Goal: Task Accomplishment & Management: Manage account settings

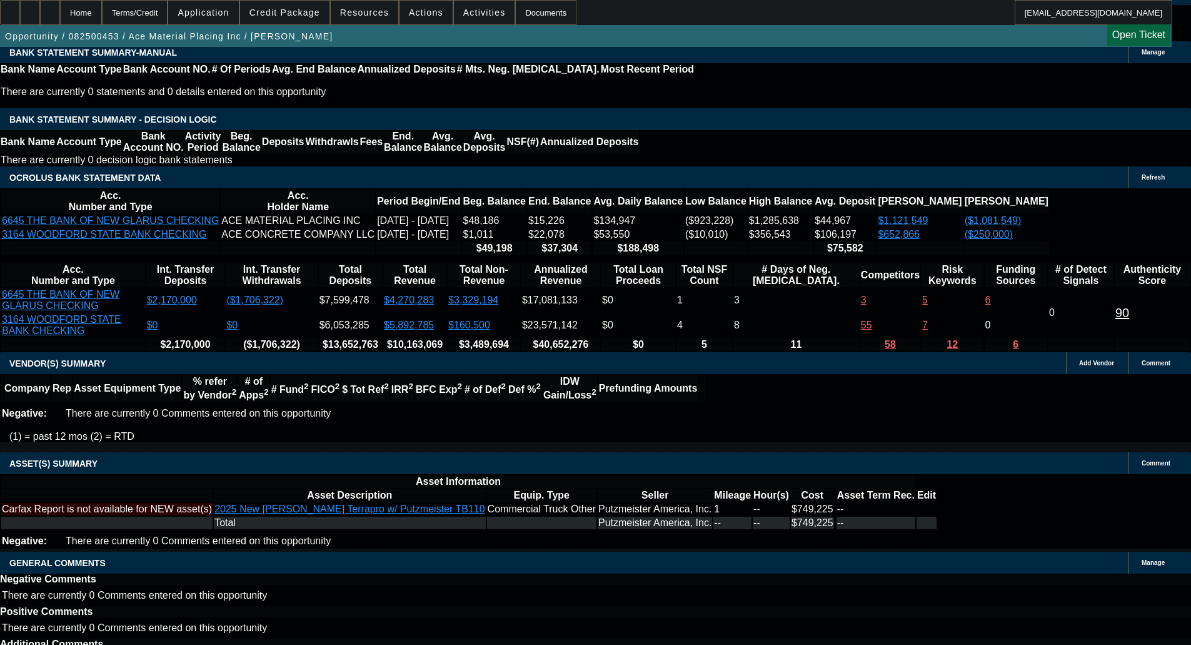
select select "0"
select select "6"
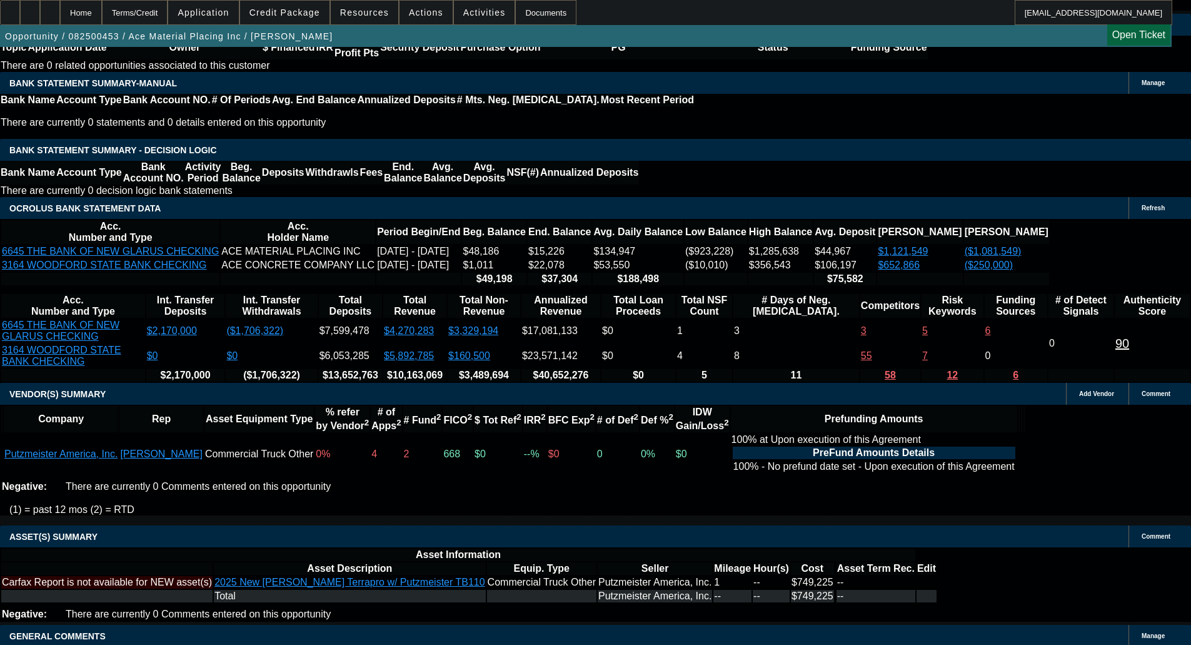
scroll to position [2123, 0]
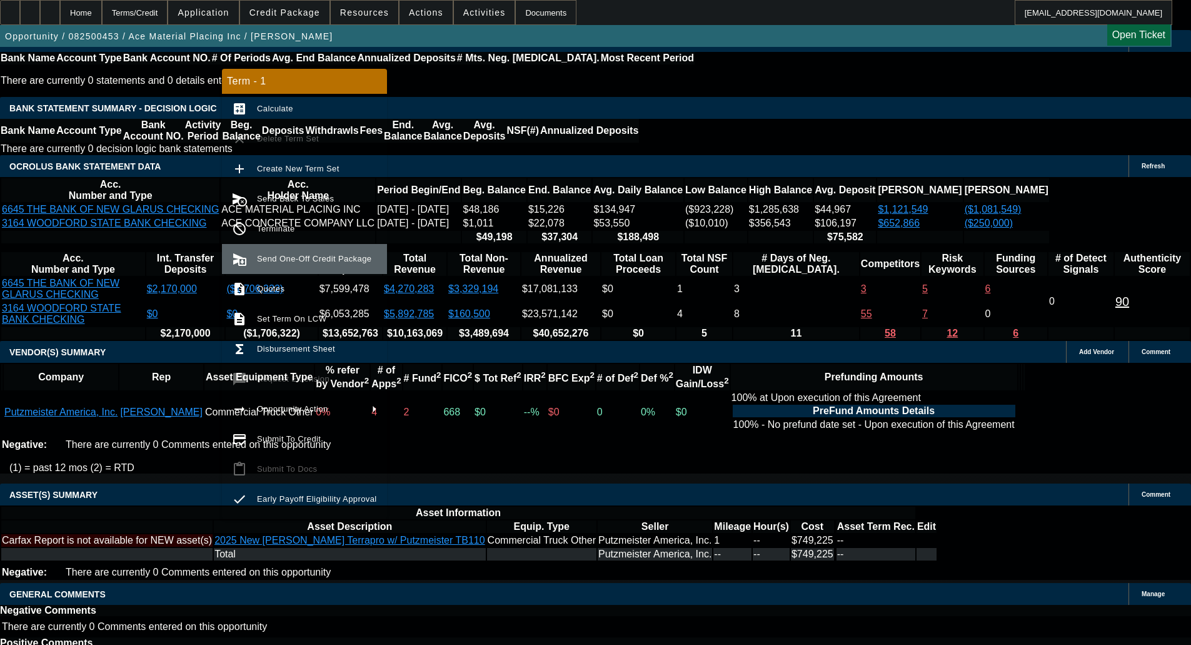
click at [301, 260] on span "Send One-Off Credit Package" at bounding box center [314, 258] width 114 height 9
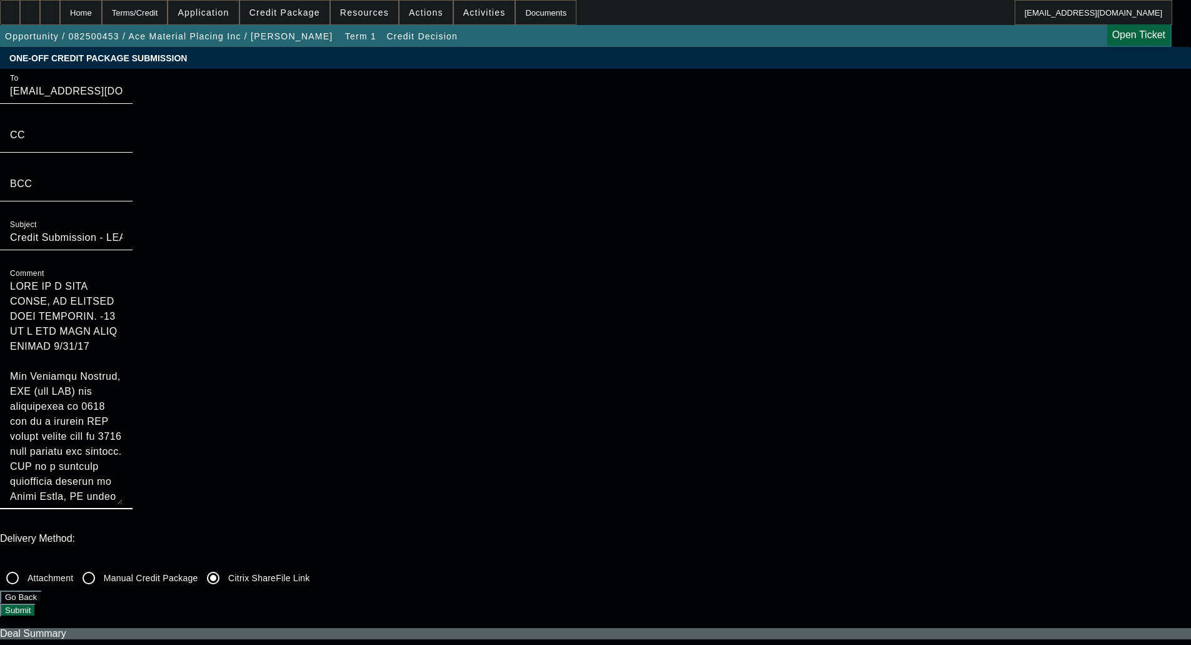
drag, startPoint x: 647, startPoint y: 131, endPoint x: 582, endPoint y: 71, distance: 88.5
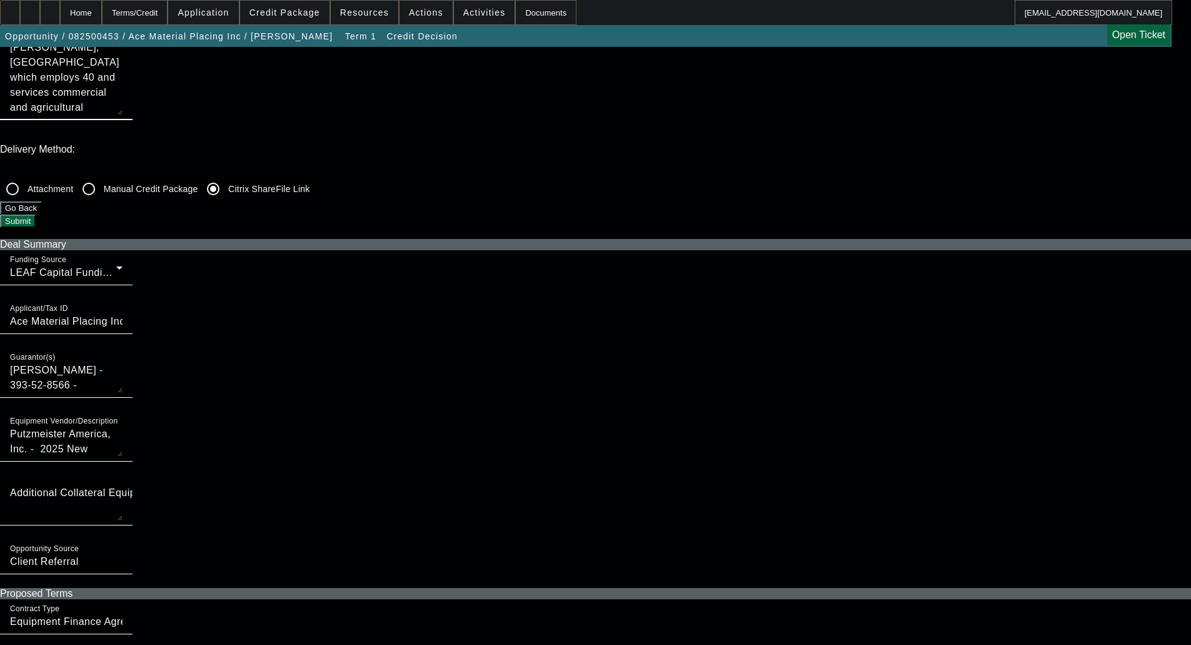
scroll to position [313, 0]
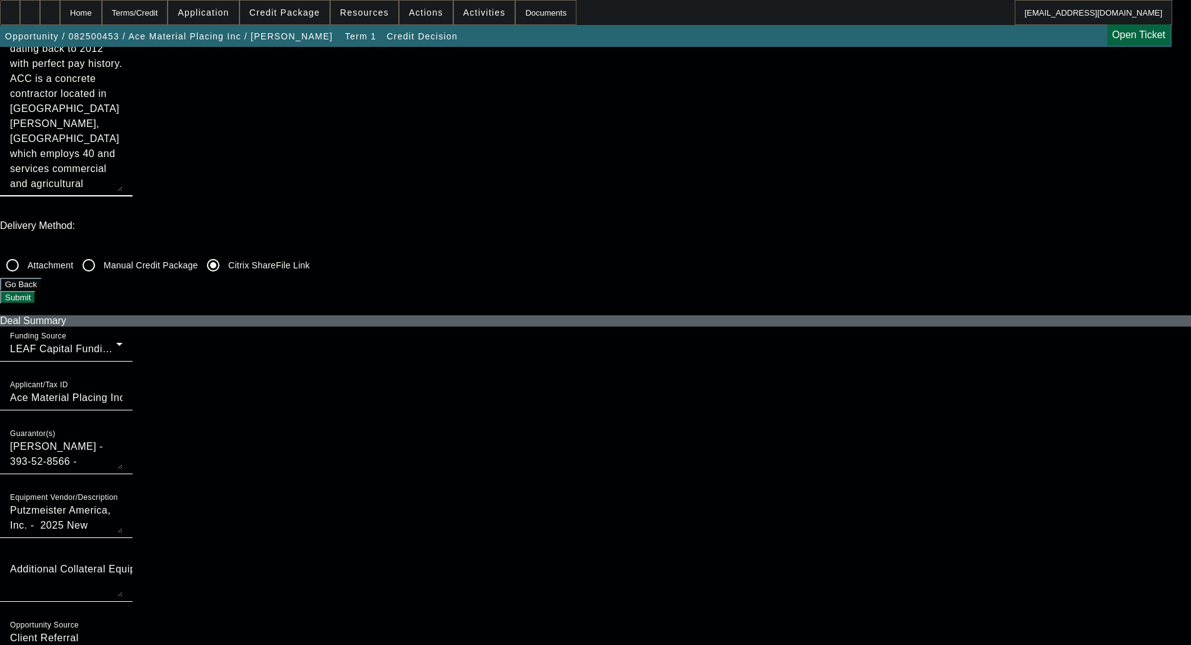
type textarea "Ace Concrete Company, LLC (aka ACC) was established in [DATE] and is a current …"
checkbox input "true"
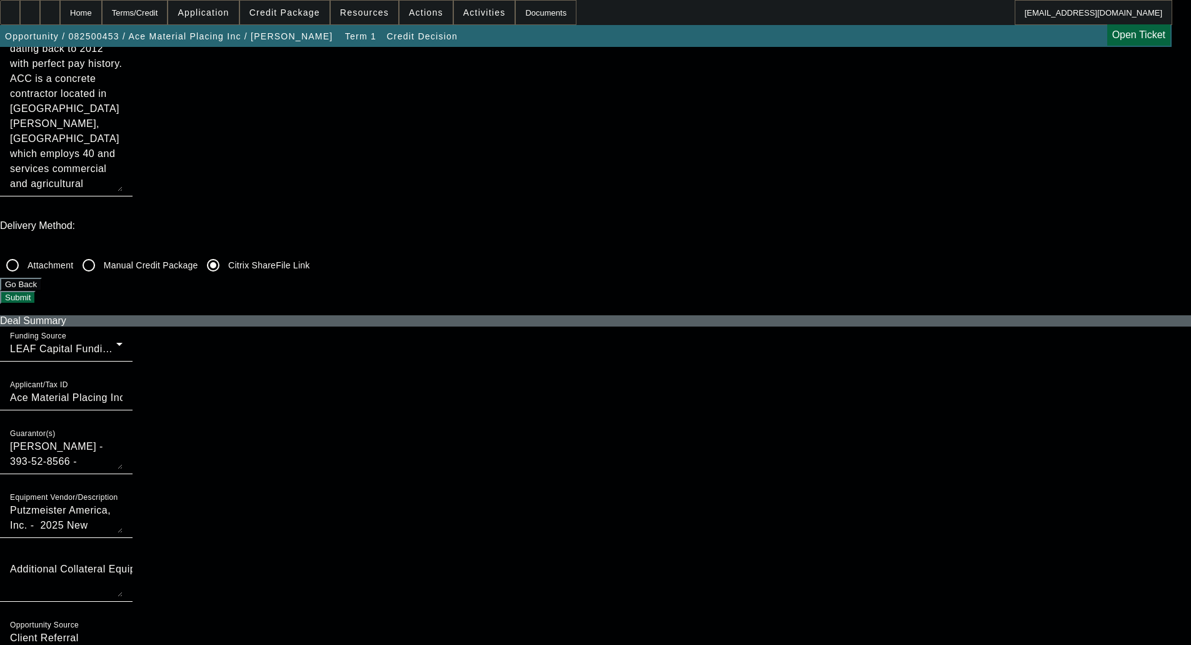
checkbox input "true"
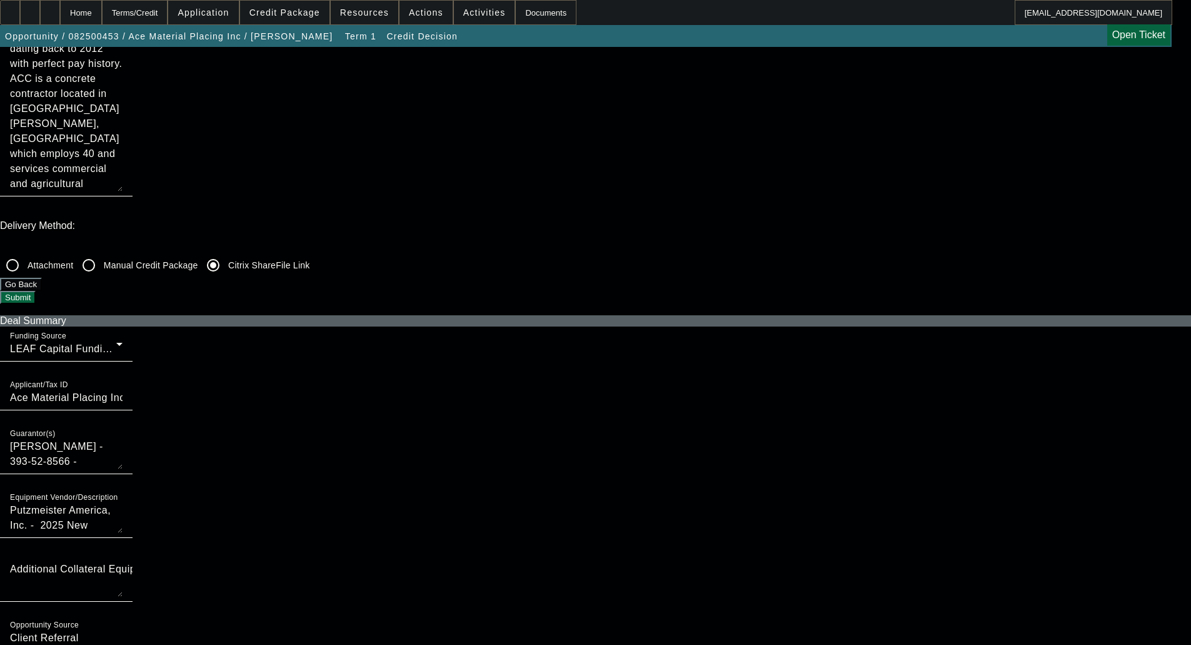
checkbox input "true"
checkbox input "false"
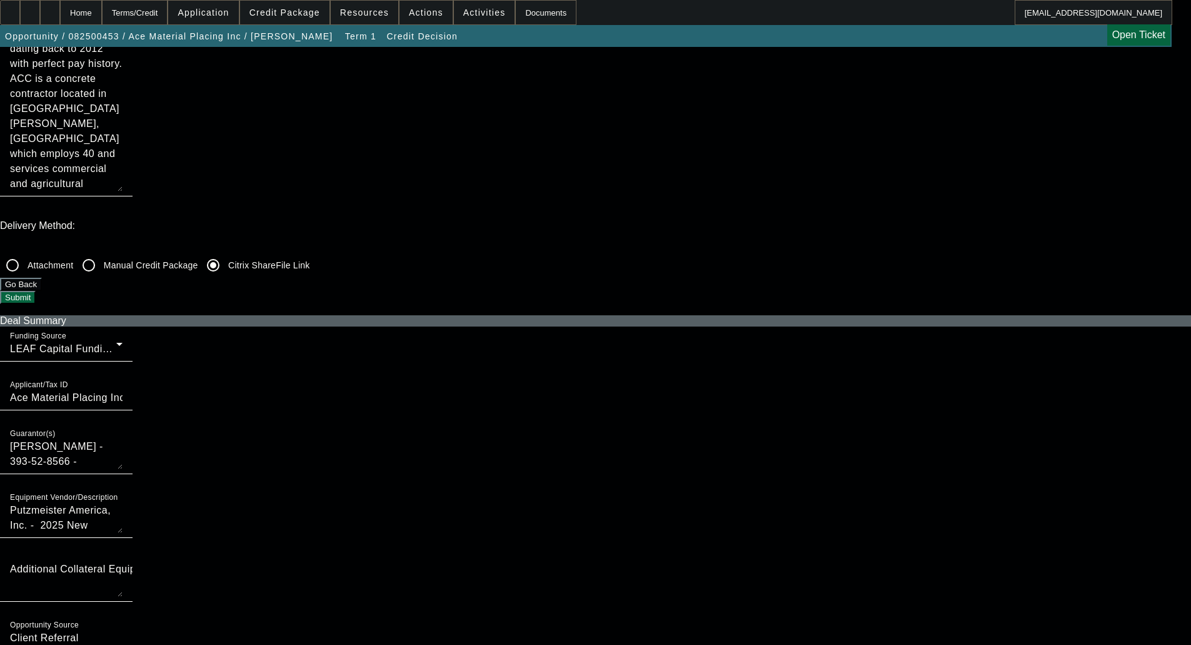
checkbox input "false"
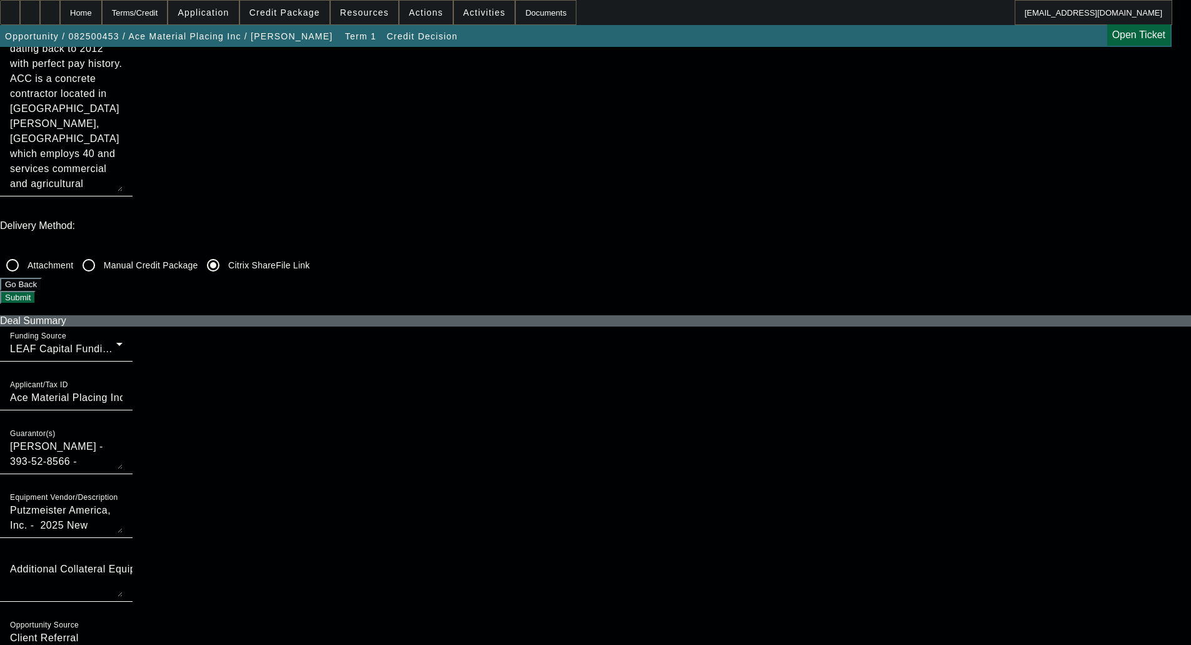
checkbox input "false"
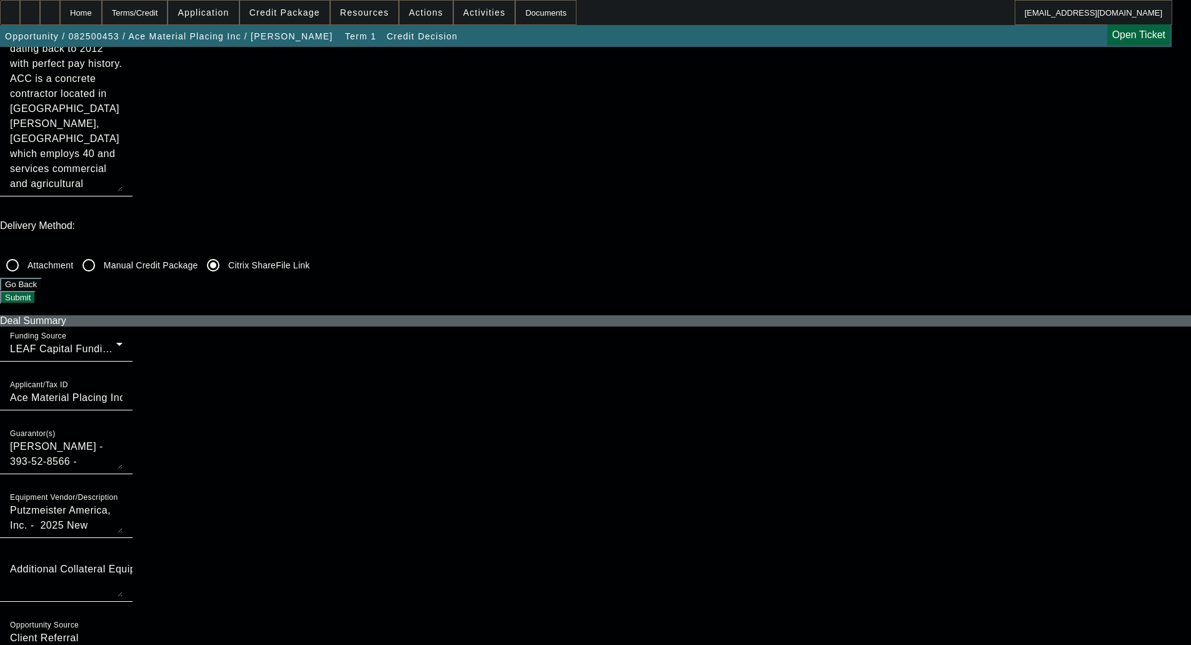
checkbox input "false"
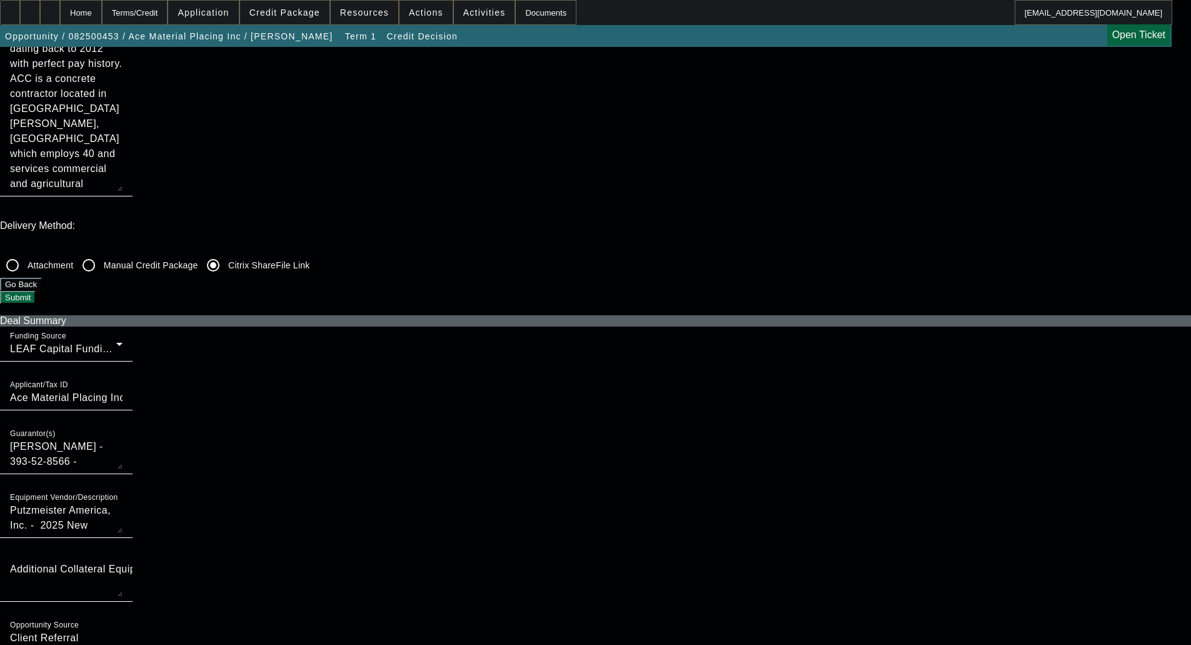
checkbox input "false"
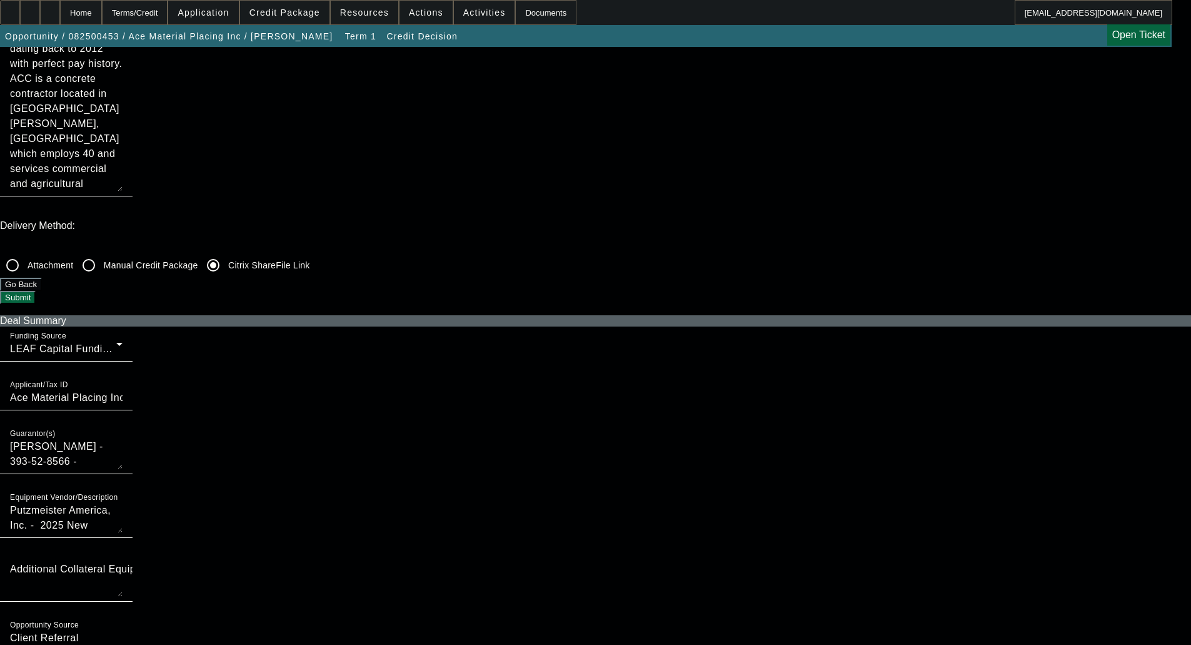
checkbox input "false"
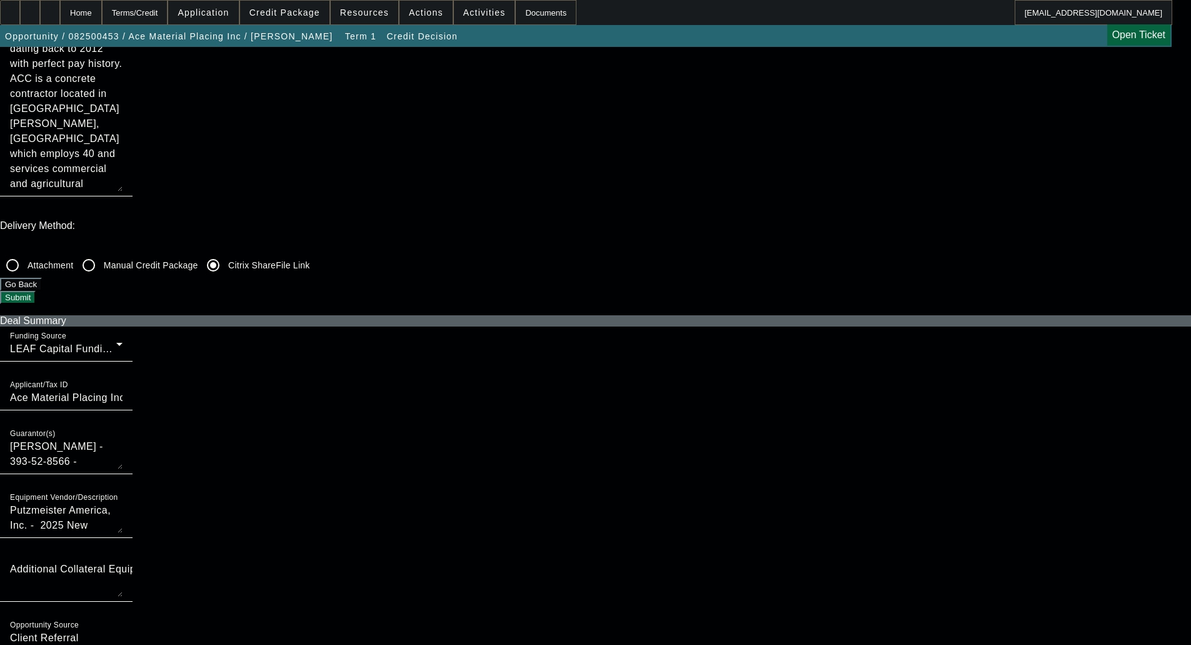
checkbox input "false"
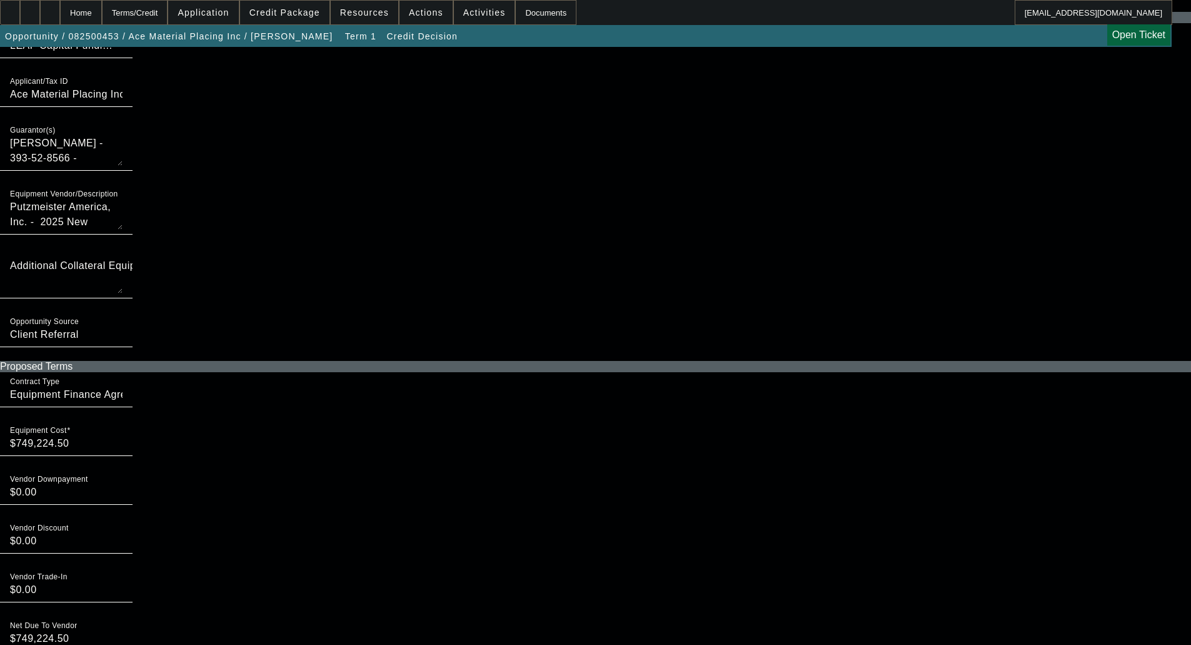
scroll to position [625, 0]
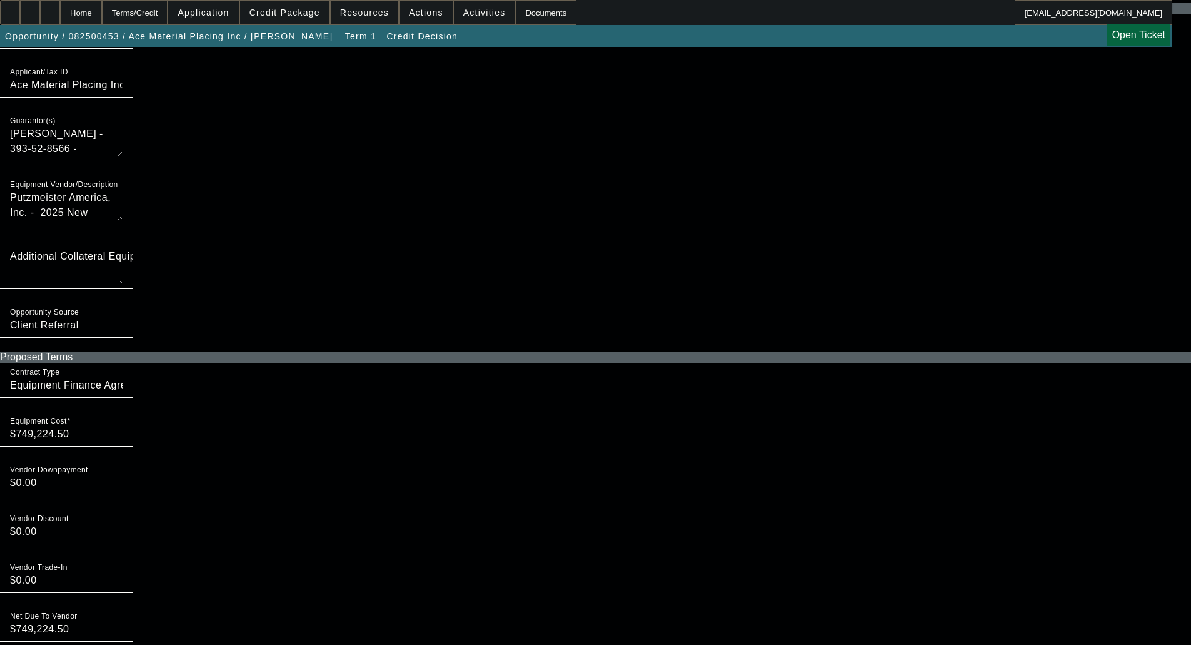
checkbox input "true"
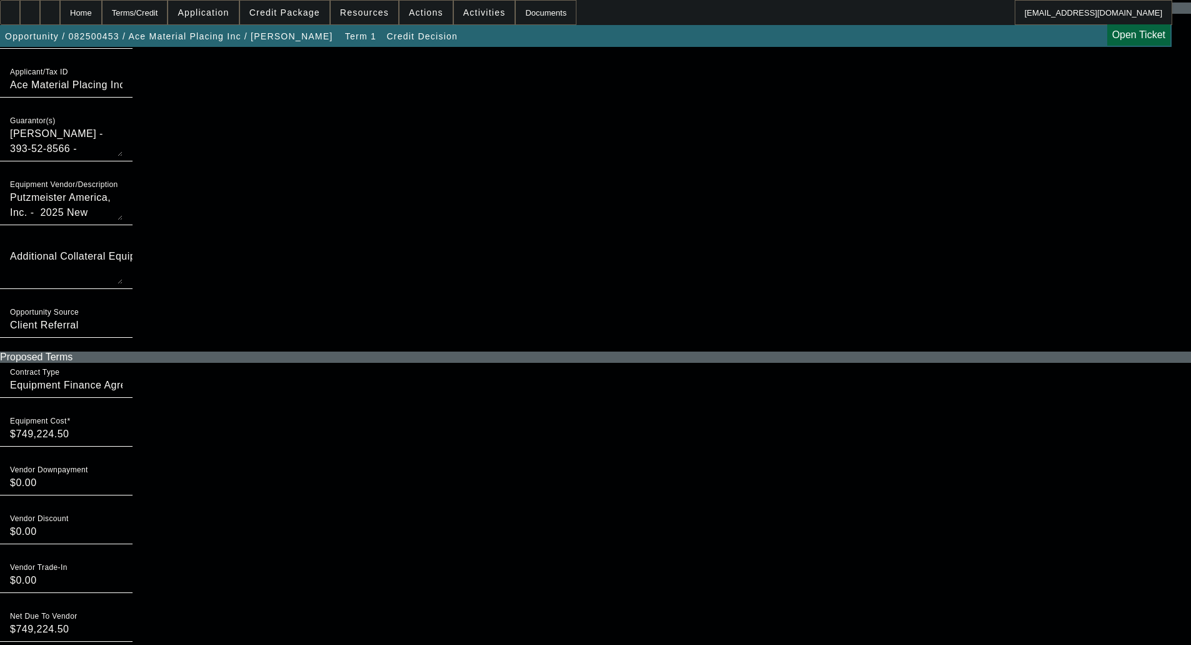
checkbox input "true"
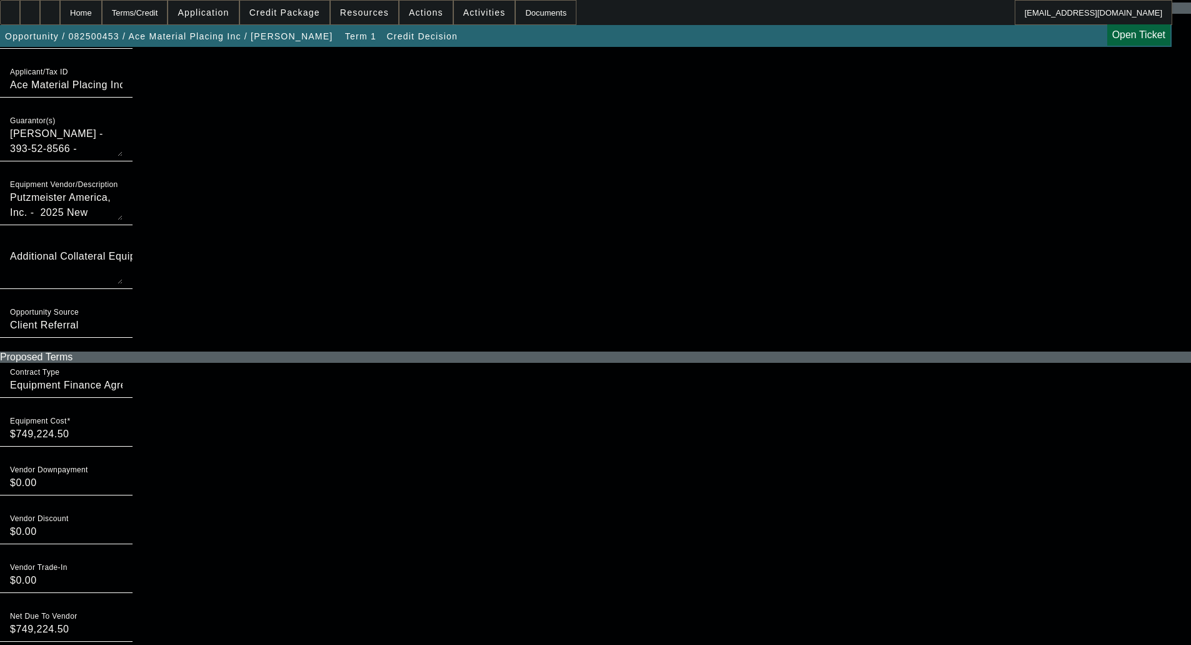
checkbox input "true"
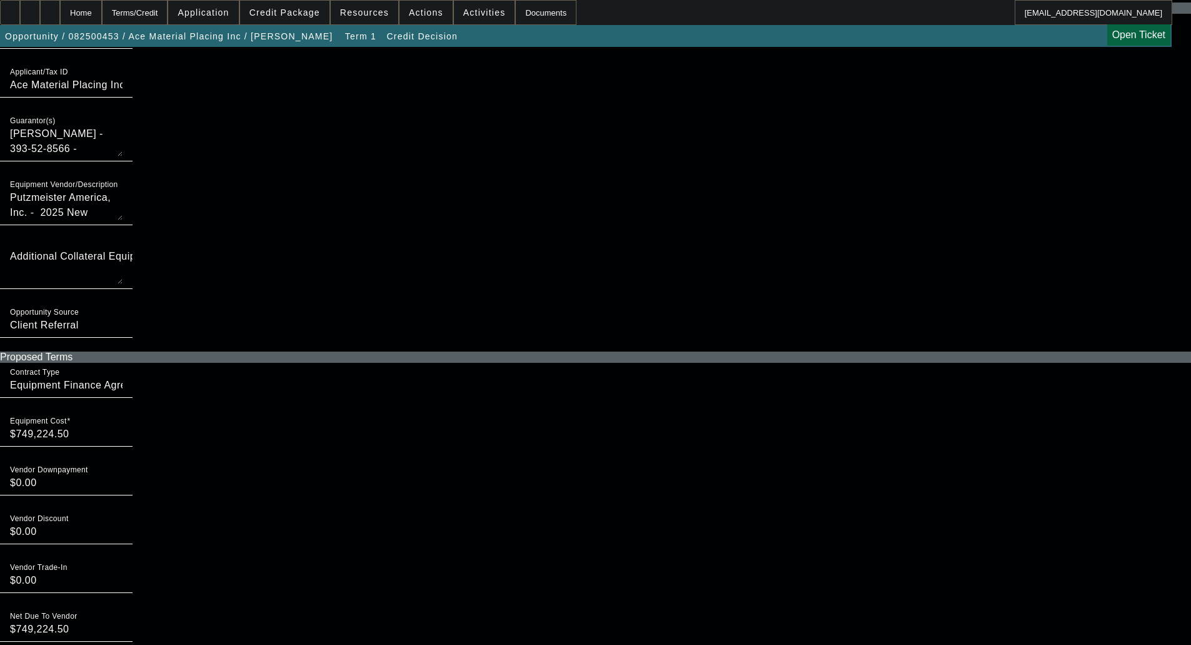
checkbox input "true"
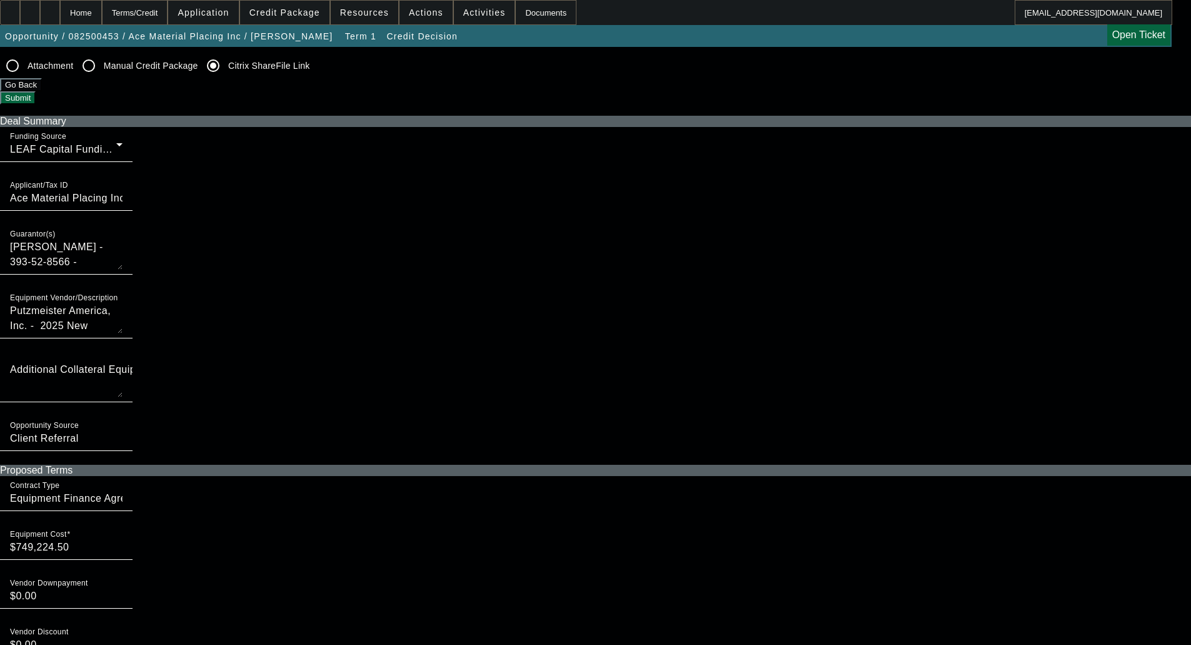
scroll to position [313, 0]
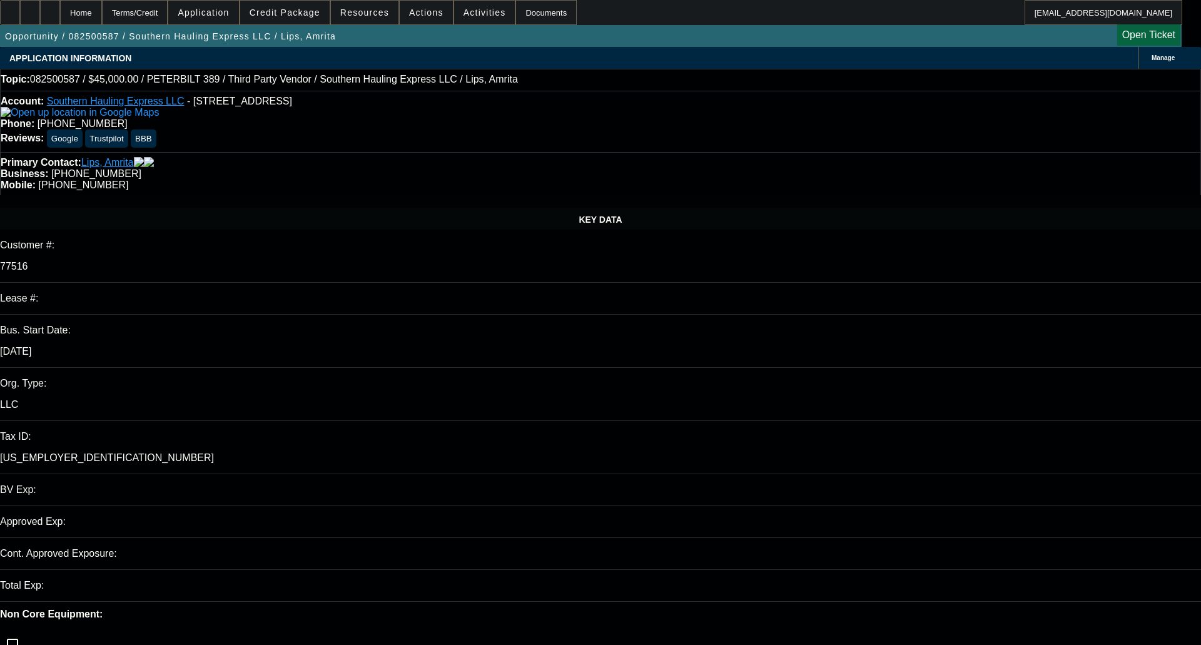
select select "0.1"
select select "2"
select select "0.1"
select select "4"
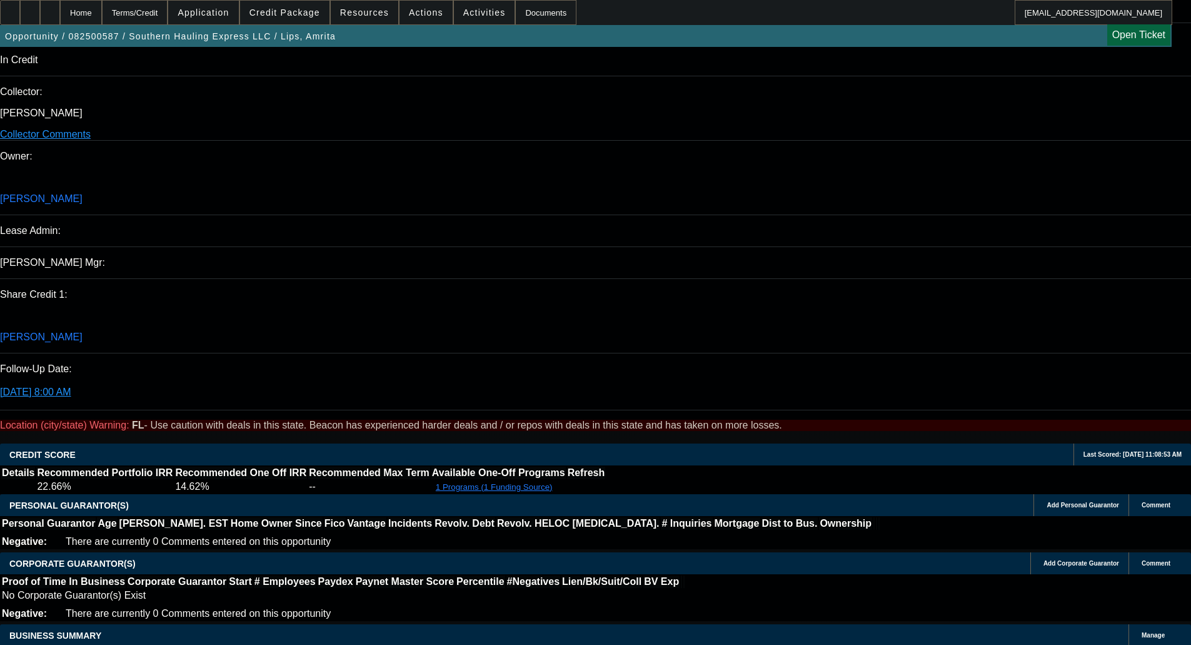
scroll to position [1251, 0]
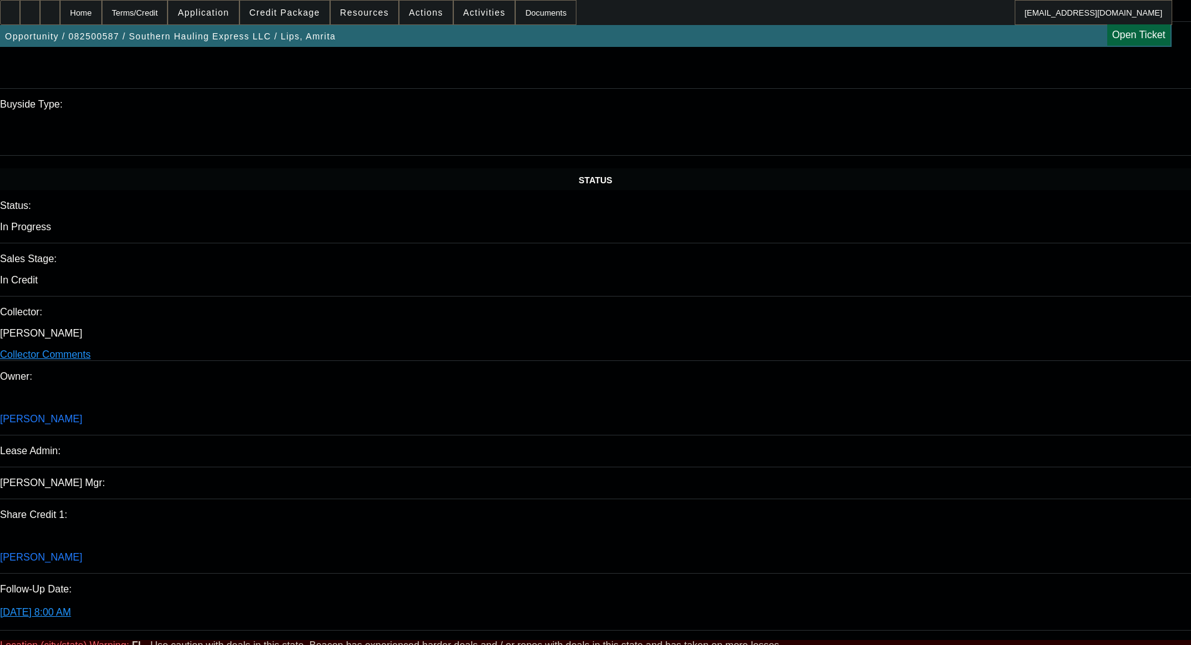
click at [281, 4] on span at bounding box center [284, 12] width 89 height 30
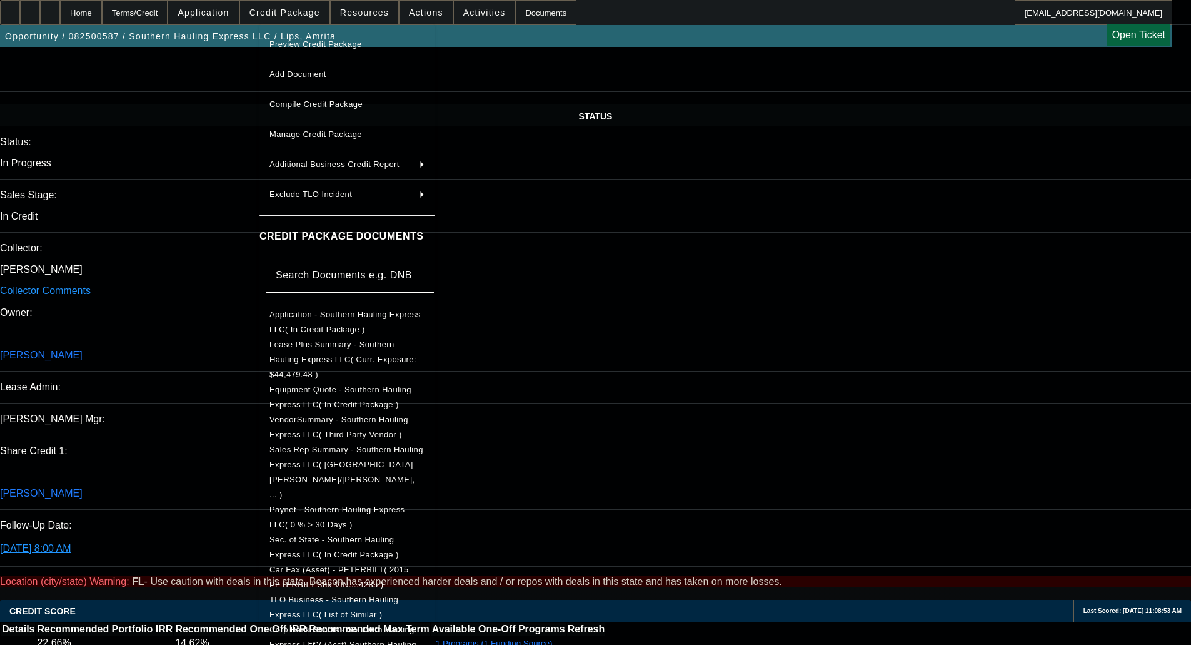
scroll to position [1376, 0]
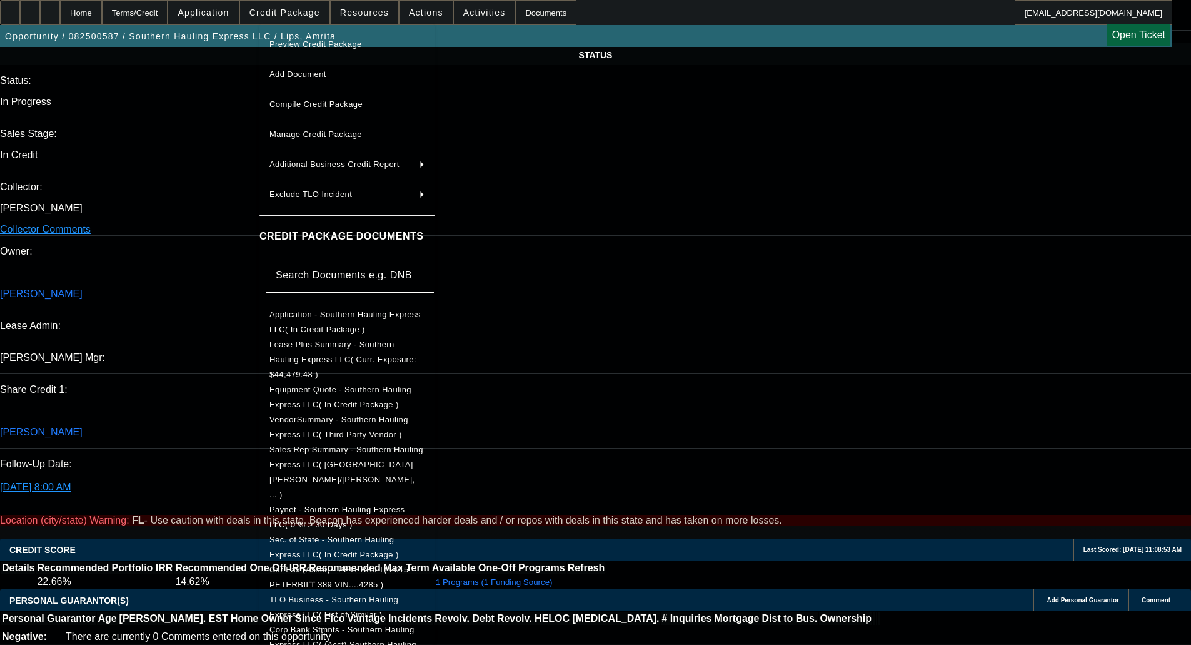
click at [740, 395] on div at bounding box center [595, 322] width 1191 height 645
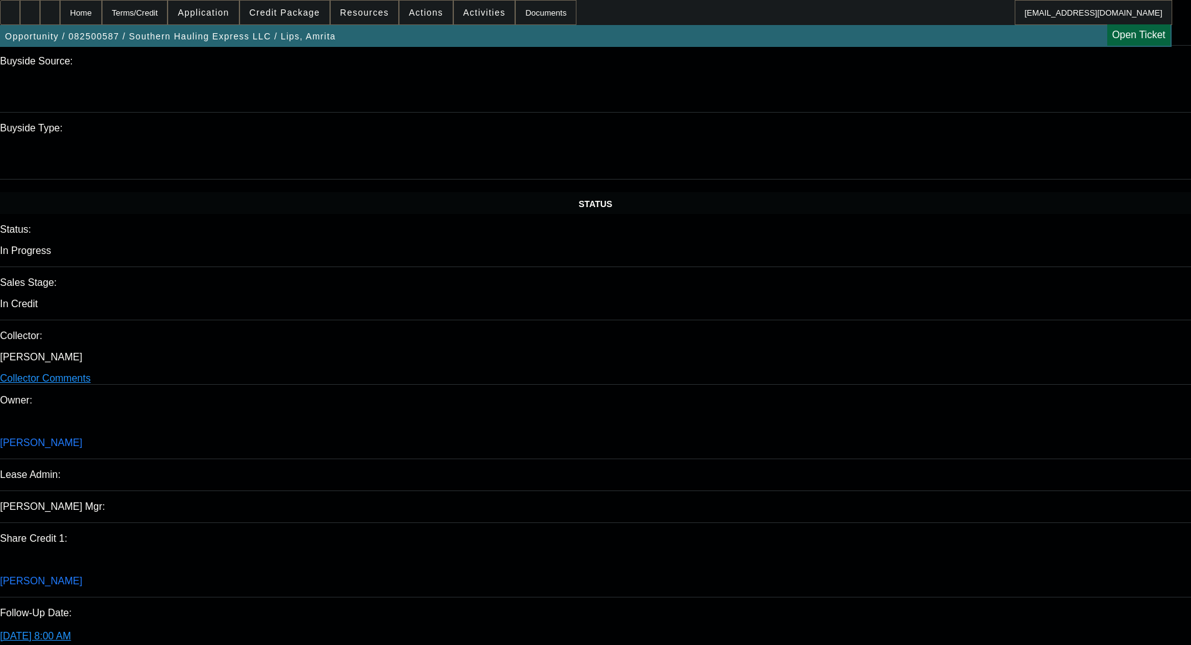
scroll to position [1251, 0]
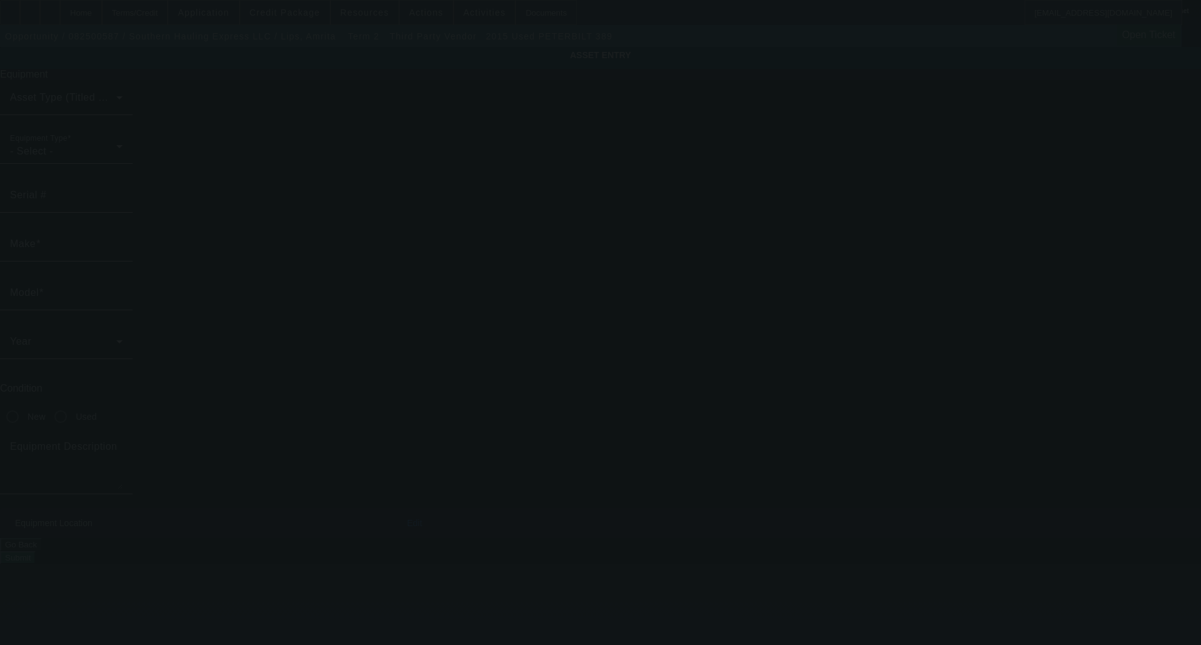
type input "1NPXD49X0FD274285"
type input "Peterbilt"
type input "389"
radio input "true"
type textarea "Tow Truck; Make: Peterbilt; Model: 389"
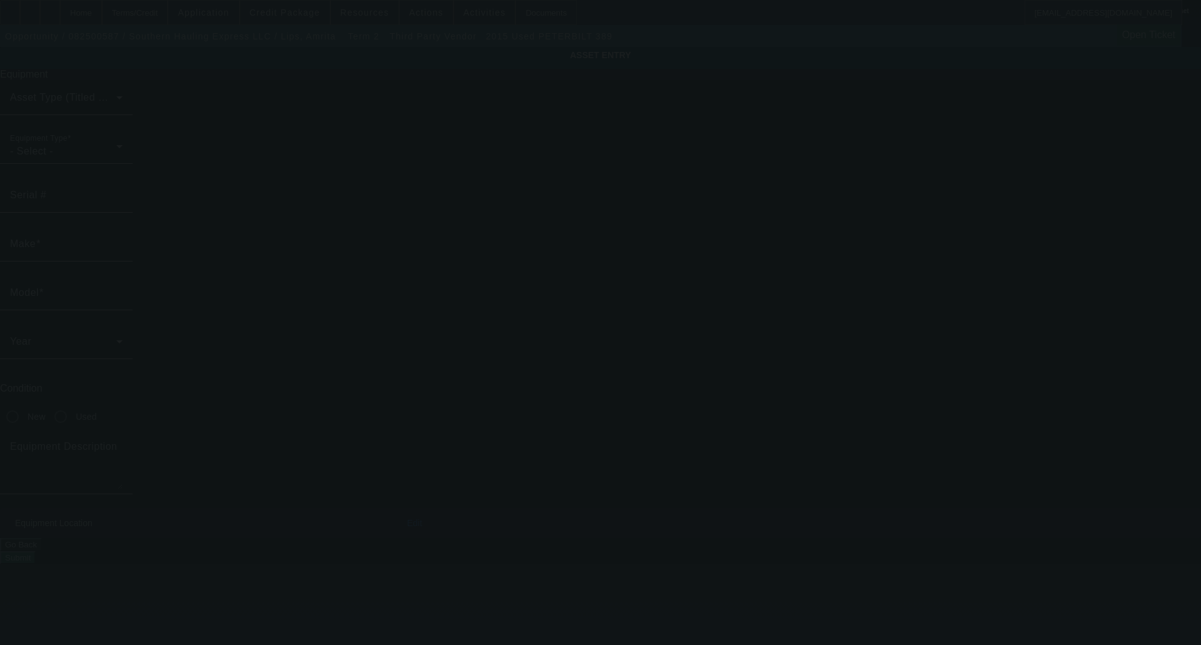
type input "96 Pecan Pass"
type input "Ocala"
type input "34472"
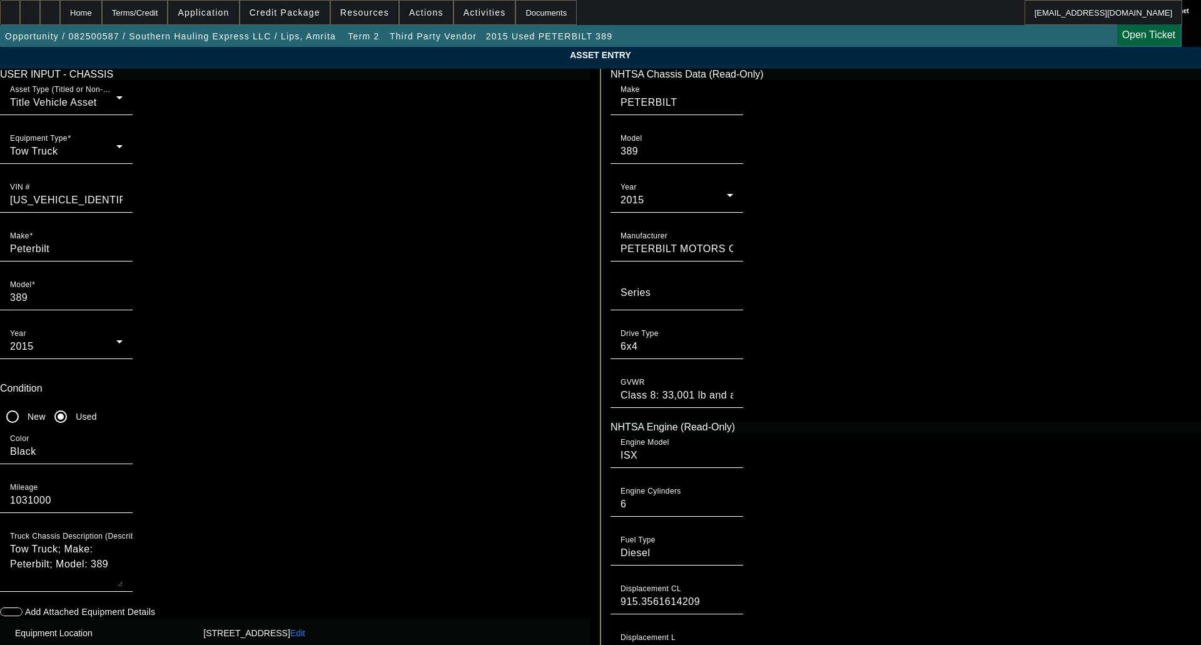
click at [284, 18] on span at bounding box center [284, 12] width 89 height 30
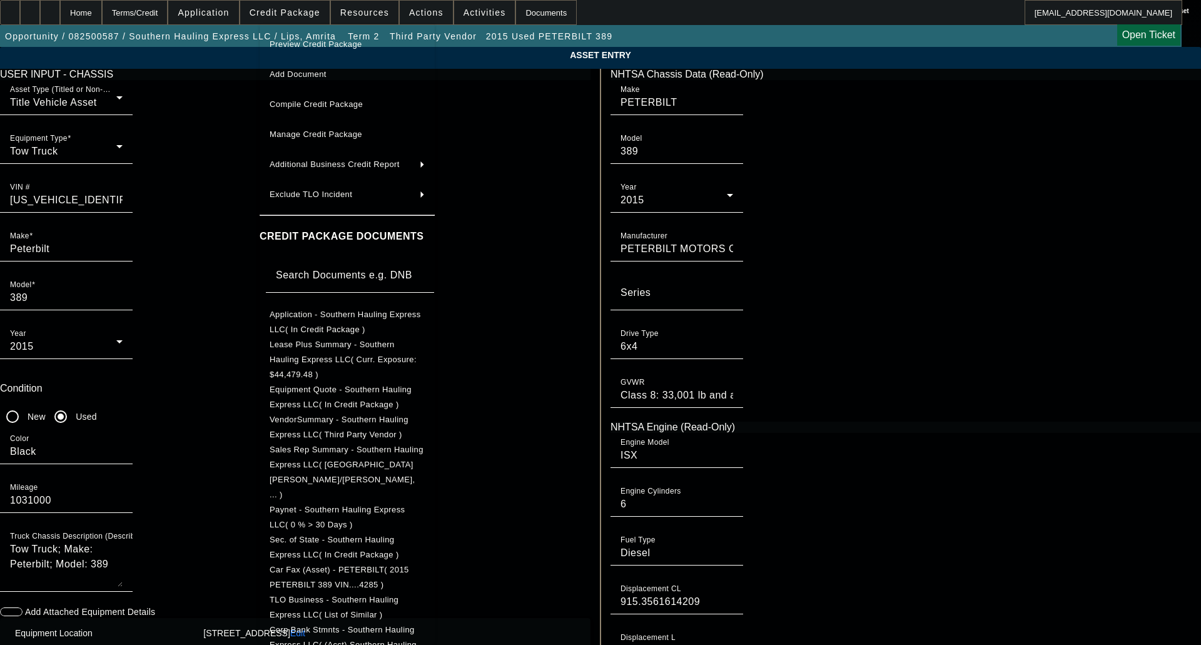
click at [333, 385] on span "Equipment Quote - Southern Hauling Express LLC( In Credit Package )" at bounding box center [341, 397] width 142 height 24
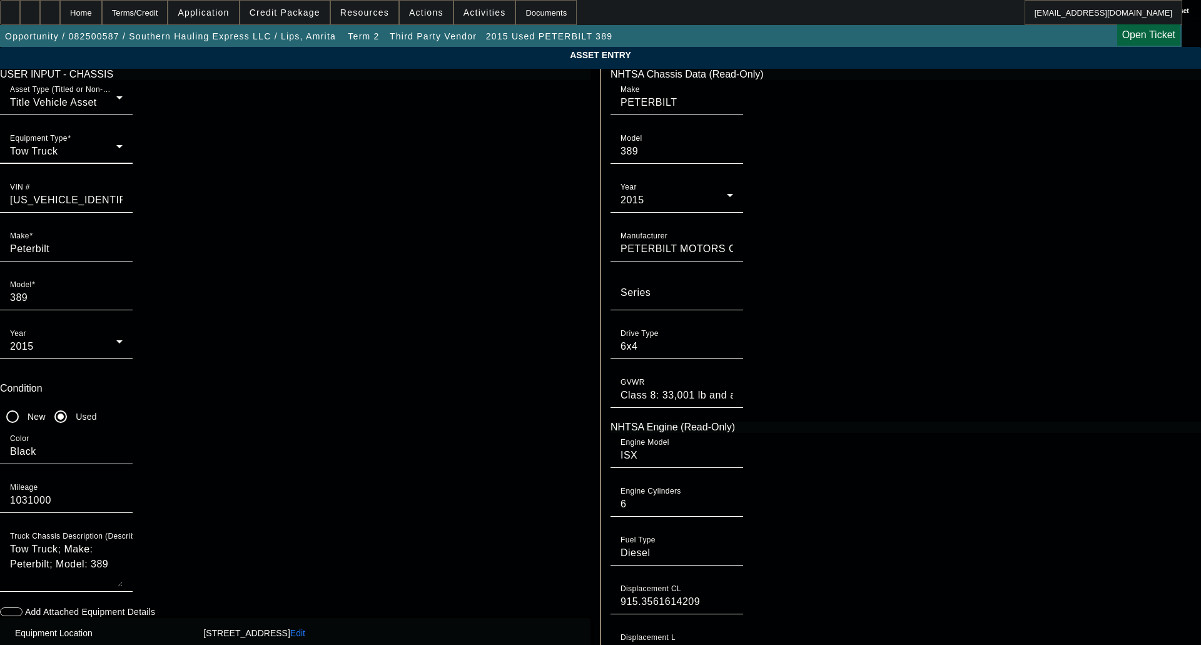
click at [116, 159] on div "Tow Truck" at bounding box center [63, 151] width 106 height 15
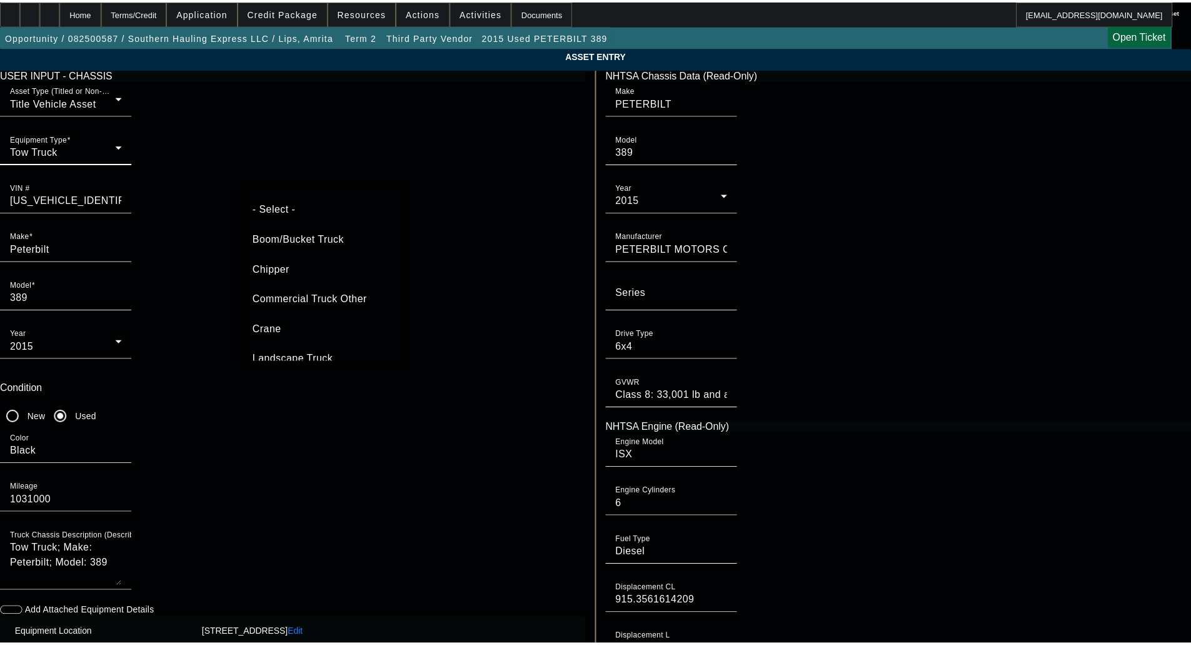
scroll to position [103, 0]
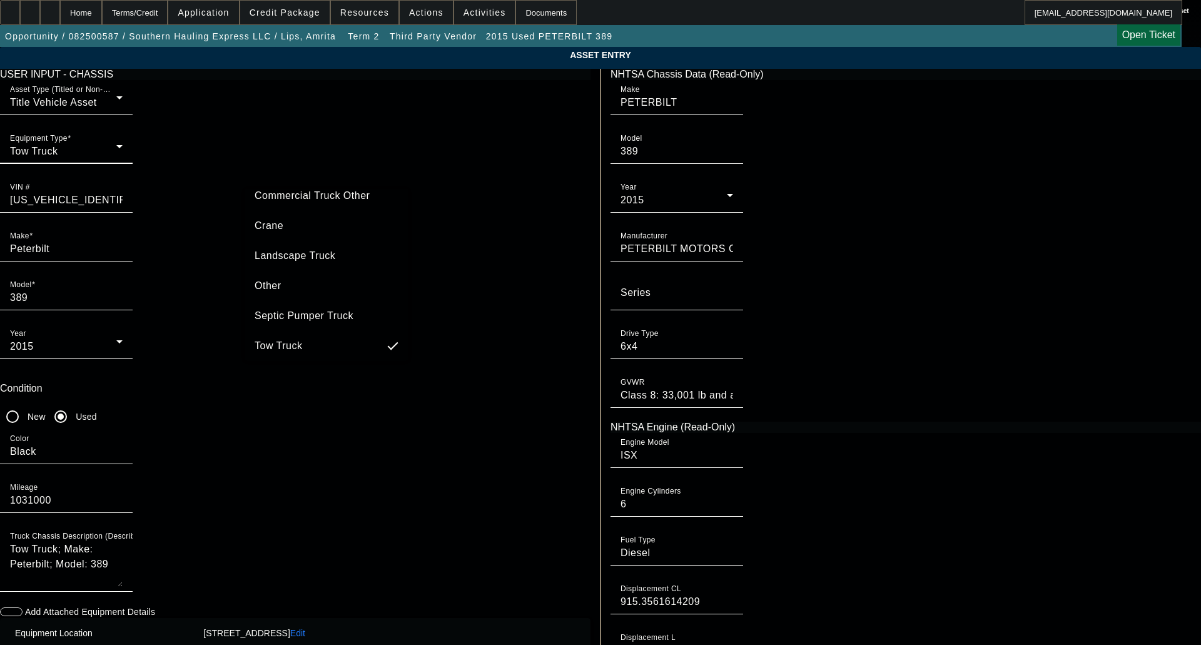
click at [311, 192] on span "Commercial Truck Other" at bounding box center [312, 195] width 115 height 15
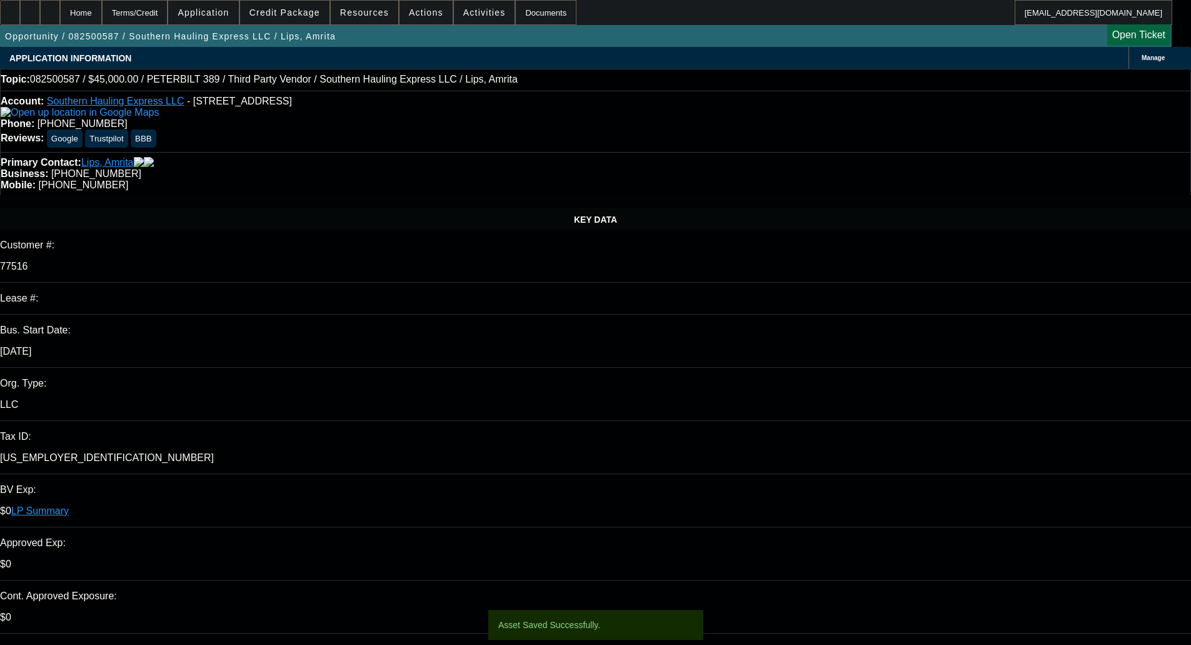
select select "0.1"
select select "2"
select select "0.1"
select select "4"
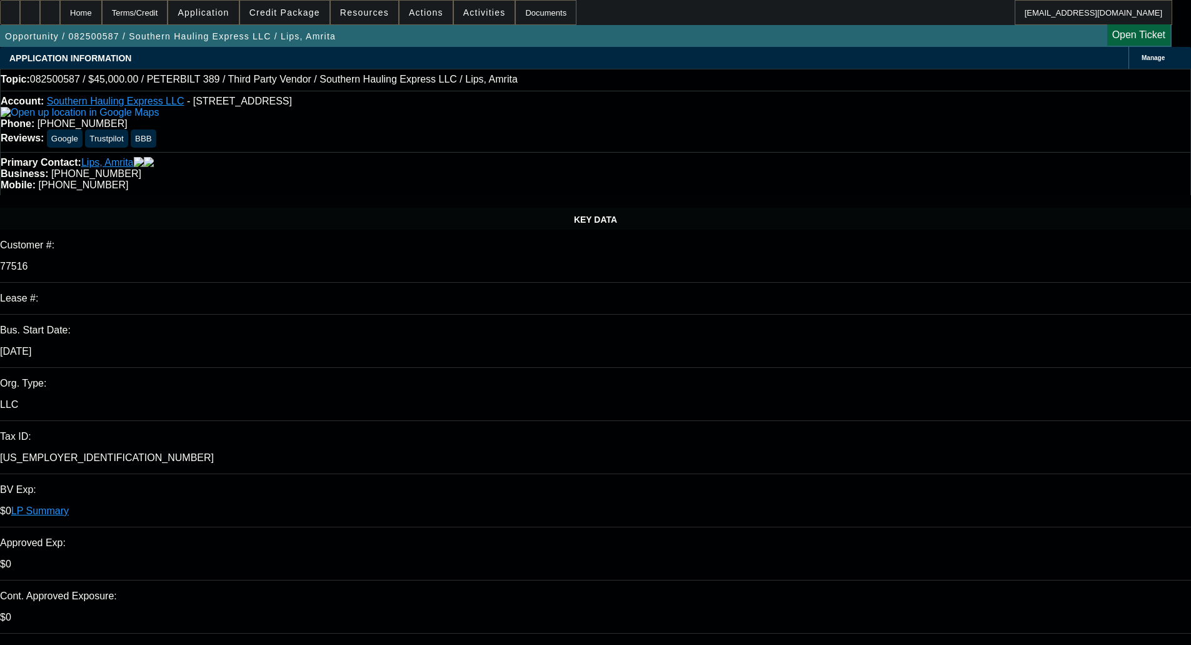
checkbox input "true"
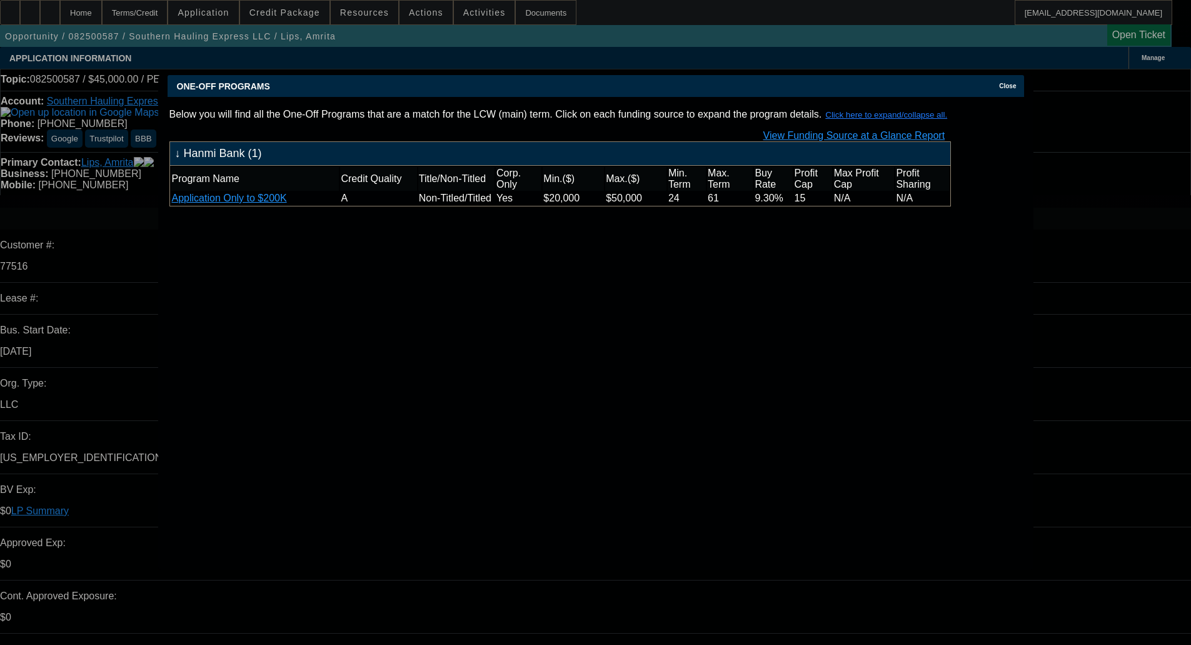
click at [1011, 83] on span "Close" at bounding box center [1007, 86] width 17 height 7
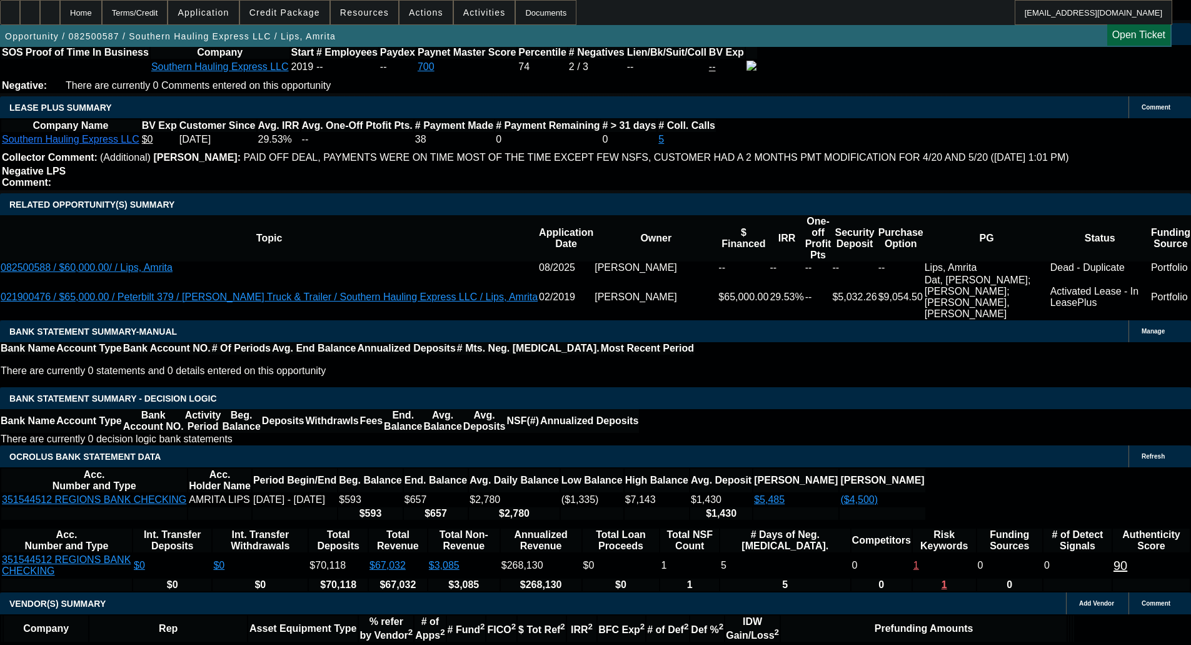
scroll to position [2000, 0]
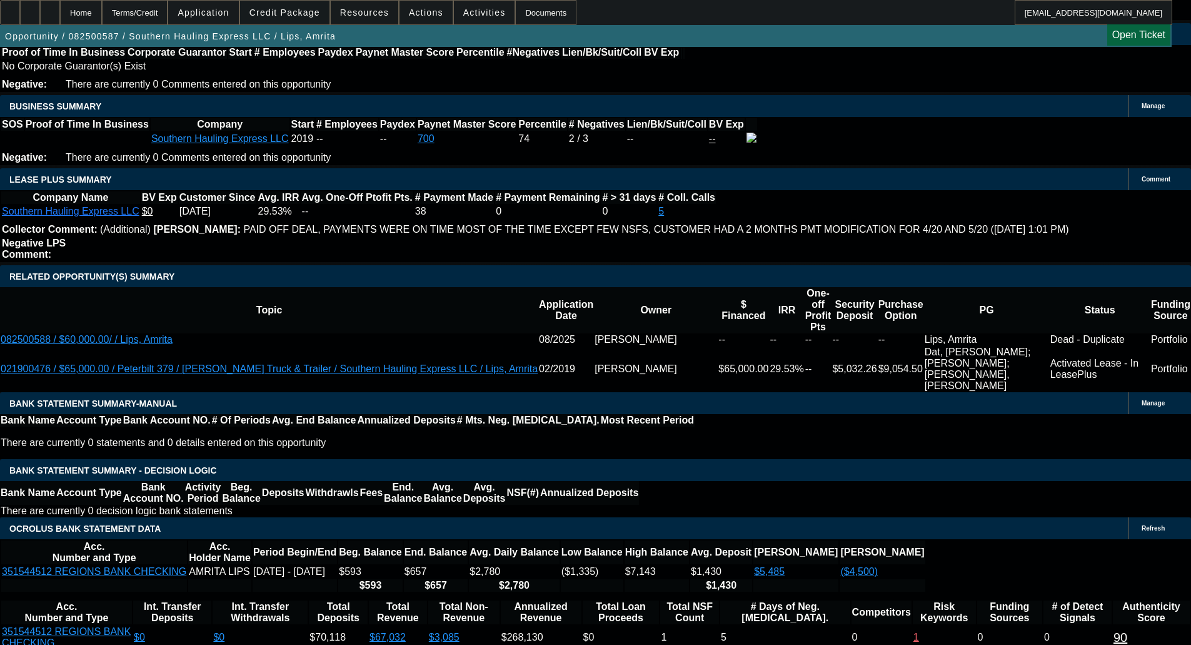
click at [300, 19] on span at bounding box center [284, 12] width 89 height 30
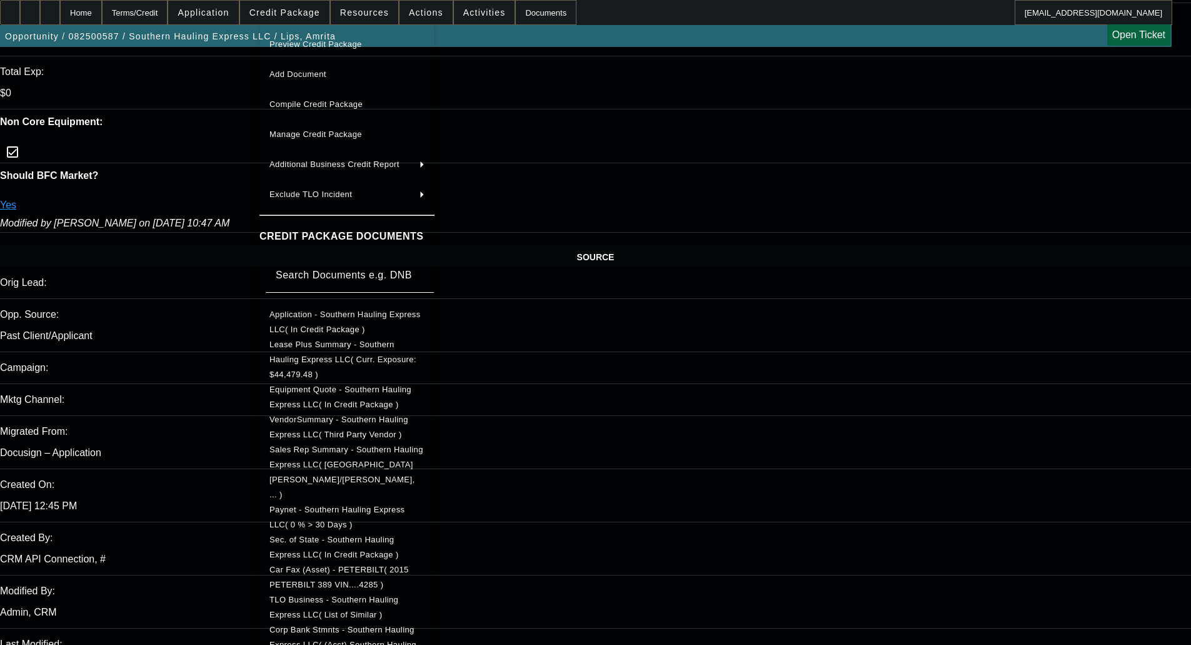
scroll to position [0, 0]
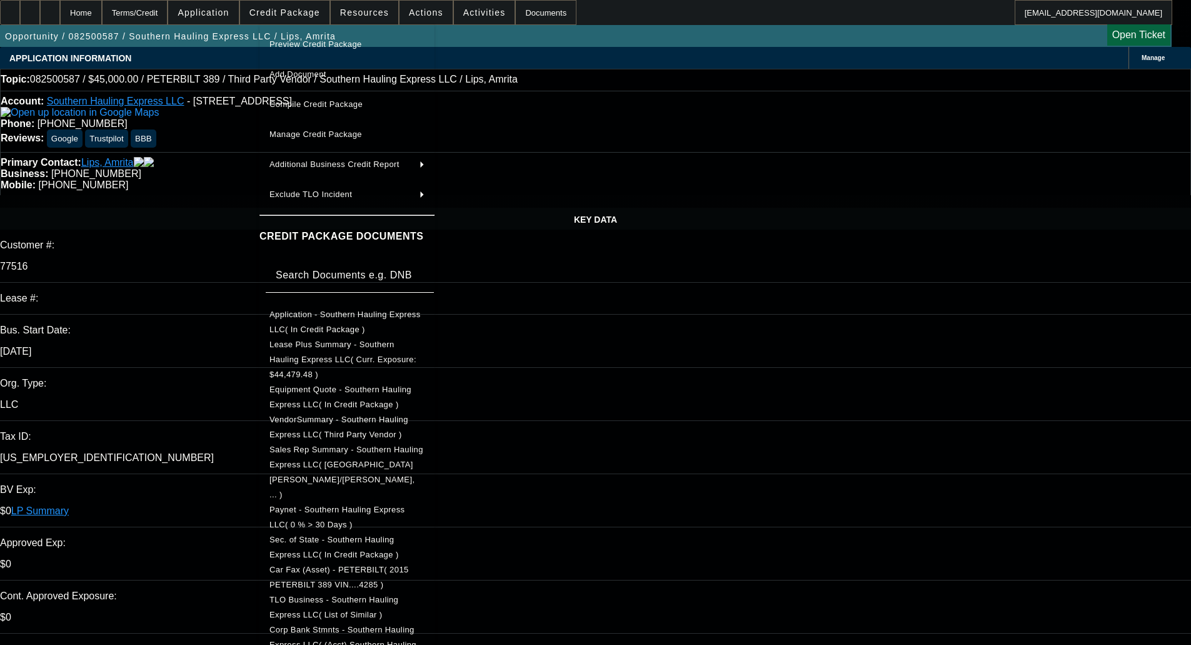
click at [674, 376] on div at bounding box center [595, 322] width 1191 height 645
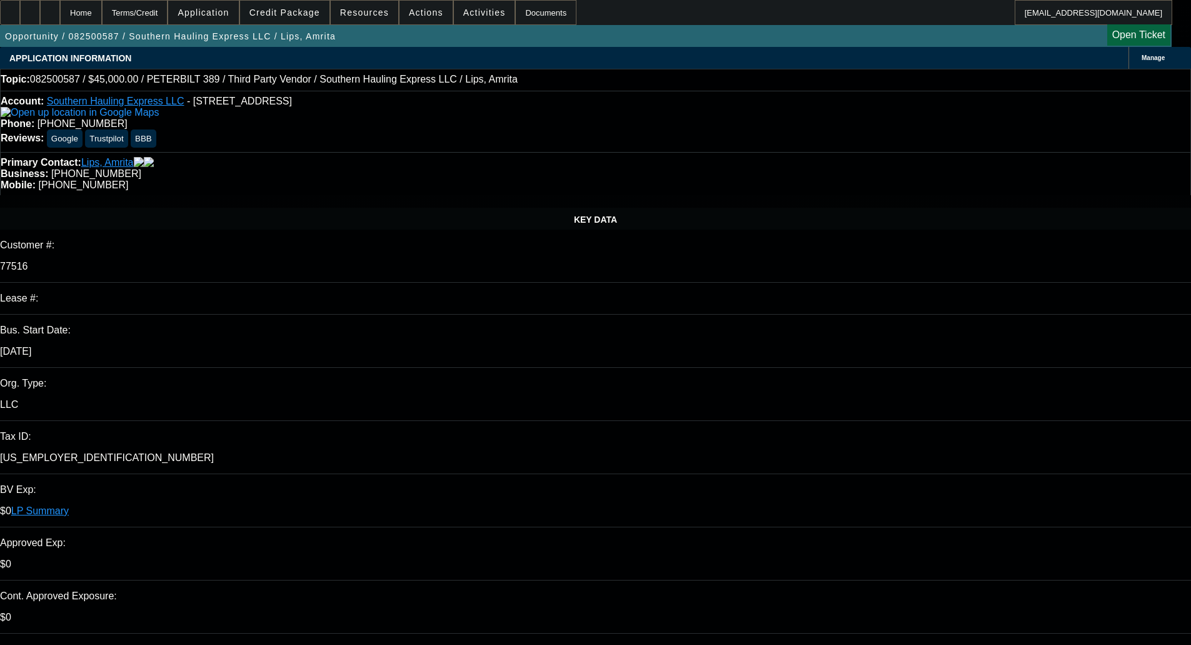
click at [299, 14] on span "Credit Package" at bounding box center [285, 13] width 71 height 10
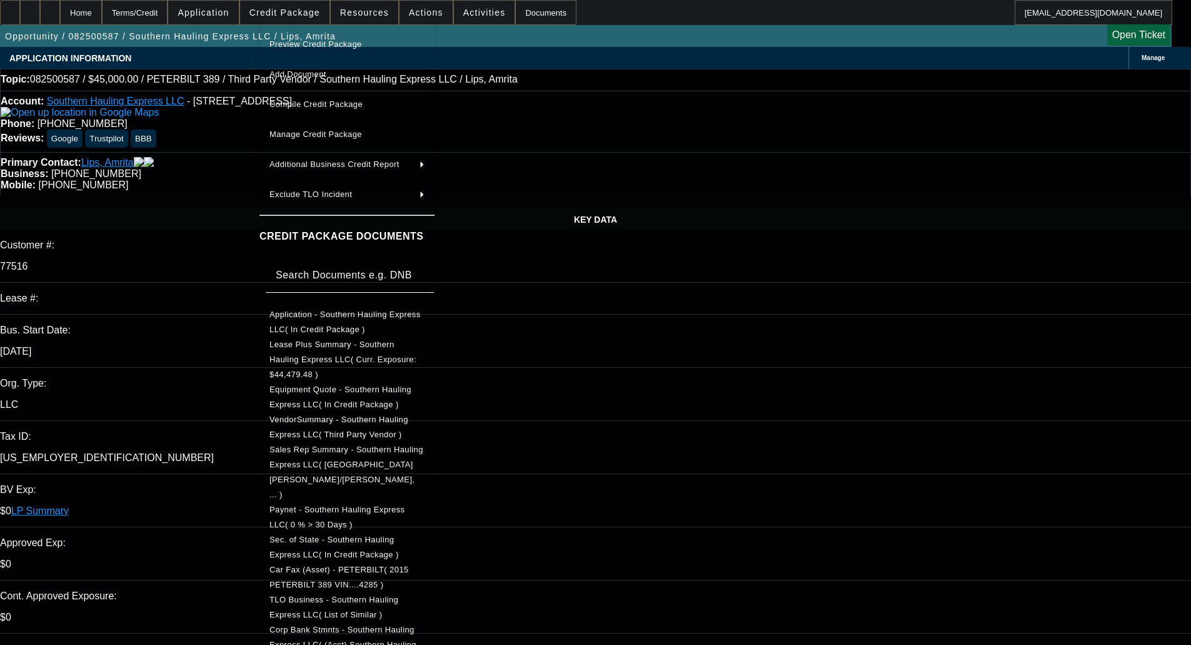
click at [366, 535] on span "Sec. of State - Southern Hauling Express LLC( In Credit Package )" at bounding box center [334, 547] width 129 height 24
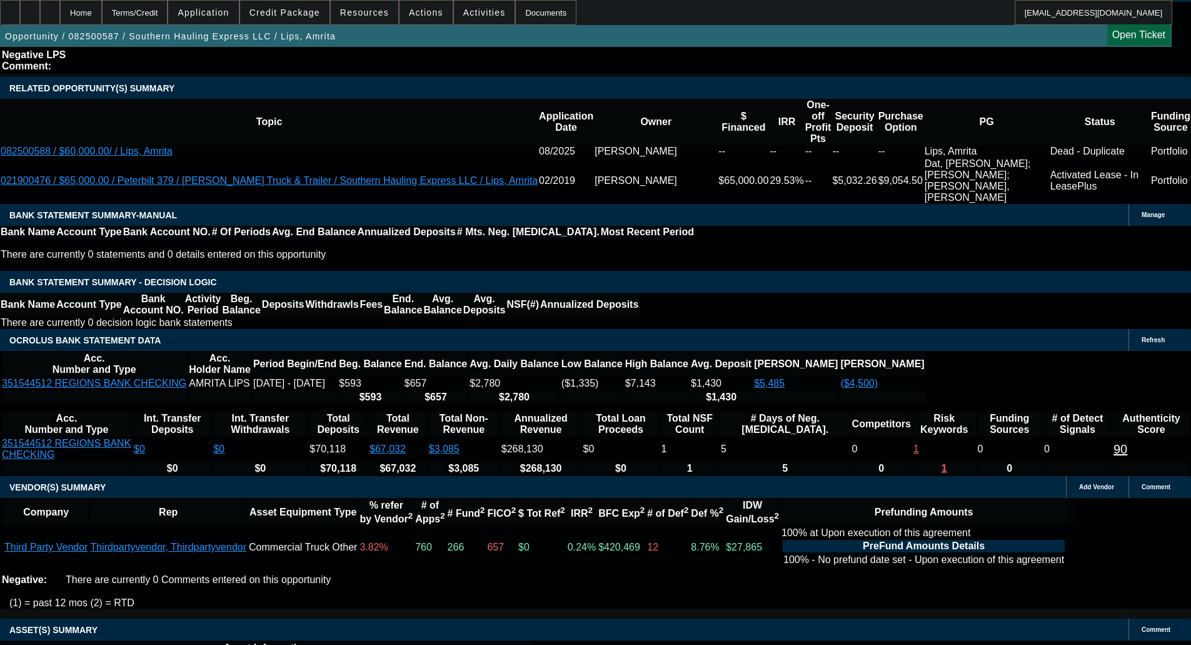
scroll to position [2312, 0]
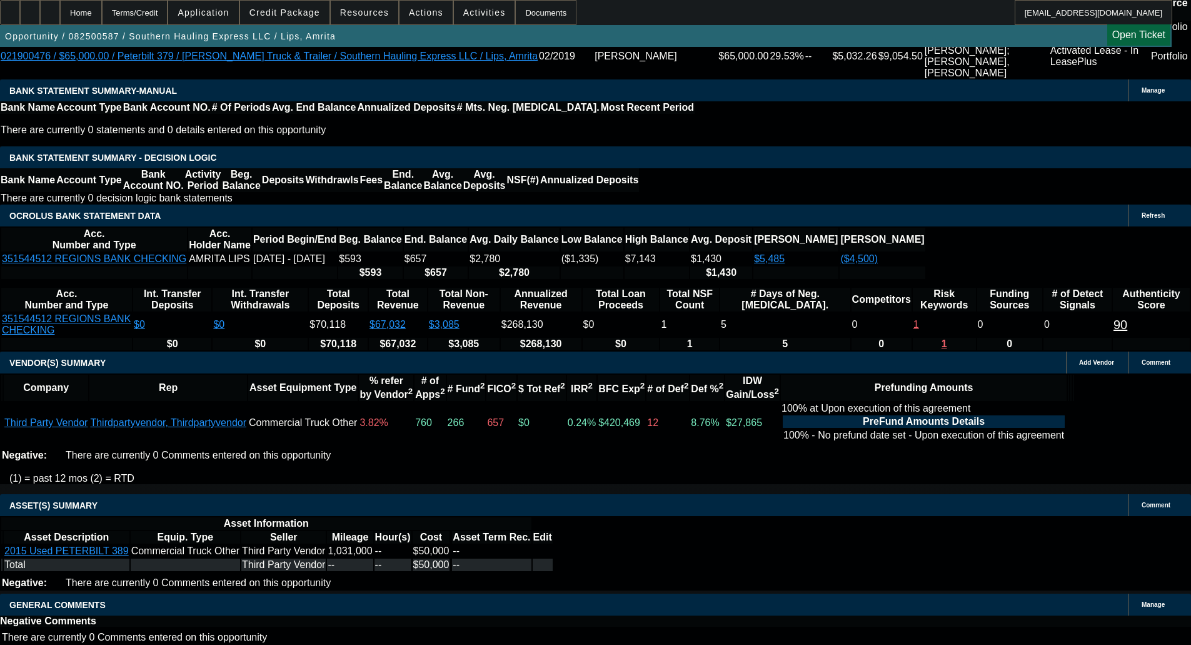
select select "6"
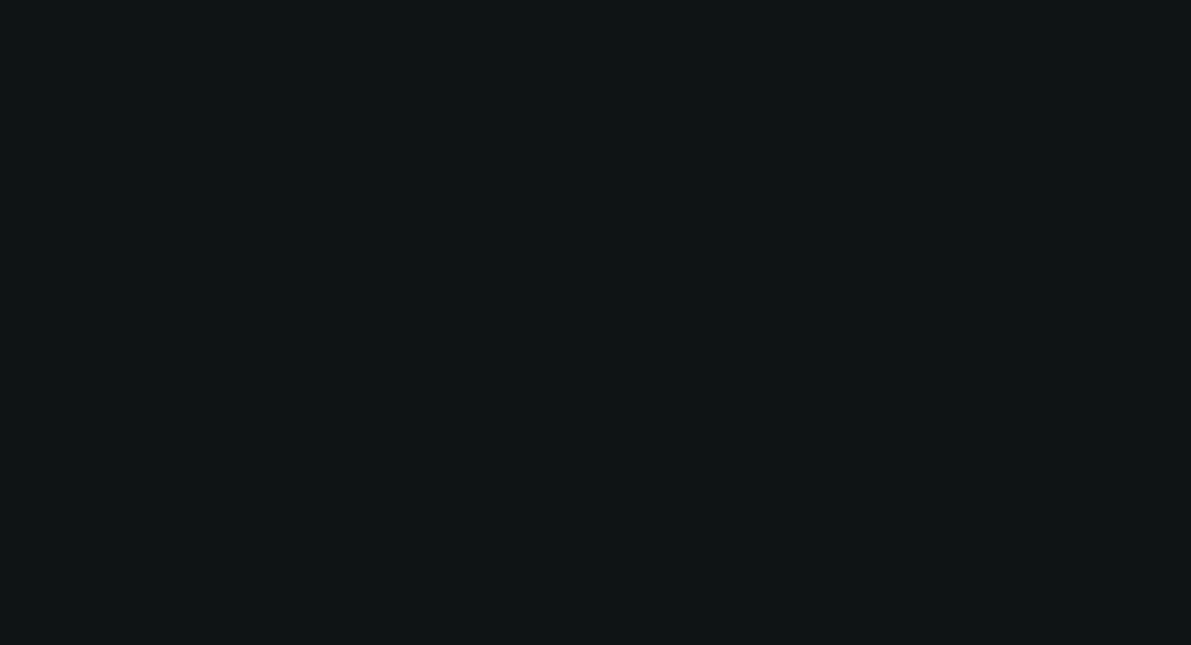
scroll to position [0, 0]
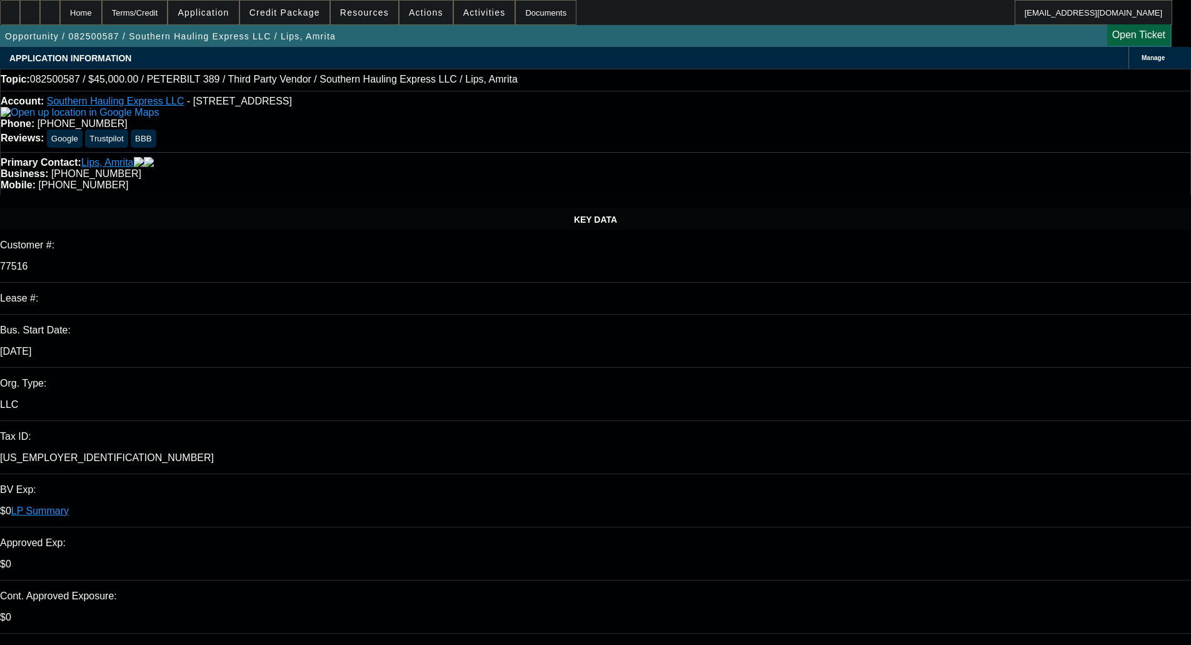
type textarea "Mitsubishi doesn't consider private party sales. I don't think we have an optio…"
click at [305, 1] on span at bounding box center [284, 12] width 89 height 30
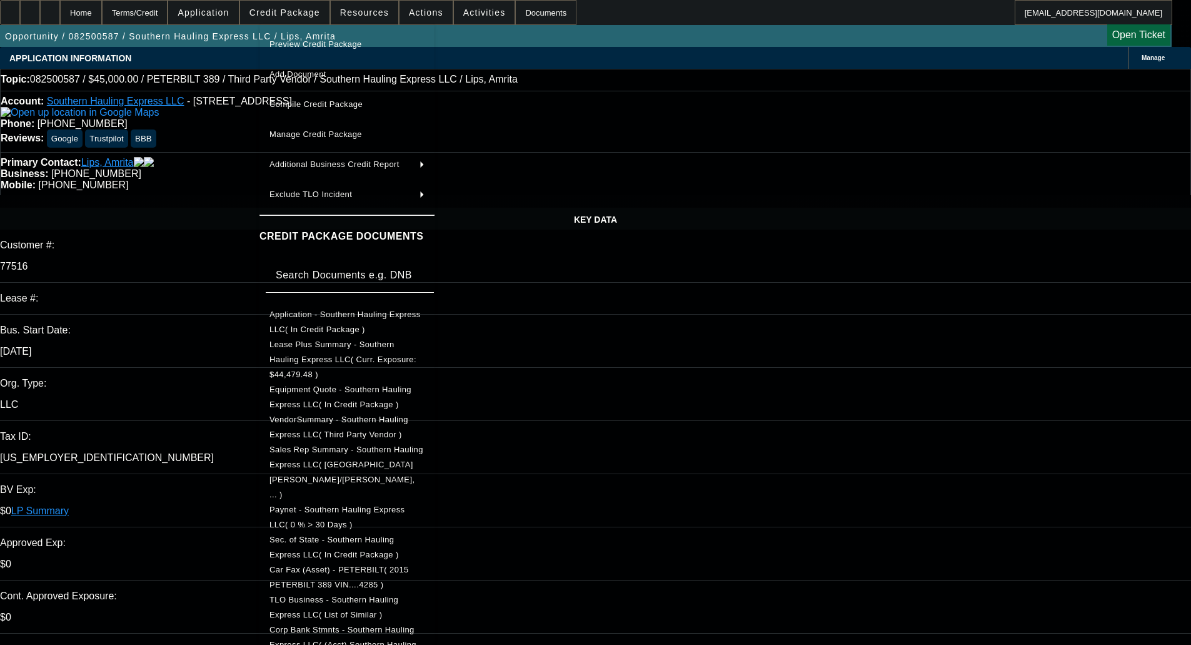
click at [330, 565] on span "Car Fax (Asset) - PETERBILT( 2015 PETERBILT 389 VIN....4285 )" at bounding box center [339, 577] width 139 height 24
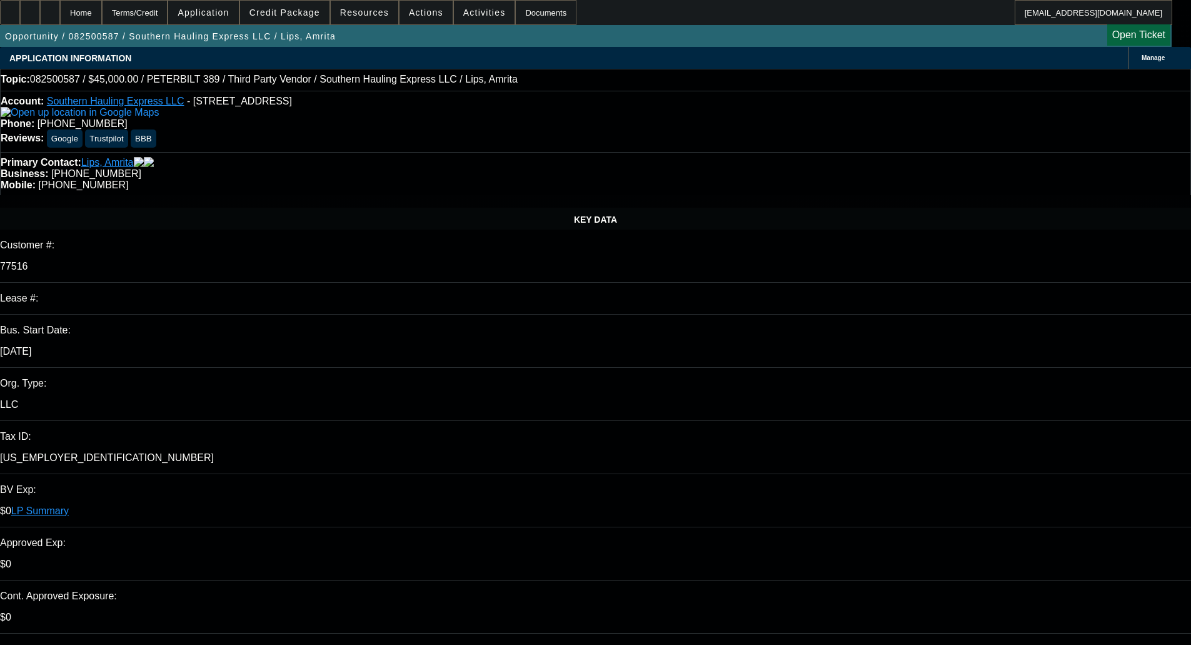
checkbox input "true"
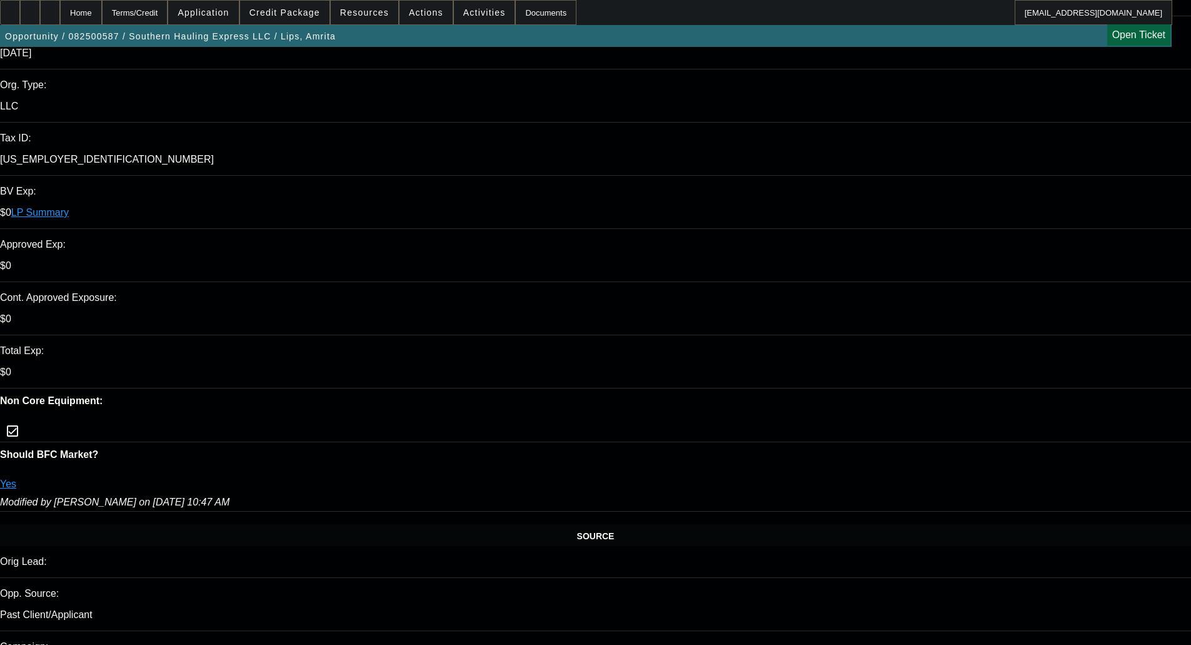
scroll to position [313, 0]
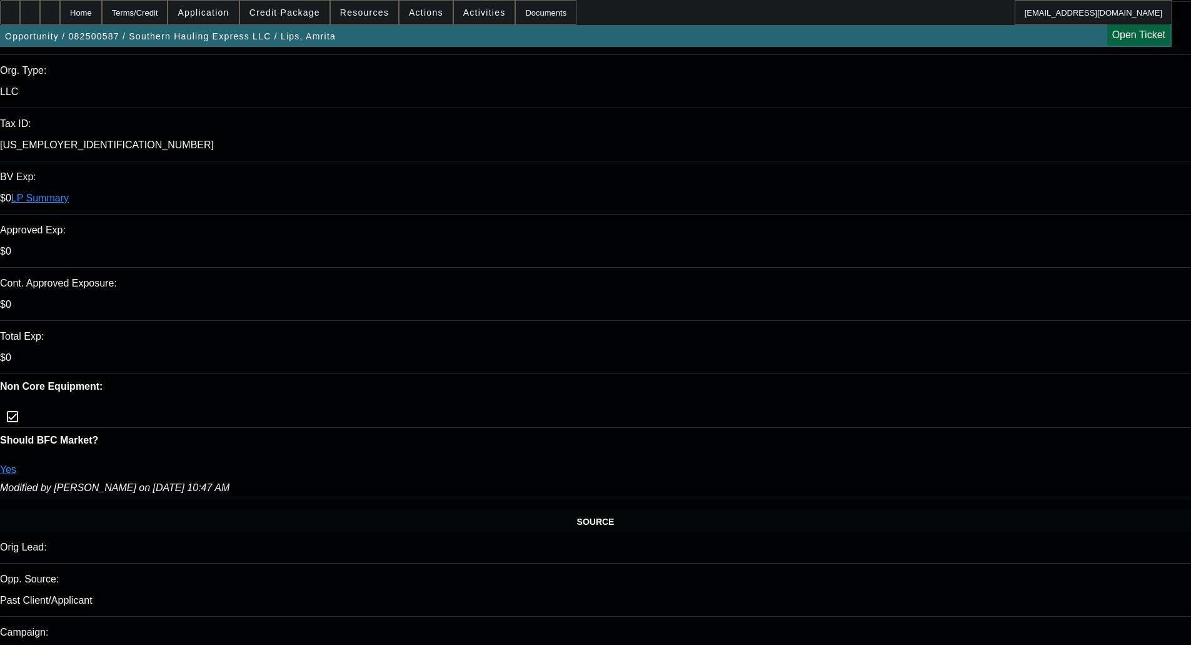
type textarea "Mitsubishi doesn't consider private party sales. I don't think we have an optio…"
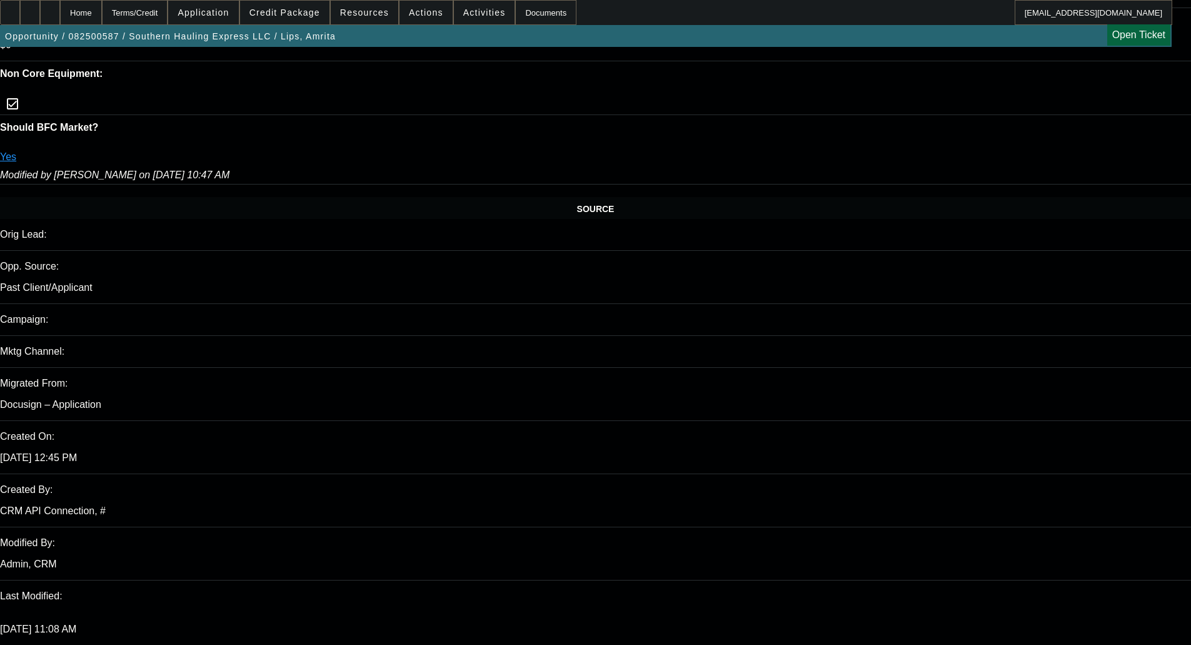
scroll to position [0, 0]
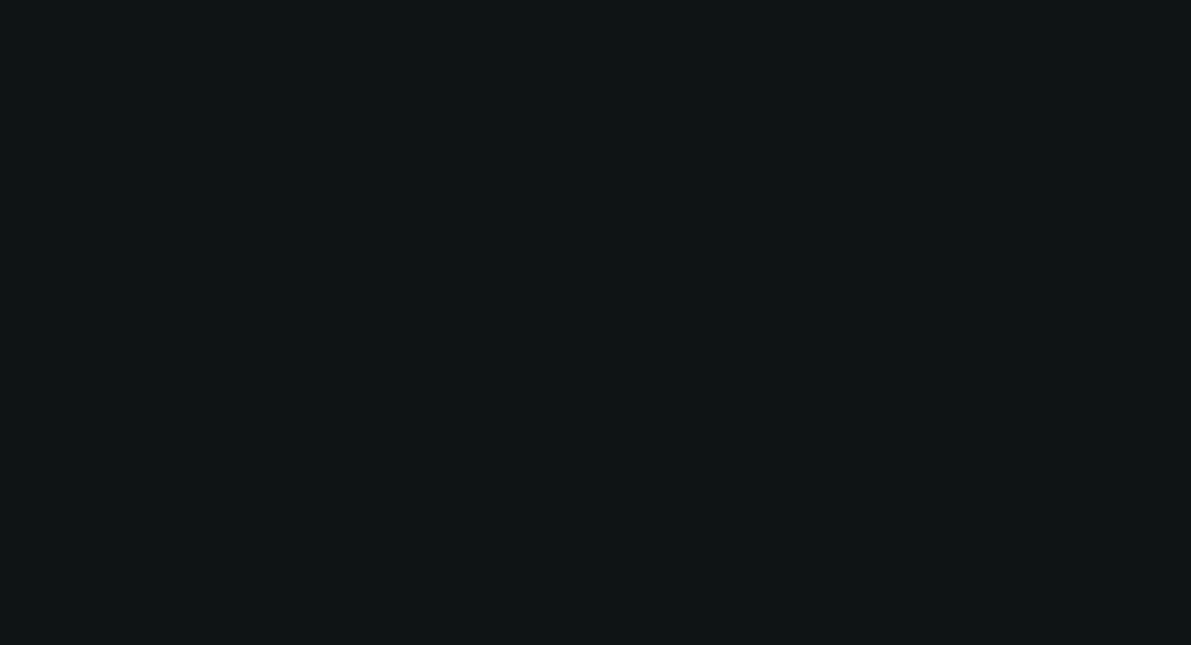
select select "0.1"
select select "2"
select select "0.1"
select select "4"
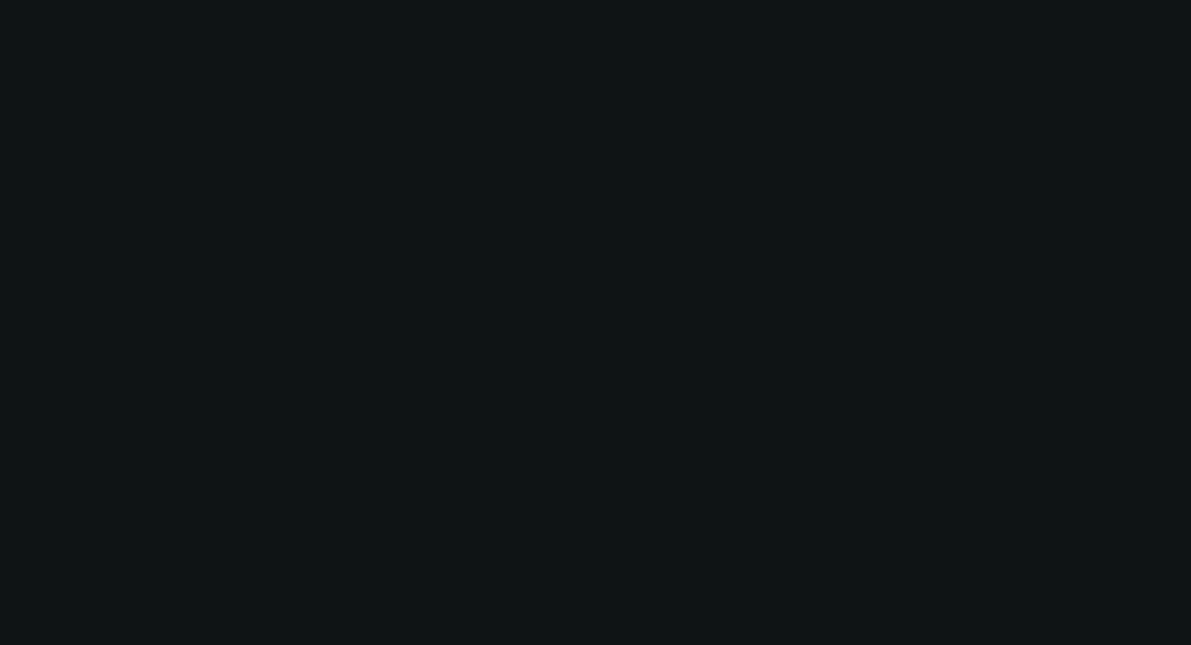
select select "0.1"
select select "2"
select select "0.1"
select select "4"
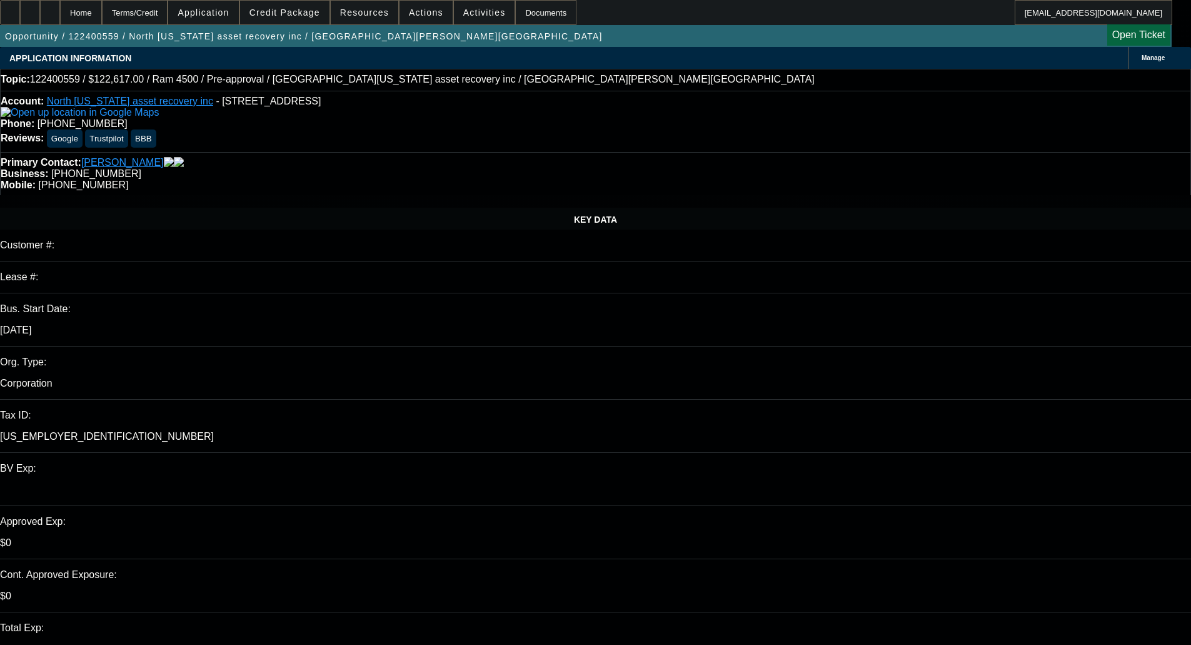
select select "0"
select select "0.1"
select select "4"
select select "0"
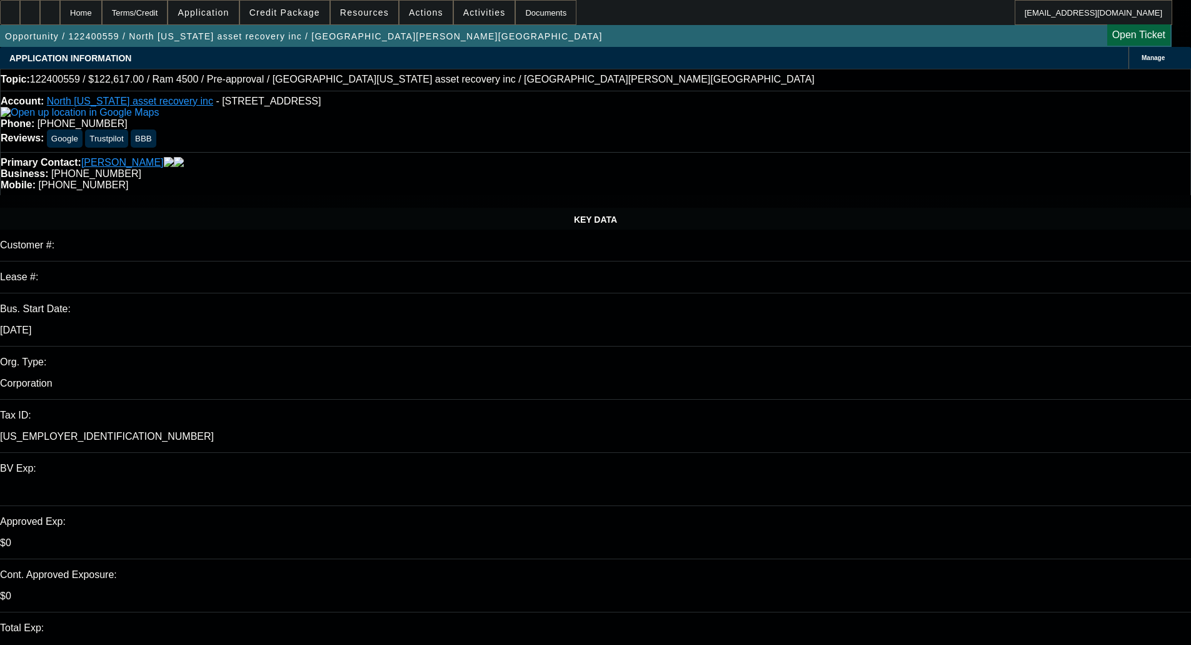
select select "0"
select select "3"
select select "0"
select select "6"
select select "0.1"
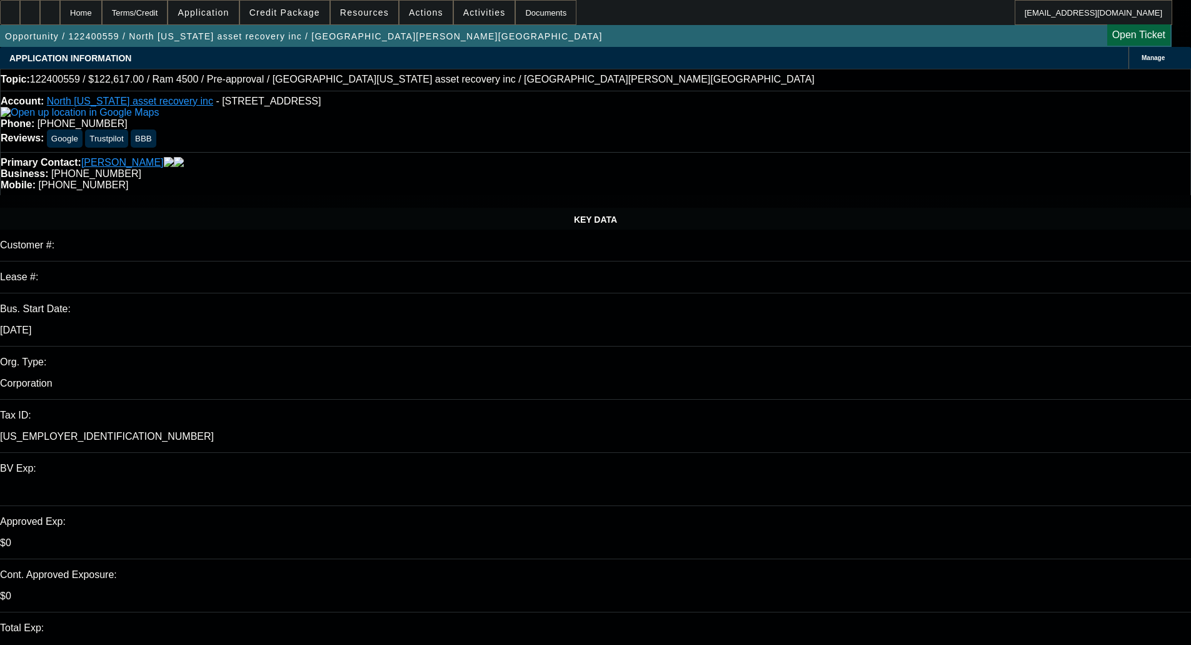
select select "0"
select select "6"
select select "0"
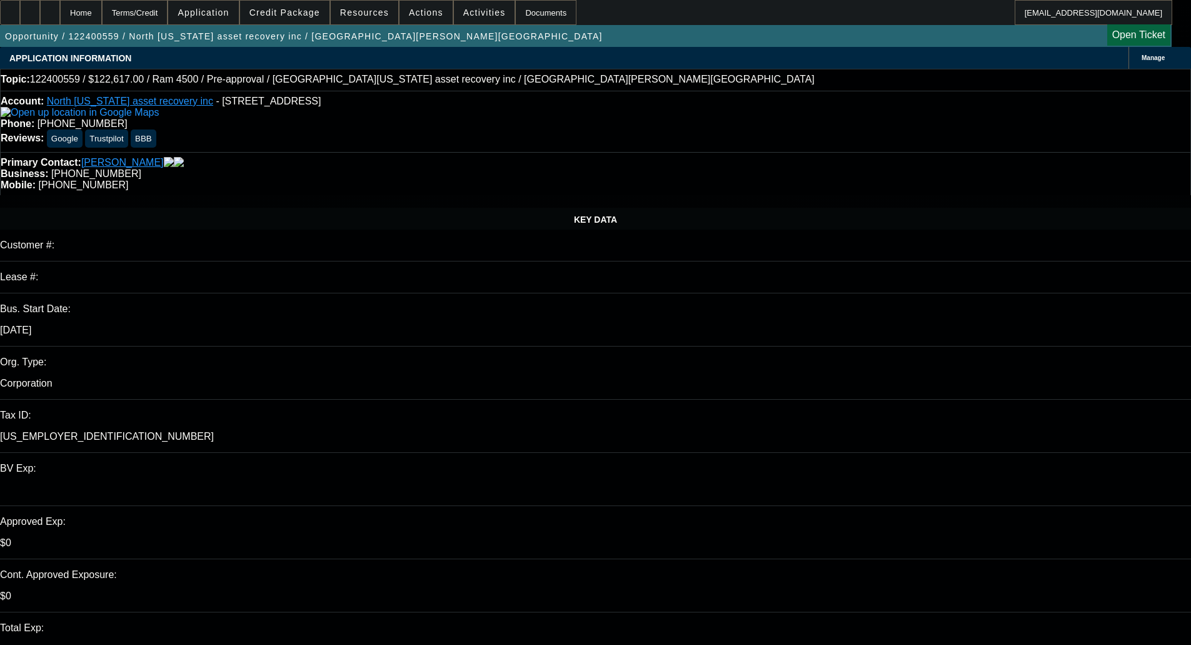
select select "0.1"
select select "4"
click at [303, 13] on span "Credit Package" at bounding box center [285, 13] width 71 height 10
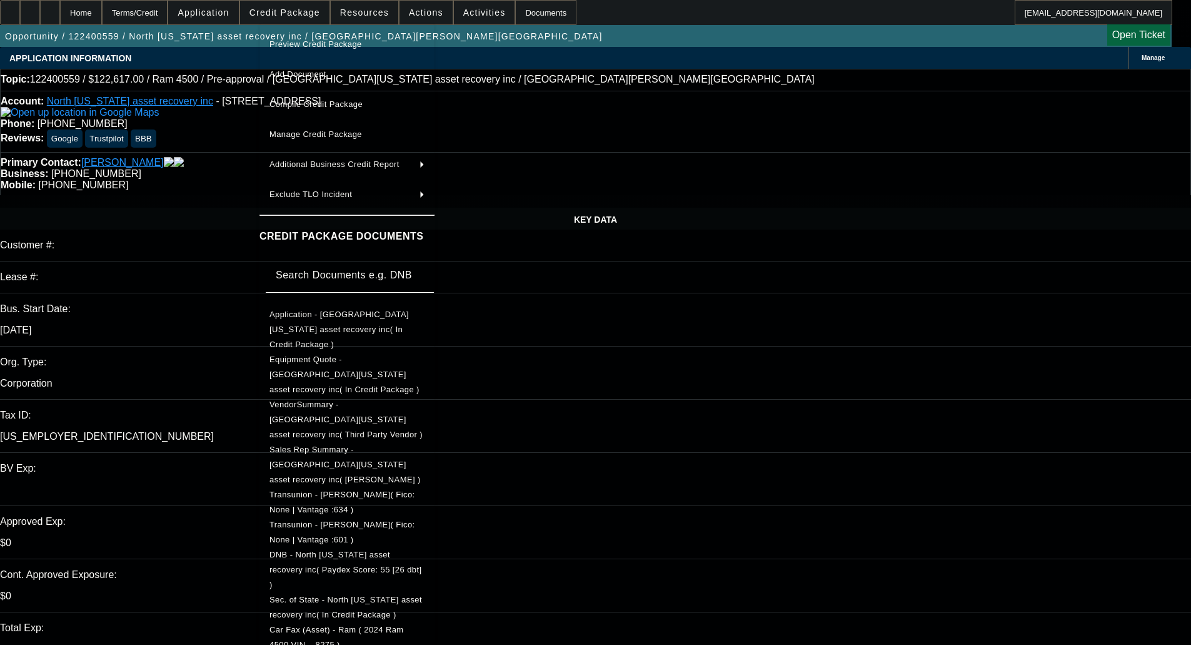
click at [331, 135] on span "Manage Credit Package" at bounding box center [316, 133] width 93 height 9
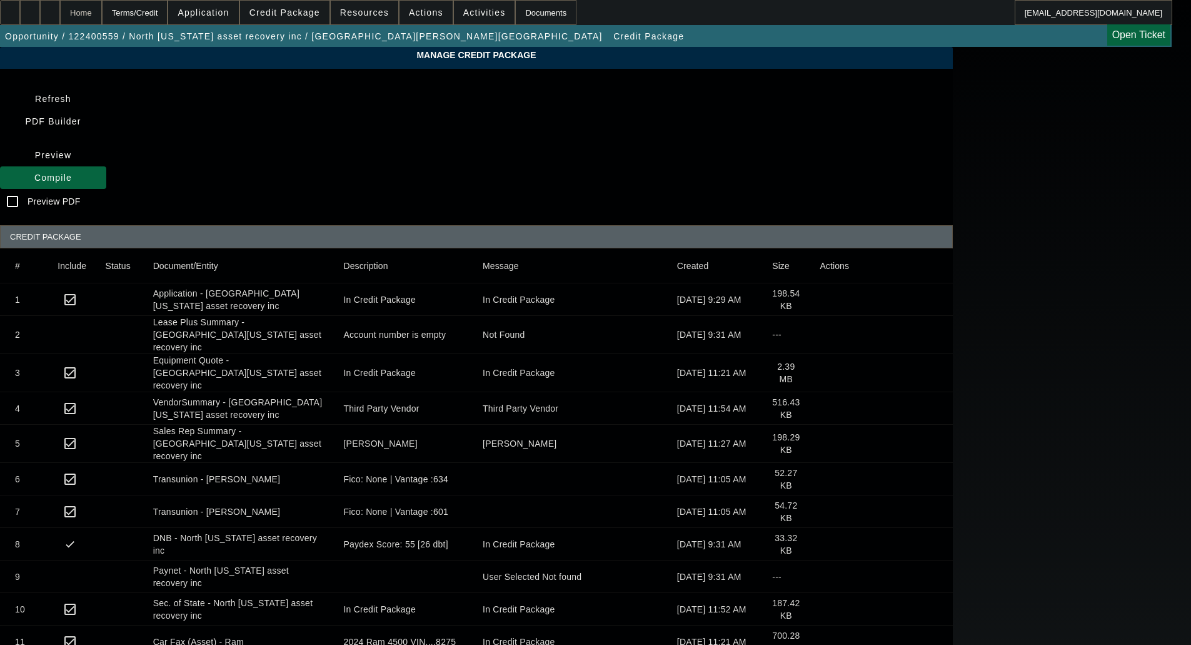
click at [102, 16] on div "Home" at bounding box center [81, 12] width 42 height 25
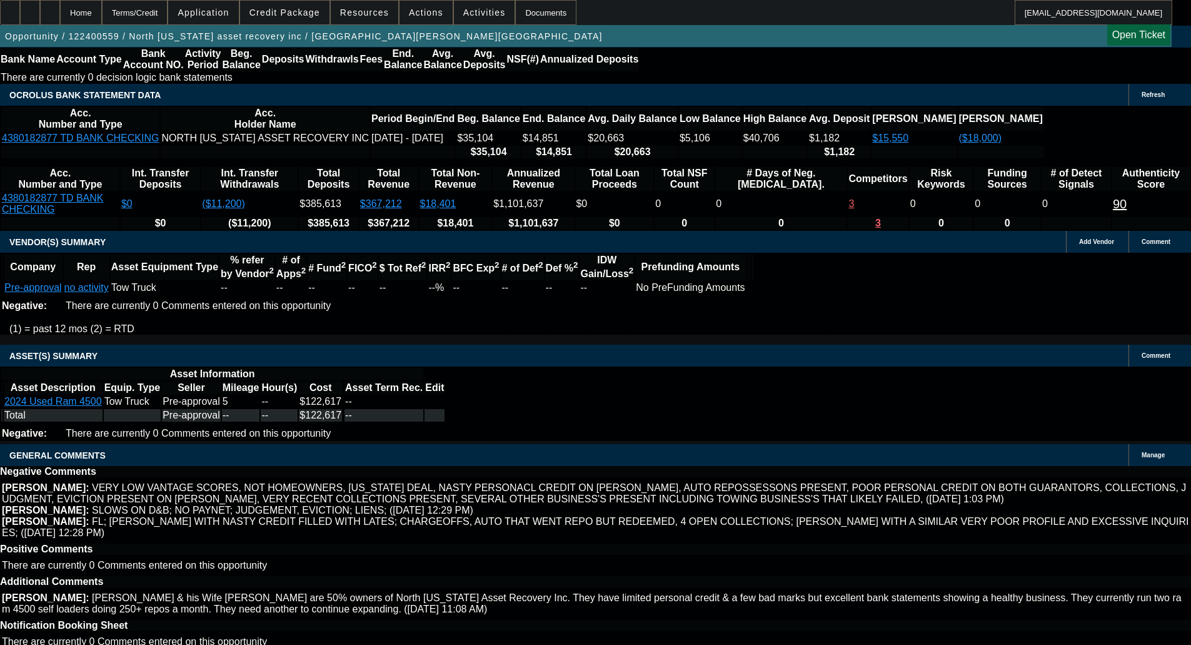
select select "0"
select select "0.1"
select select "4"
select select "0"
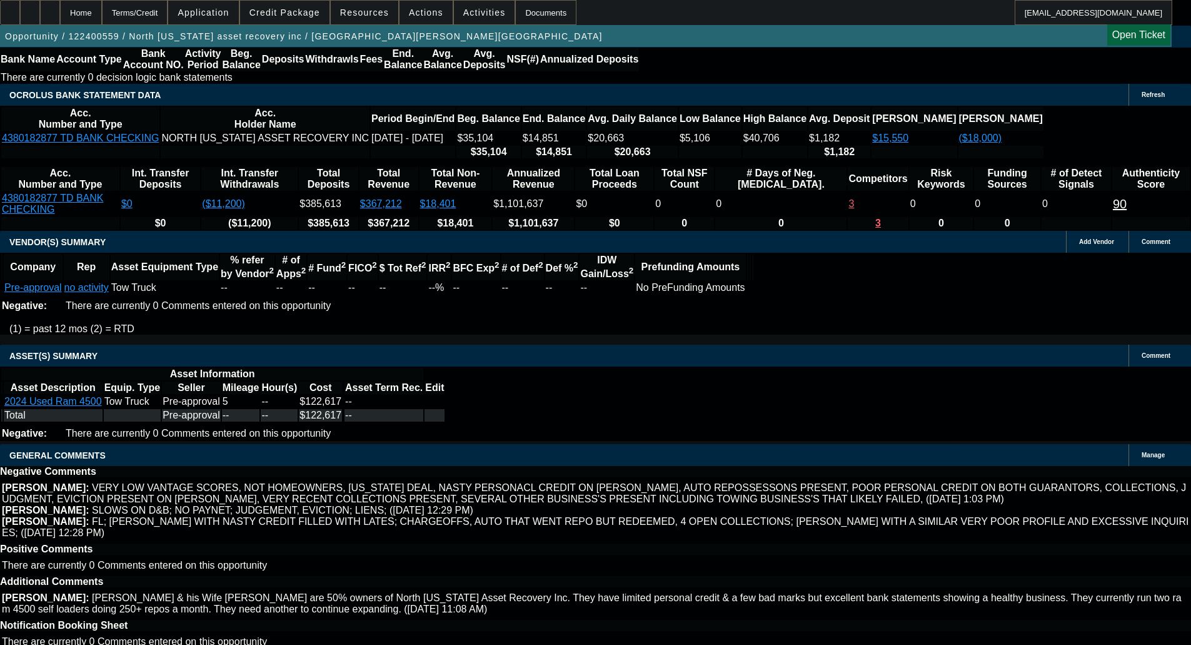
select select "0"
select select "3"
select select "0"
select select "6"
select select "0.1"
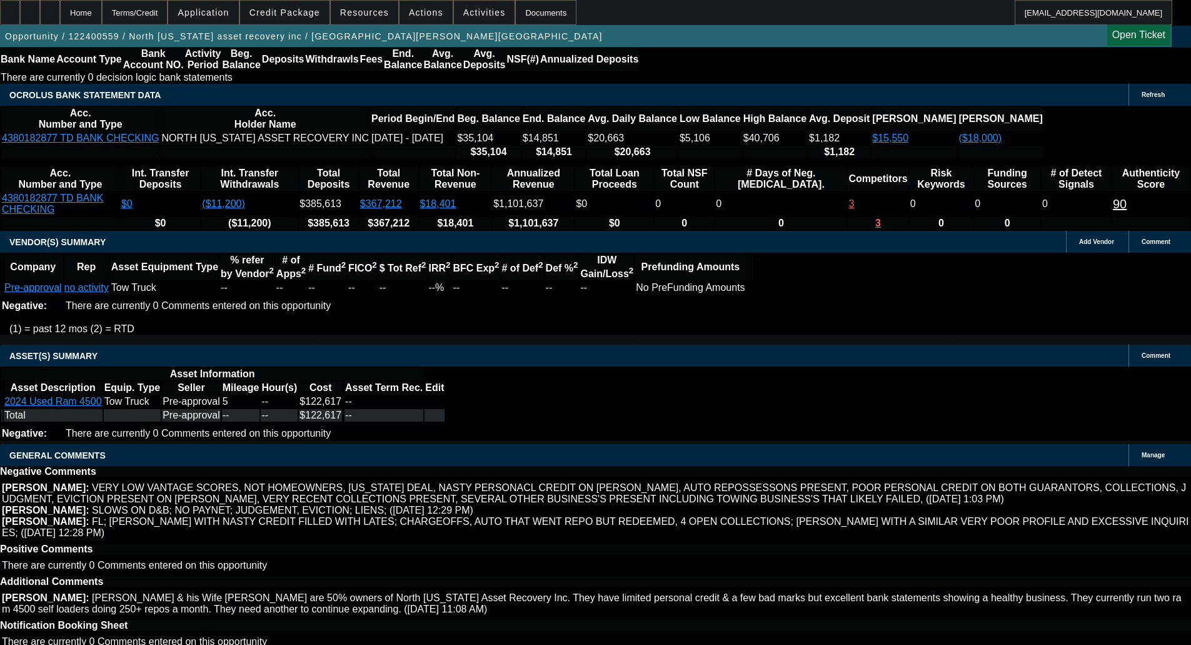
select select "0"
select select "6"
select select "0"
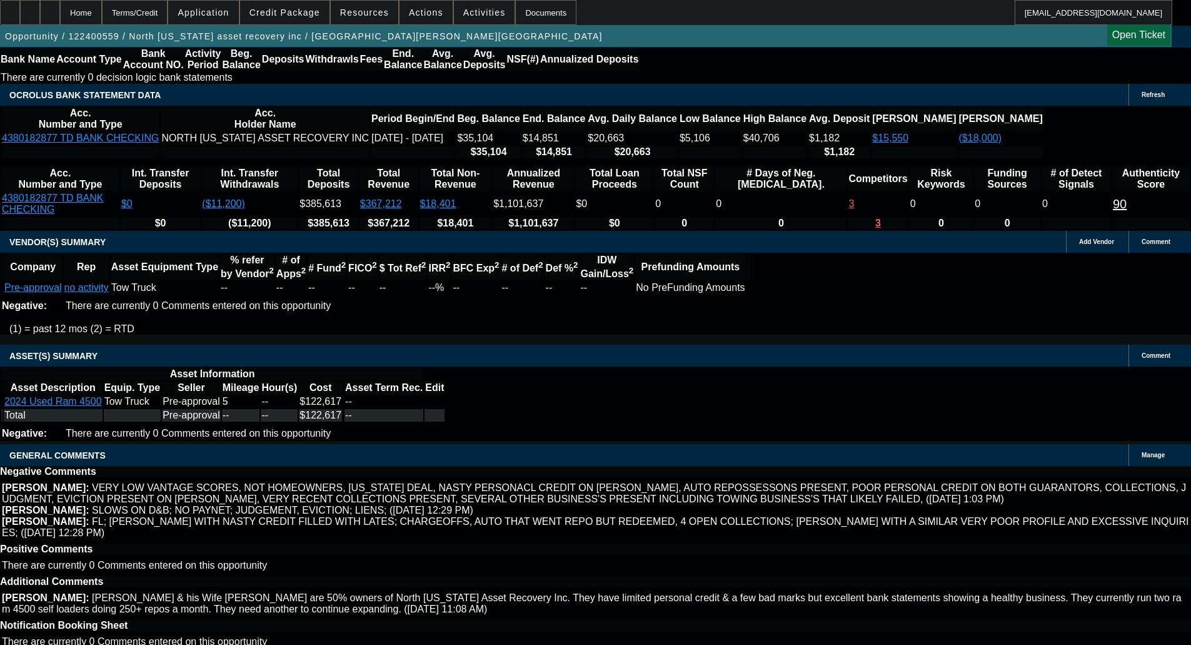
select select "0.1"
select select "4"
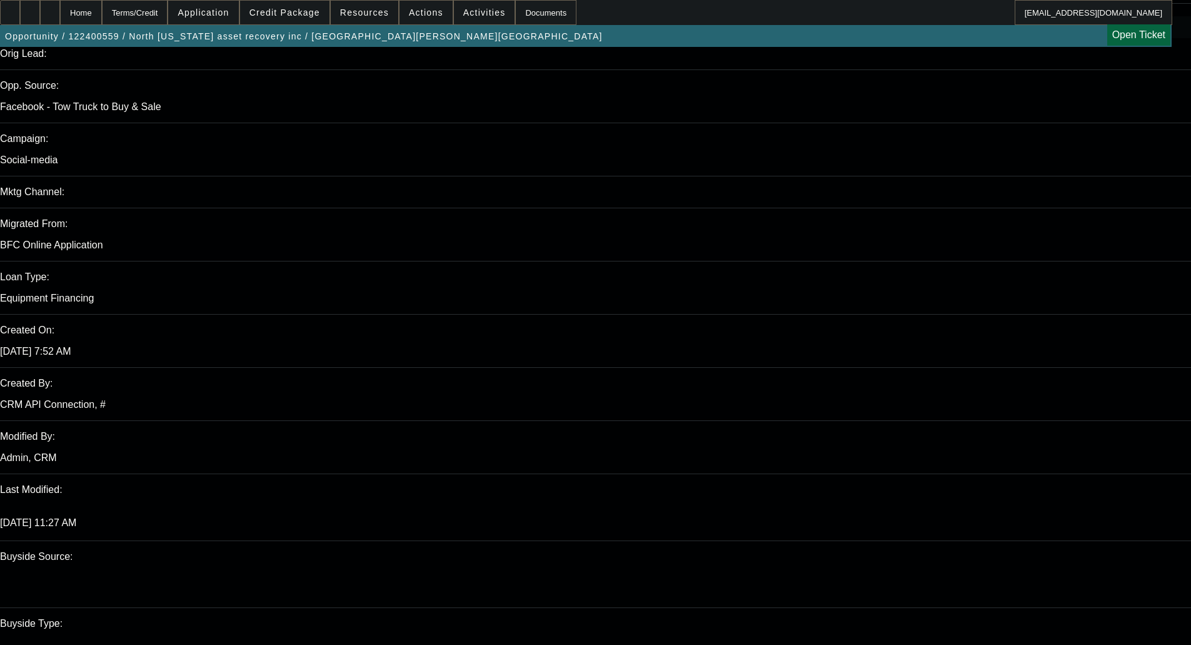
scroll to position [418, 0]
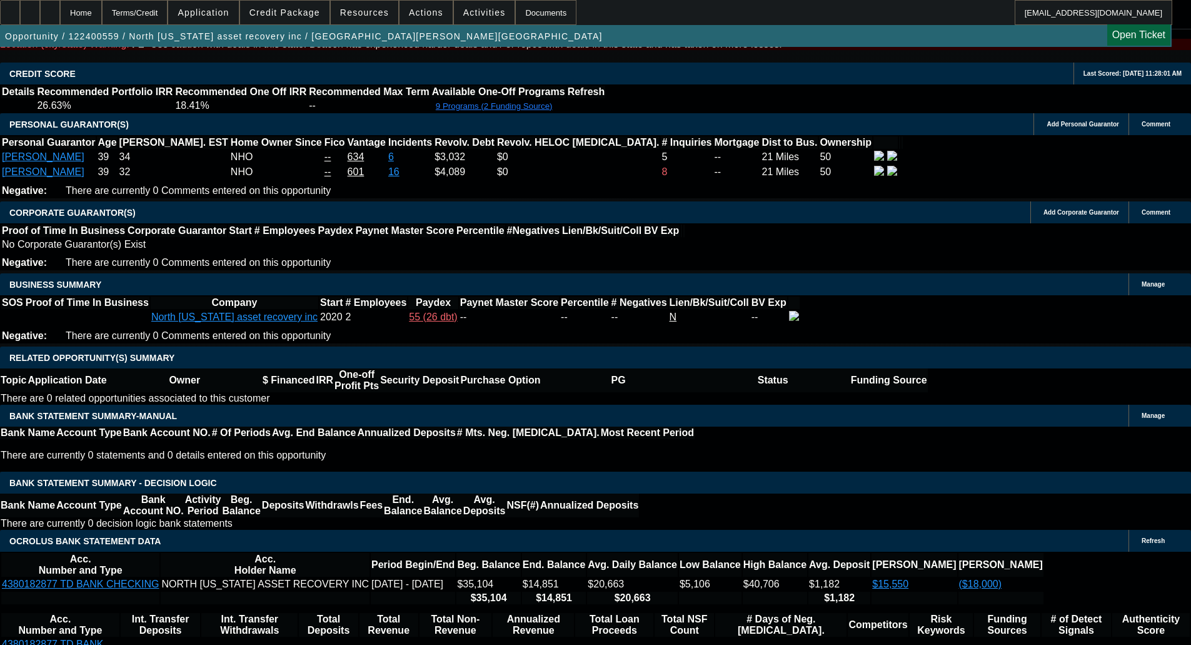
scroll to position [1857, 0]
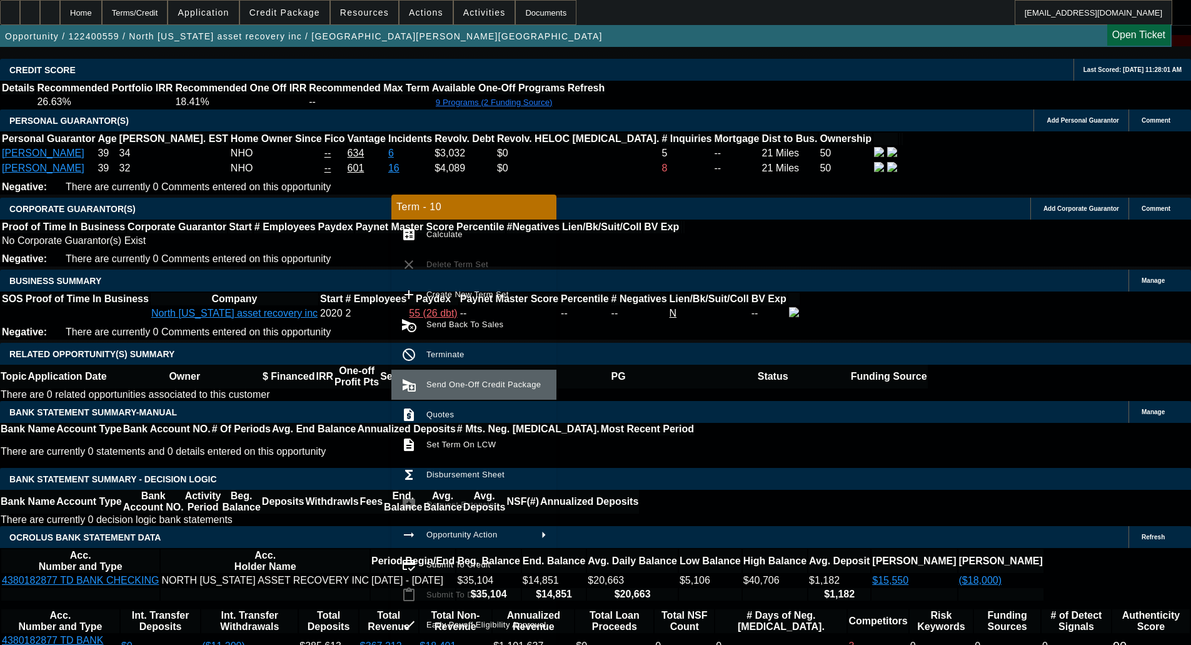
click at [483, 383] on span "Send One-Off Credit Package" at bounding box center [483, 384] width 114 height 9
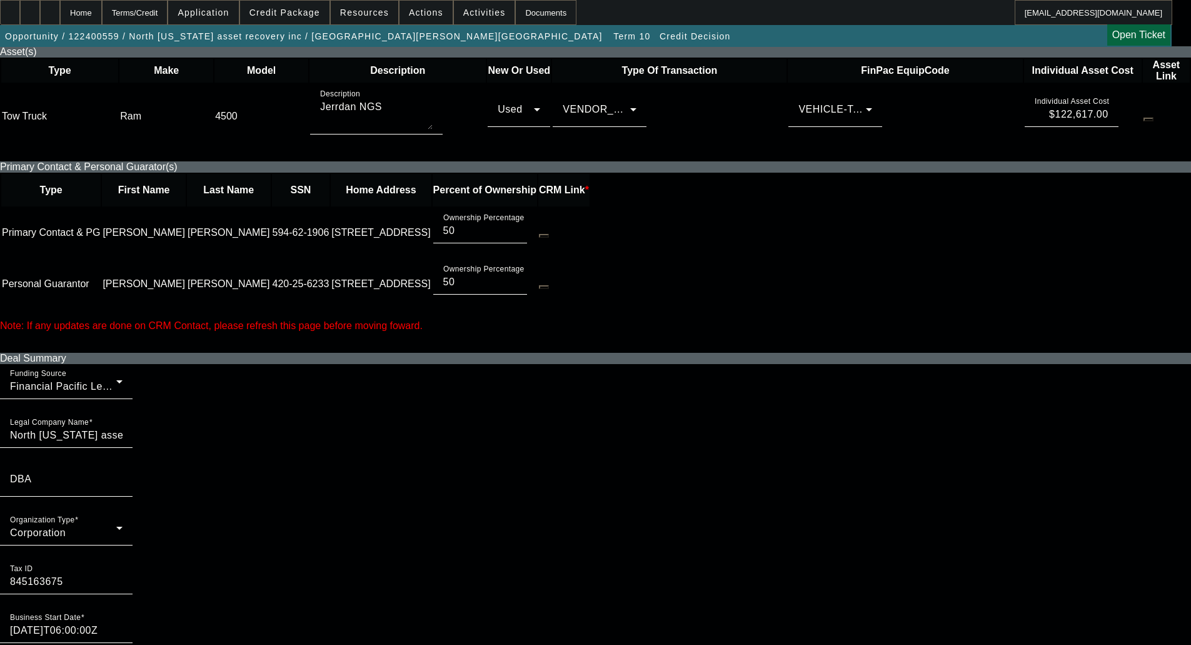
scroll to position [563, 0]
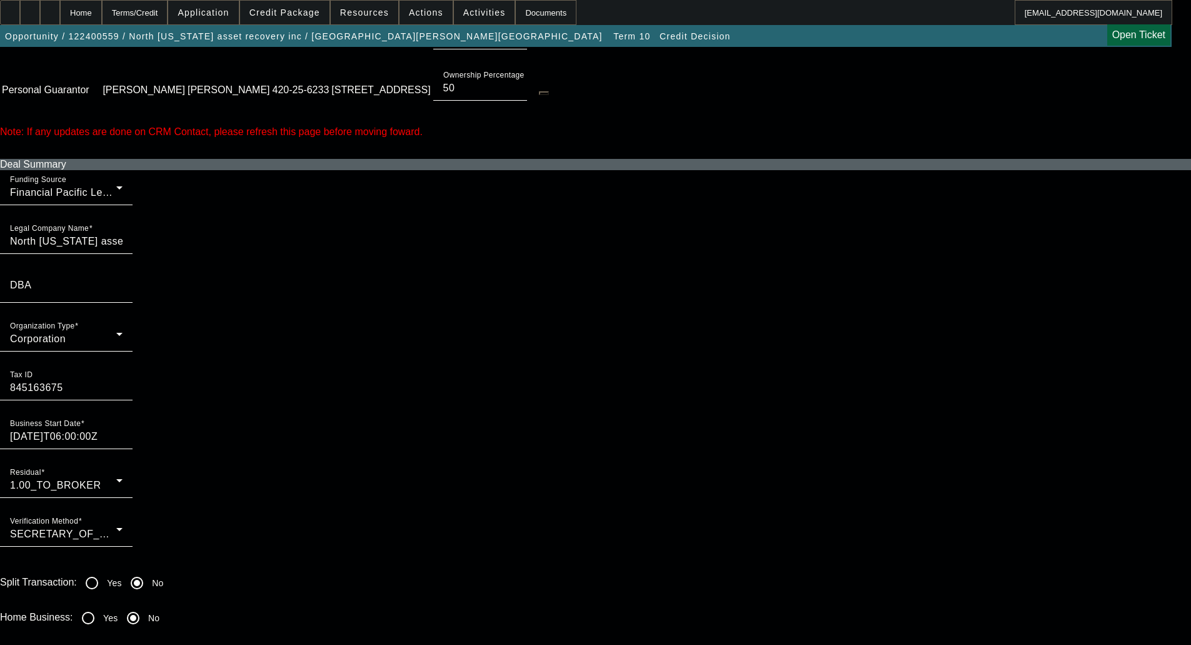
scroll to position [813, 0]
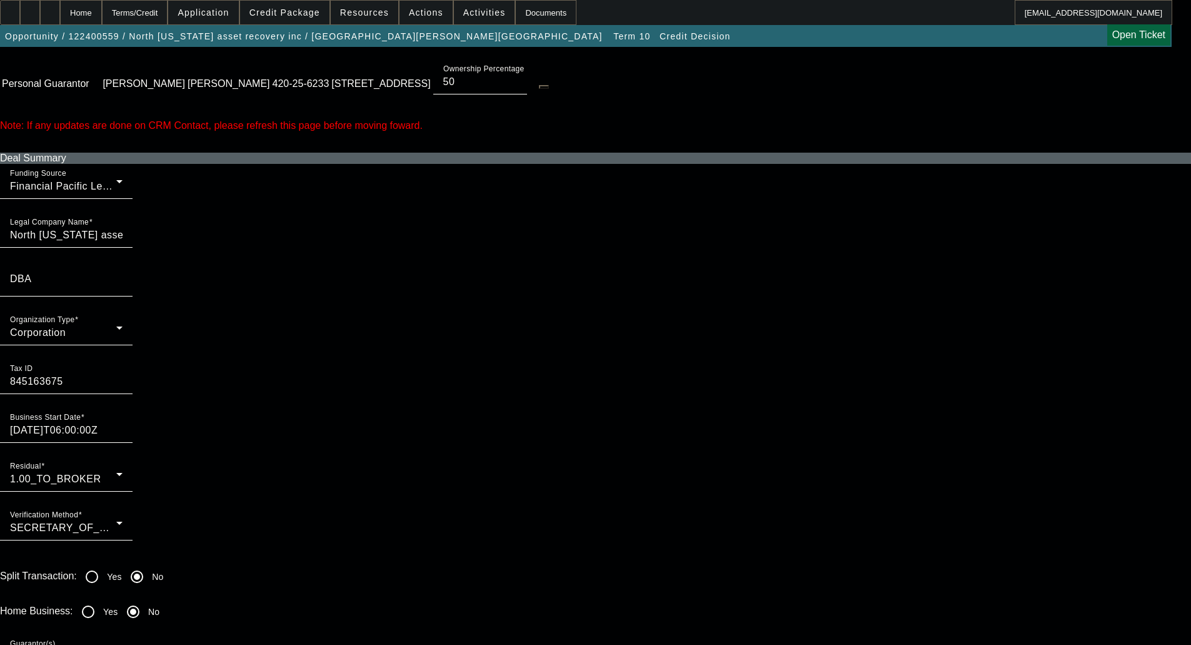
click at [101, 599] on input "Yes" at bounding box center [88, 611] width 25 height 25
radio input "true"
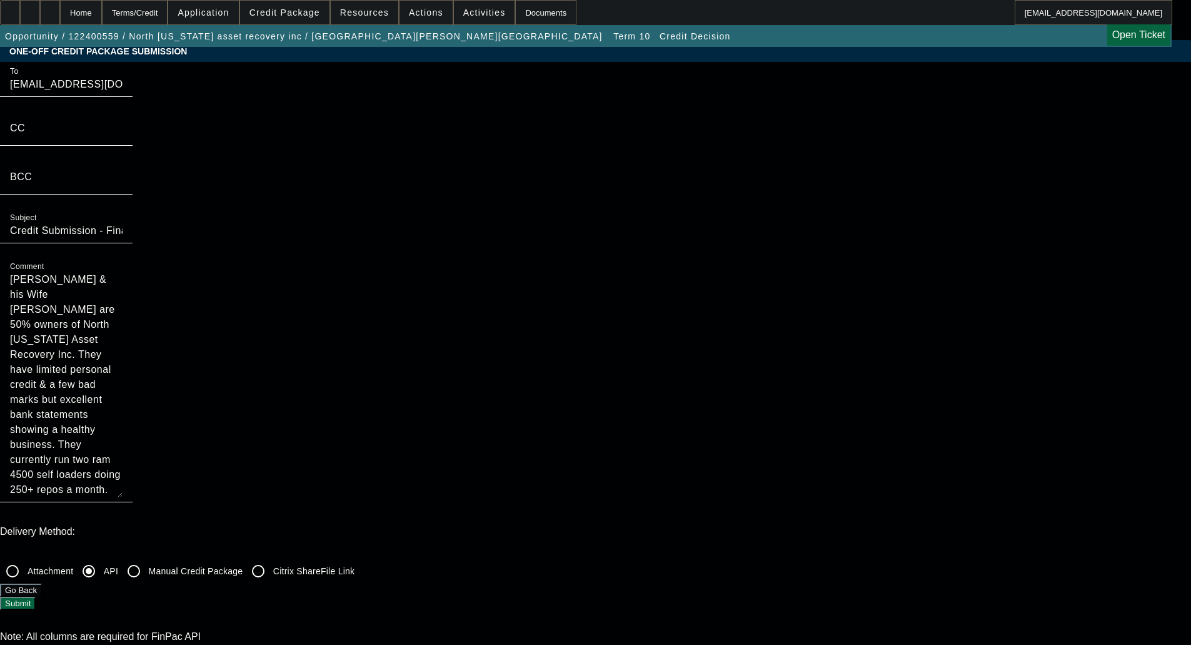
scroll to position [0, 0]
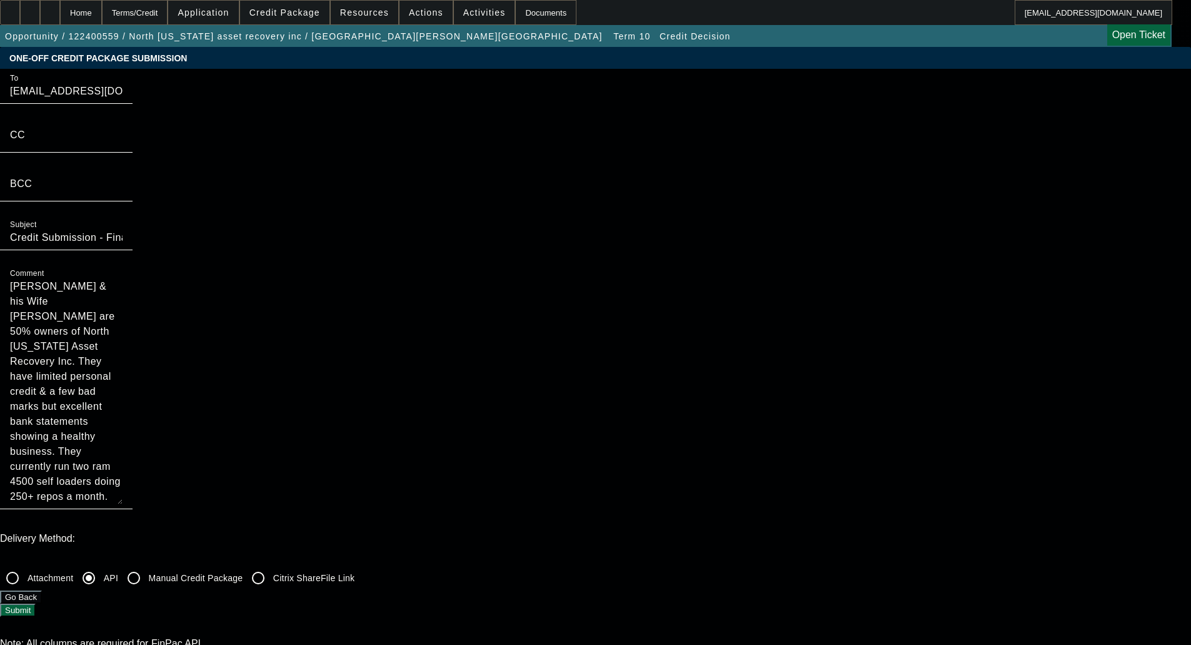
click at [36, 603] on button "Submit" at bounding box center [18, 609] width 36 height 13
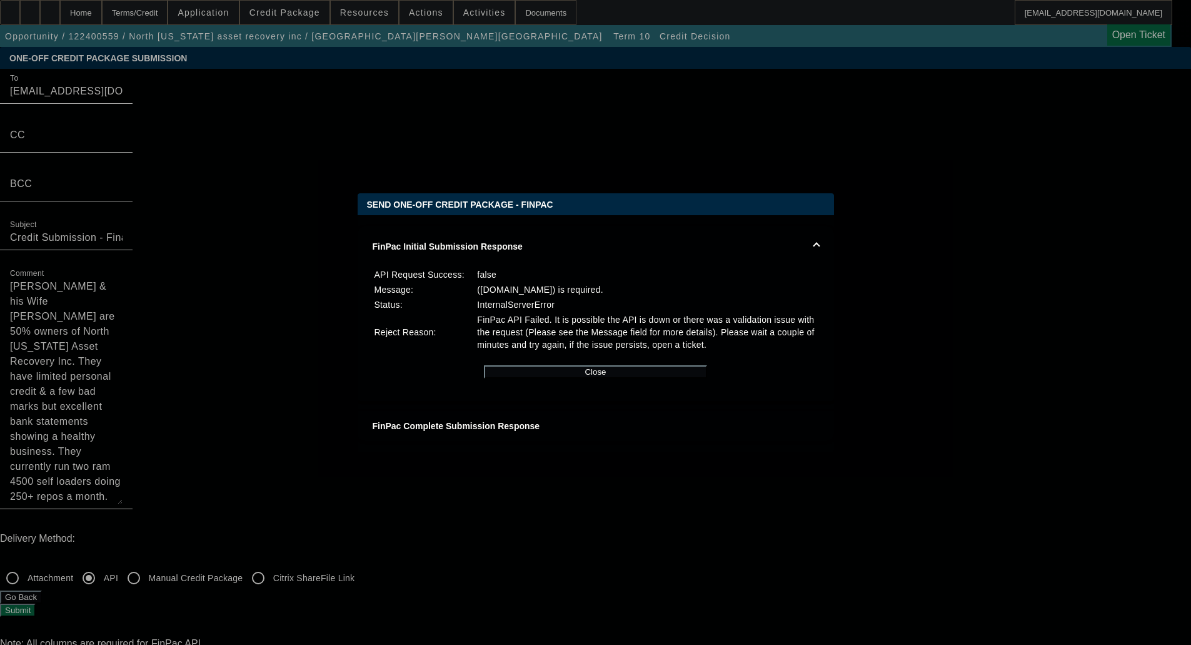
click at [585, 378] on button "Close" at bounding box center [595, 371] width 223 height 13
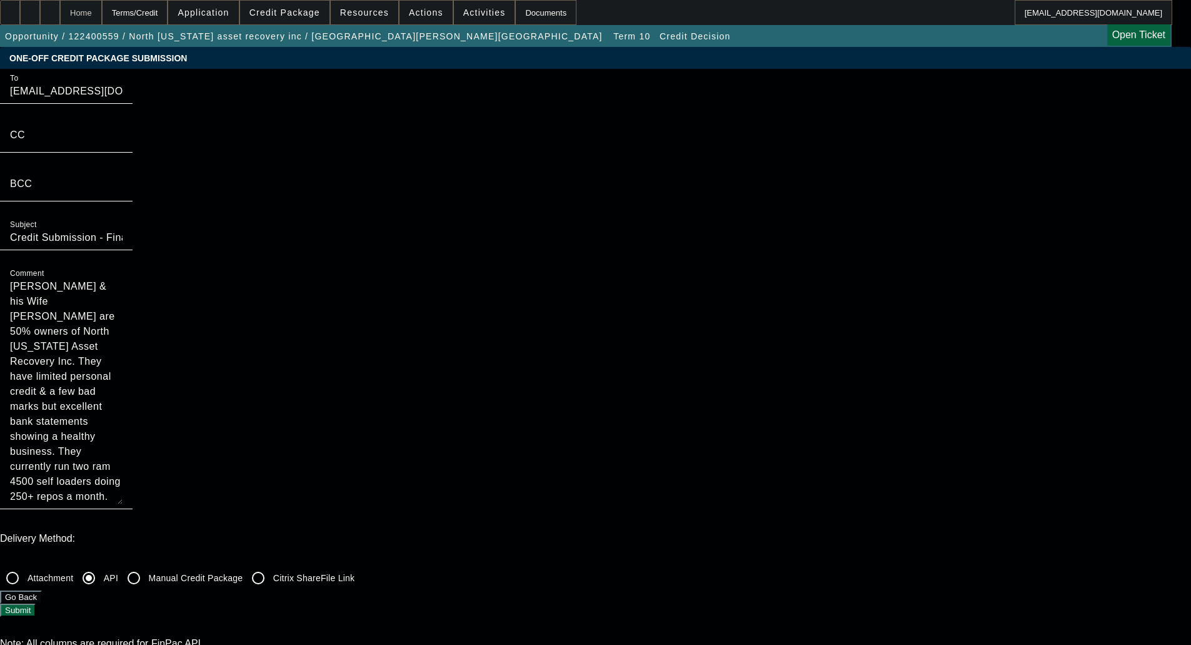
click at [102, 12] on div "Home" at bounding box center [81, 12] width 42 height 25
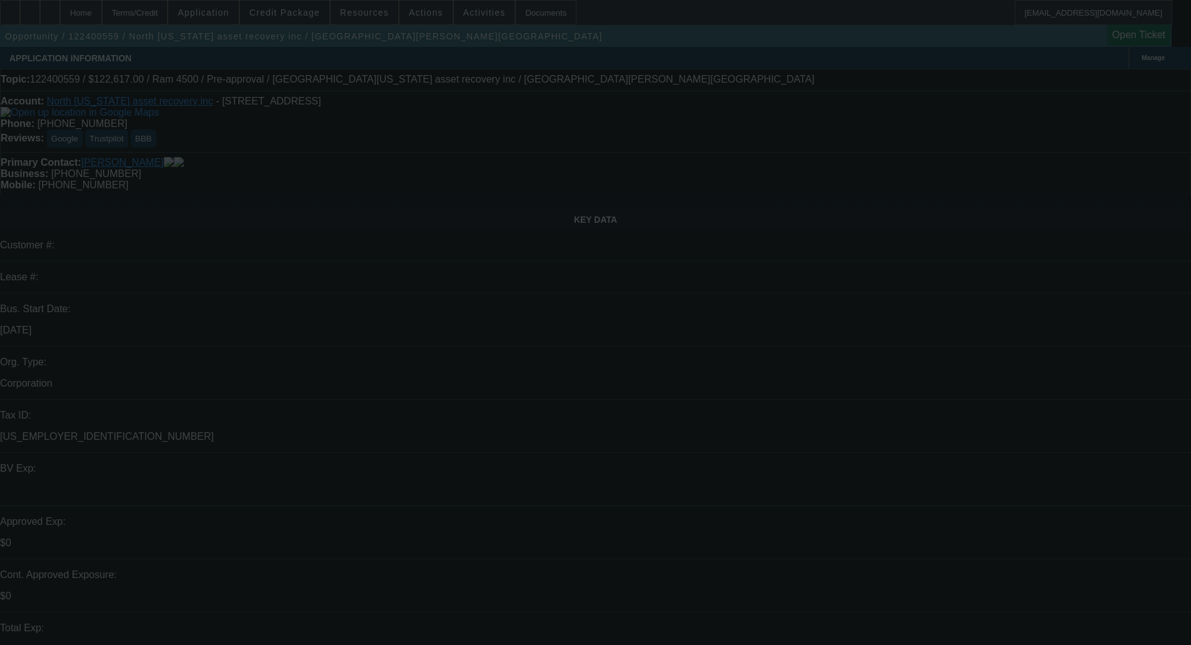
select select "0"
select select "0.1"
select select "4"
select select "0"
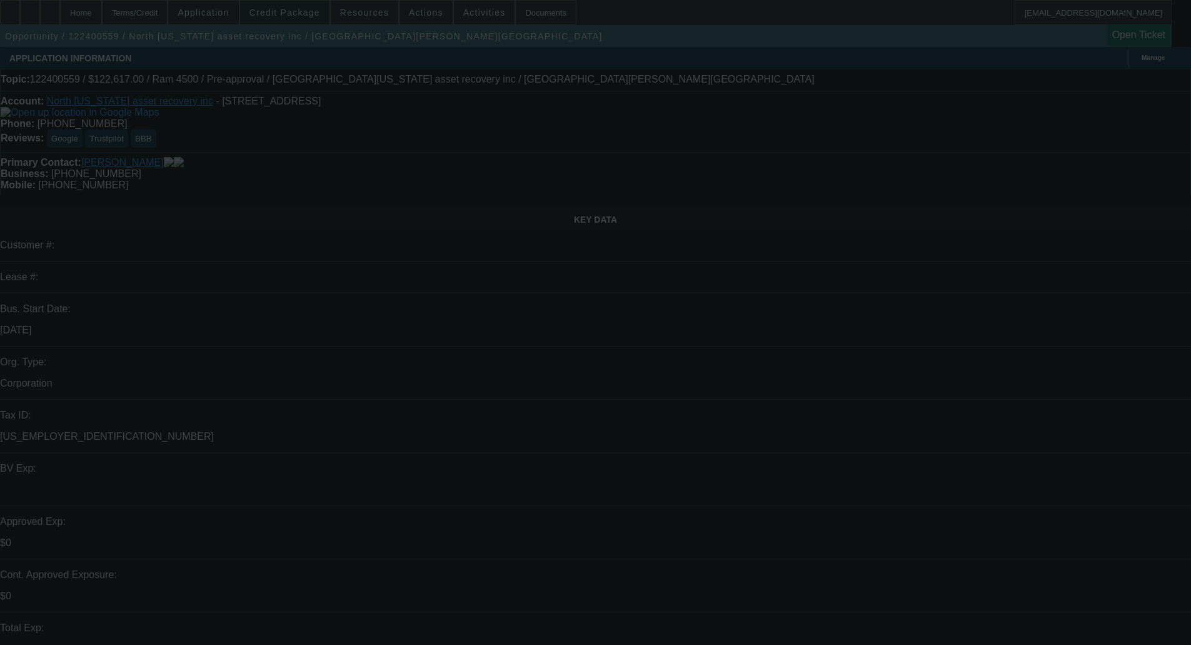
select select "0"
select select "3"
select select "0"
select select "6"
select select "0.1"
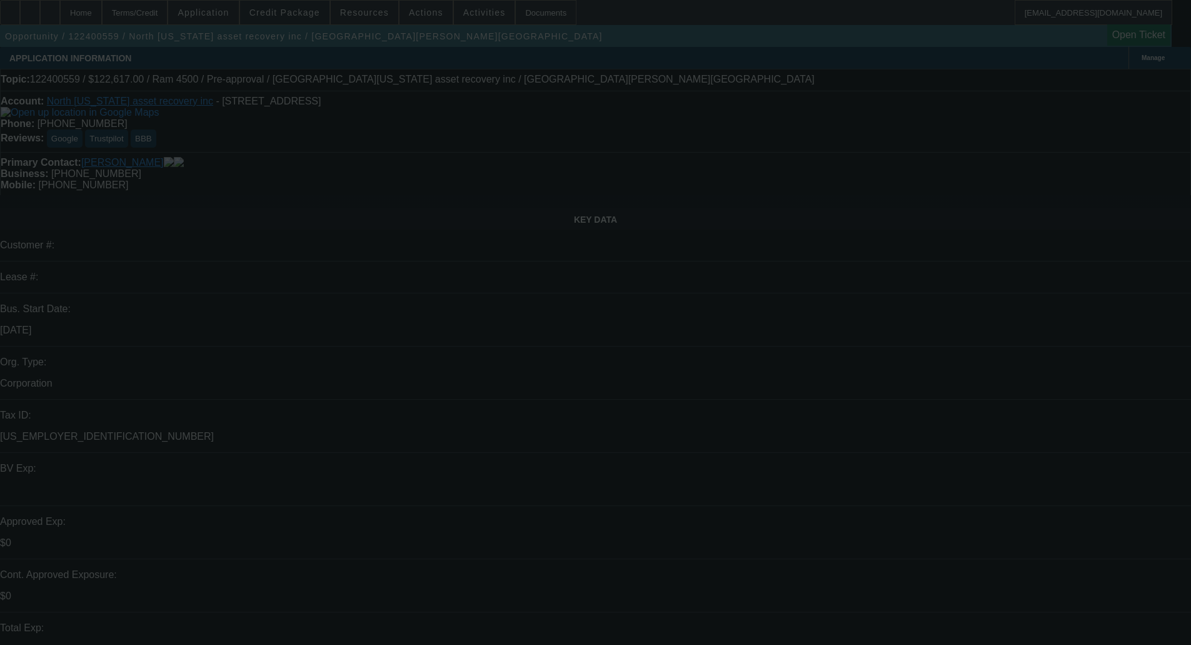
select select "0"
select select "6"
select select "0"
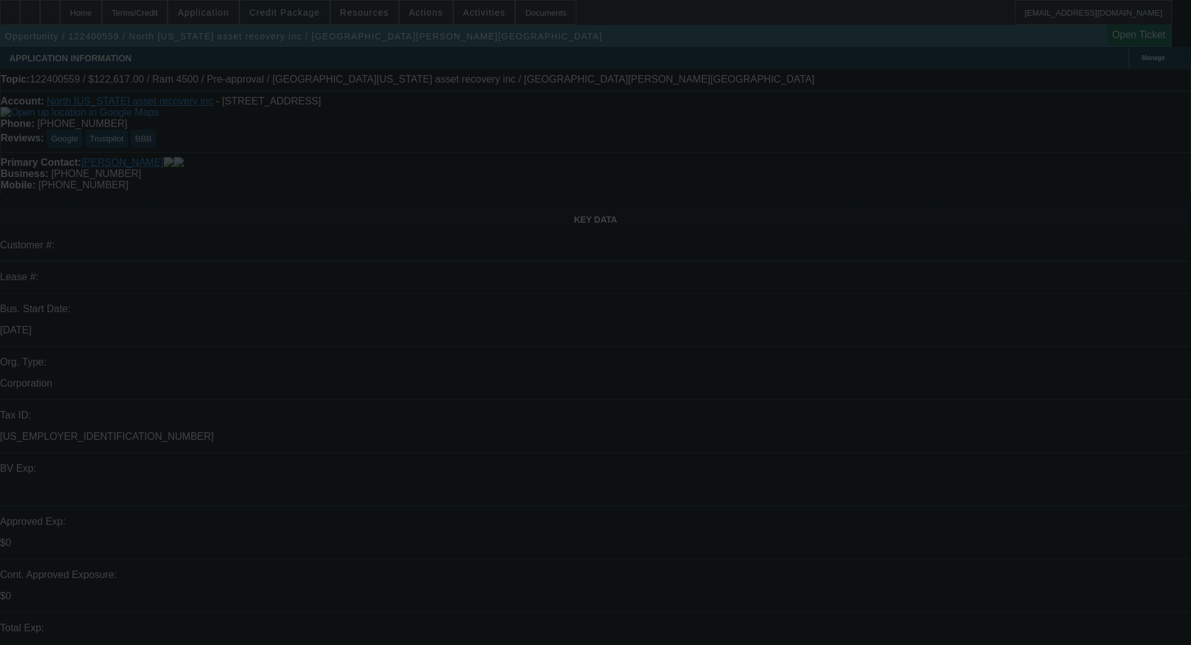
select select "0.1"
select select "4"
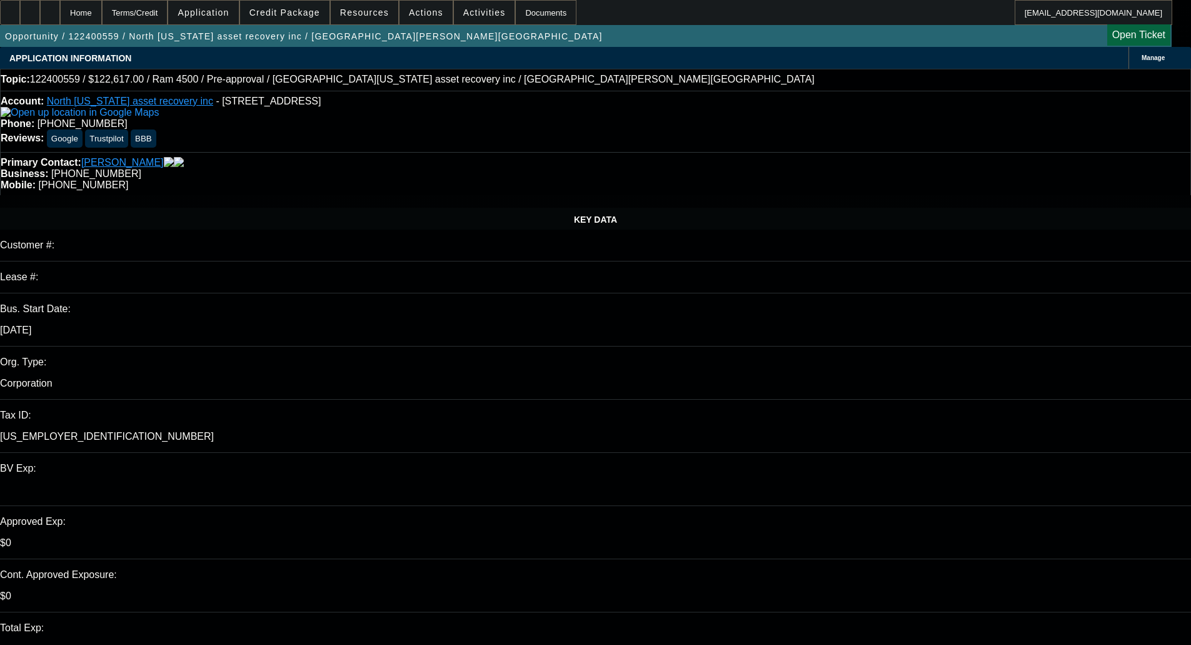
click at [291, 14] on span "Credit Package" at bounding box center [285, 13] width 71 height 10
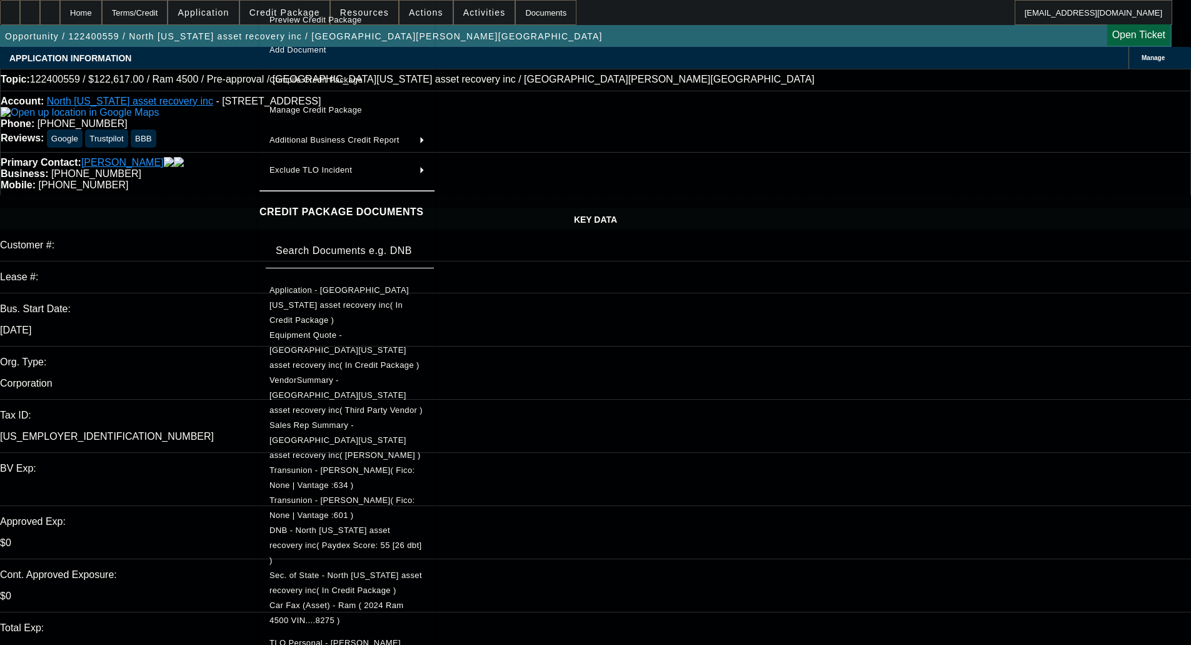
click at [318, 293] on span "Application - North florida asset recovery inc( In Credit Package )" at bounding box center [339, 304] width 139 height 39
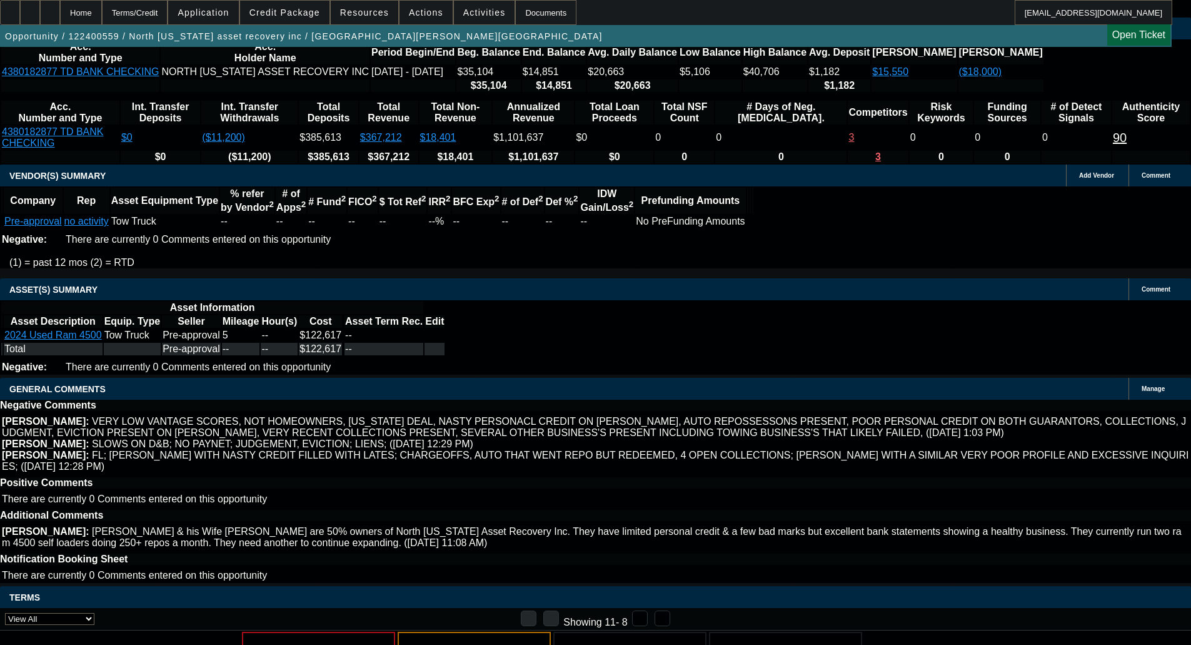
scroll to position [2393, 0]
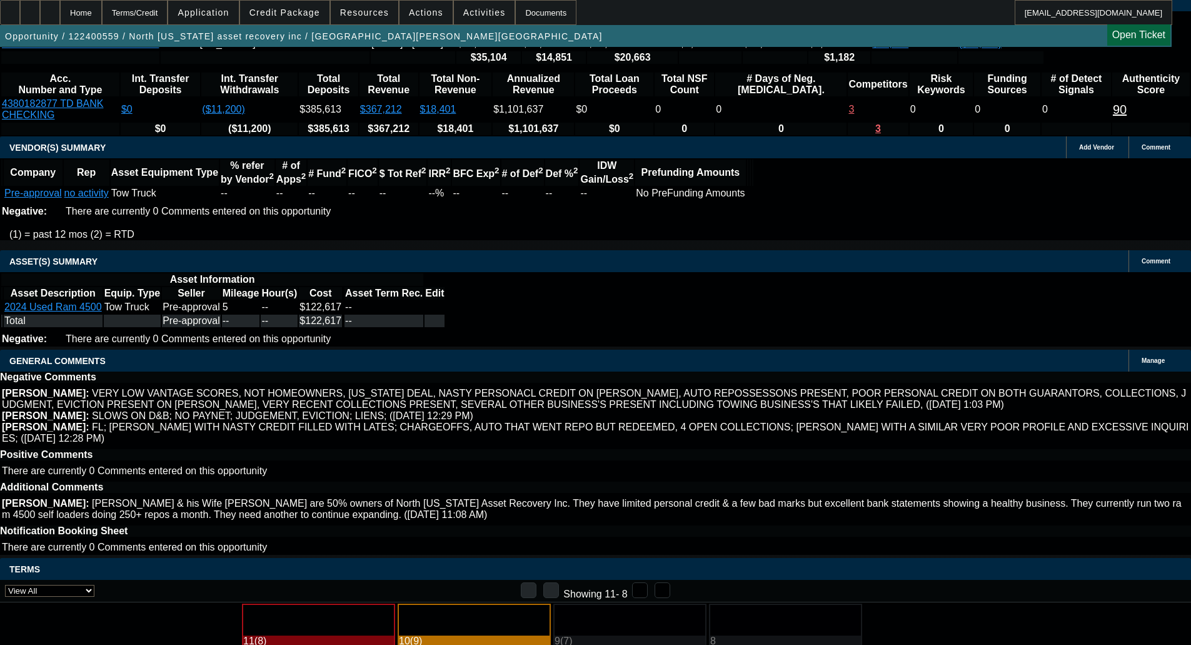
select select "6"
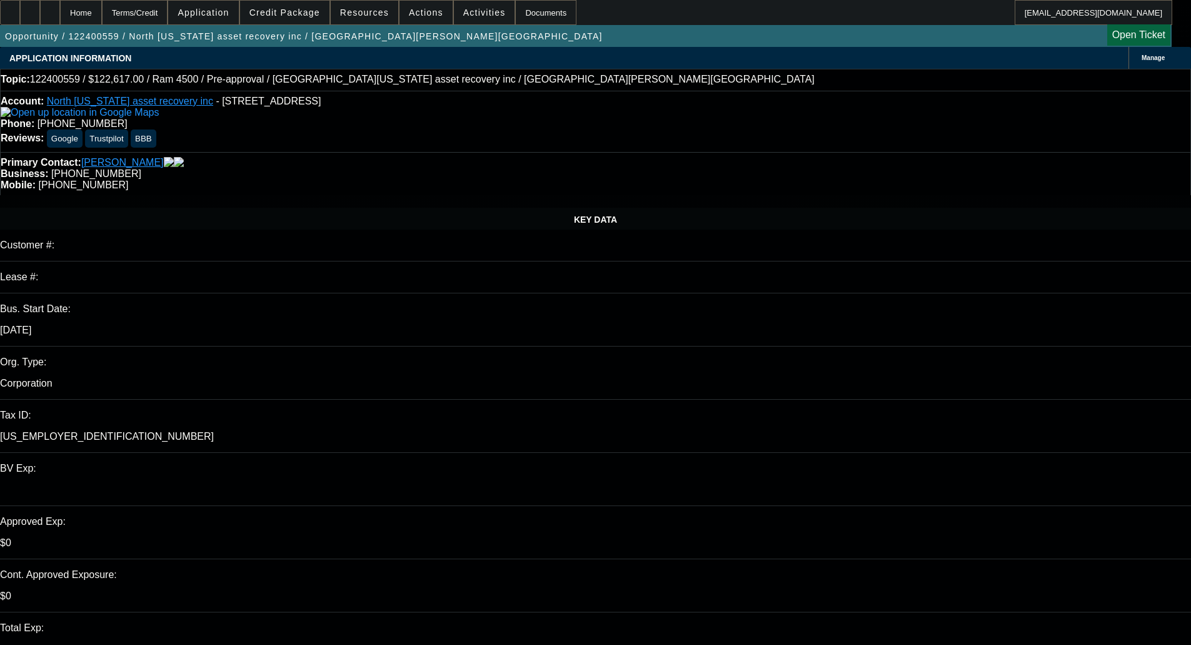
type textarea "Tiffany is missing her email address, we'll need to add that before we can send…"
checkbox input "true"
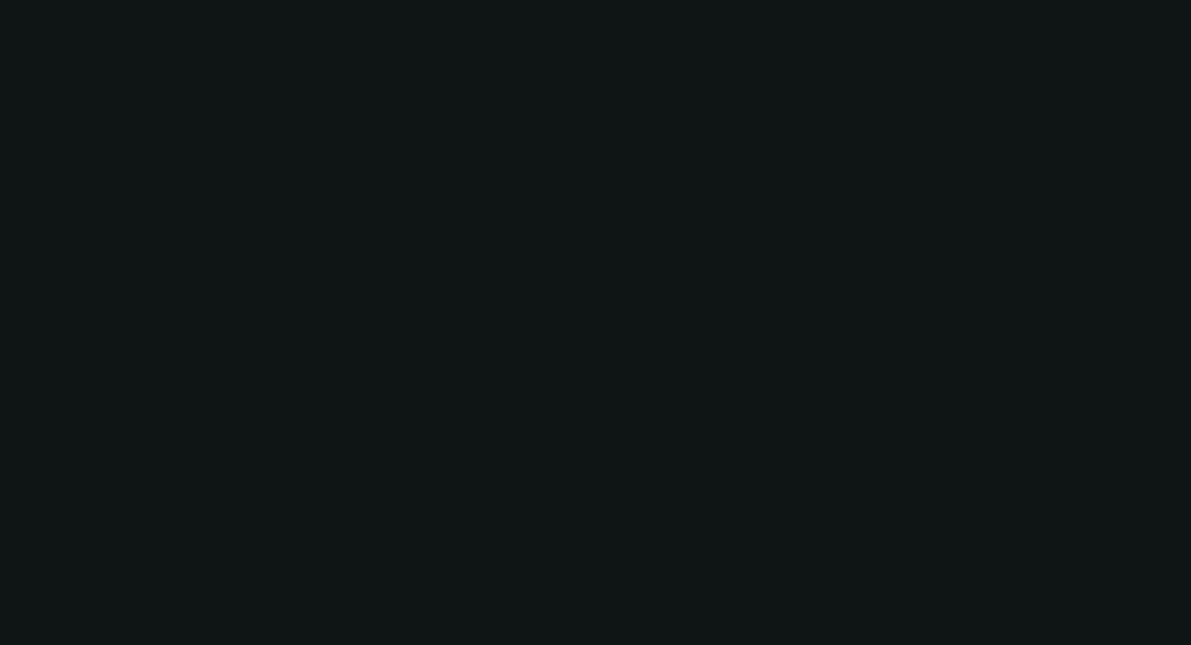
select select "0"
select select "3"
select select "0"
select select "6"
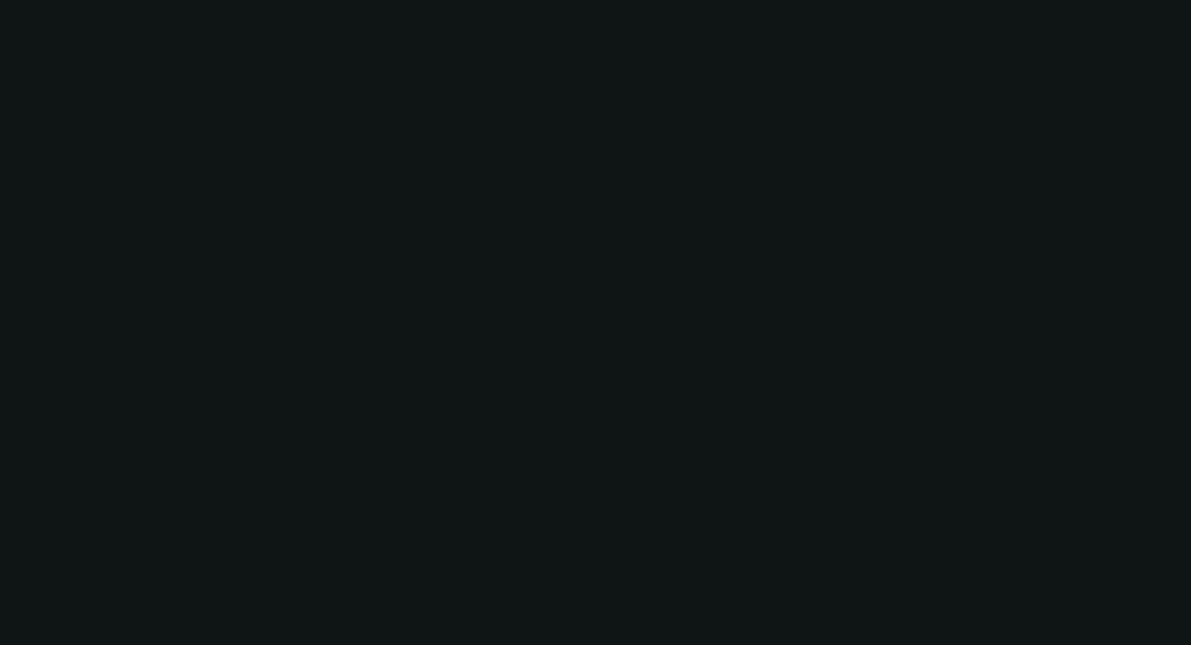
select select "0"
select select "0.1"
select select "4"
select select "0"
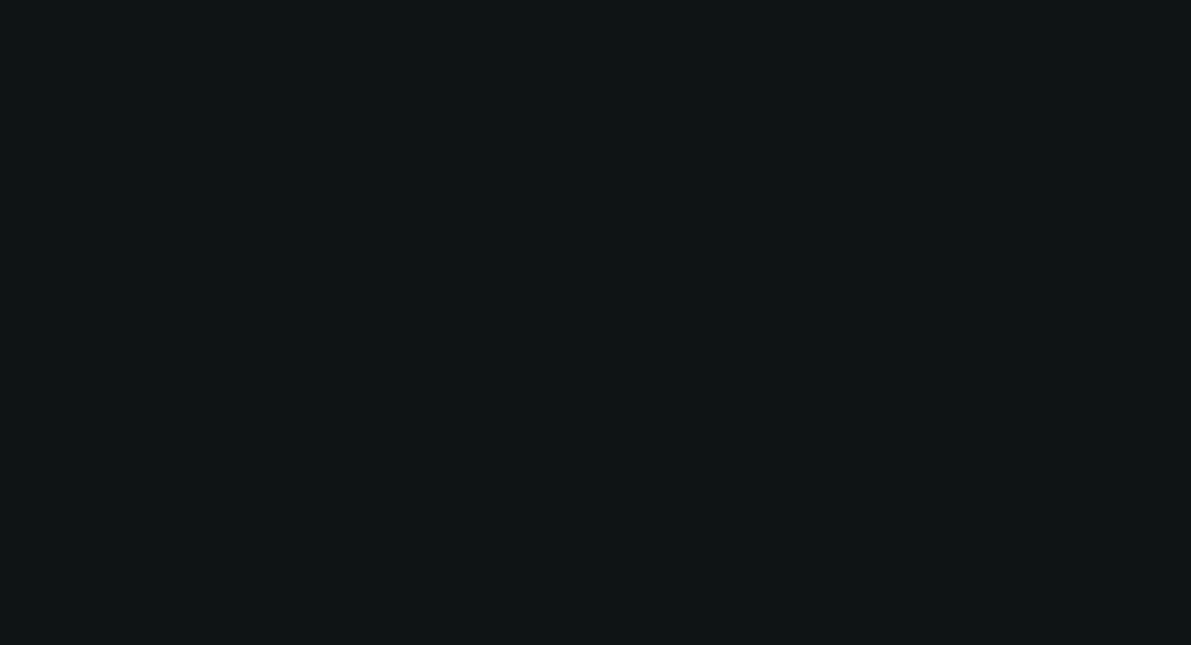
select select "0"
select select "3"
select select "0"
select select "6"
select select "0.1"
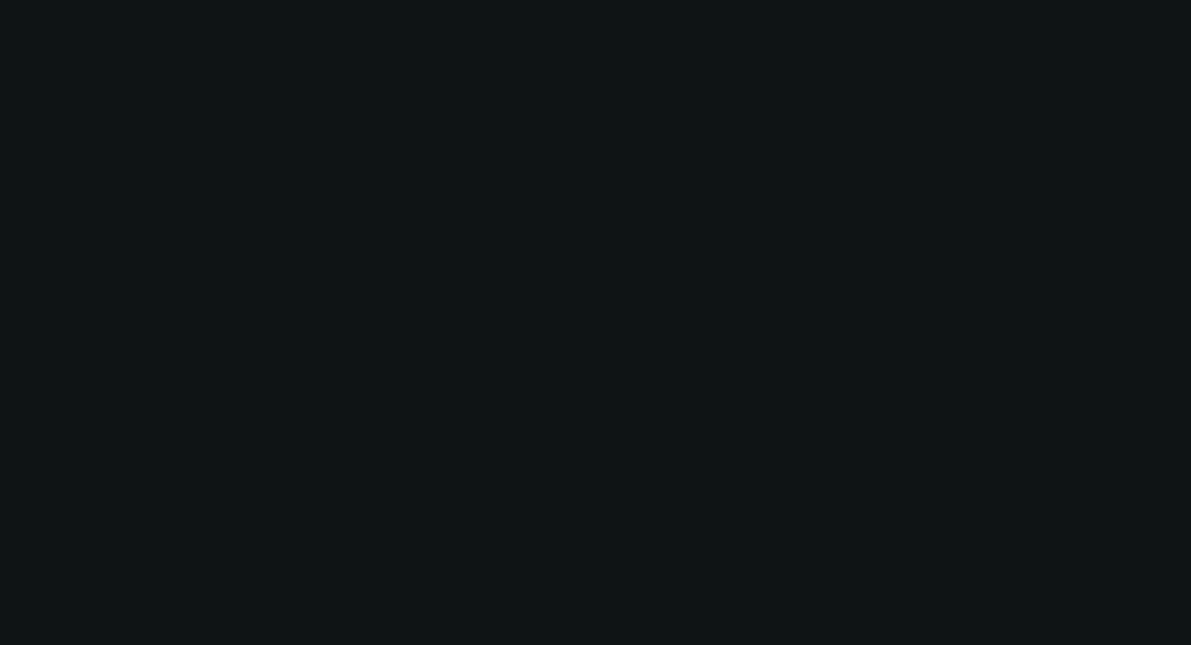
select select "0"
select select "6"
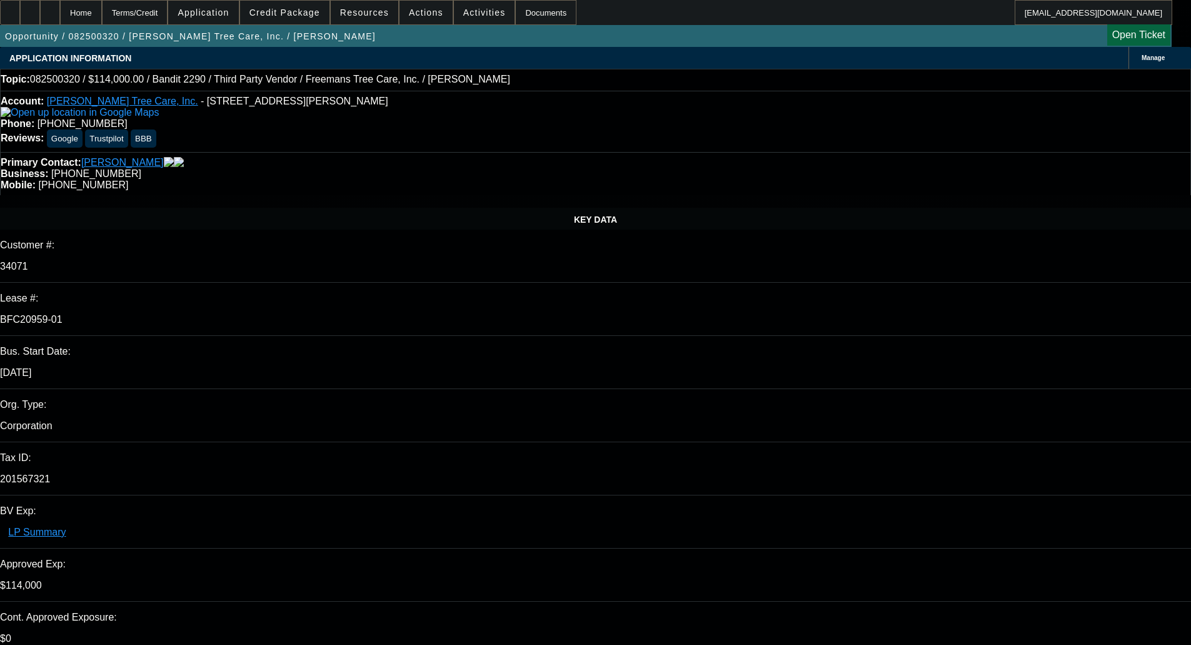
select select "0"
select select "6"
select select "0"
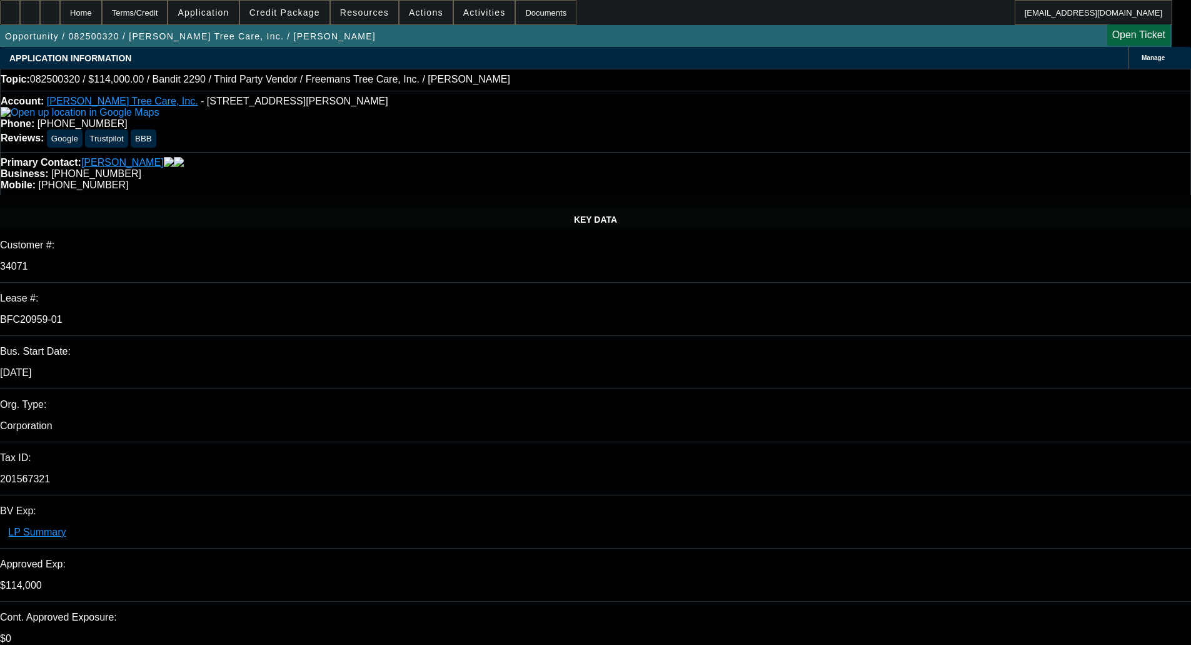
select select "0"
select select "6"
select select "0"
select select "2"
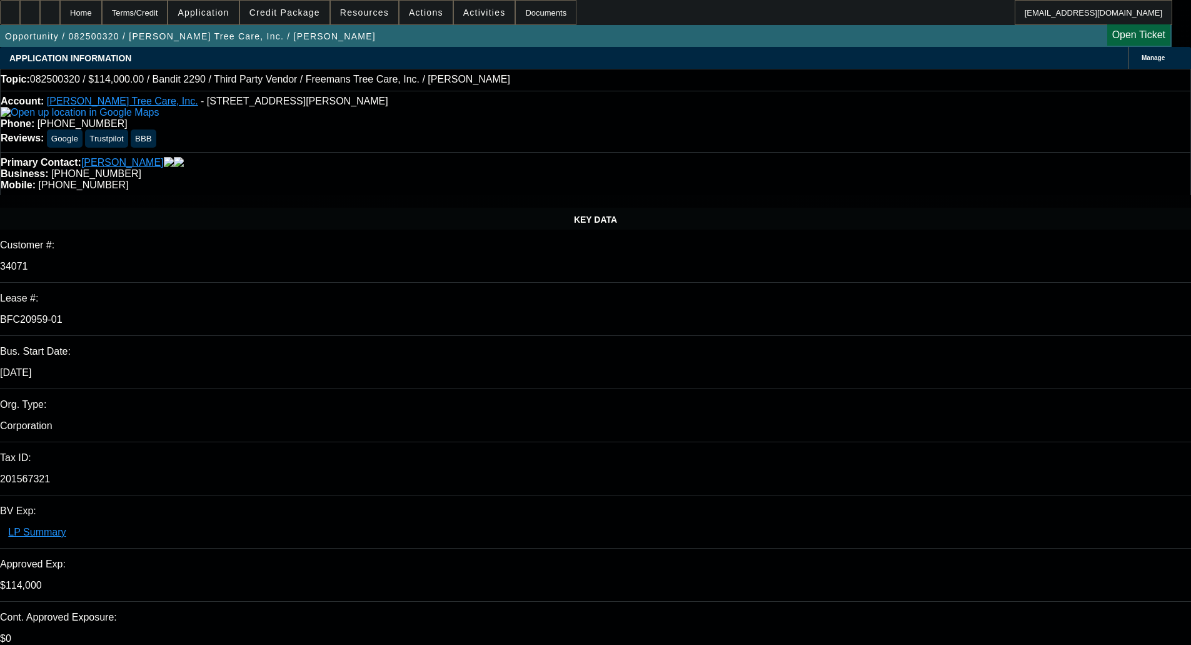
select select "2"
select select "0"
select select "6"
select select "0"
select select "2"
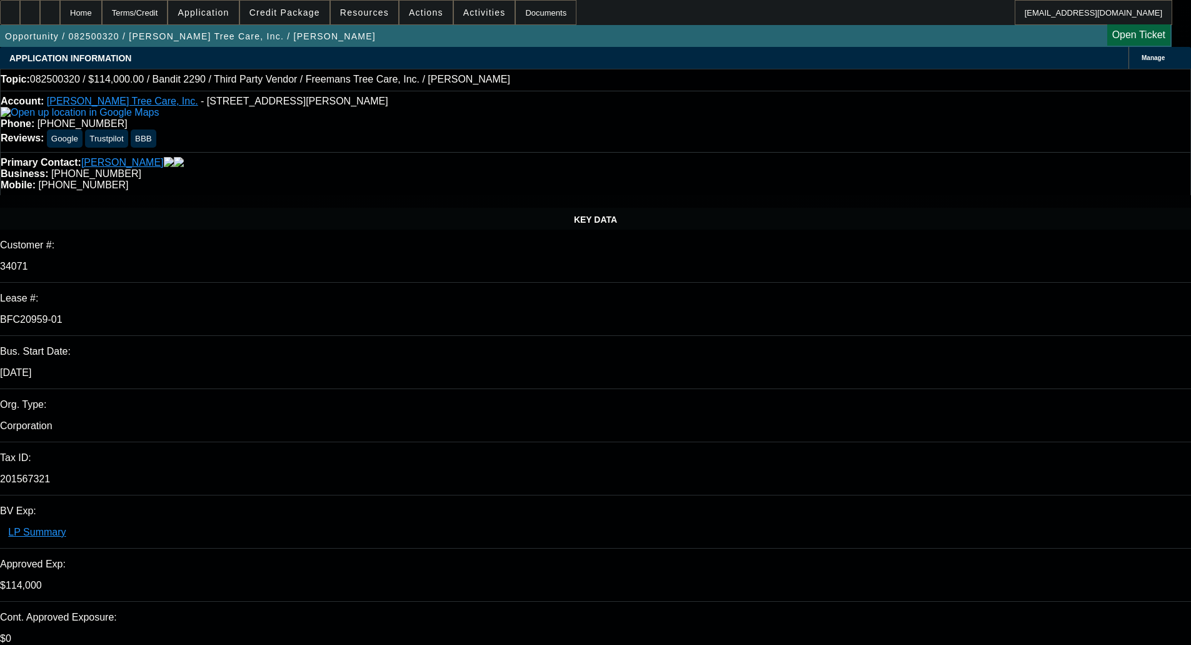
select select "2"
select select "0"
select select "6"
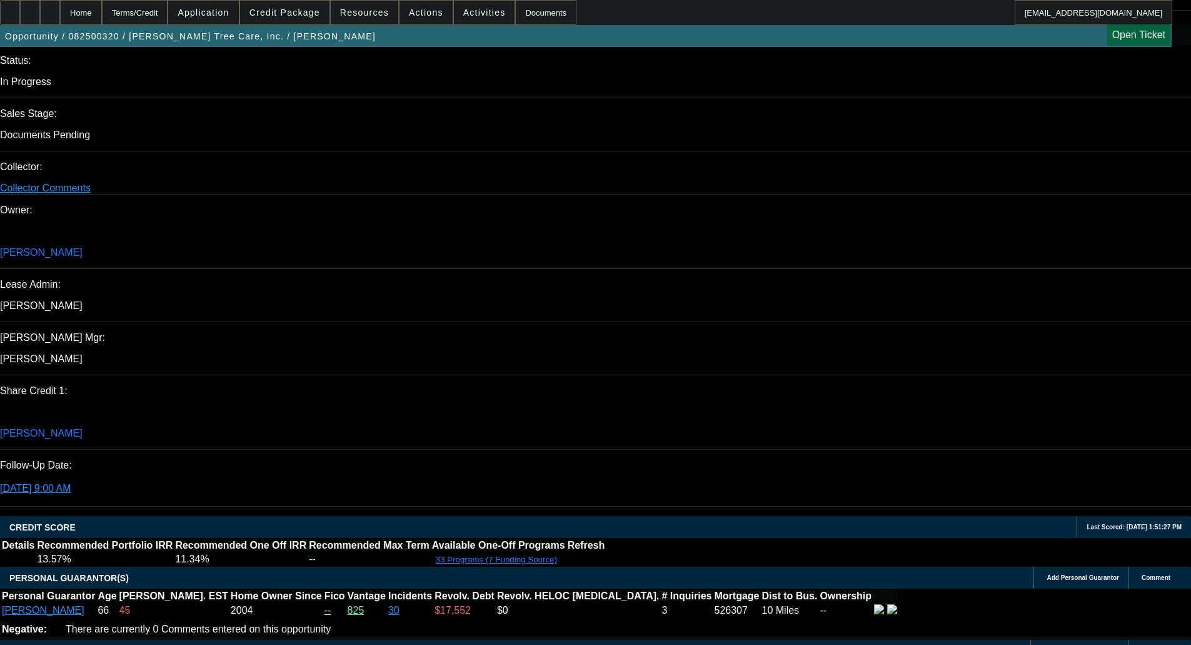
scroll to position [1751, 0]
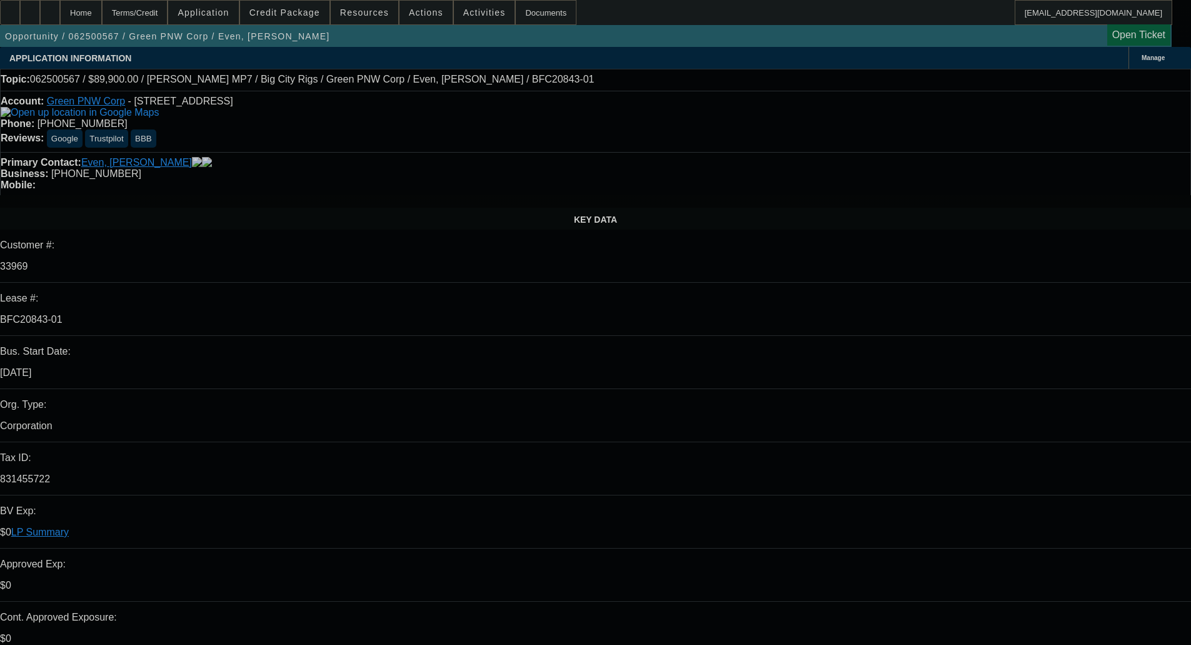
select select "0"
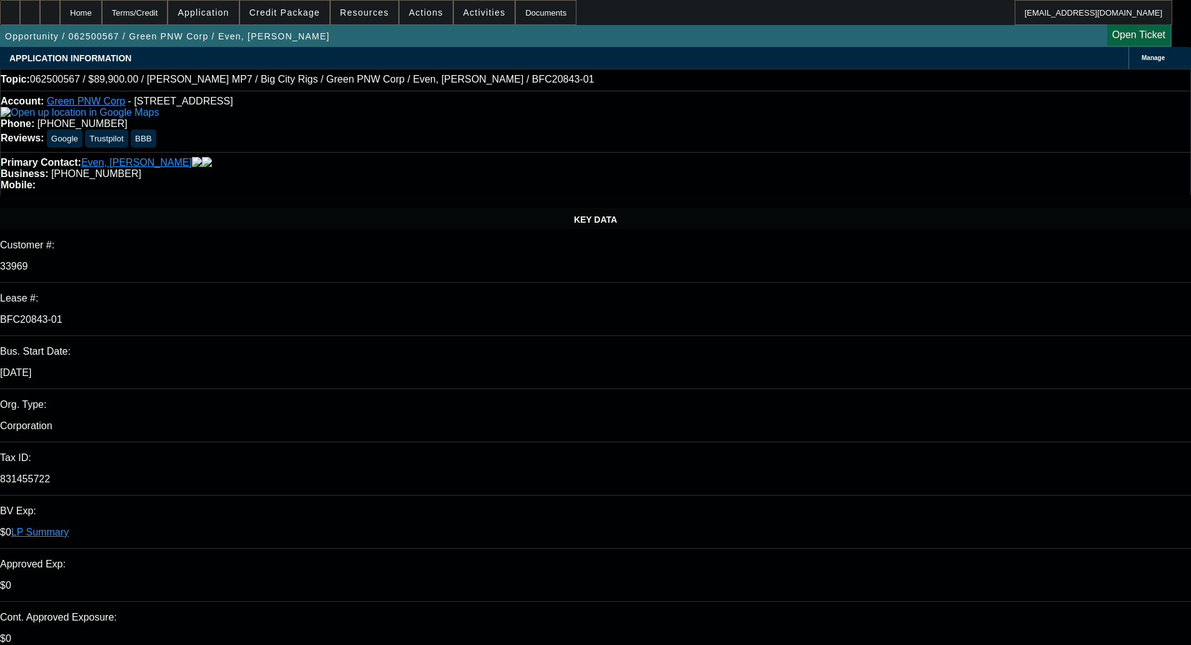
select select "0"
select select "3"
select select "0"
select select "6"
select select "0"
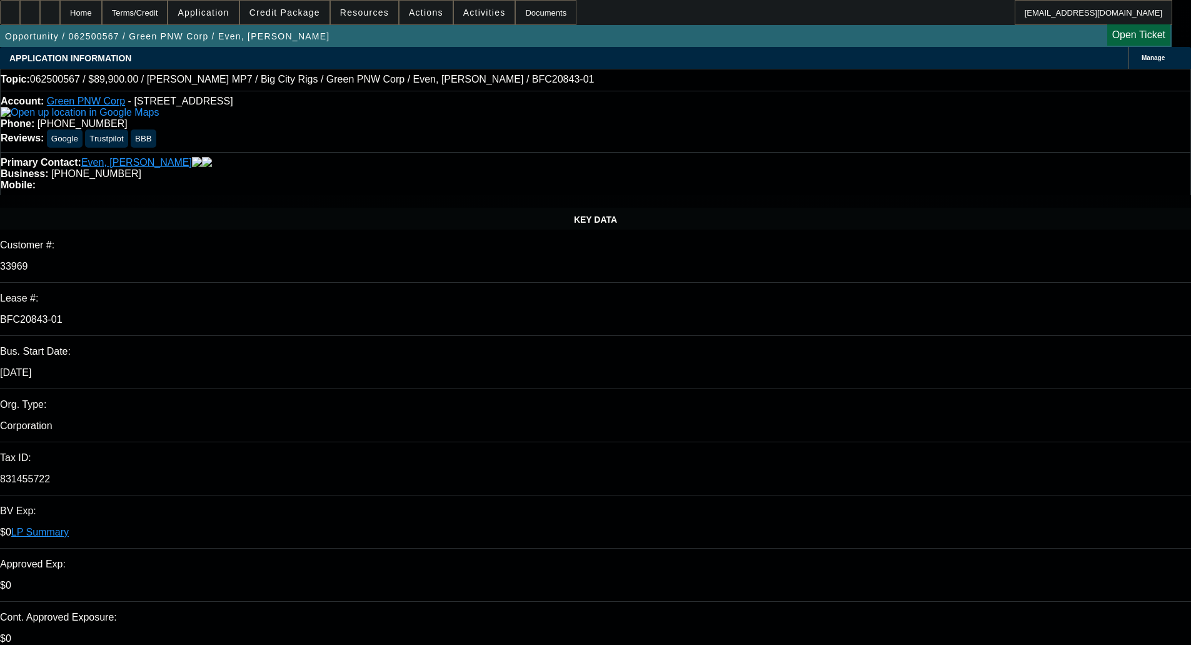
select select "0"
select select "3"
select select "0"
select select "6"
select select "0"
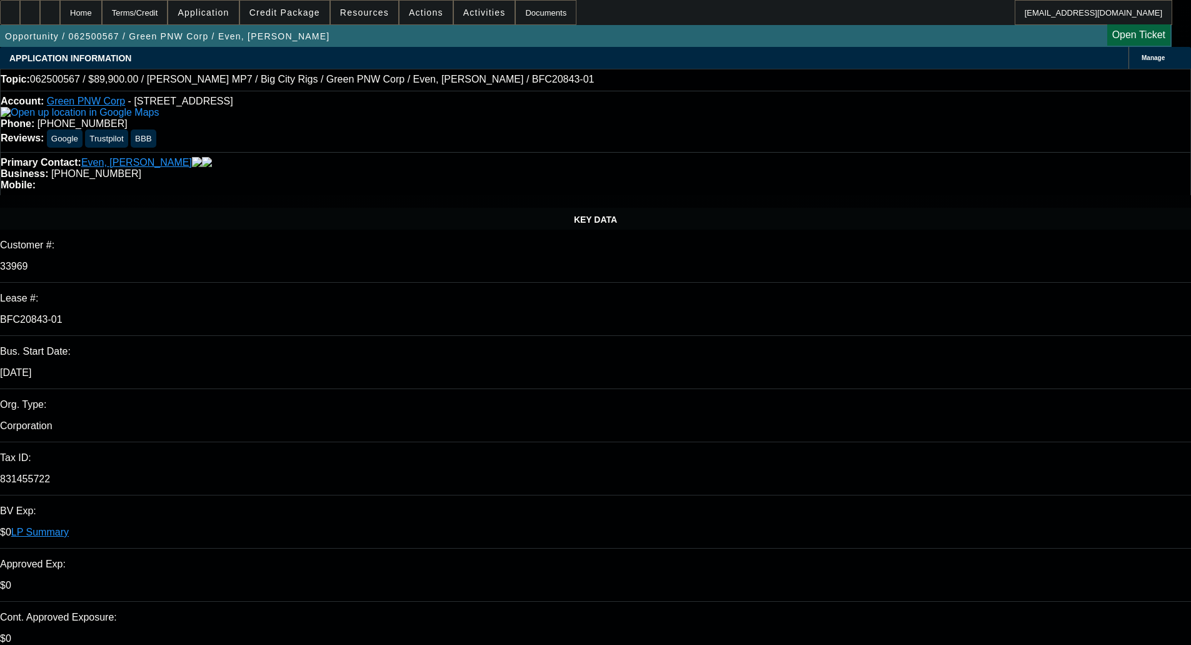
select select "0"
select select "3"
select select "0"
select select "6"
select select "0"
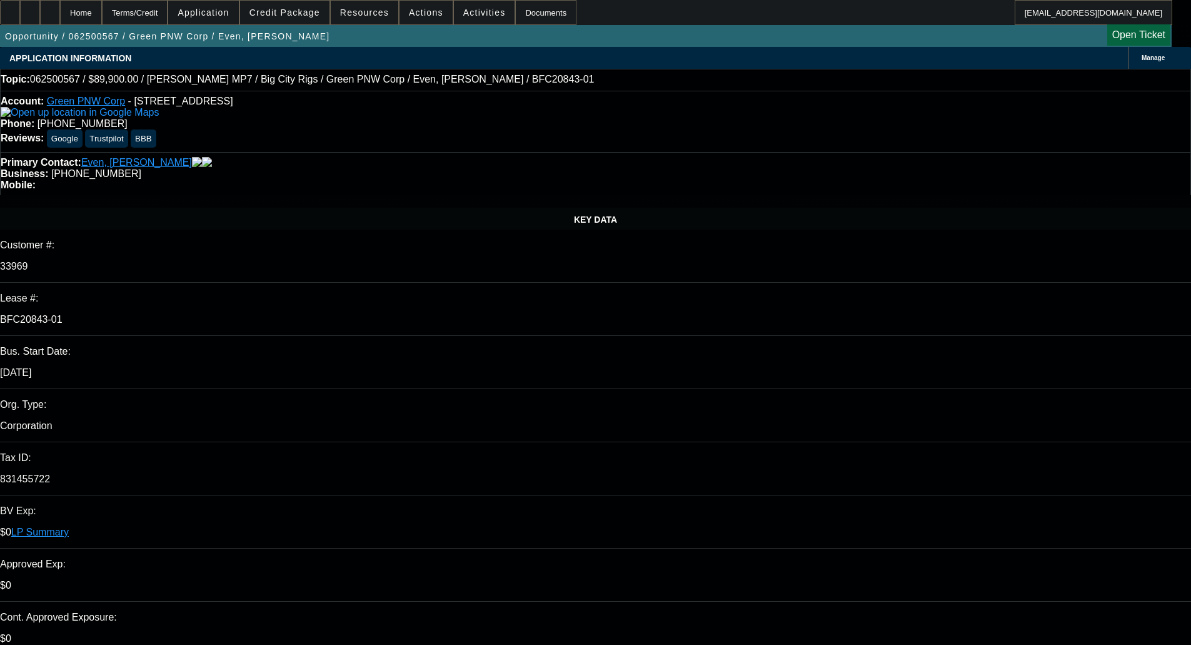
select select "0"
select select "3"
select select "0"
select select "6"
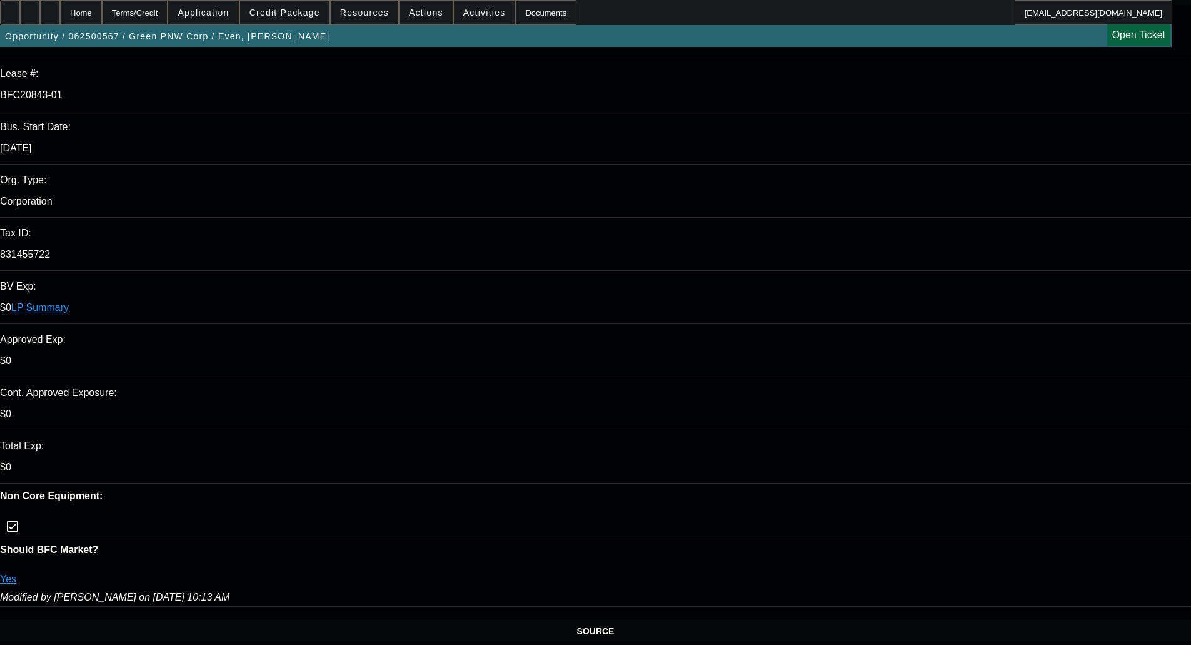
scroll to position [250, 0]
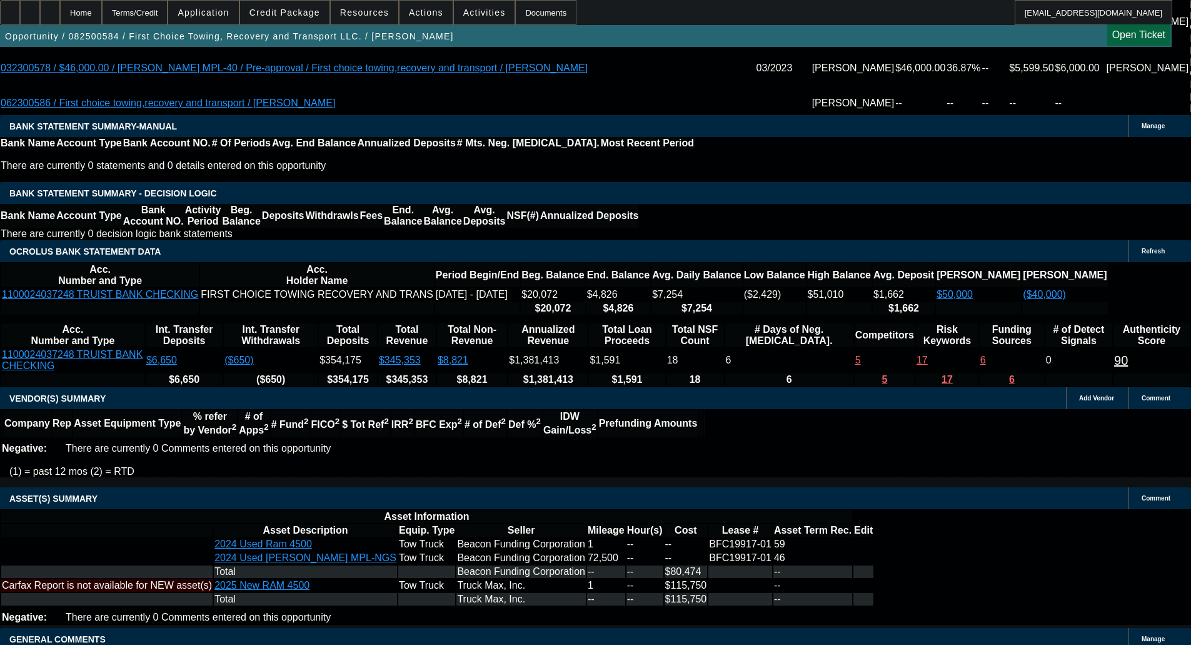
select select "0"
select select "6"
select select "0"
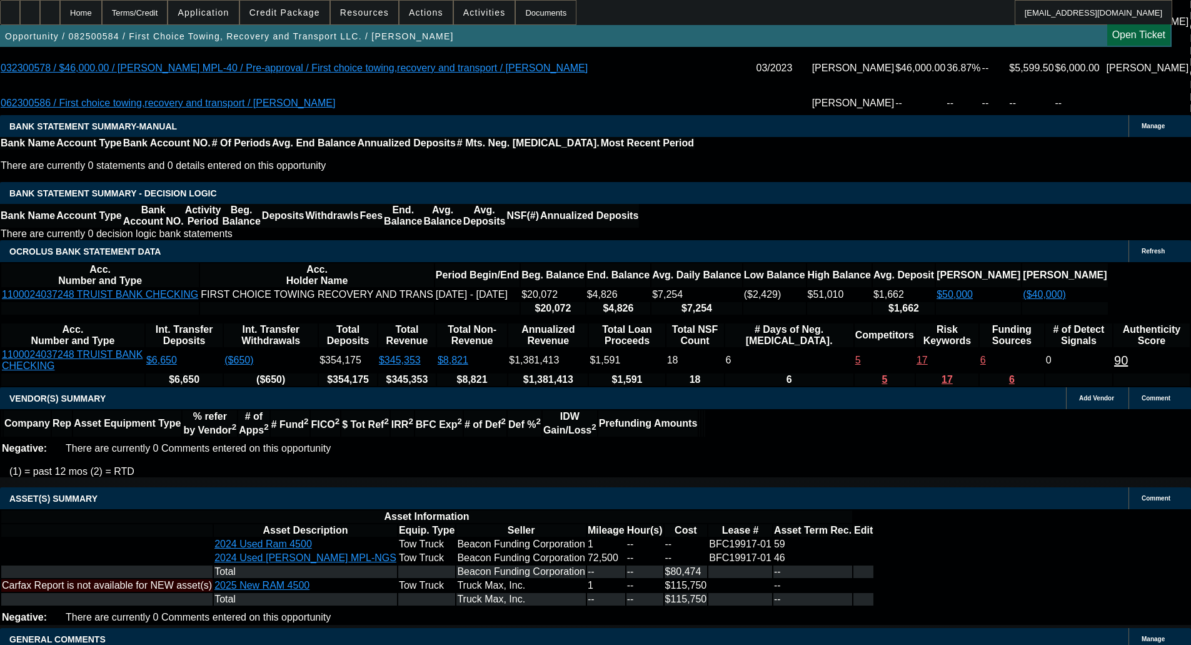
select select "0"
select select "6"
select select "0"
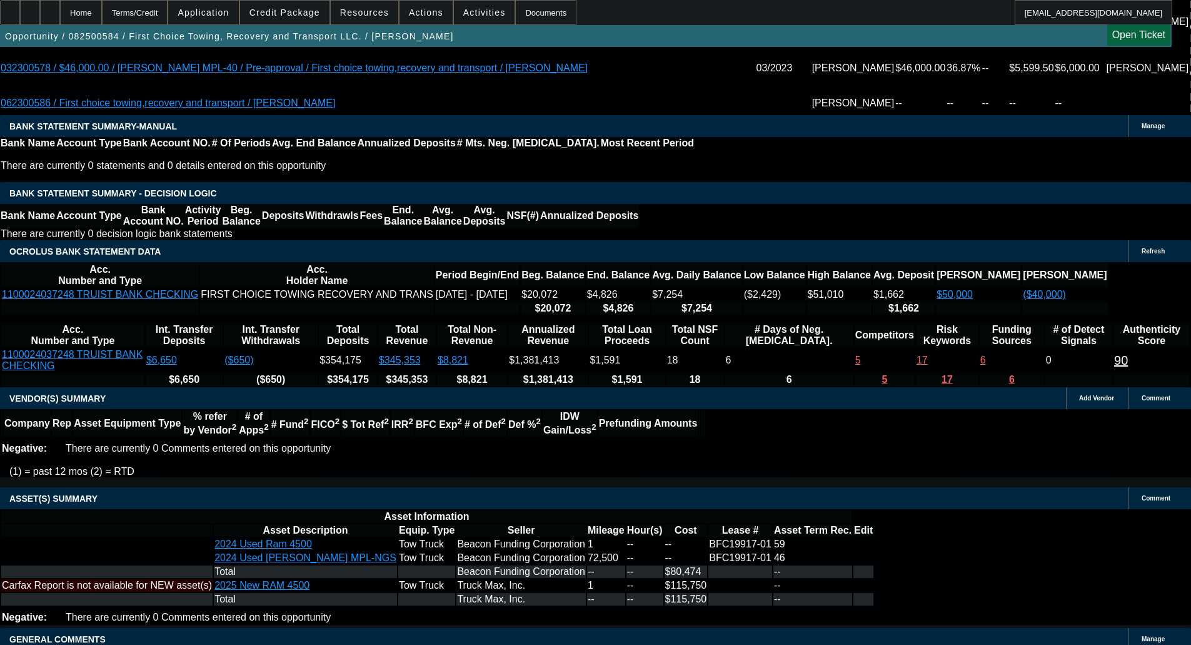
select select "0.1"
select select "4"
select select "0"
select select "0.1"
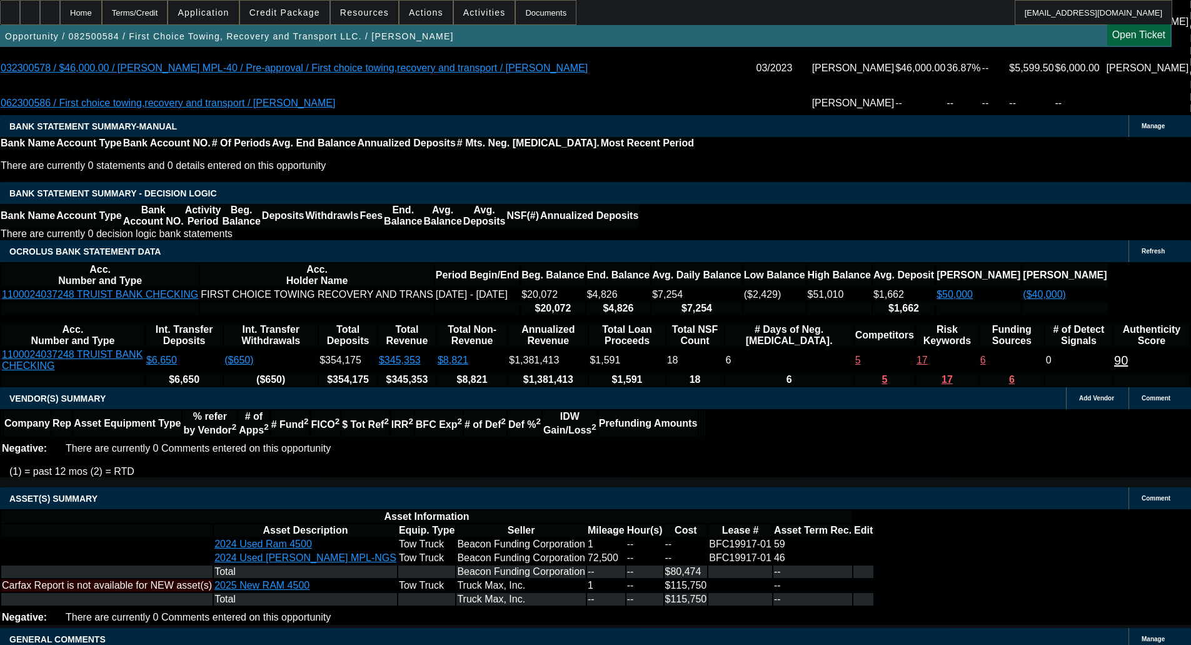
select select "4"
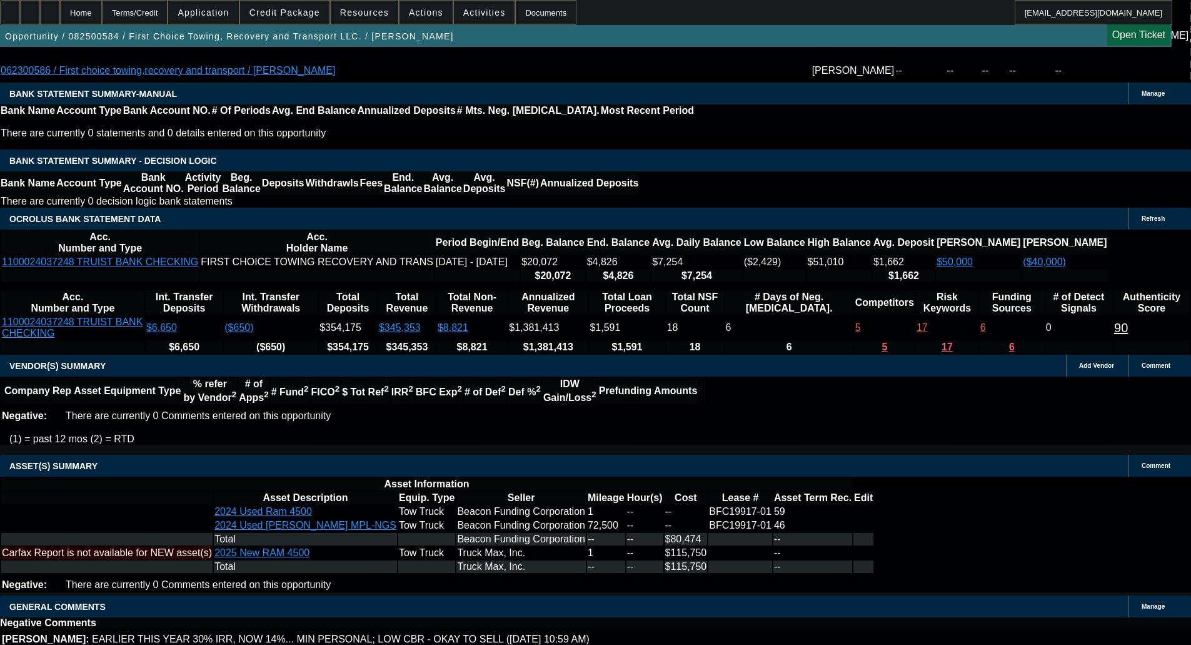
scroll to position [2573, 0]
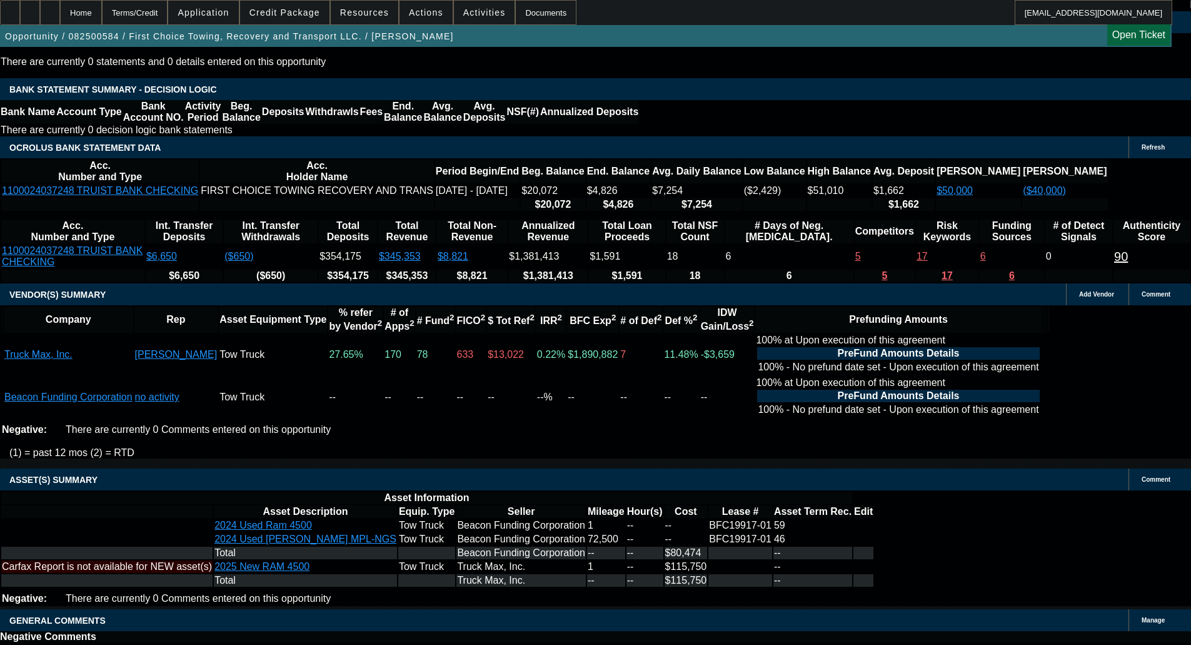
select select "4"
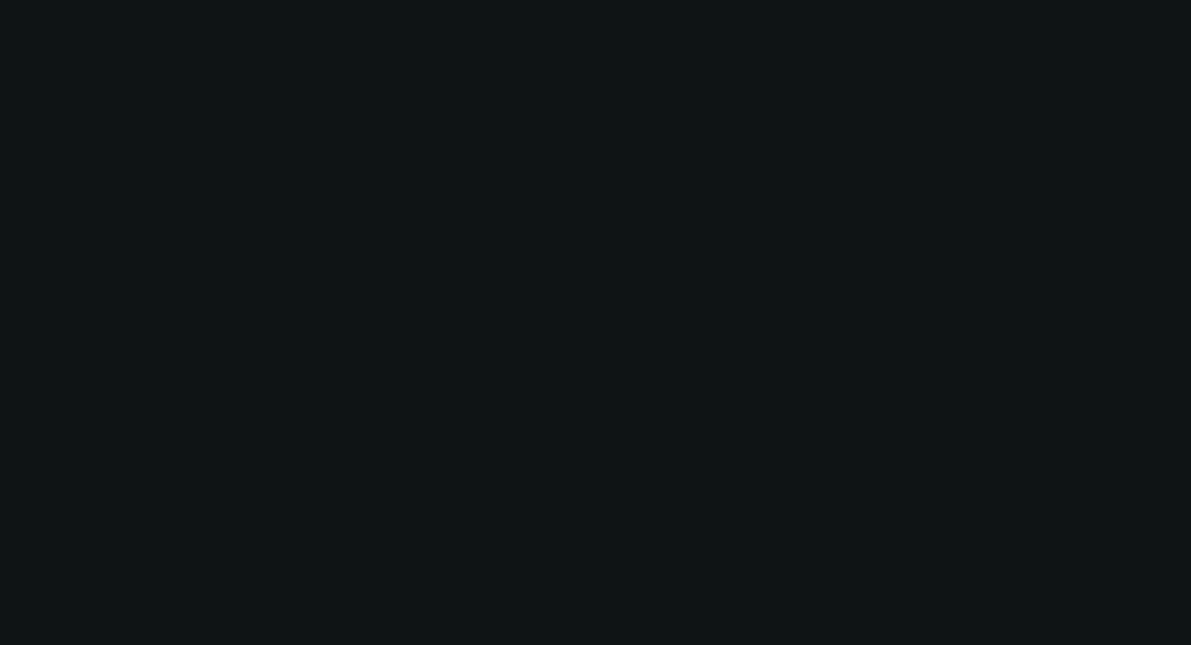
scroll to position [0, 0]
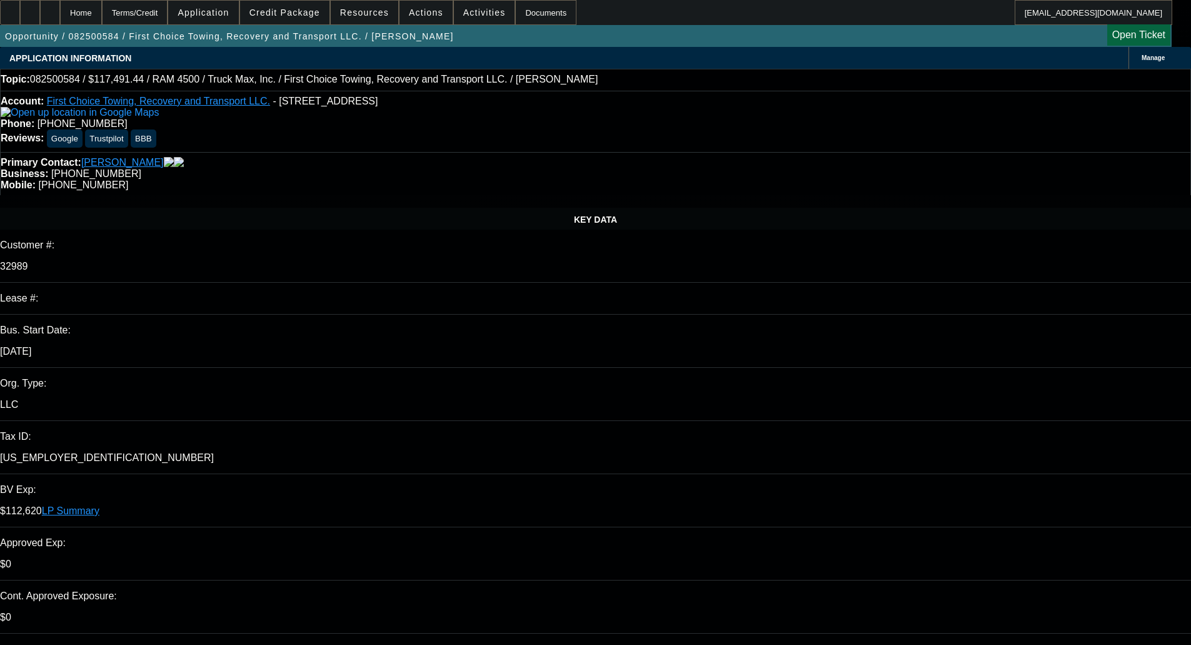
type input "11:18"
type input "12:03"
click at [866, 538] on span "25" at bounding box center [865, 536] width 23 height 23
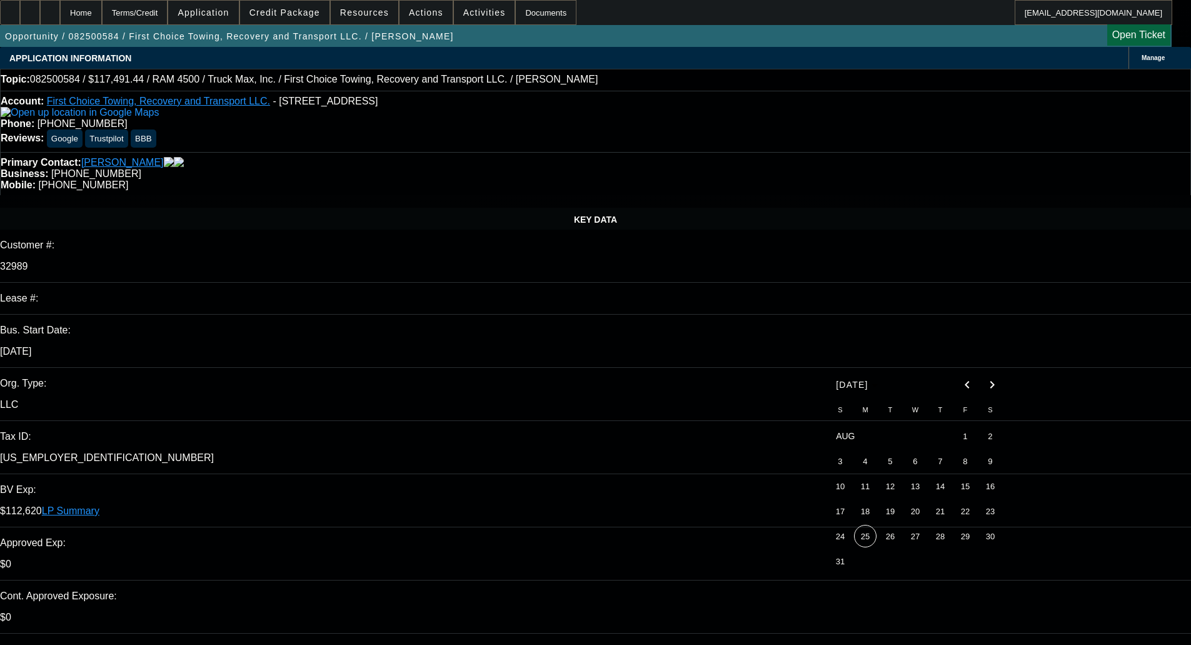
type input "8/25/2025"
type textarea "d"
paste textarea "We’re going to pass on this one… 584 CBR score with recent late pays on multipl…"
type textarea "DECLINED BY OAKMONT - "We’re going to pass on this one… 584 CBR score with rece…"
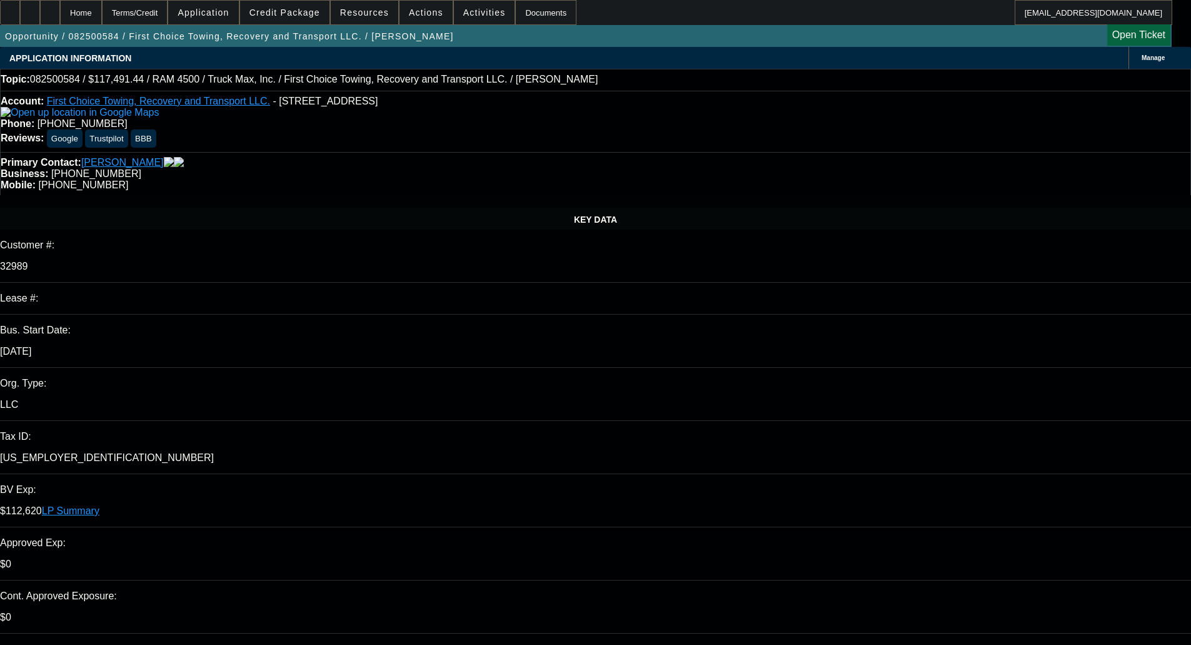
select select "0"
select select "6"
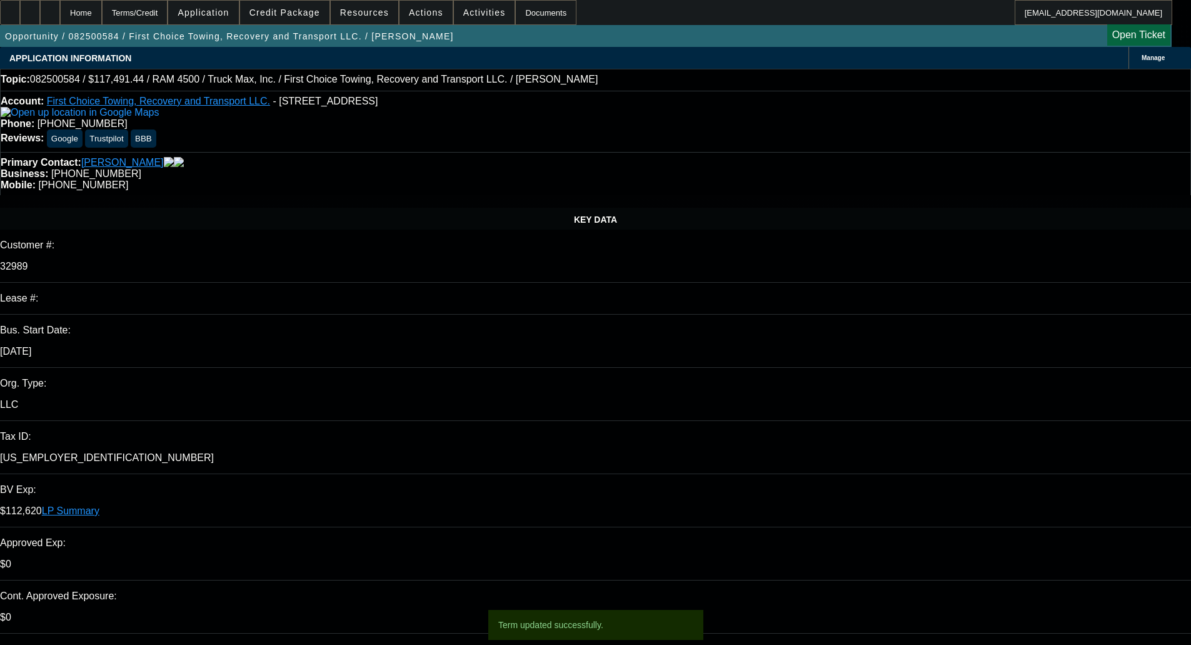
select select "0"
select select "6"
select select "0"
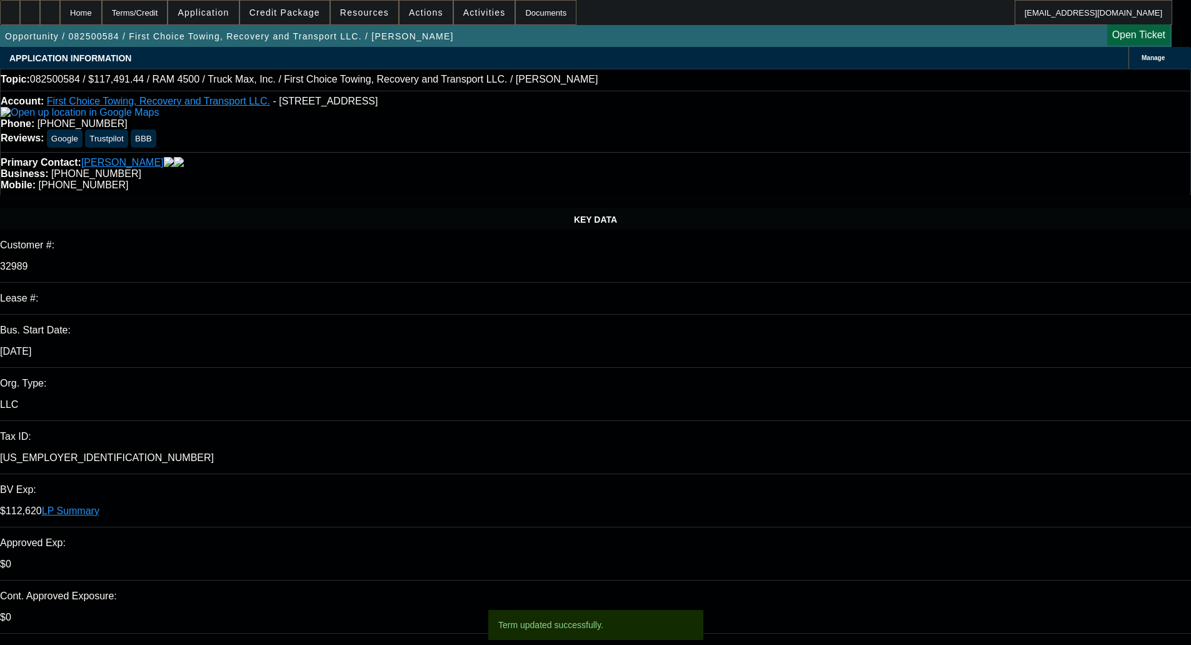
select select "0"
select select "0.1"
select select "4"
select select "0"
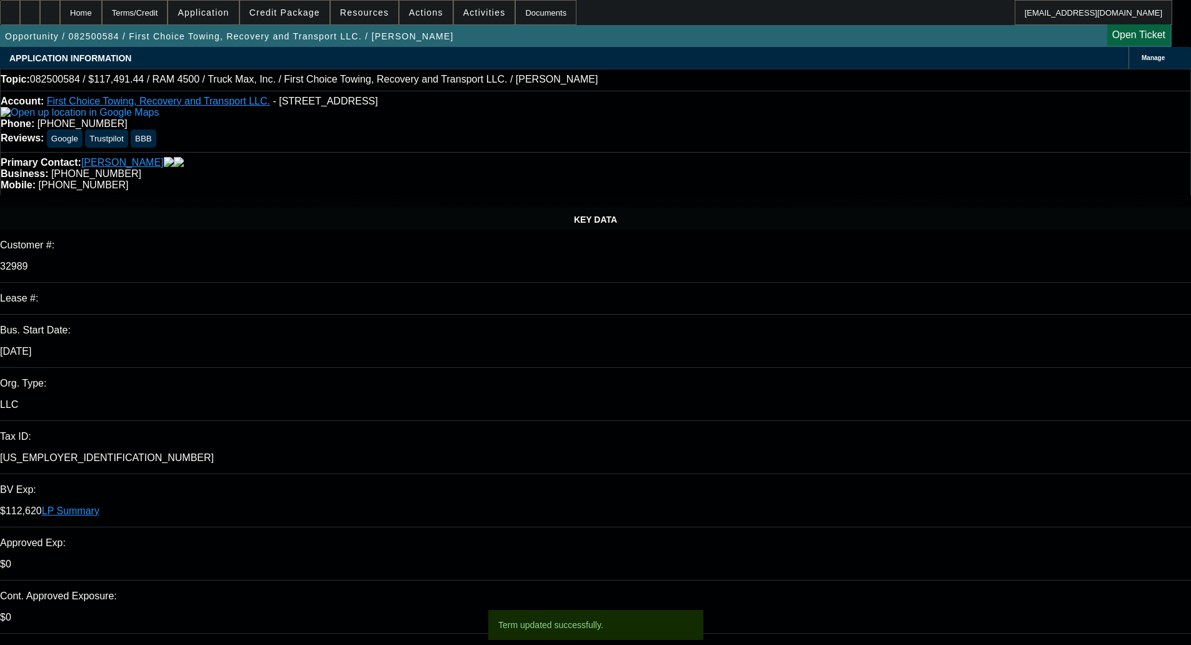
select select "0.1"
select select "4"
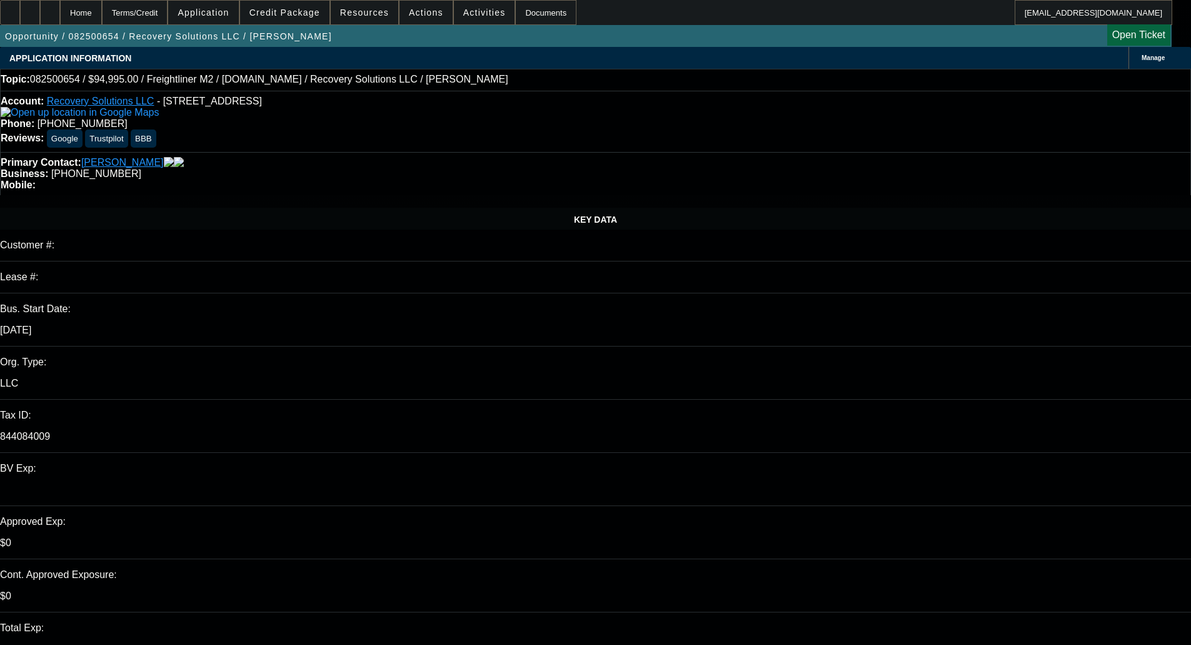
select select "0"
select select "6"
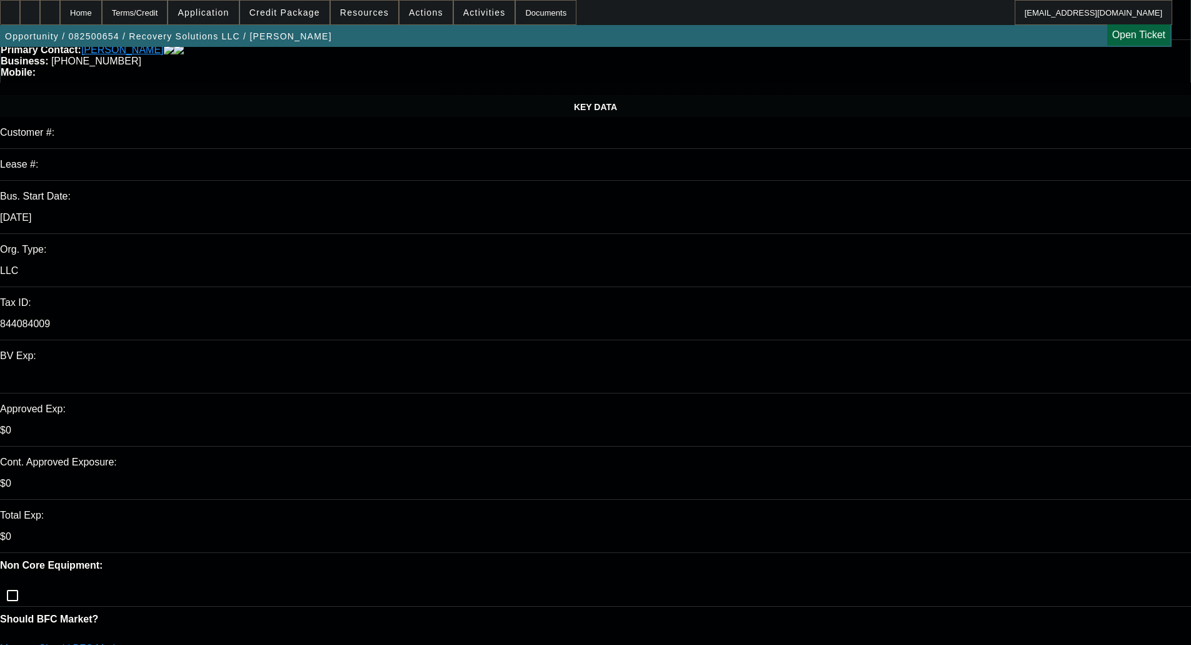
scroll to position [250, 0]
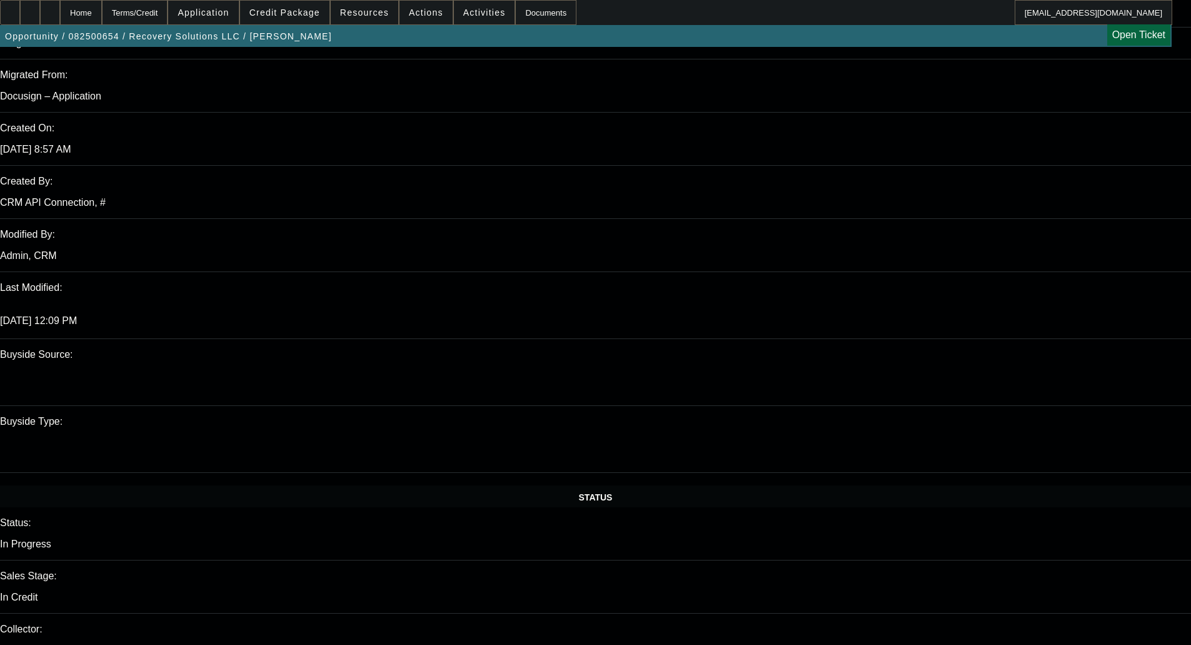
scroll to position [938, 0]
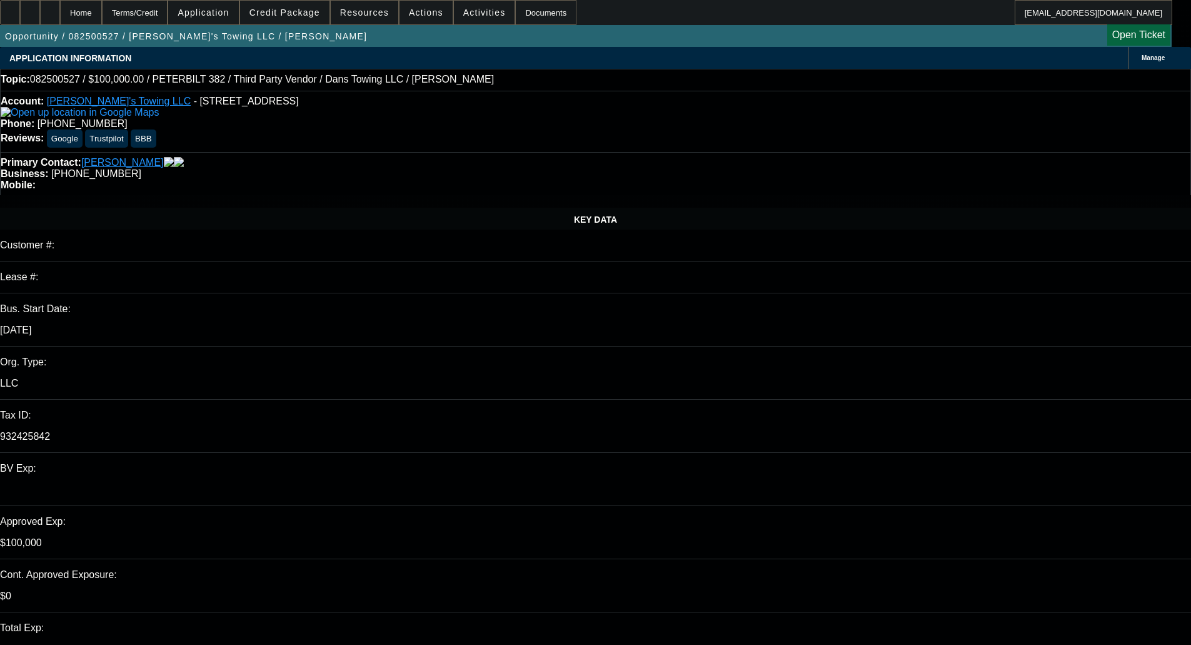
select select "0"
select select "2"
select select "0.1"
select select "4"
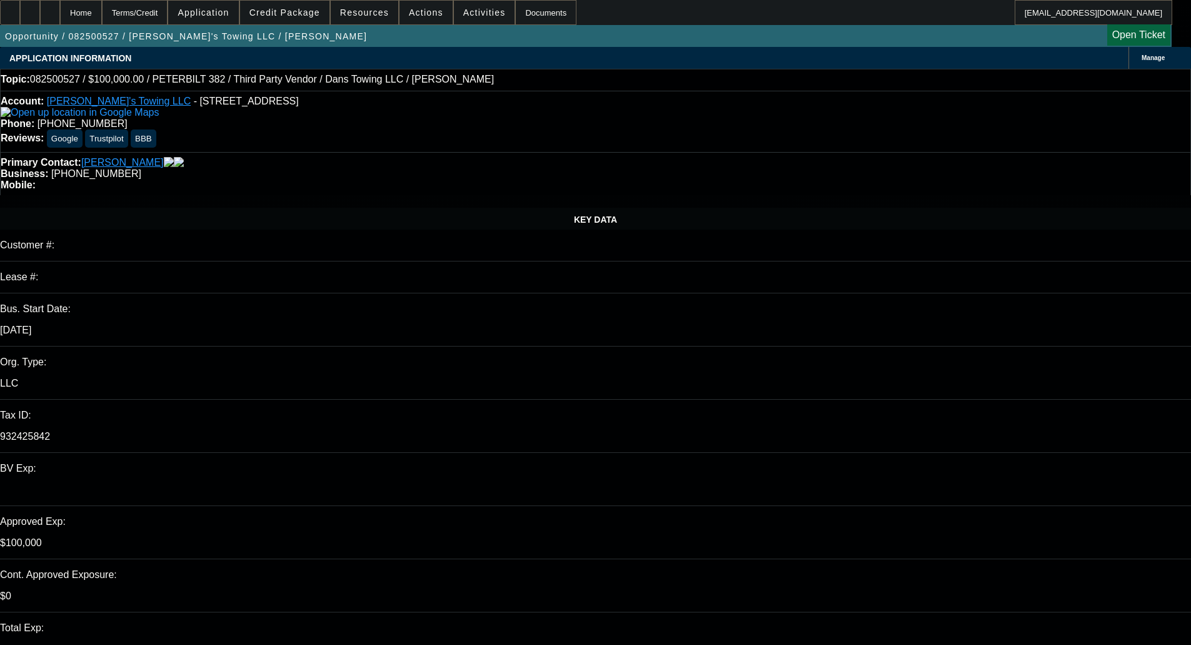
select select "0"
select select "2"
select select "0.1"
select select "4"
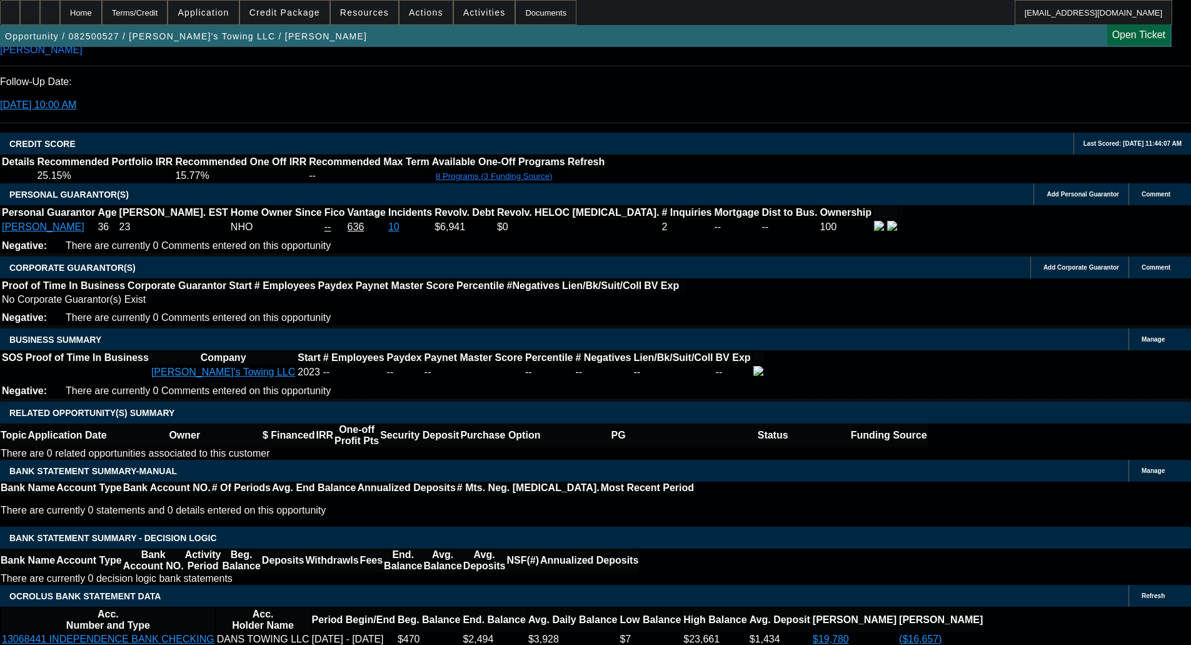
scroll to position [1684, 0]
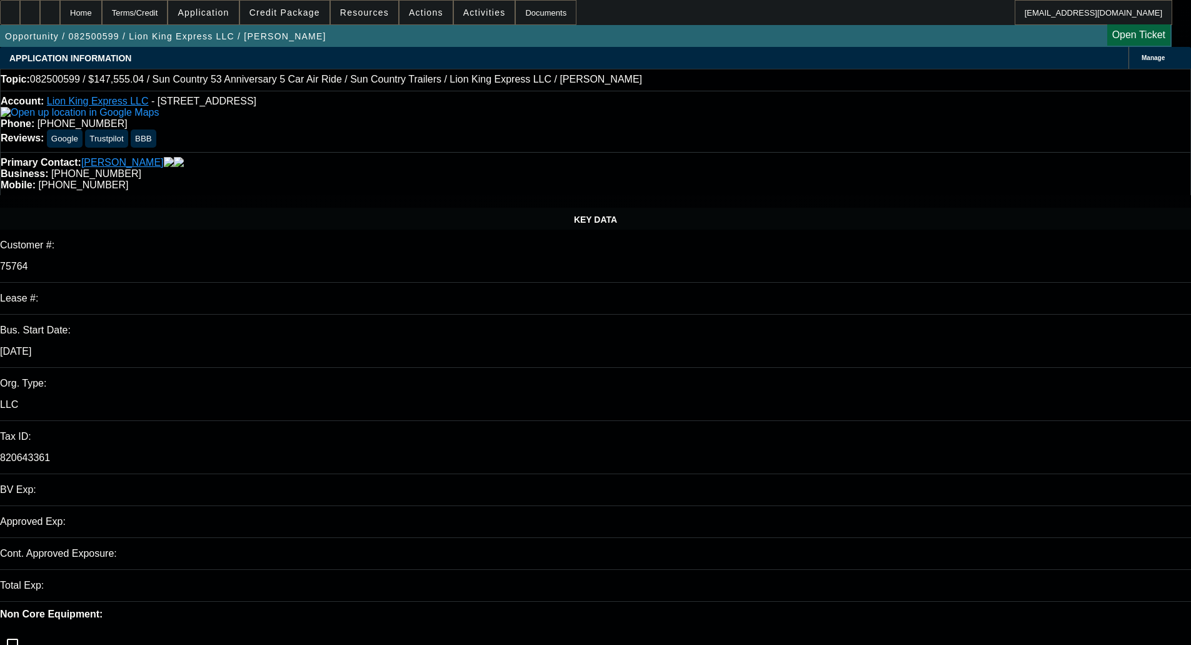
select select "0"
select select "6"
select select "0"
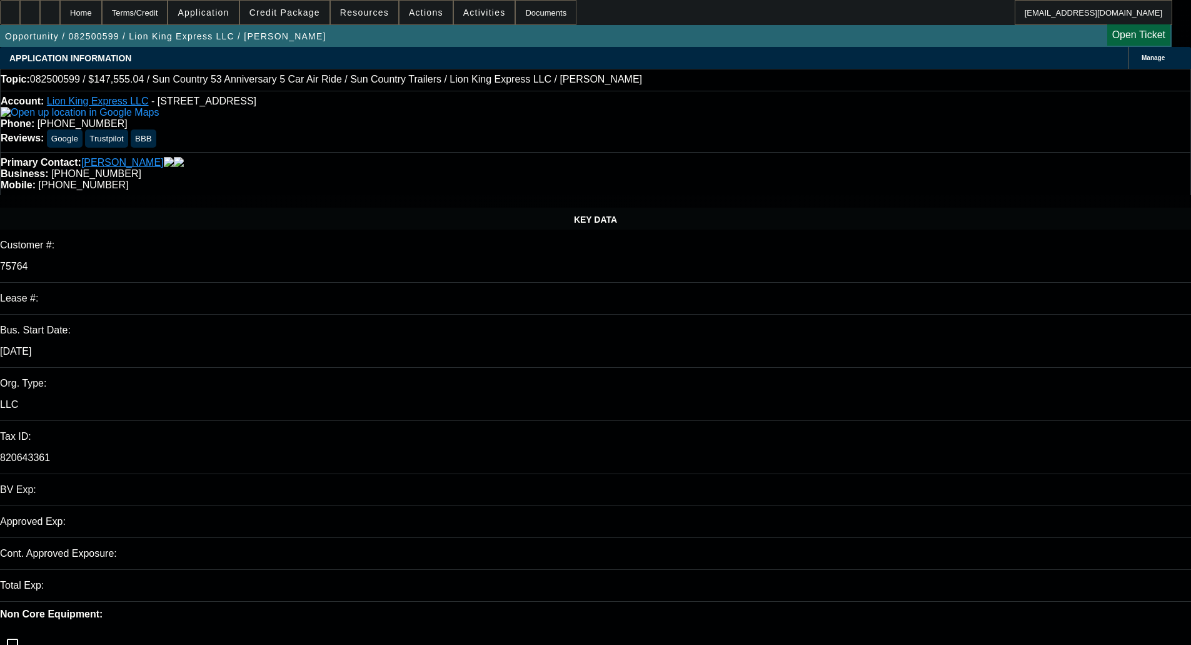
select select "0"
select select "6"
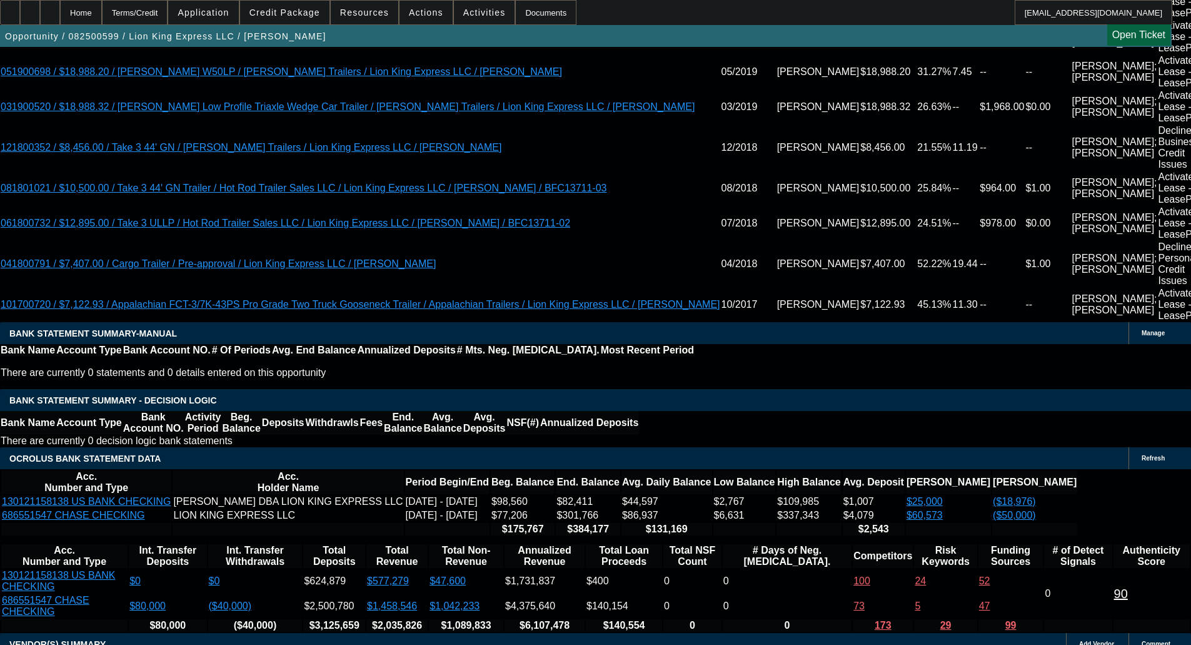
scroll to position [3189, 0]
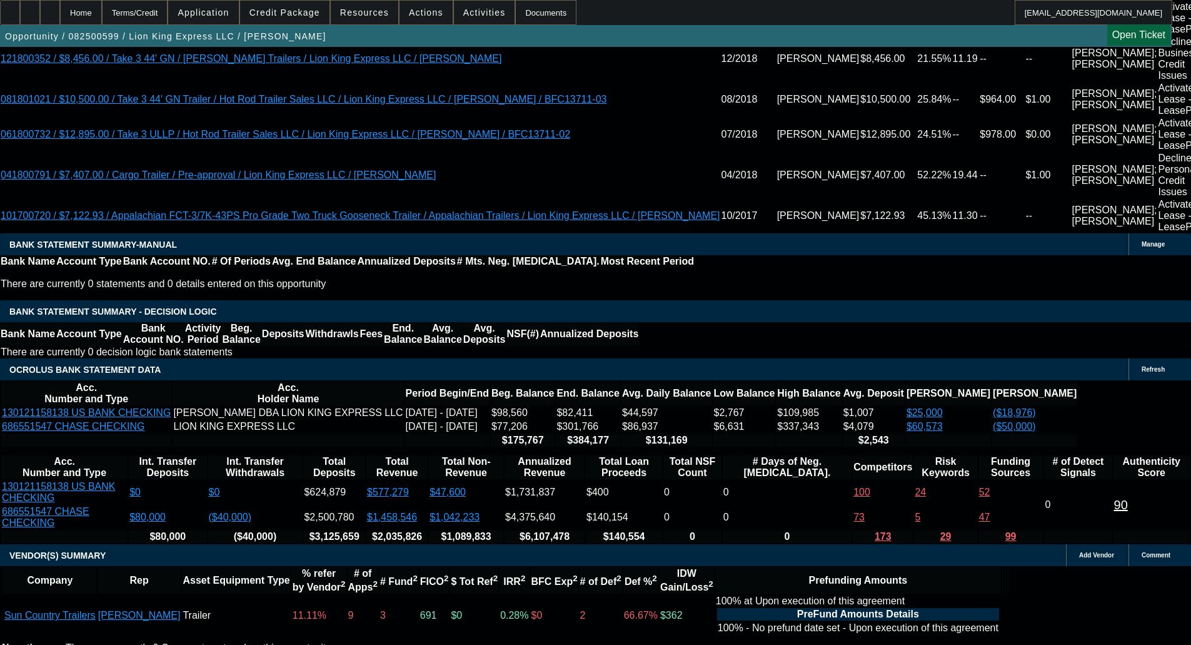
select select "6"
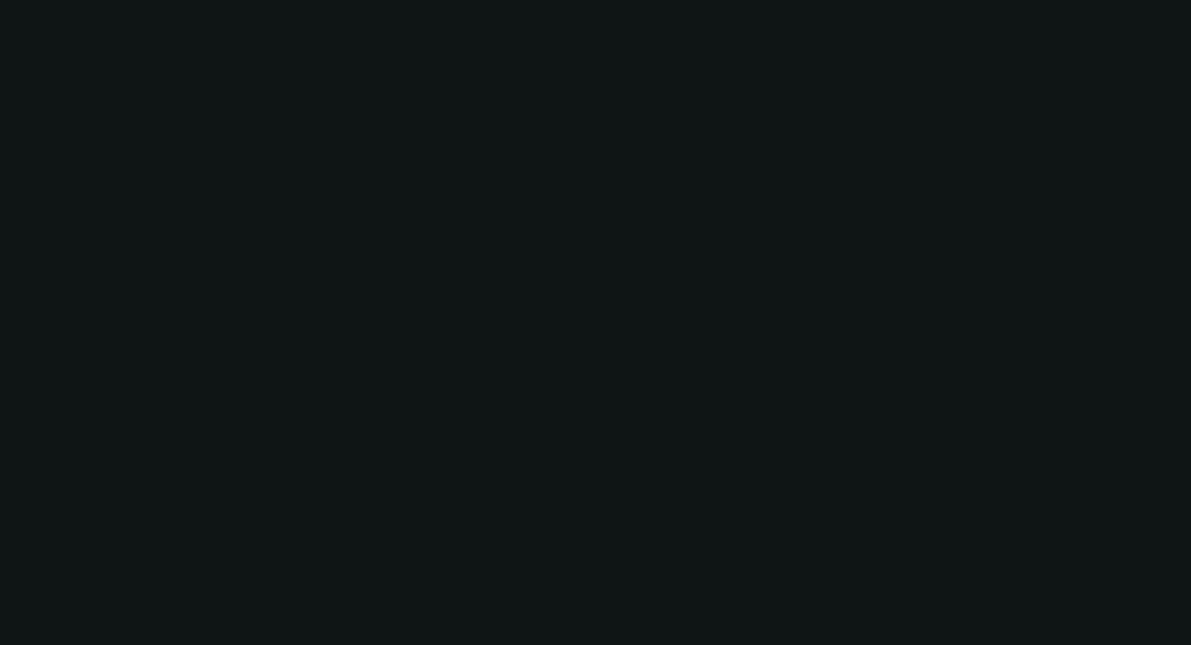
scroll to position [0, 0]
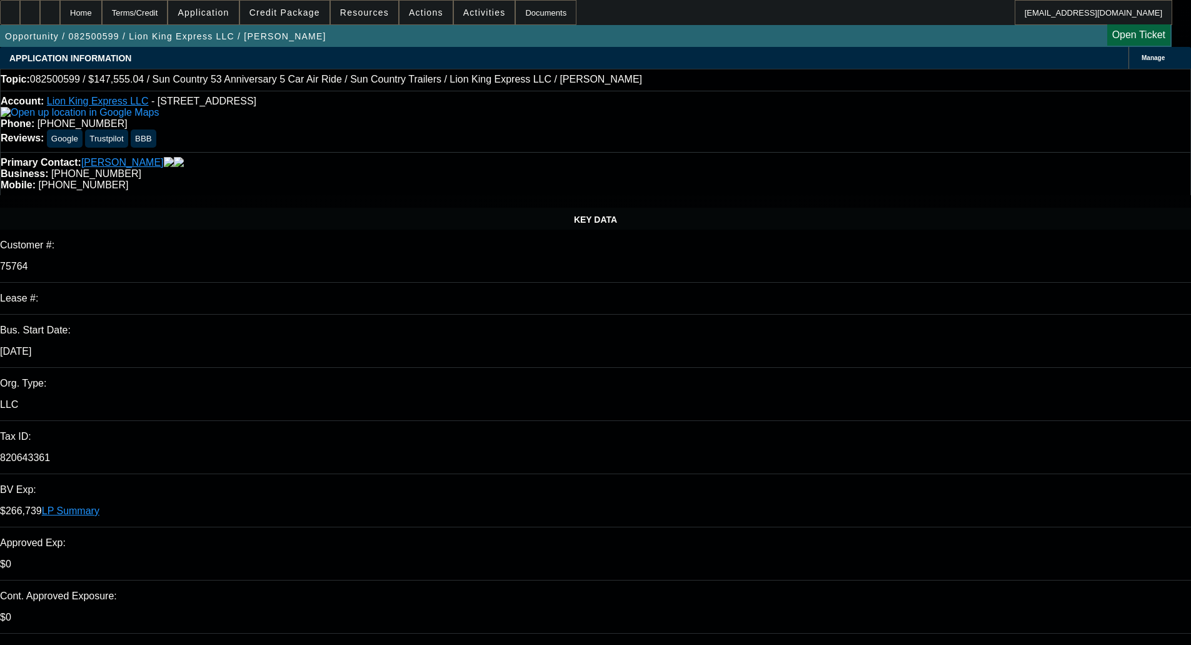
type input "01:22"
type input "12:18"
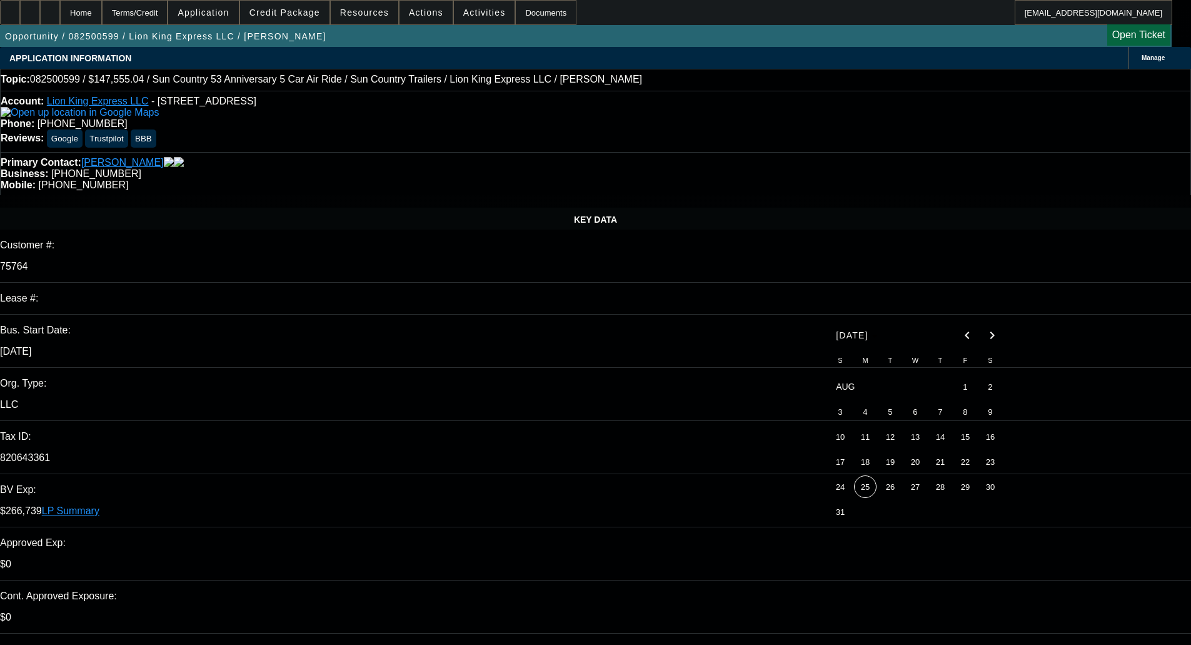
click at [867, 489] on span "25" at bounding box center [865, 486] width 23 height 23
type input "[DATE]"
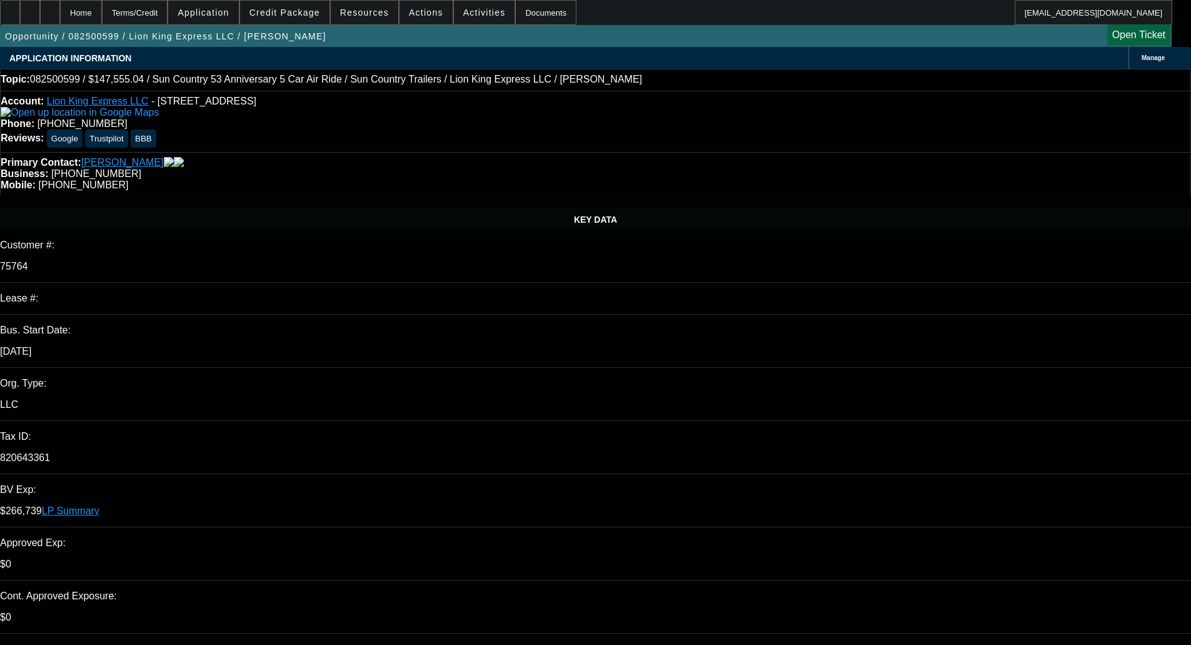
paste textarea "A couple of items needed on this one. Need proof they settled the tax liens not…"
type textarea "PER UNIFI - "A couple of items needed on this one. Need proof they settled the …"
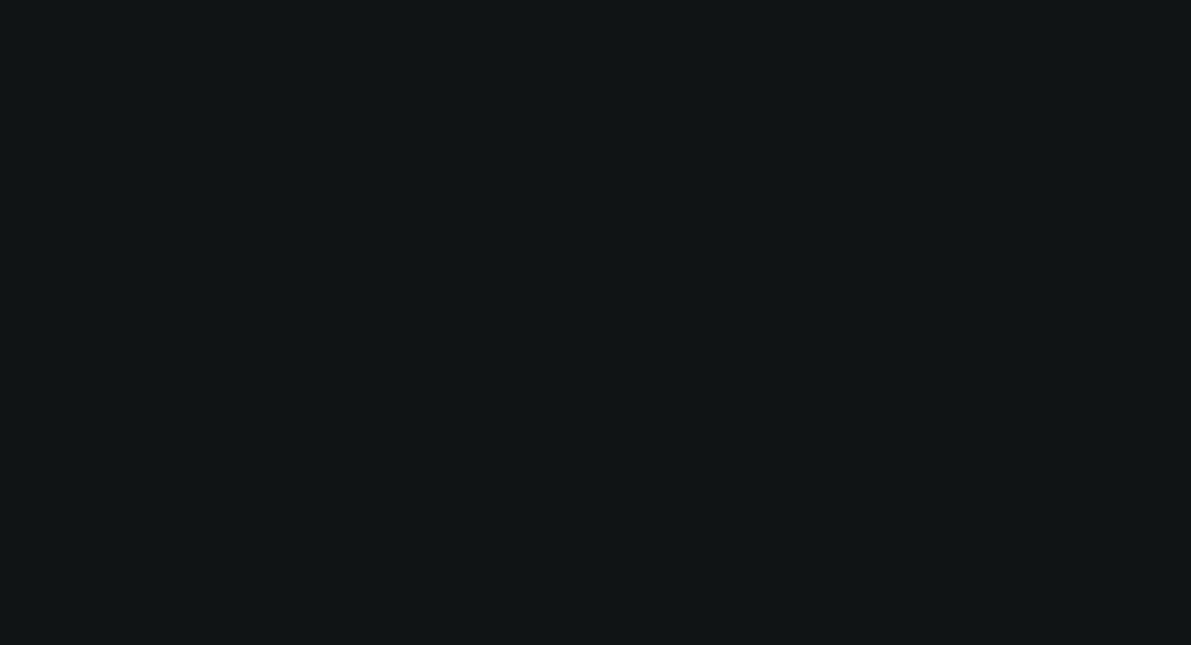
select select "0"
select select "6"
select select "0"
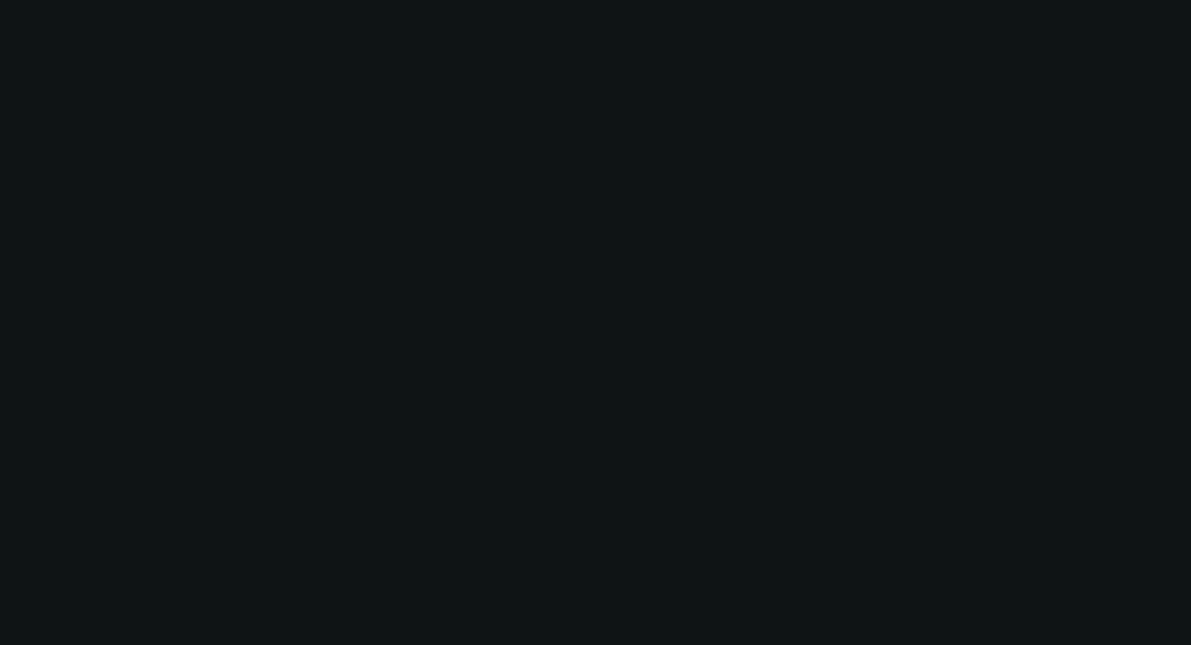
select select "0"
select select "6"
select select "0"
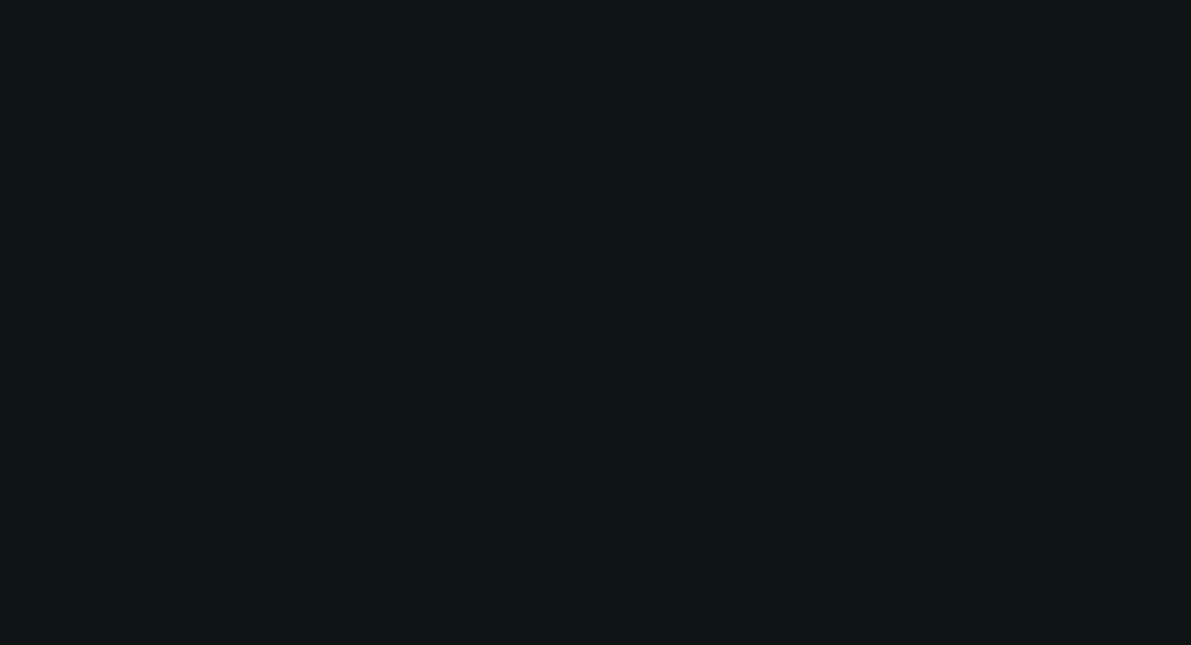
select select "0"
select select "6"
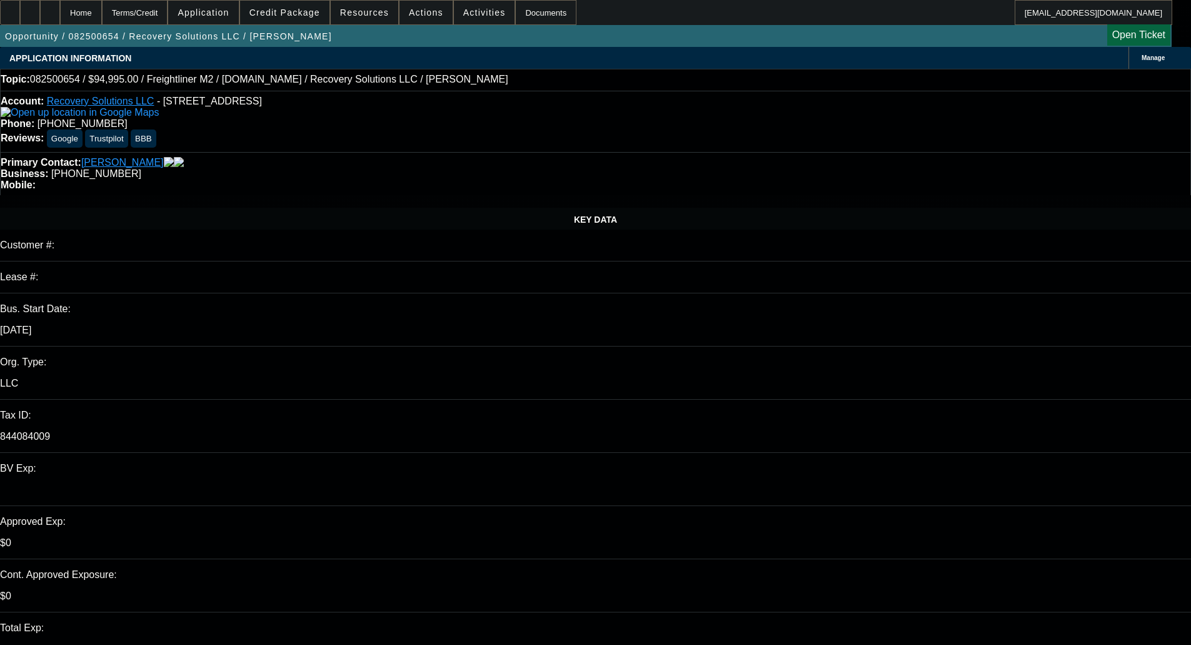
select select "0"
select select "6"
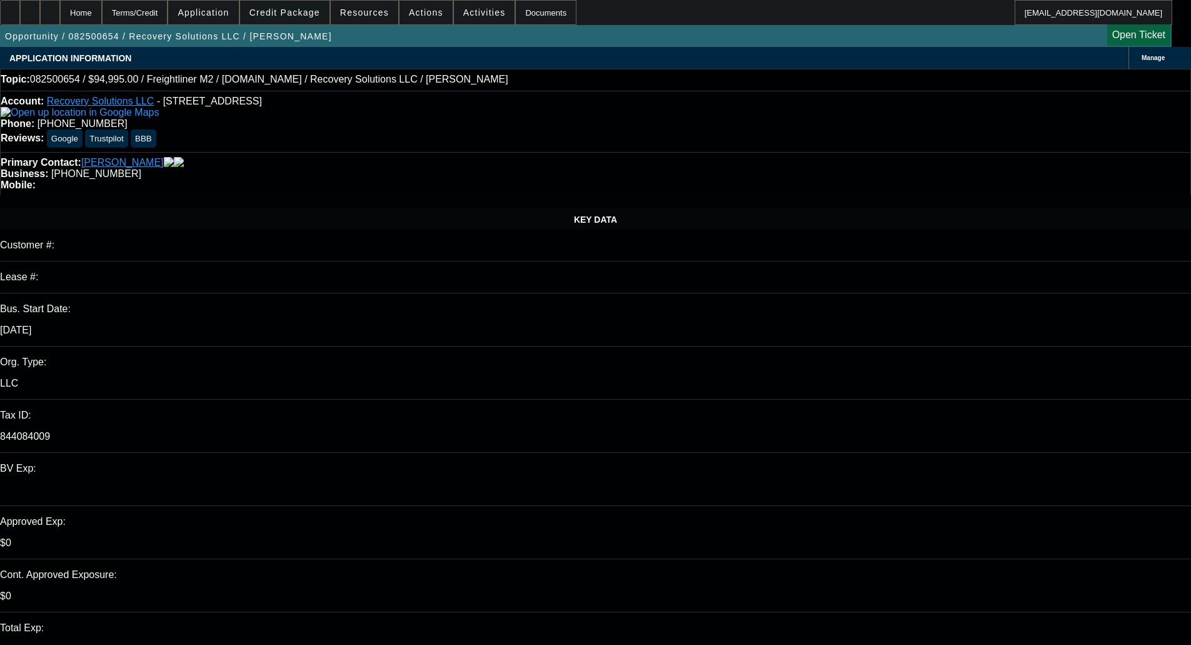
click at [285, 12] on span "Credit Package" at bounding box center [285, 13] width 71 height 10
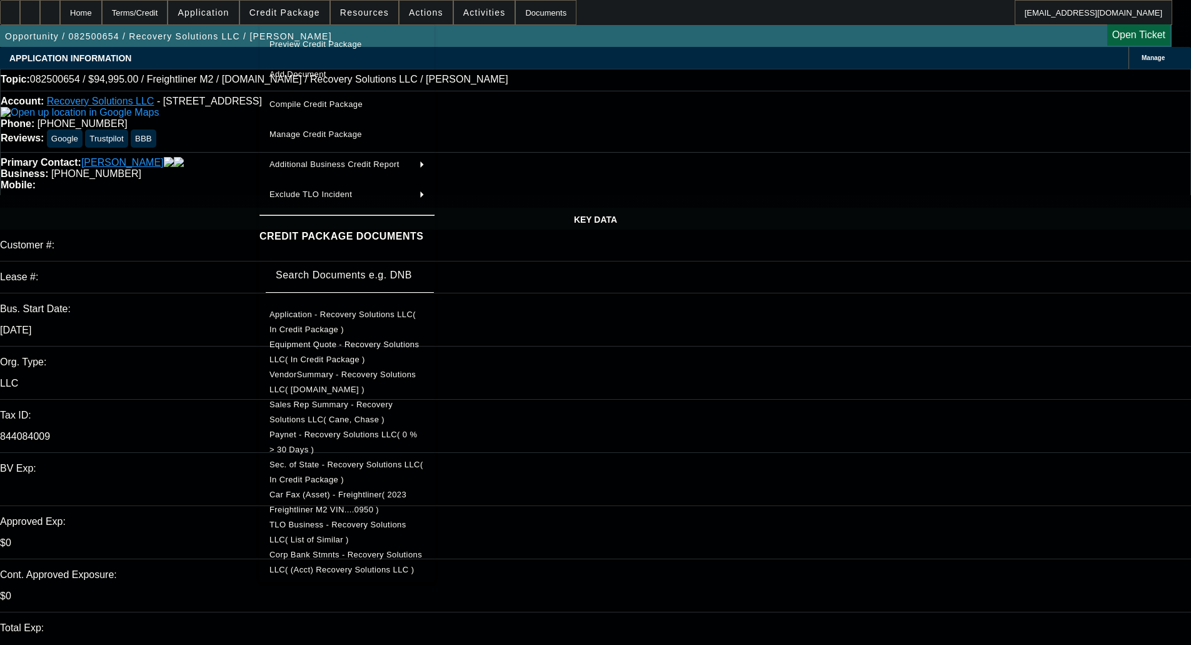
click at [336, 40] on span "Preview Credit Package" at bounding box center [316, 43] width 93 height 9
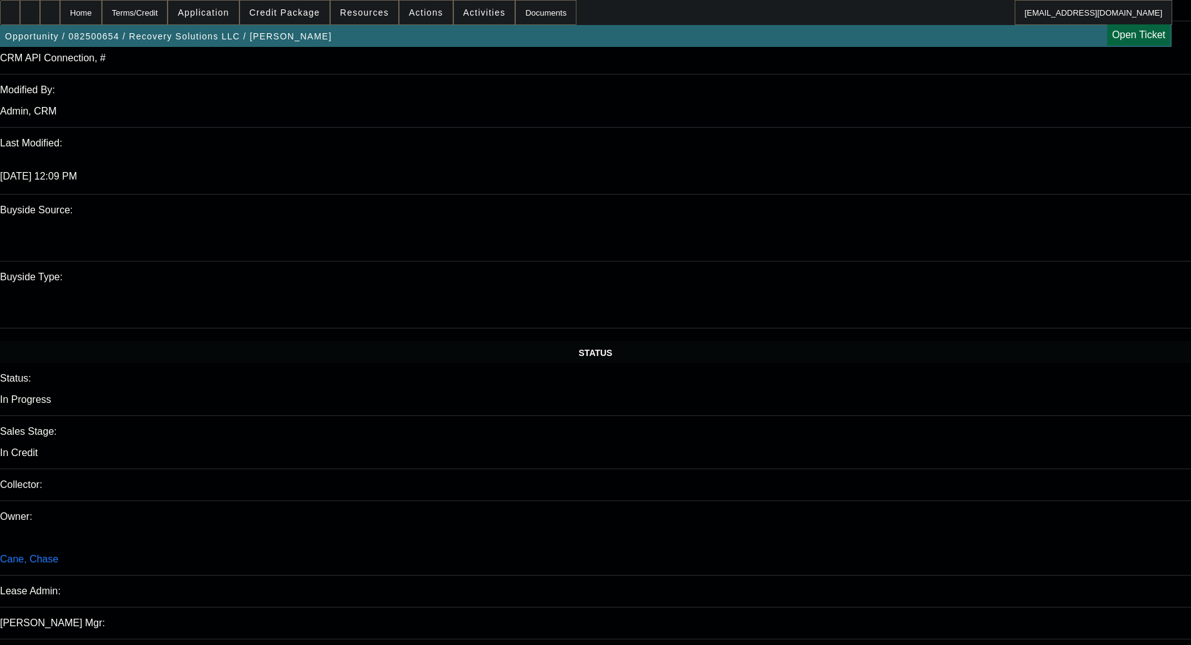
scroll to position [1063, 0]
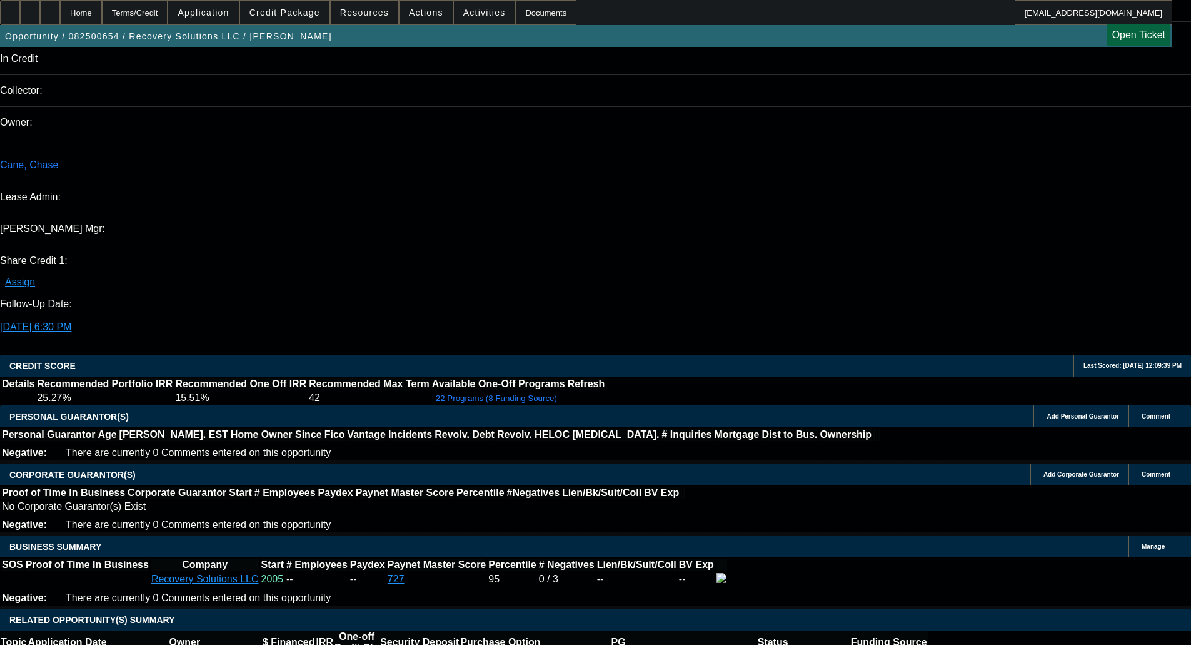
scroll to position [1438, 0]
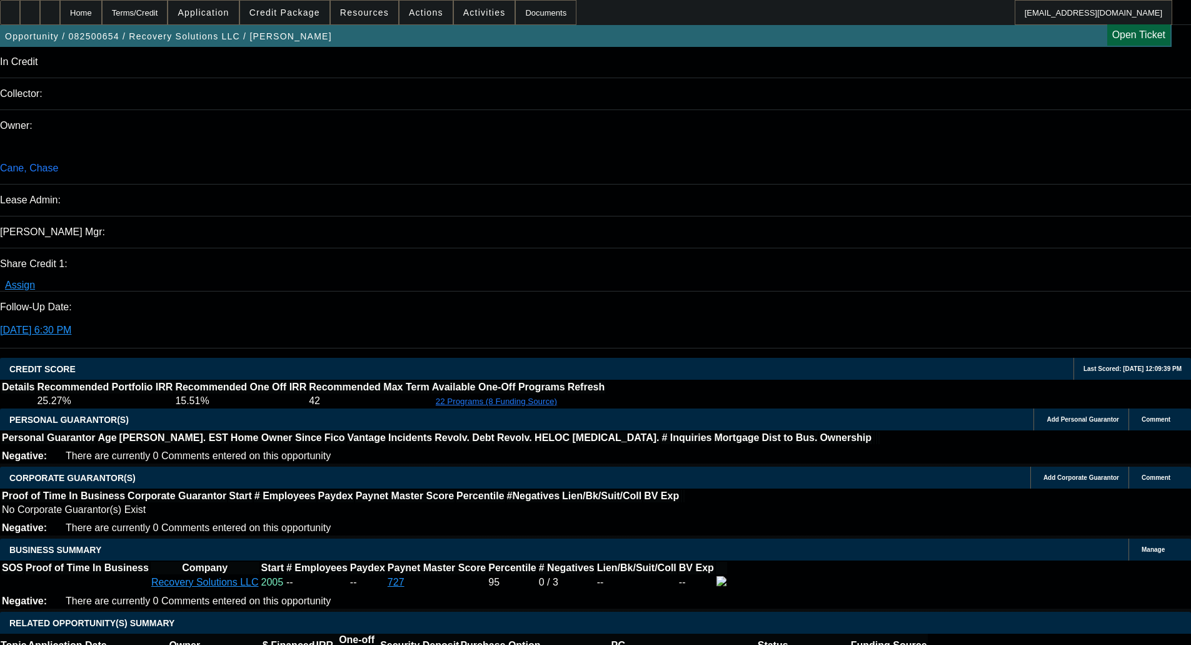
click at [291, 16] on span "Credit Package" at bounding box center [285, 13] width 71 height 10
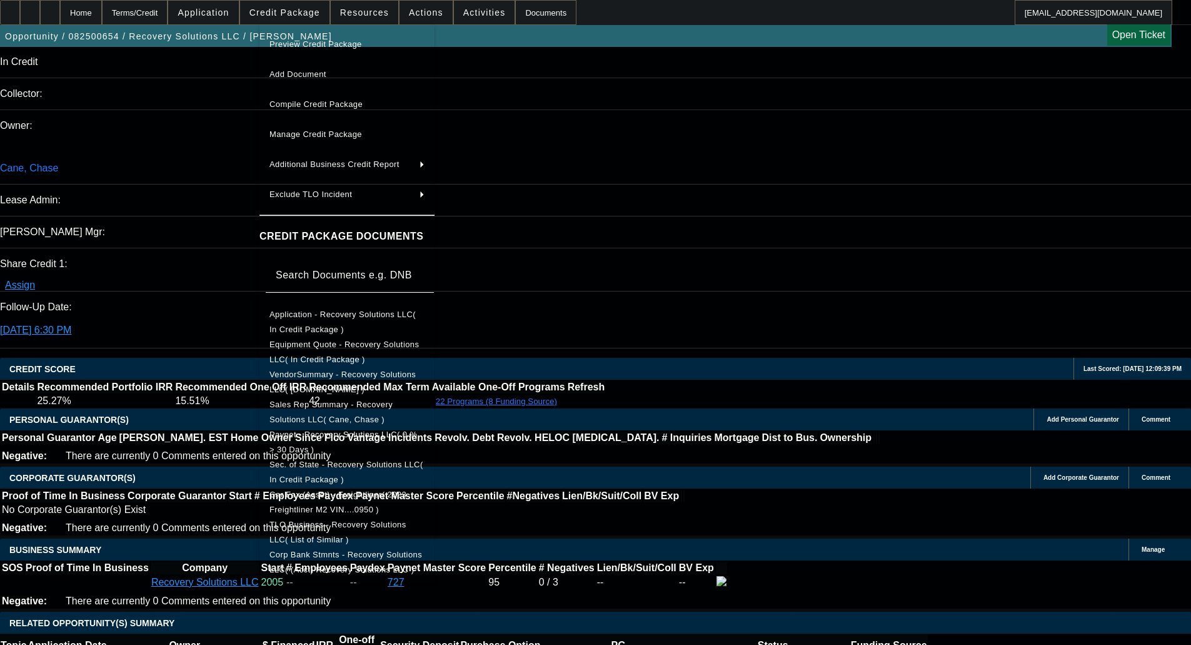
click at [328, 345] on span "Equipment Quote - Recovery Solutions LLC( In Credit Package )" at bounding box center [344, 352] width 149 height 24
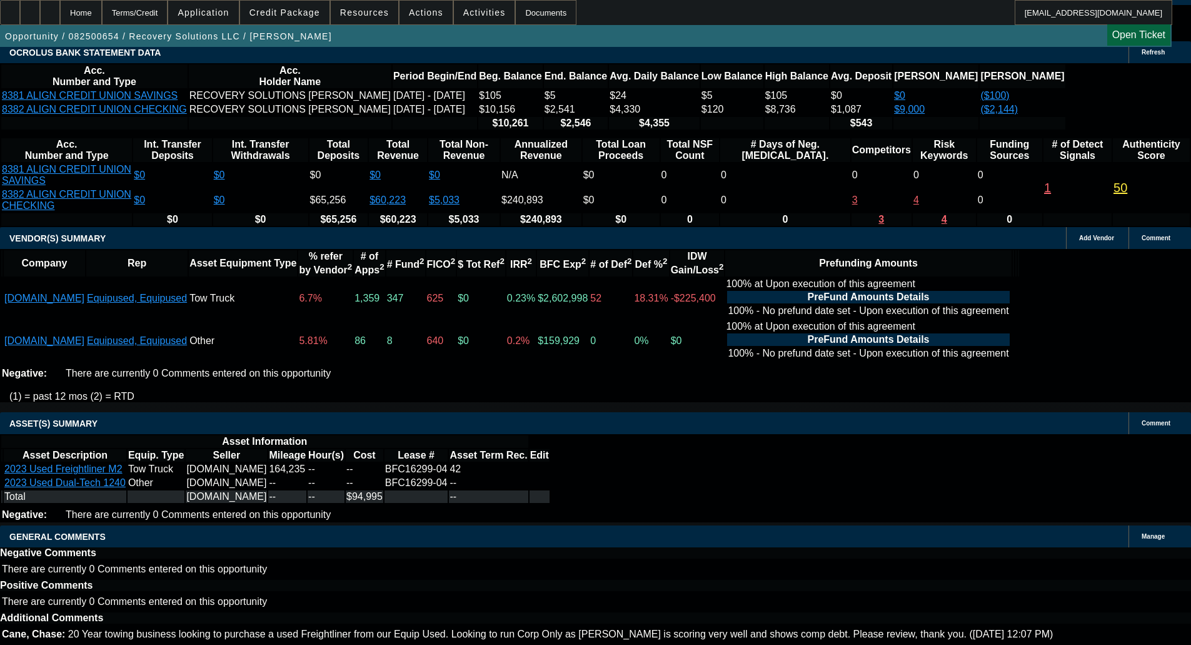
scroll to position [2207, 0]
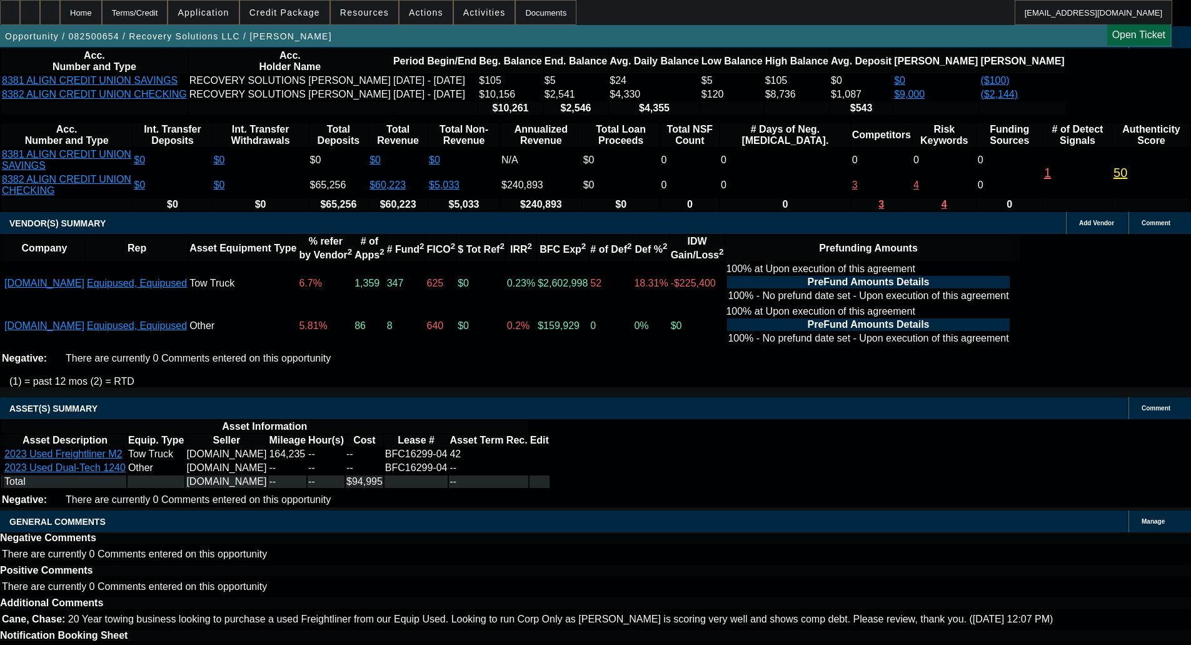
select select "6"
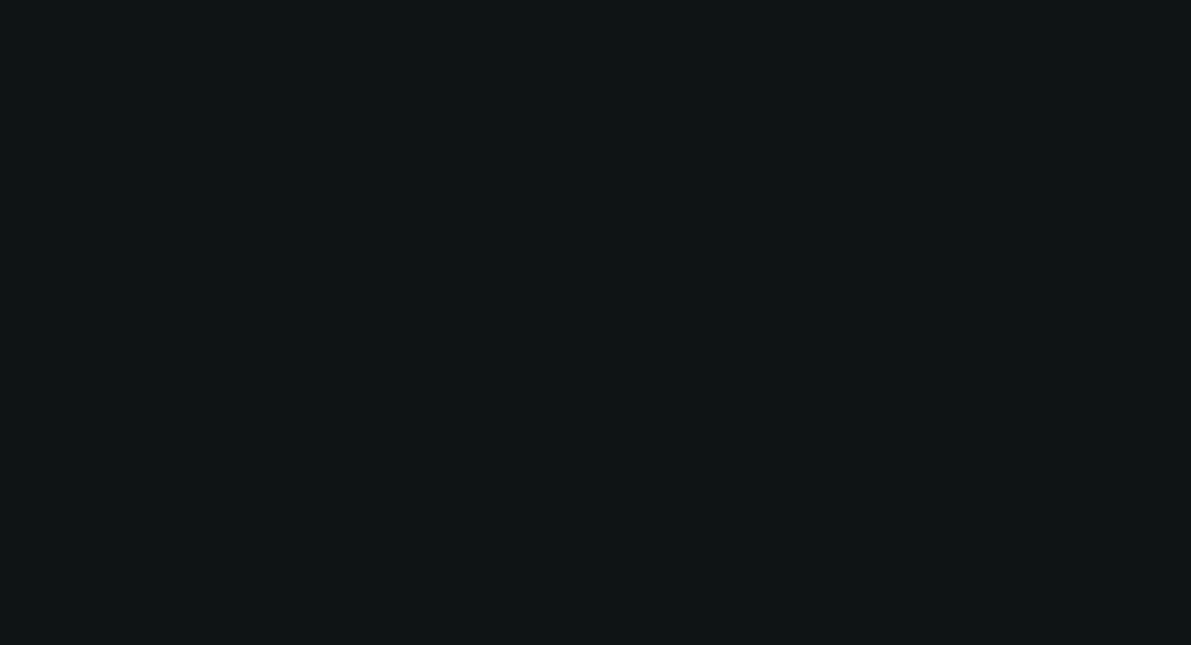
scroll to position [0, 0]
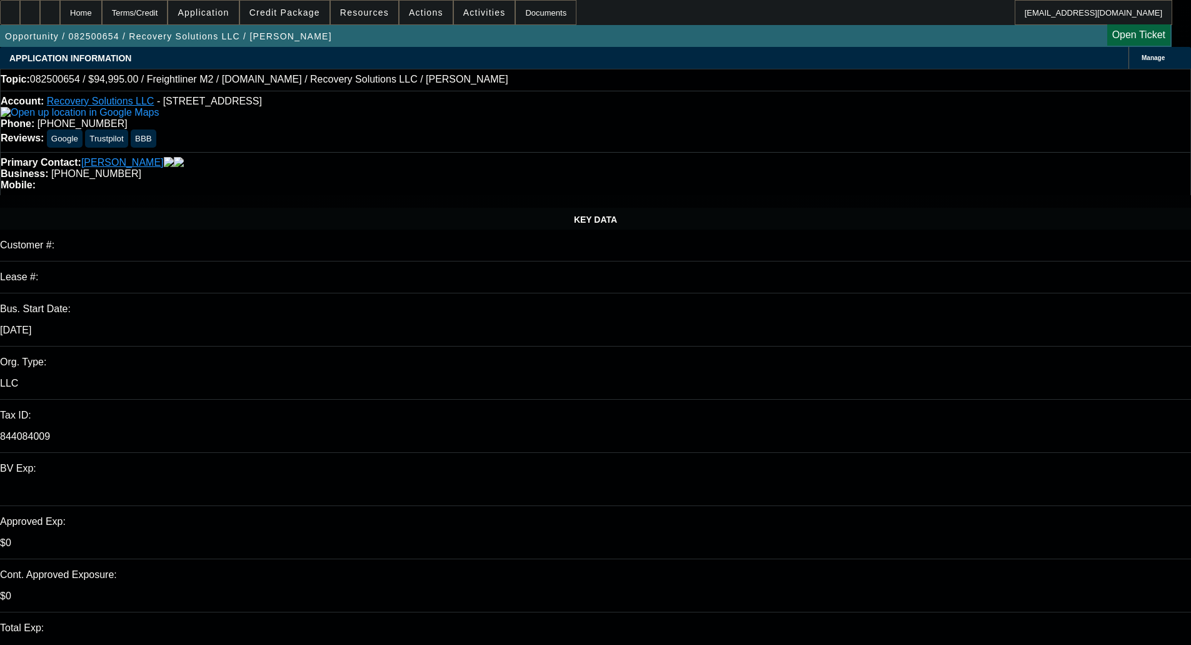
type textarea "L"
type textarea "s"
type textarea "S"
type textarea "This is short of comp credit needed, and doesn't have any corp-only comp. I don…"
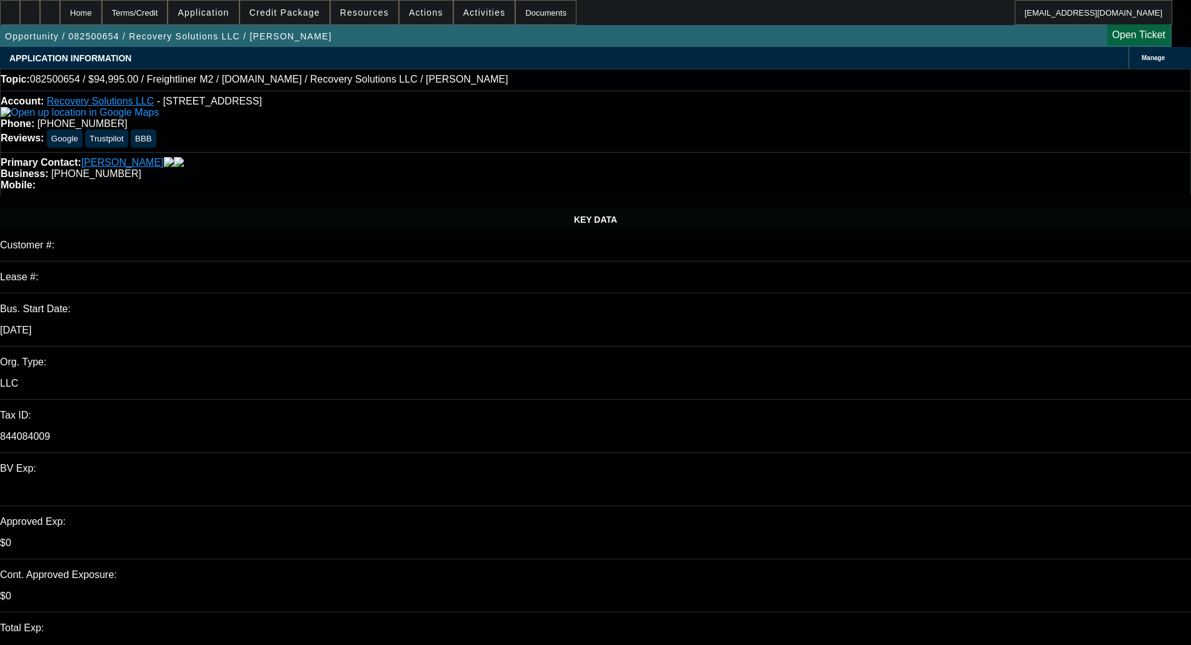
checkbox input "true"
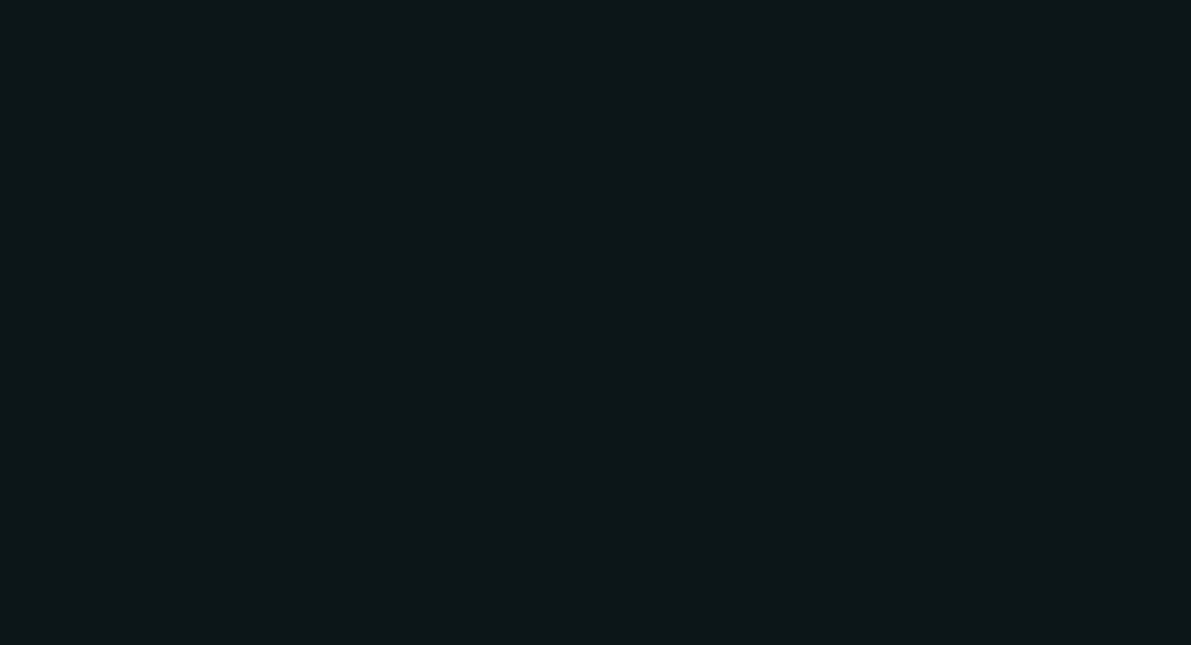
select select "0"
select select "6"
select select "0"
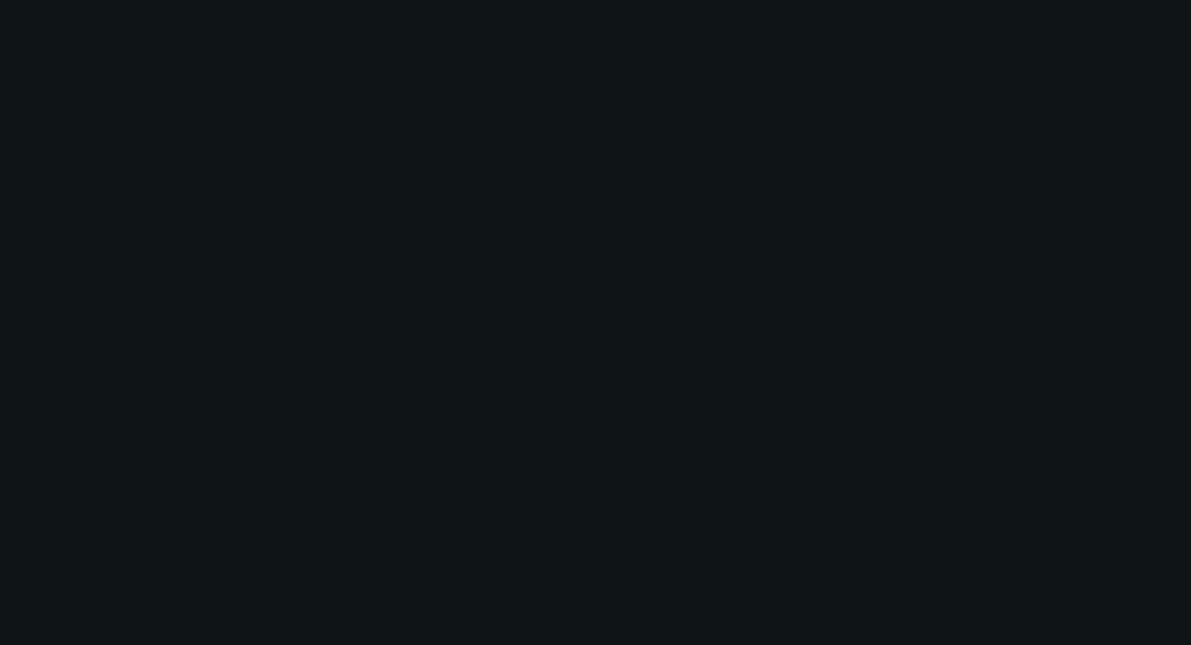
select select "0"
select select "6"
select select "0"
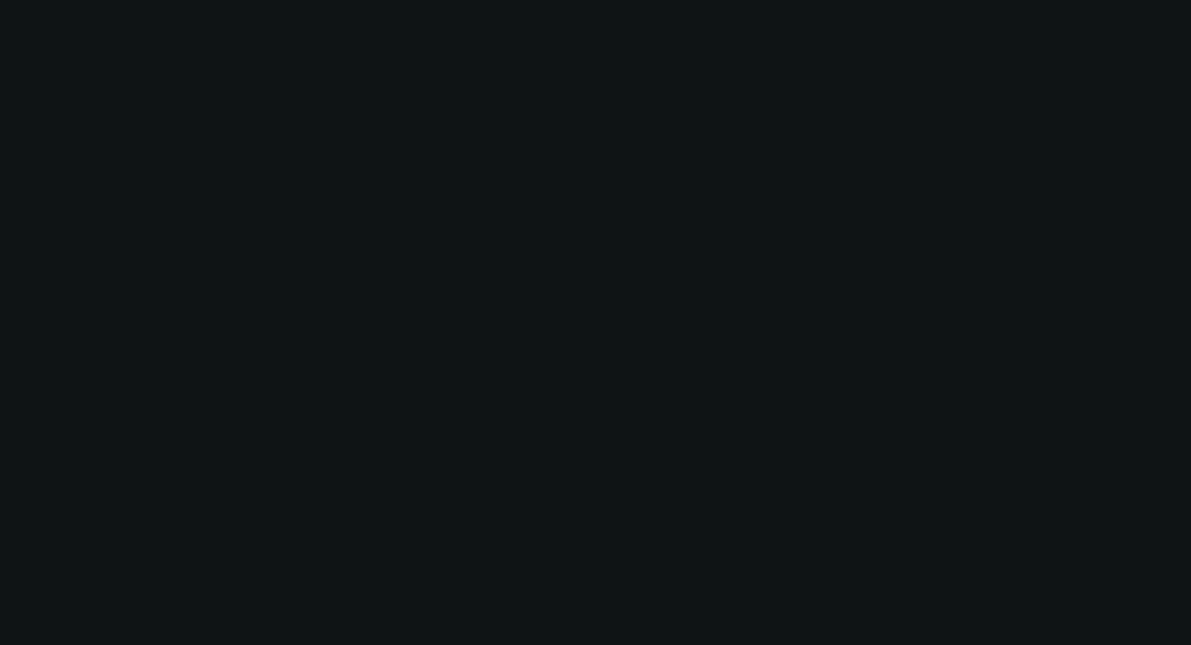
select select "0"
select select "6"
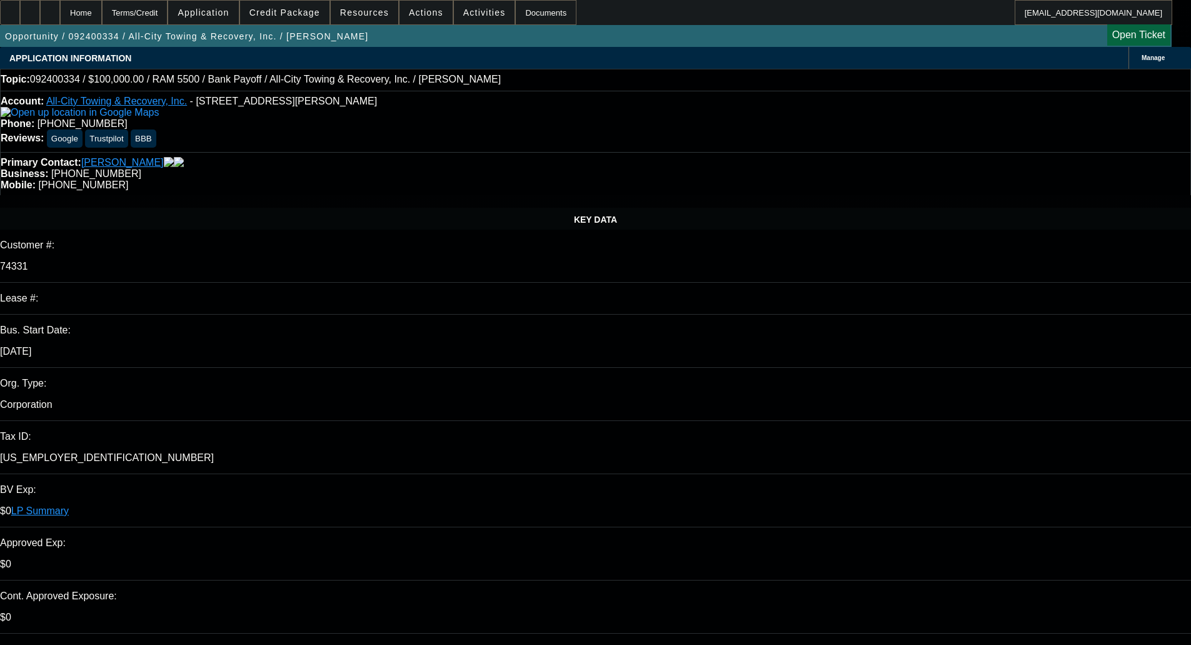
select select "0"
select select "2"
select select "0"
select select "6"
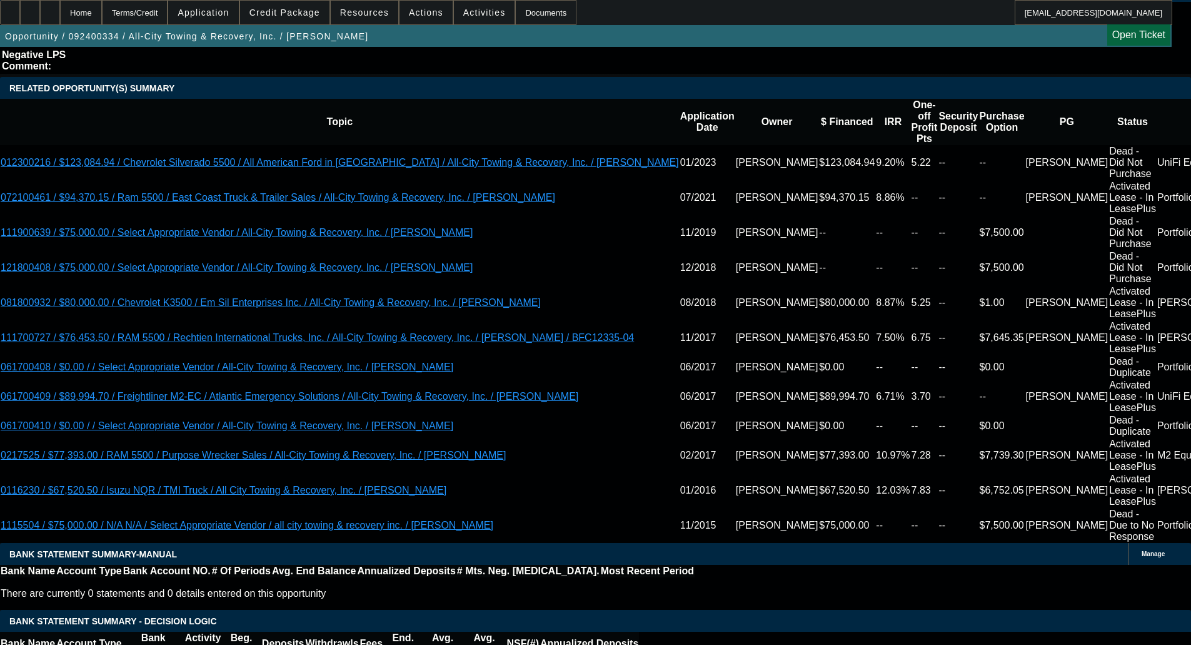
scroll to position [2319, 0]
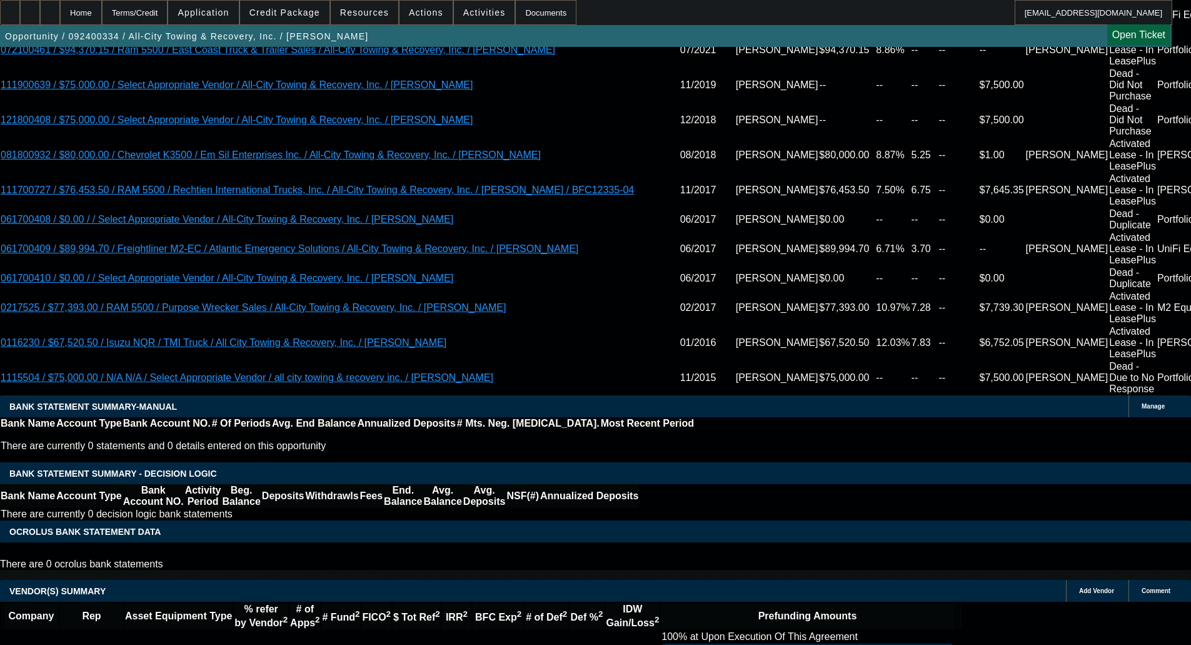
select select "4"
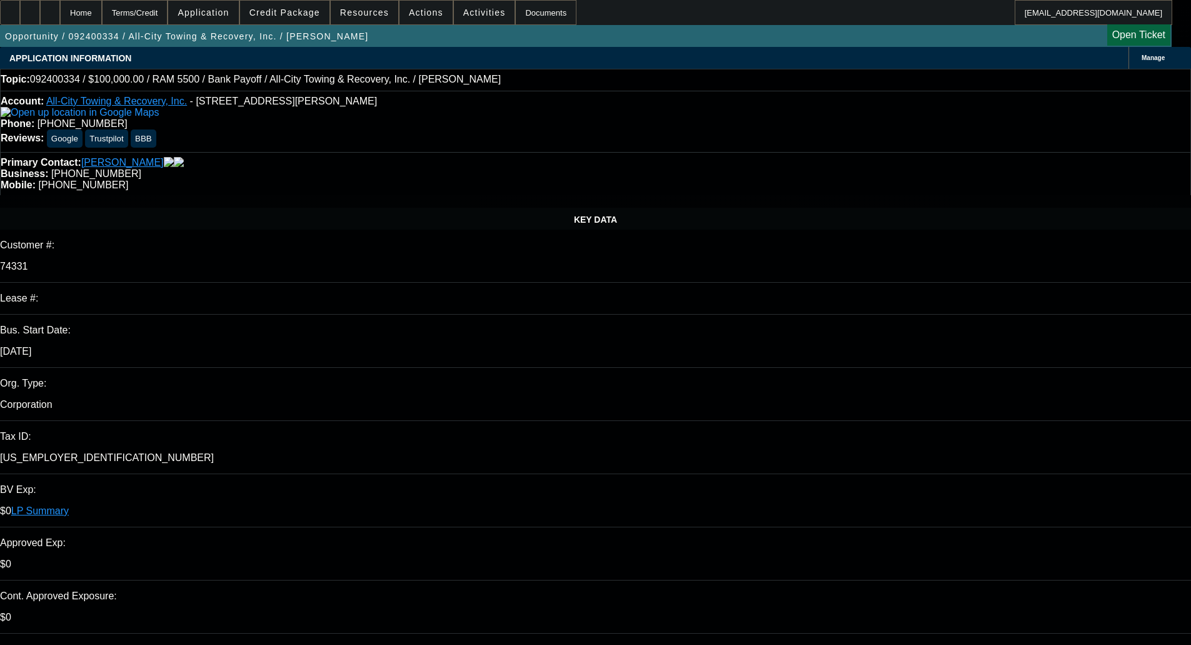
type input "09:02"
type input "12:59"
click at [874, 539] on span "25" at bounding box center [865, 536] width 23 height 23
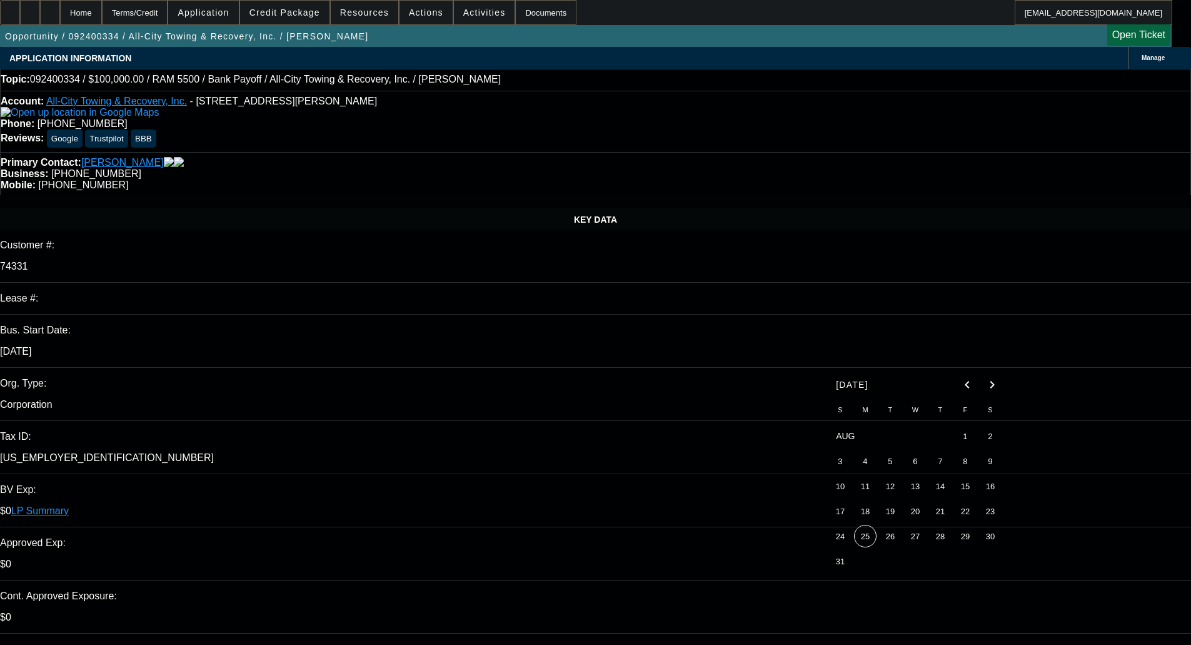
type input "[DATE]"
paste textarea "going to have to pass on this one. Note from credit is: “History of Serious Del…"
type textarea "DECLINED BY FINWISE - "going to have to pass on this one. Note from credit is: …"
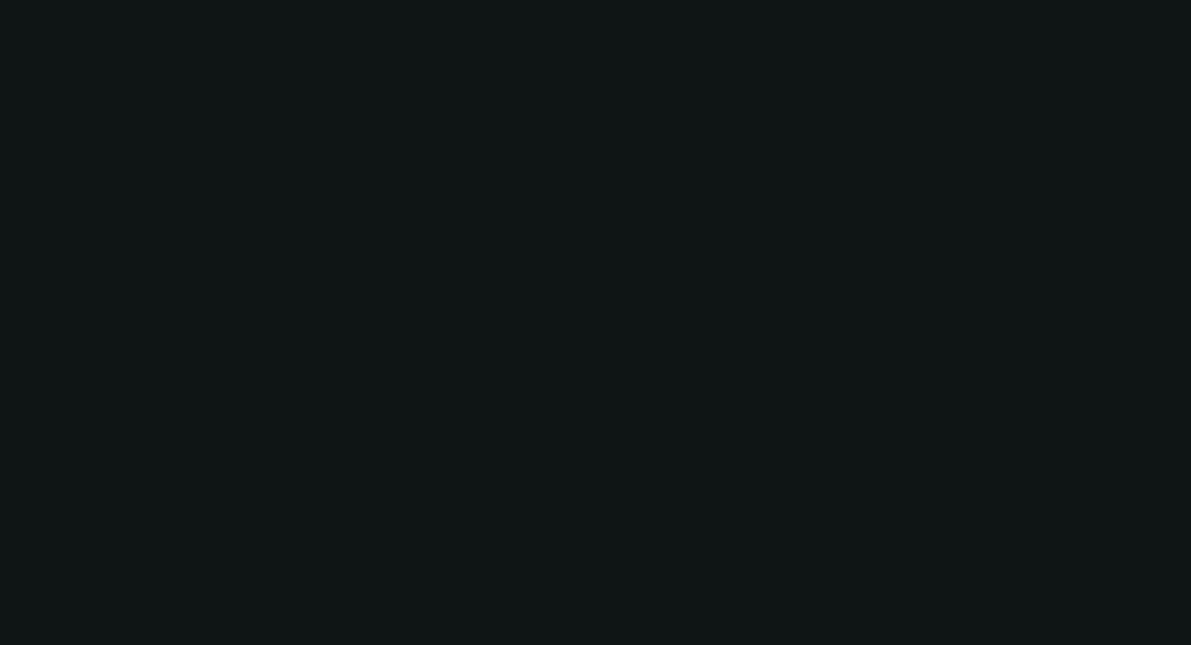
select select "0"
select select "2"
select select "0"
select select "6"
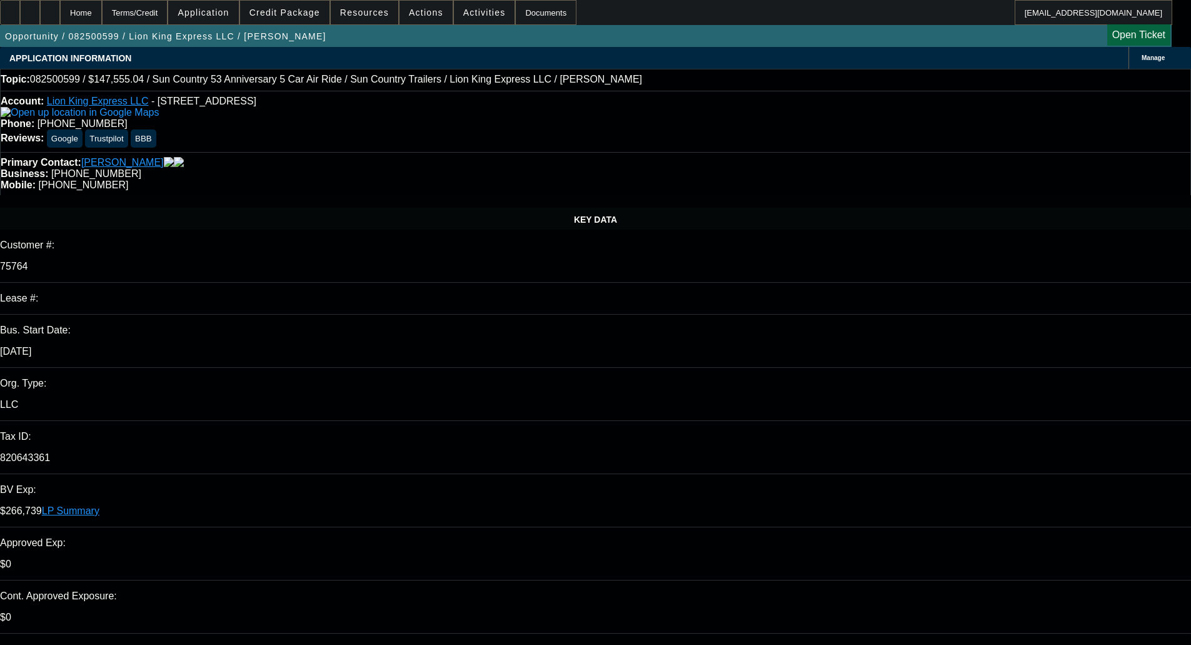
select select "0"
select select "6"
select select "0"
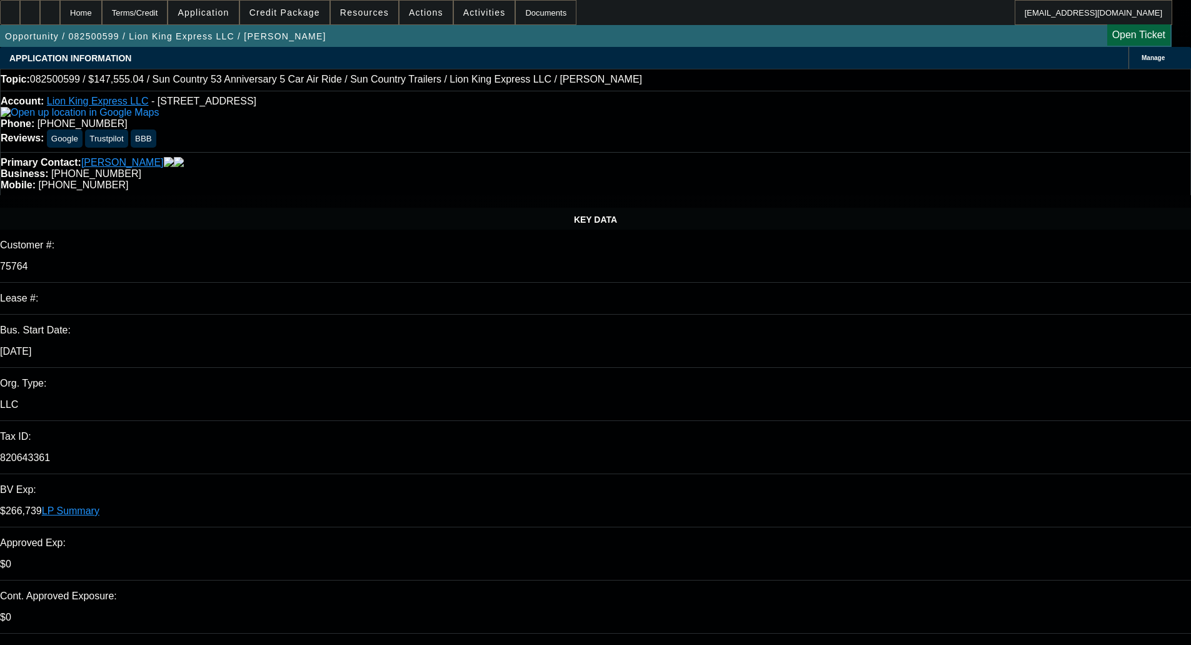
select select "0"
select select "6"
select select "0"
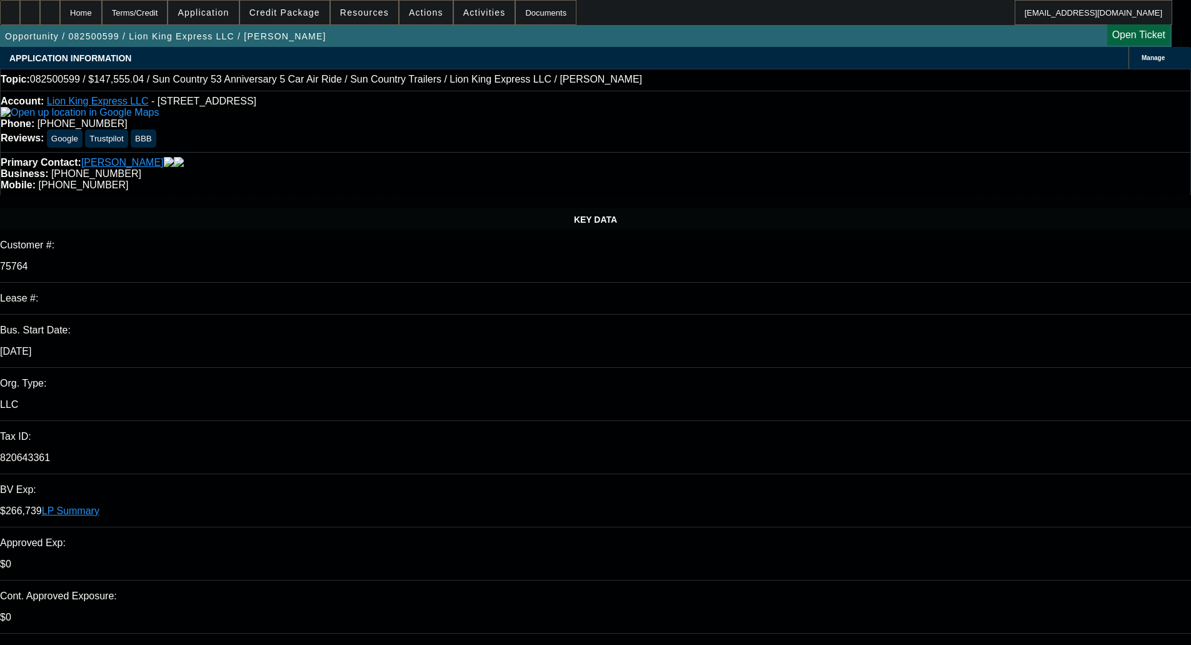
select select "0"
select select "6"
click at [291, 14] on span "Credit Package" at bounding box center [285, 13] width 71 height 10
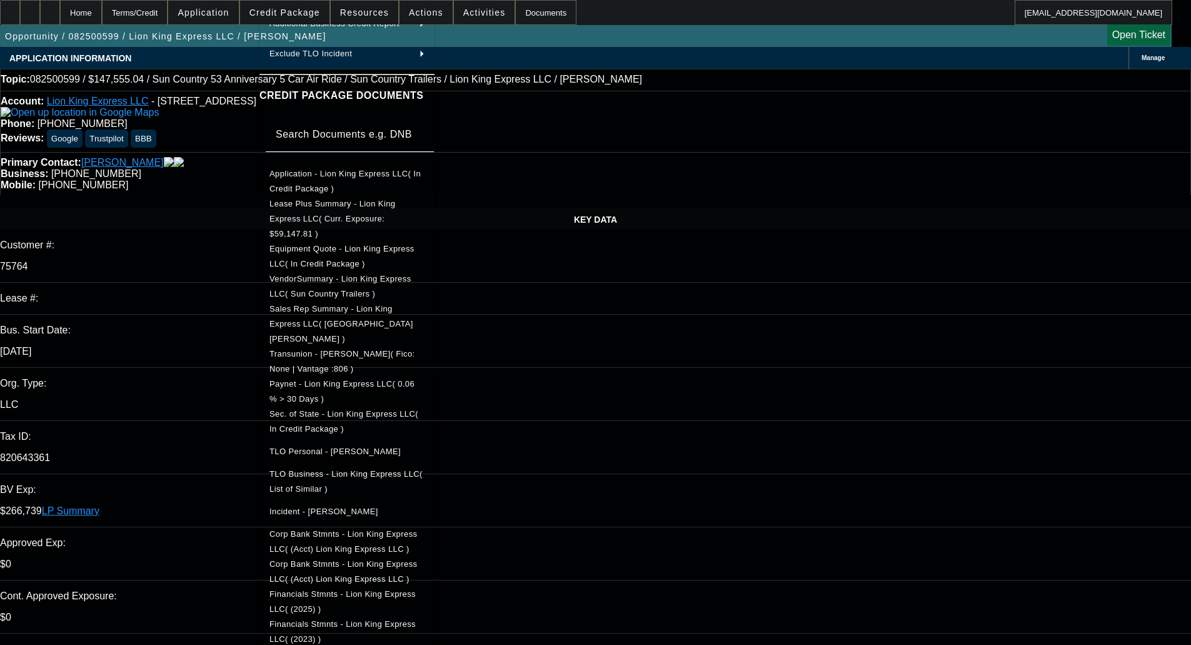
scroll to position [233, 0]
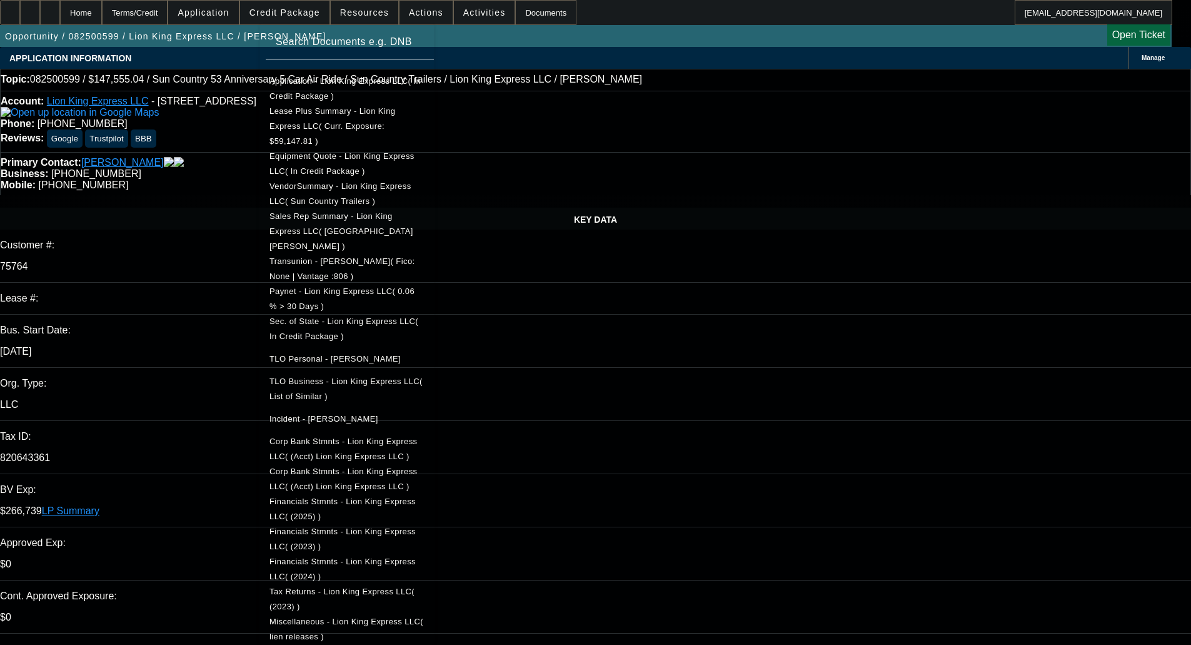
click at [382, 617] on span "Miscellaneous - Lion King Express LLC( lien releases )" at bounding box center [347, 629] width 154 height 24
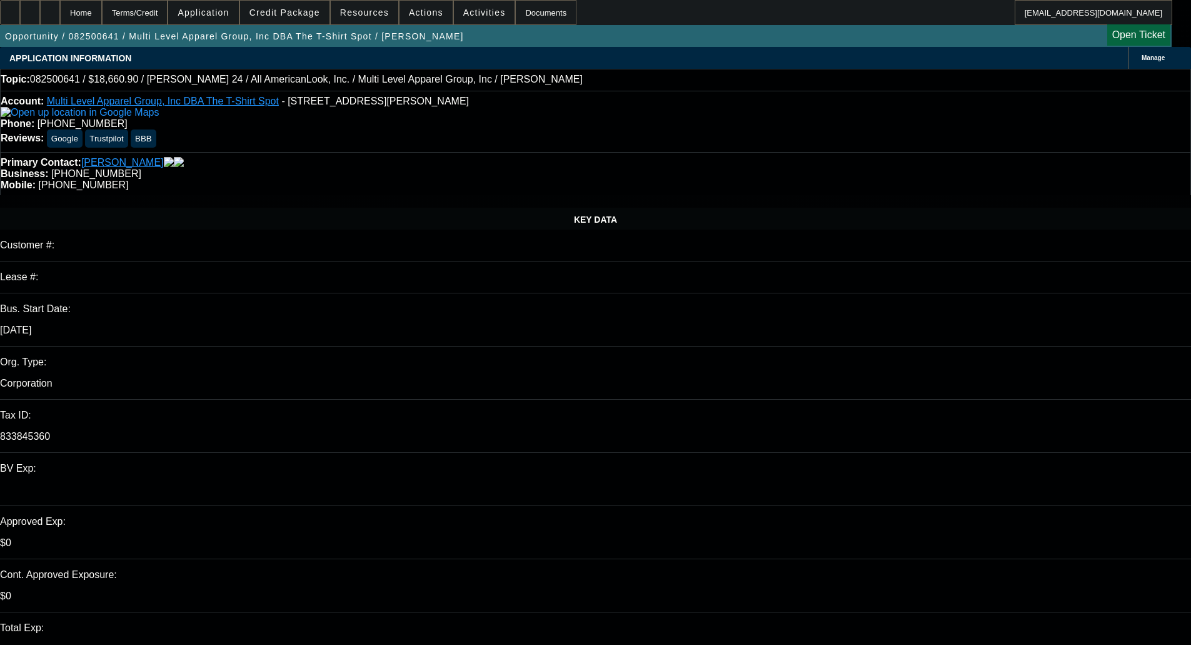
select select "0"
select select "0.1"
select select "4"
select select "0"
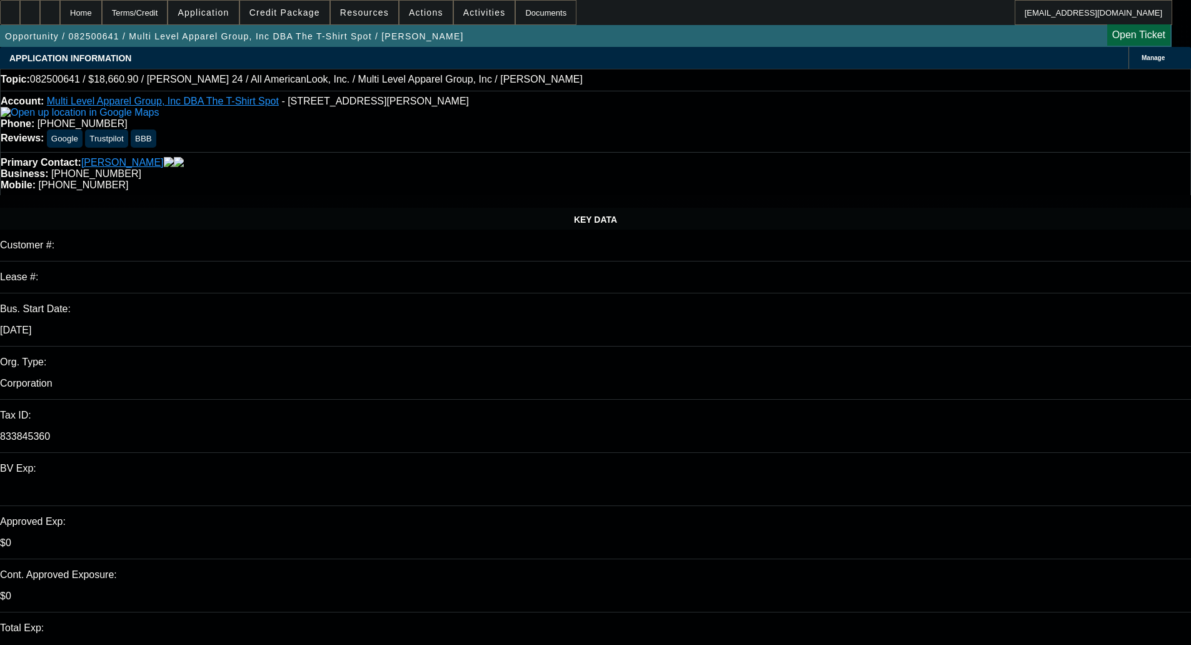
select select "0"
select select "0.1"
select select "4"
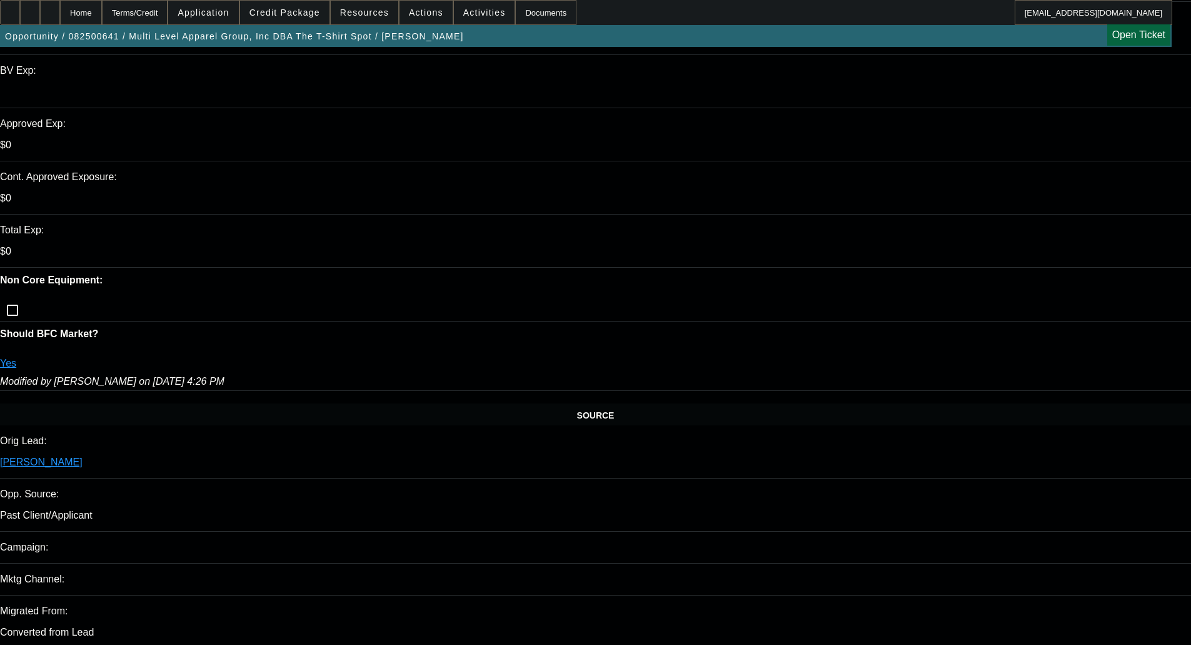
scroll to position [438, 0]
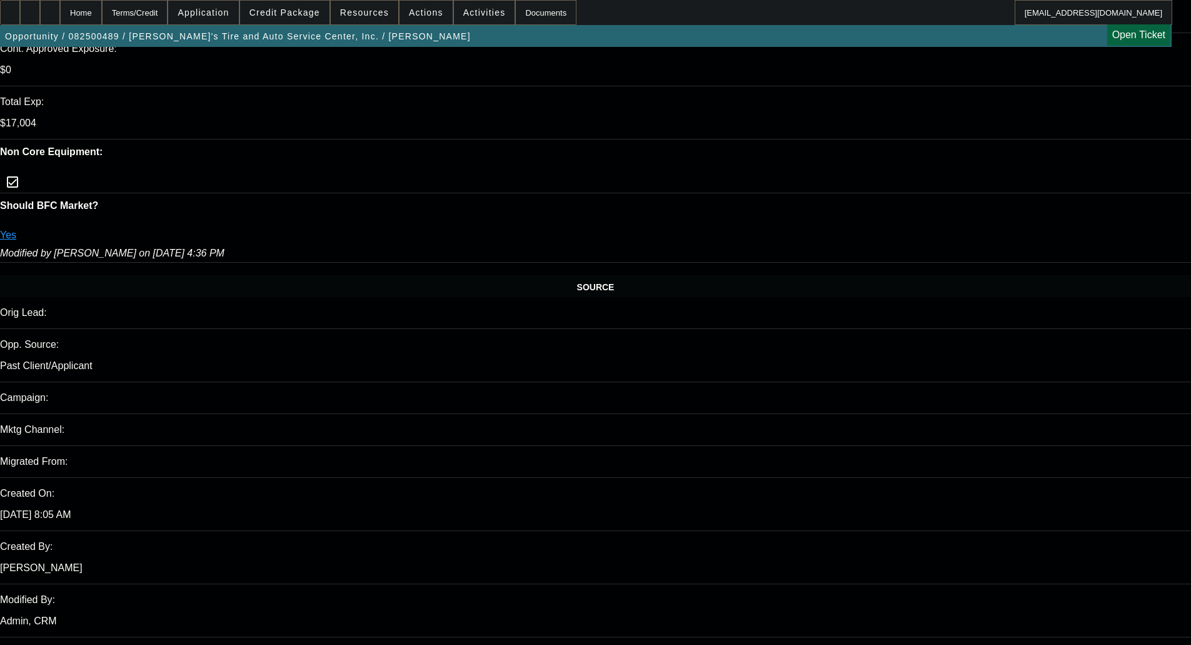
select select "0"
select select "3"
select select "0.1"
select select "4"
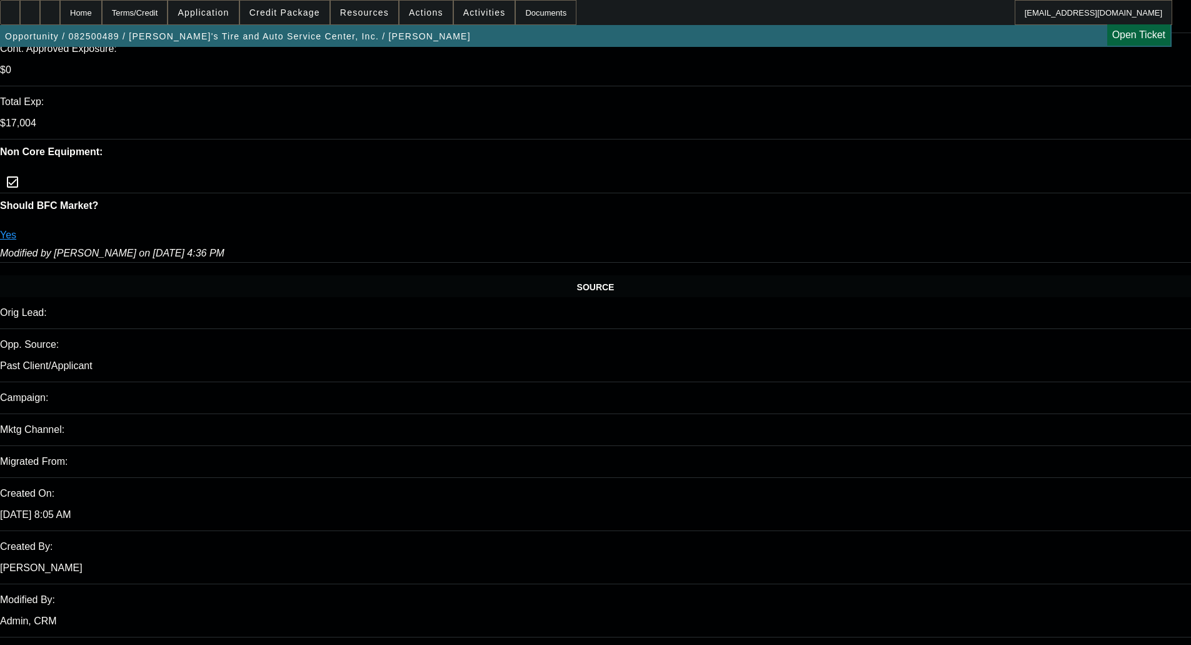
select select "0"
select select "3"
select select "0.1"
select select "4"
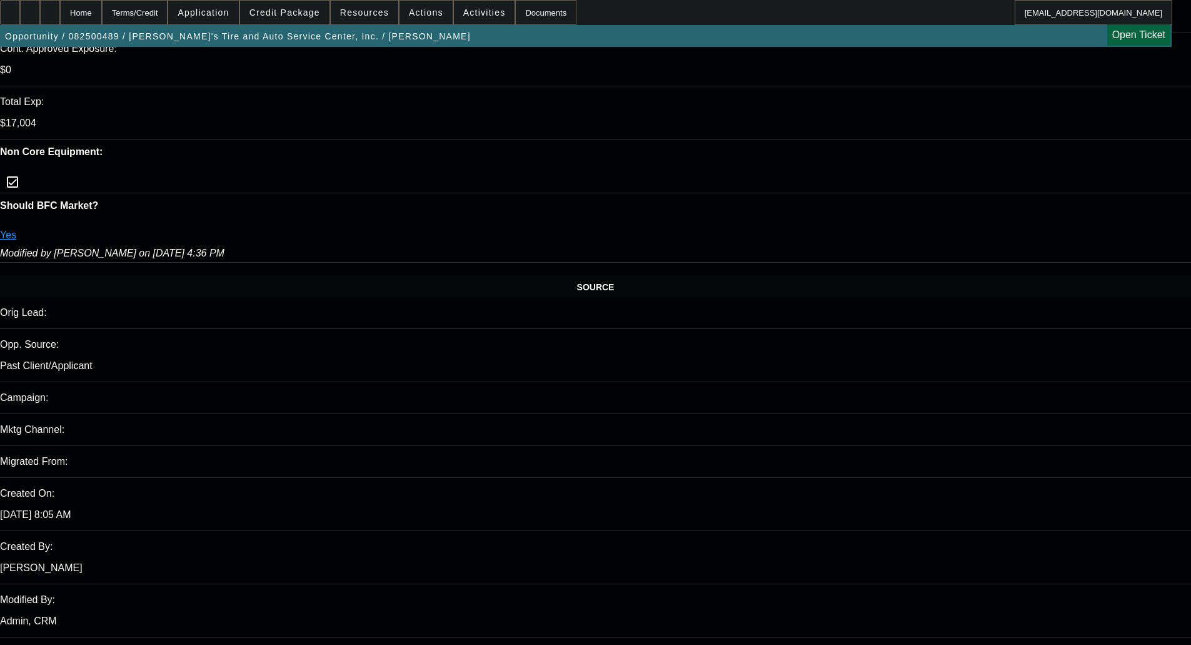
select select "0"
select select "3"
select select "0.1"
select select "4"
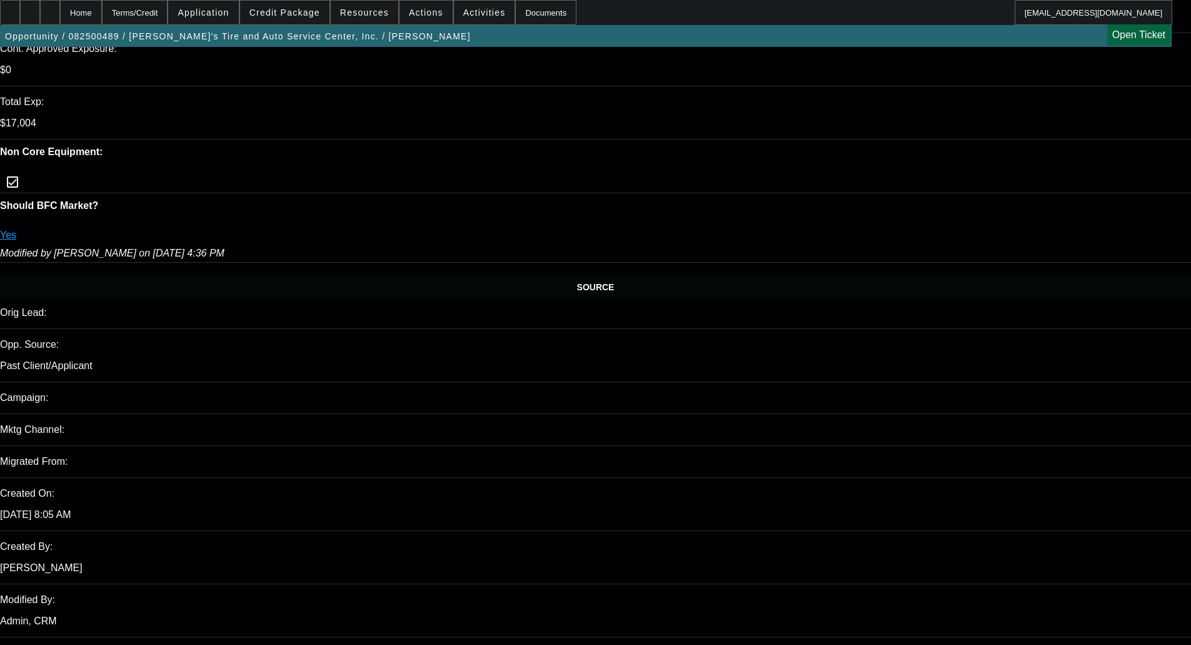
select select "0"
select select "3"
select select "0.1"
select select "4"
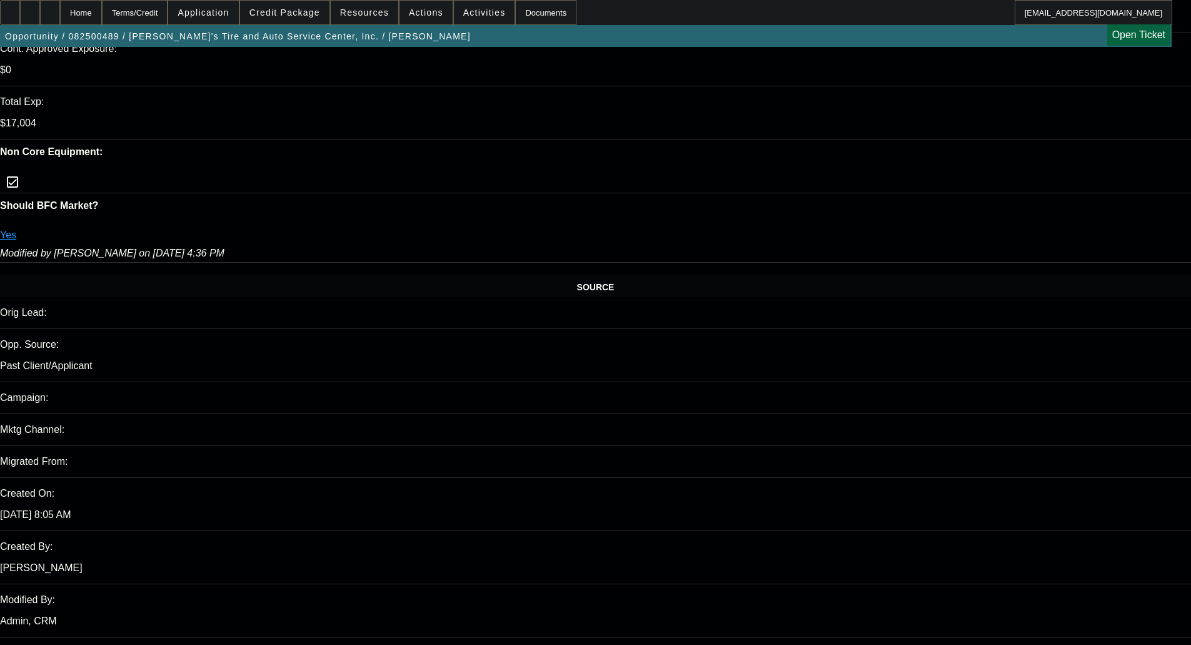
scroll to position [2378, 0]
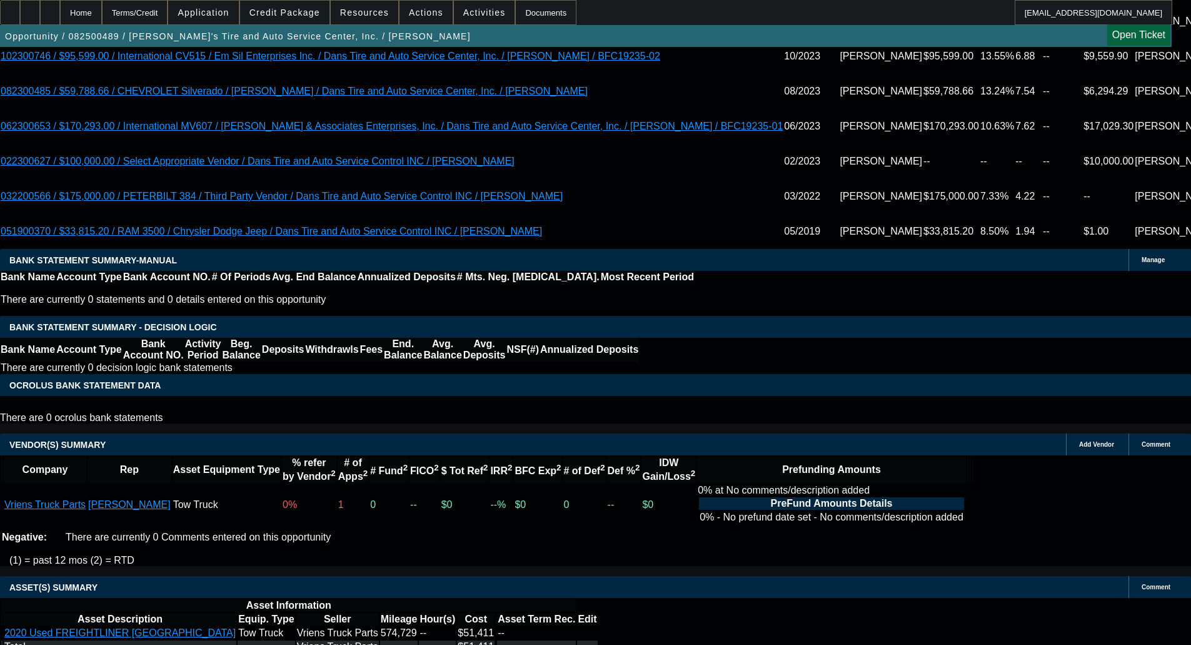
click at [295, 7] on span at bounding box center [284, 12] width 89 height 30
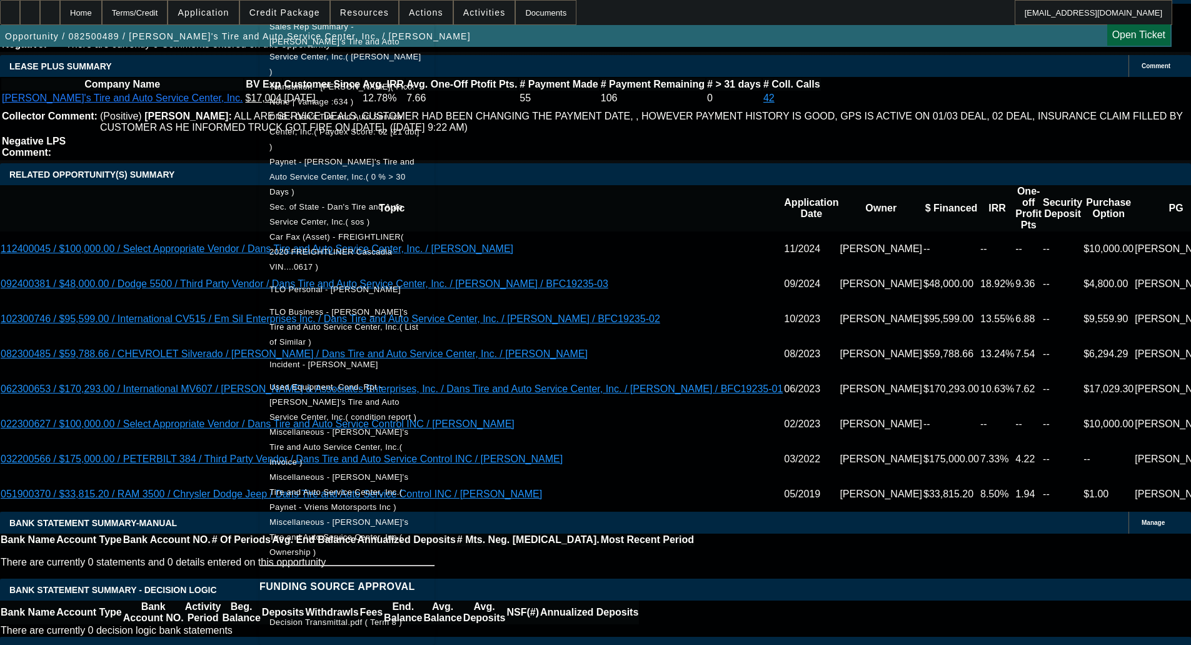
scroll to position [1878, 0]
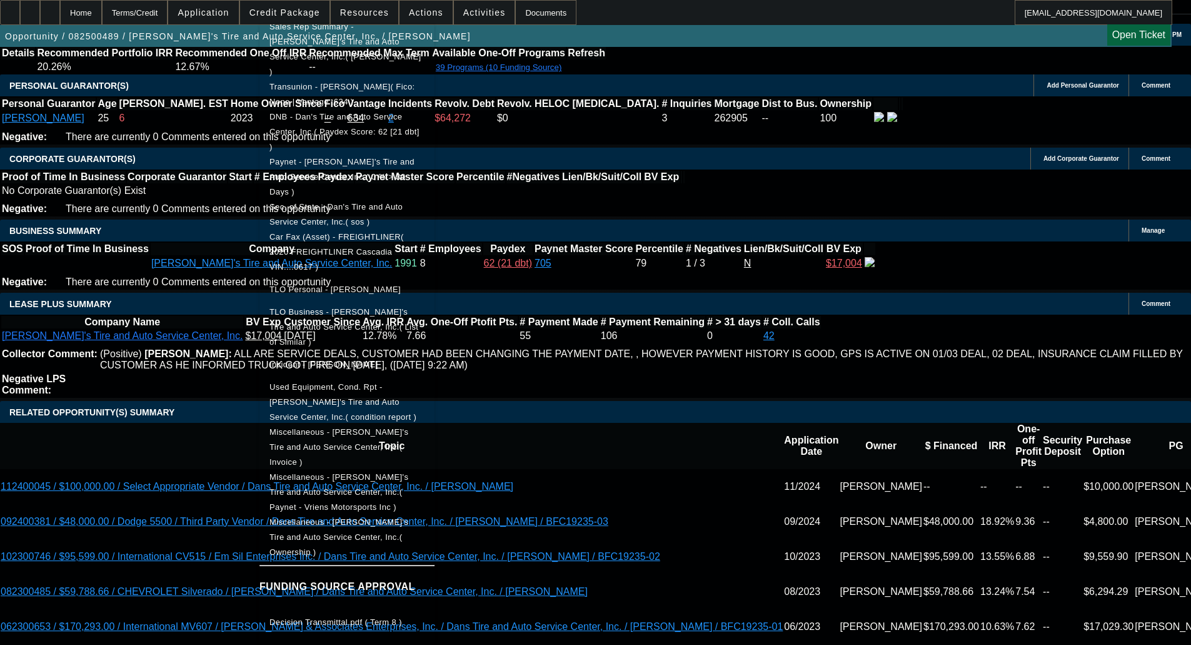
click at [136, 286] on div at bounding box center [595, 322] width 1191 height 645
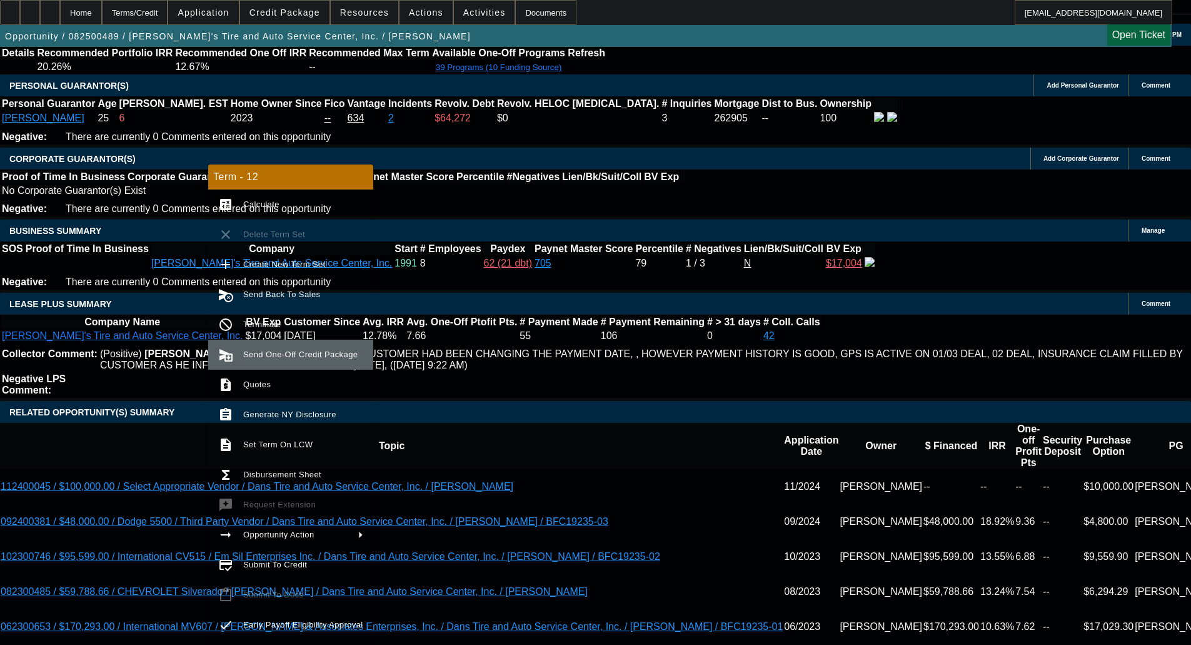
click at [257, 355] on span "Send One-Off Credit Package" at bounding box center [300, 354] width 114 height 9
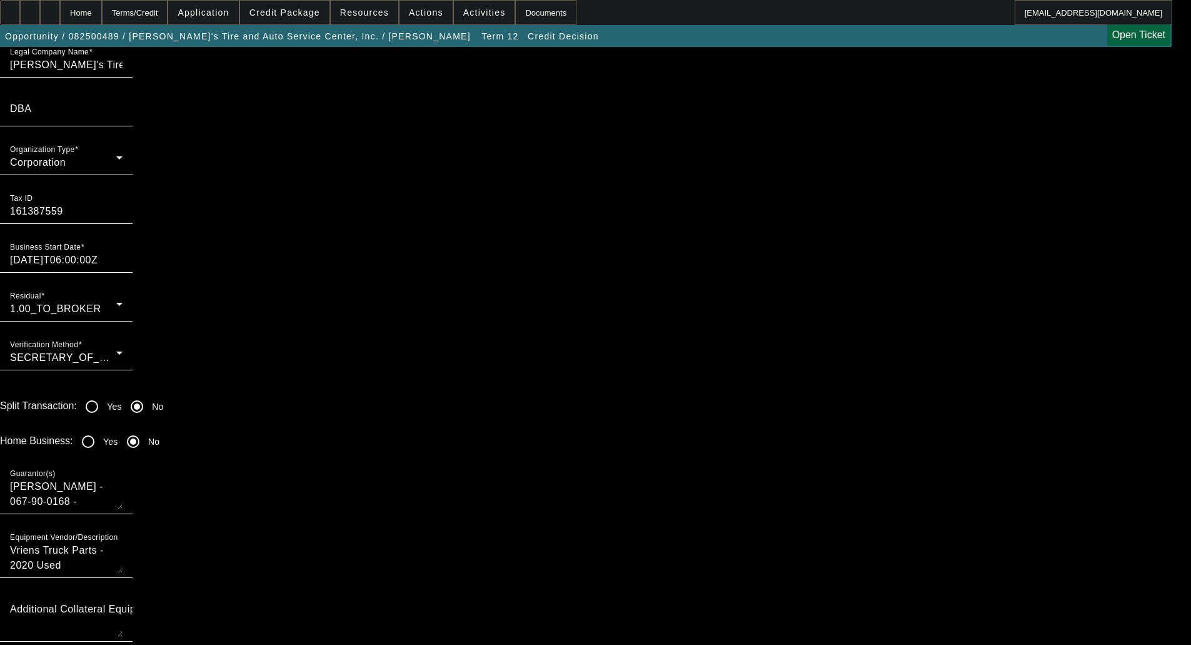
scroll to position [824, 0]
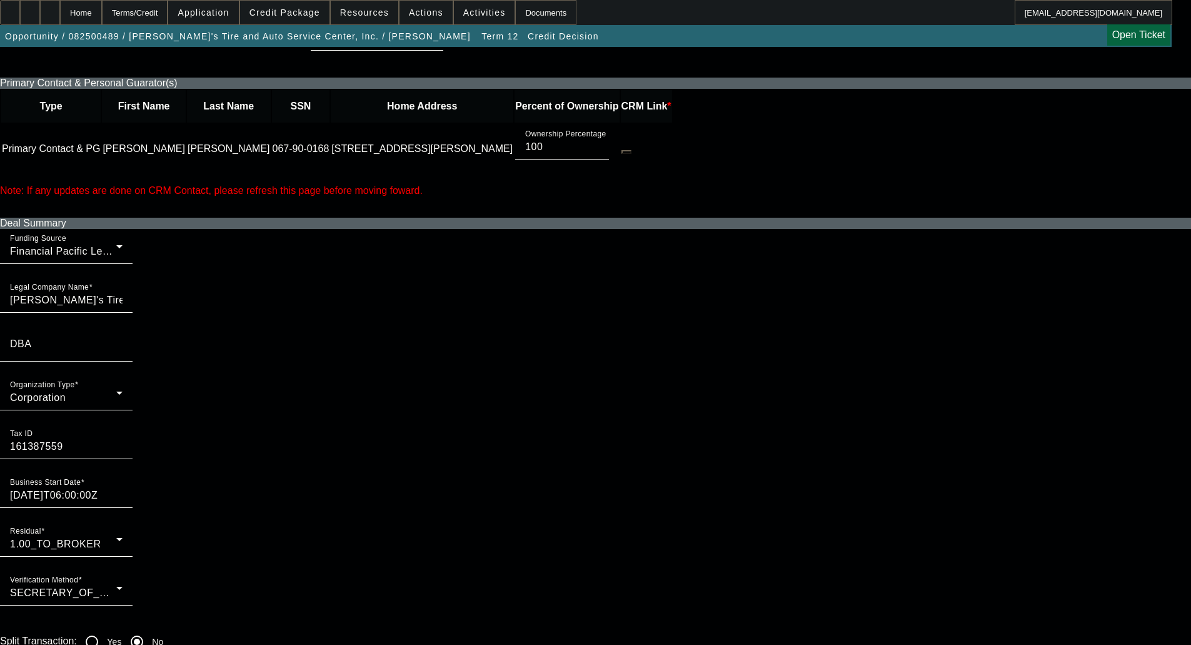
scroll to position [637, 0]
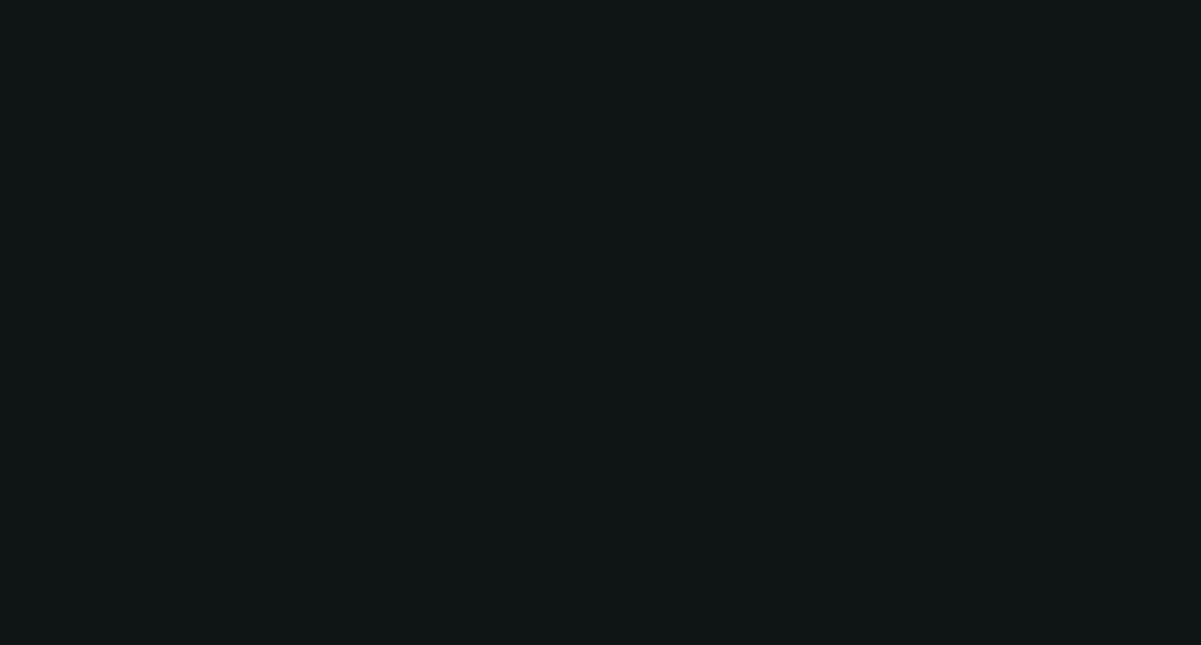
select select "0"
select select "3"
select select "0.1"
select select "4"
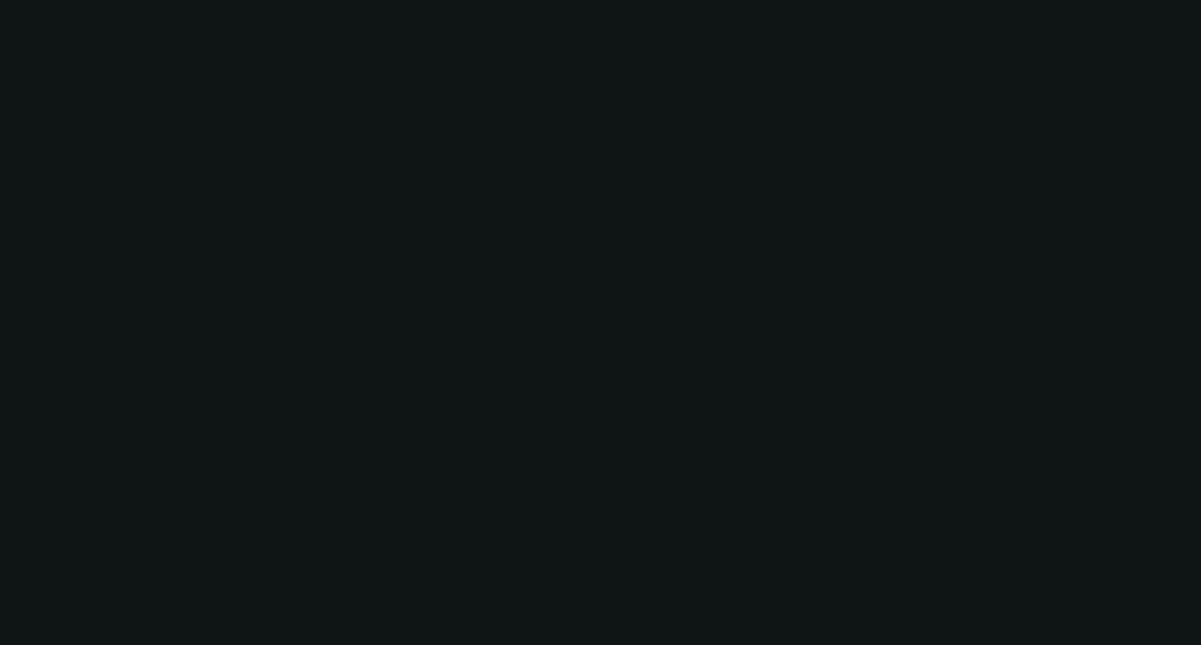
select select "0"
select select "3"
select select "0.1"
select select "4"
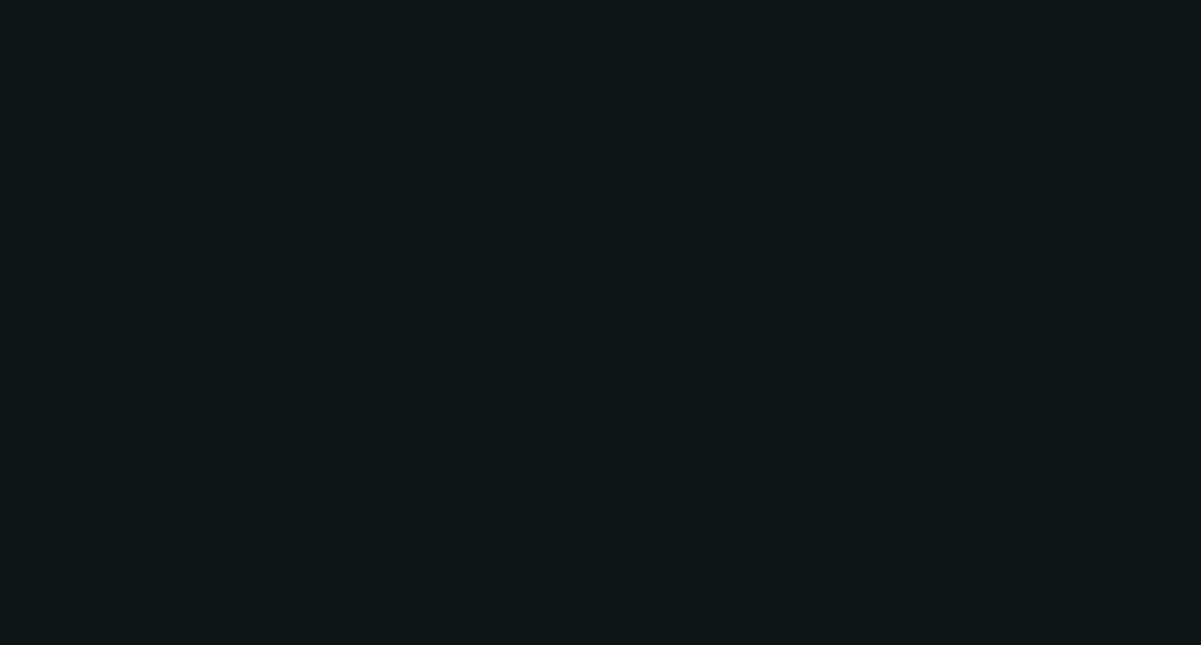
select select "0"
select select "3"
select select "0.1"
select select "4"
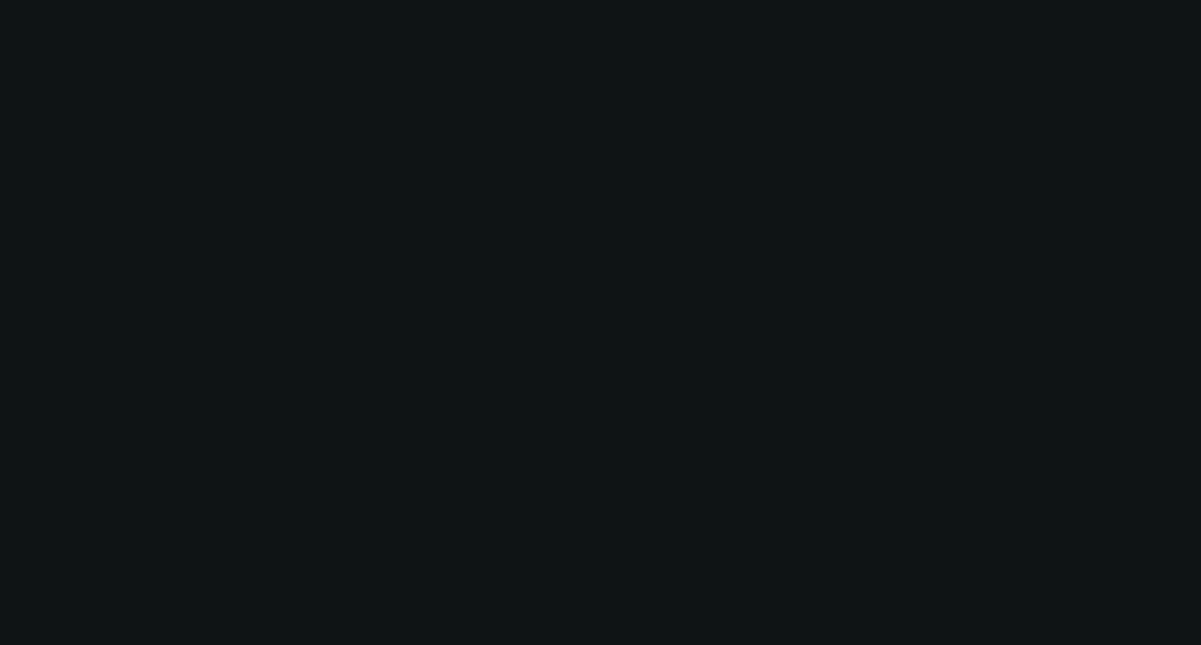
select select "0"
select select "3"
select select "0.1"
select select "4"
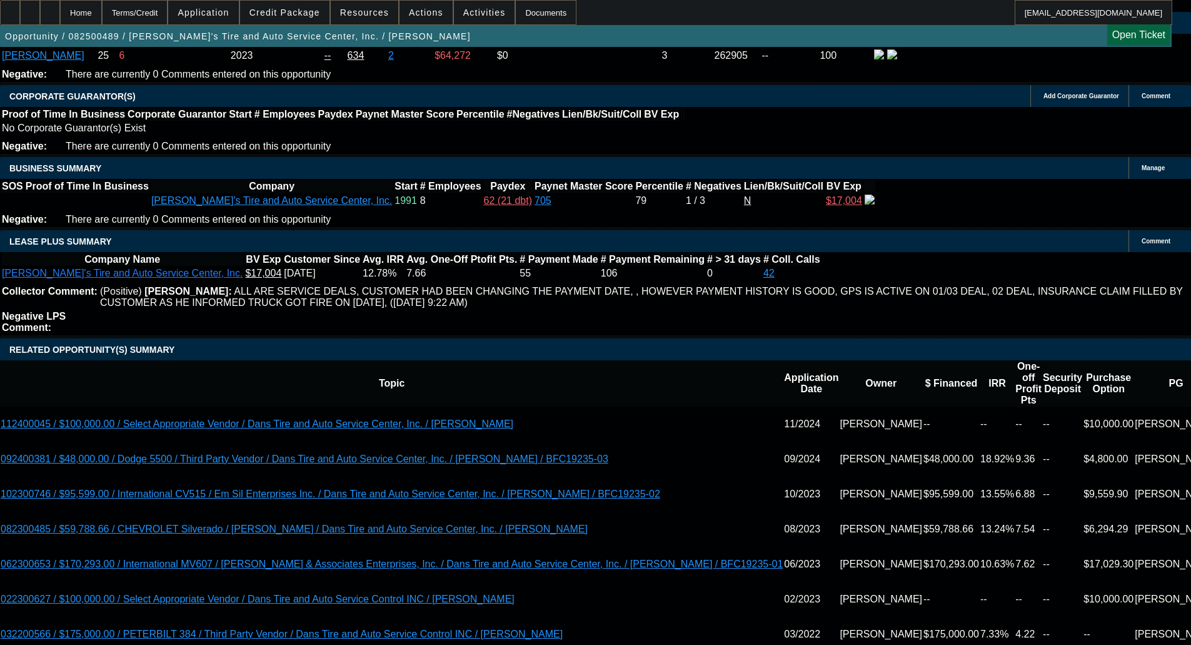
scroll to position [1878, 0]
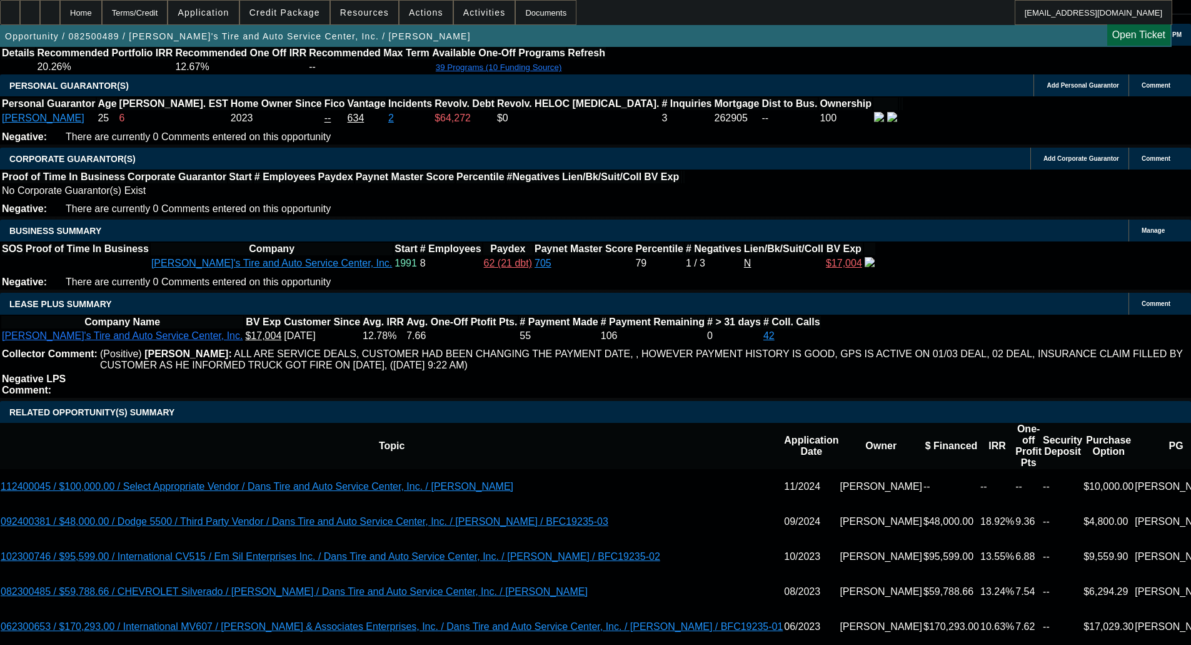
click at [318, 3] on span at bounding box center [284, 12] width 89 height 30
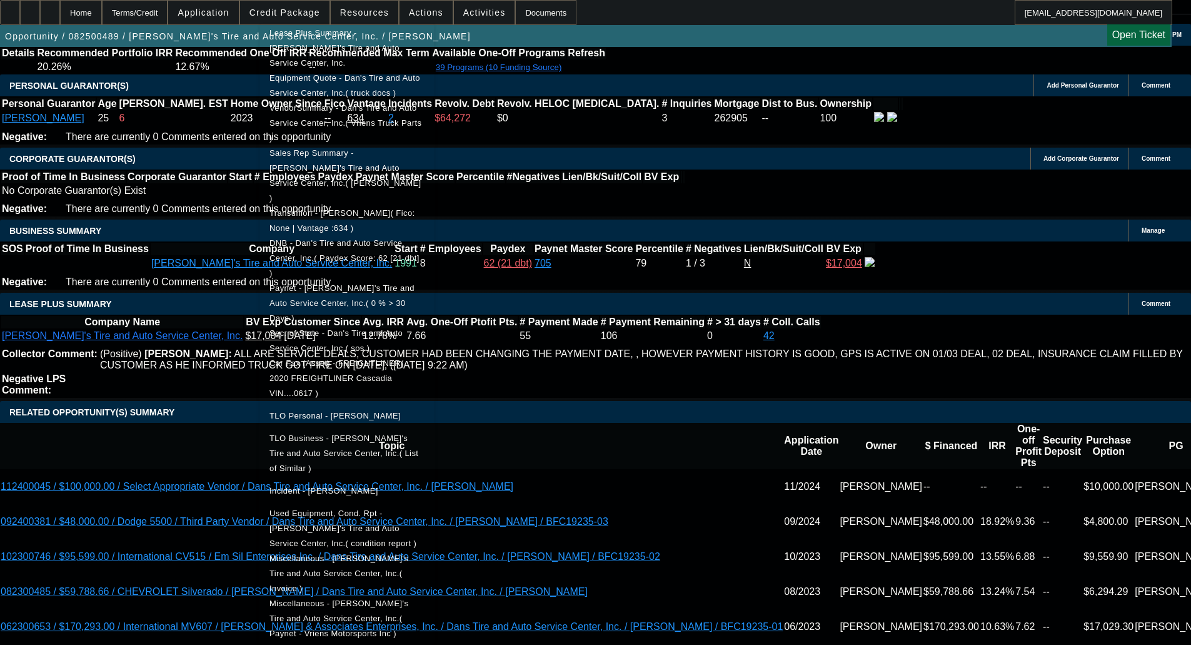
scroll to position [313, 0]
click at [73, 278] on div at bounding box center [595, 322] width 1191 height 645
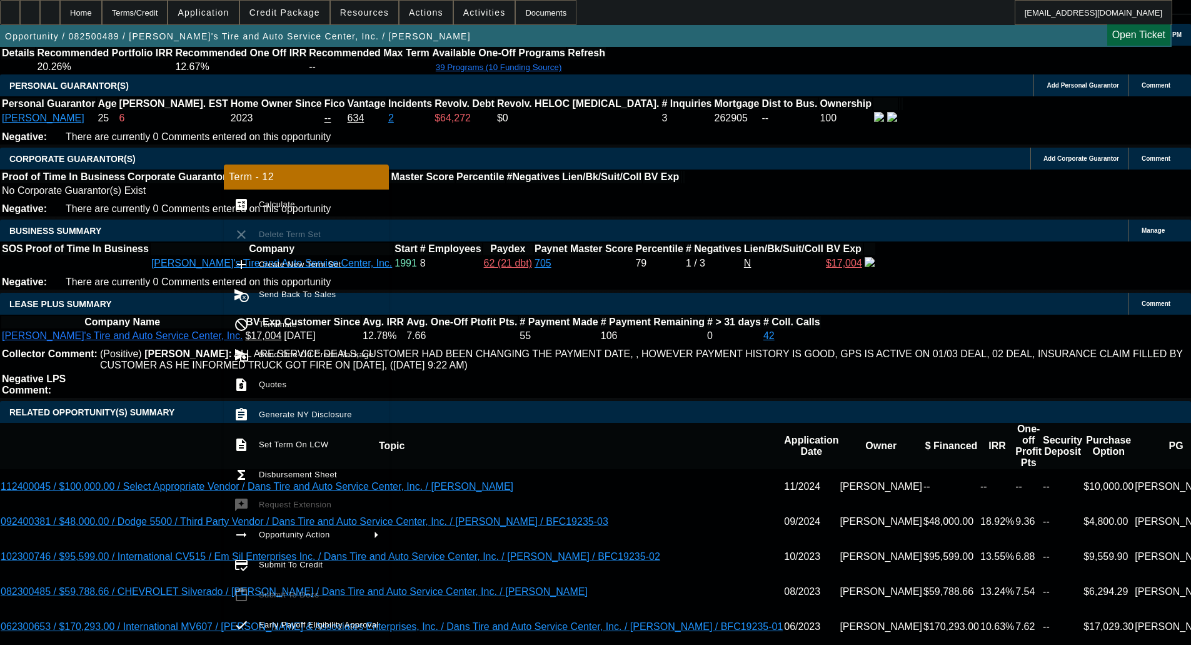
click at [321, 356] on span "Send One-Off Credit Package" at bounding box center [312, 354] width 114 height 9
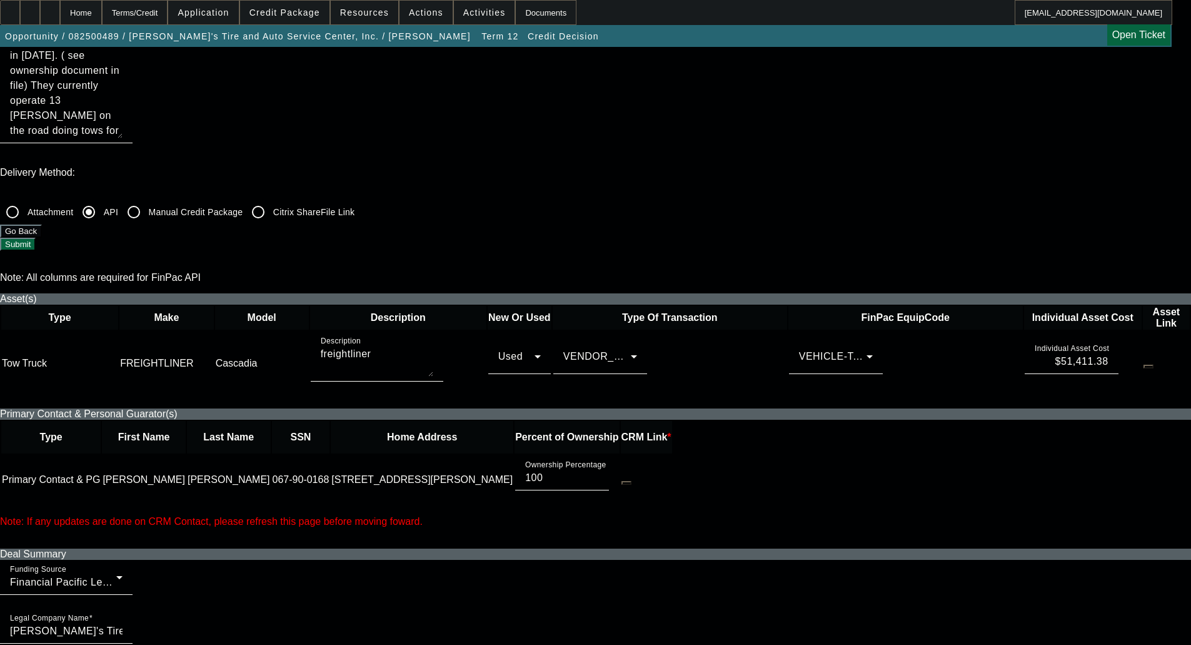
scroll to position [438, 0]
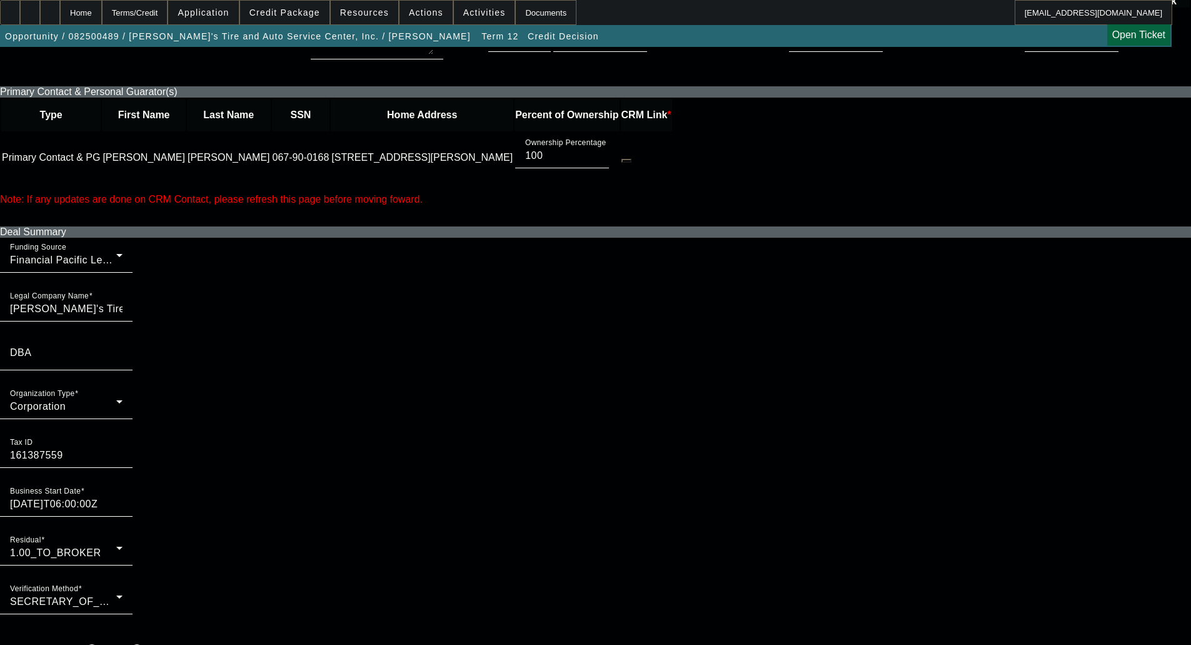
scroll to position [625, 0]
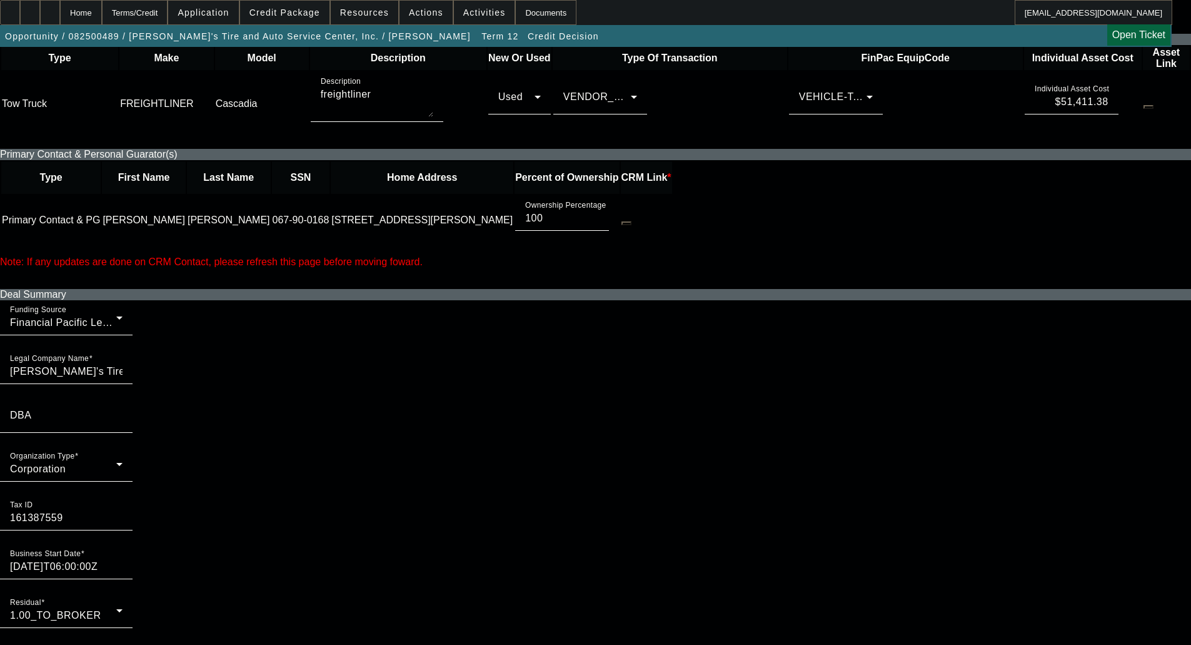
checkbox input "true"
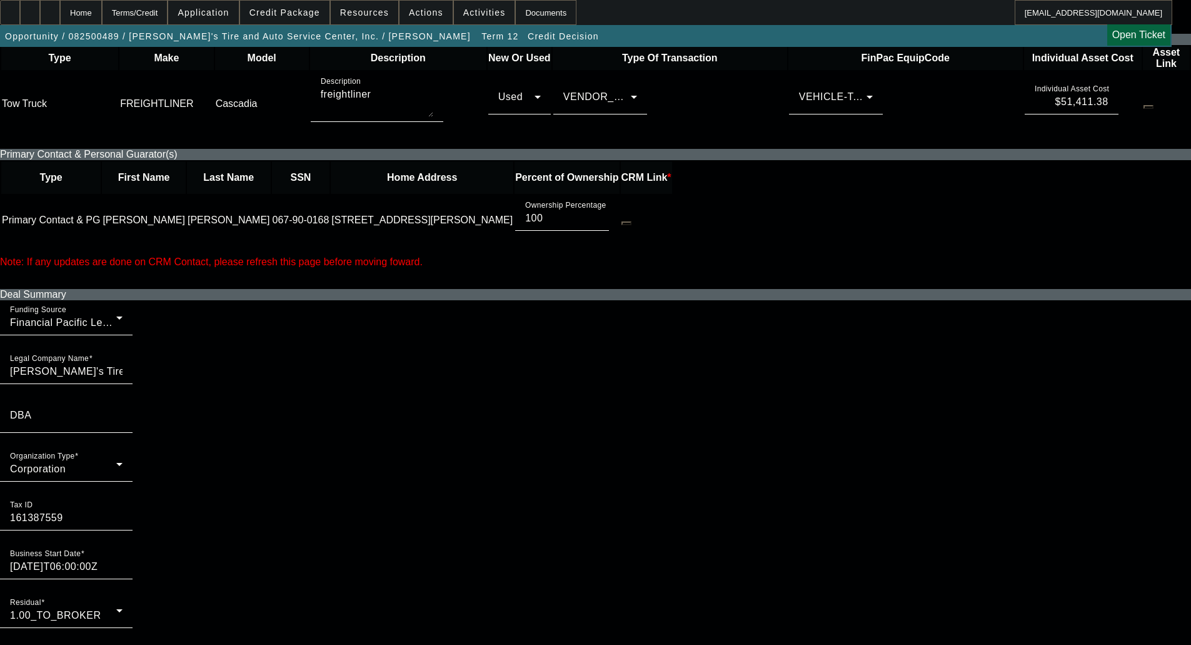
checkbox input "true"
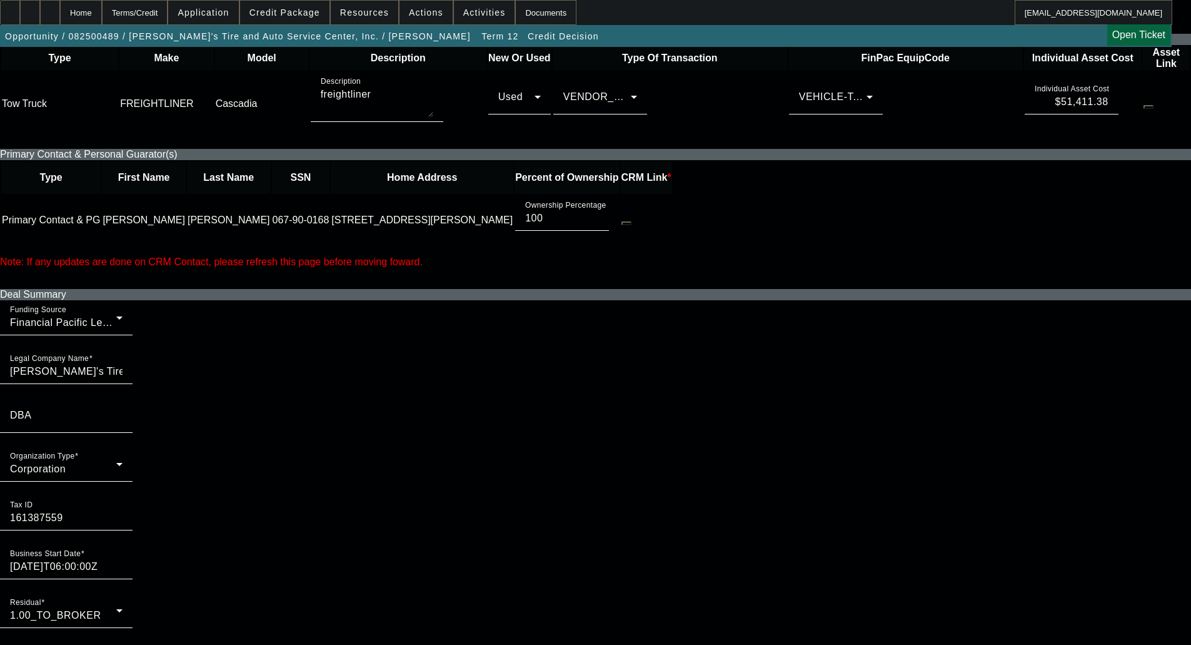
checkbox input "true"
checkbox input "false"
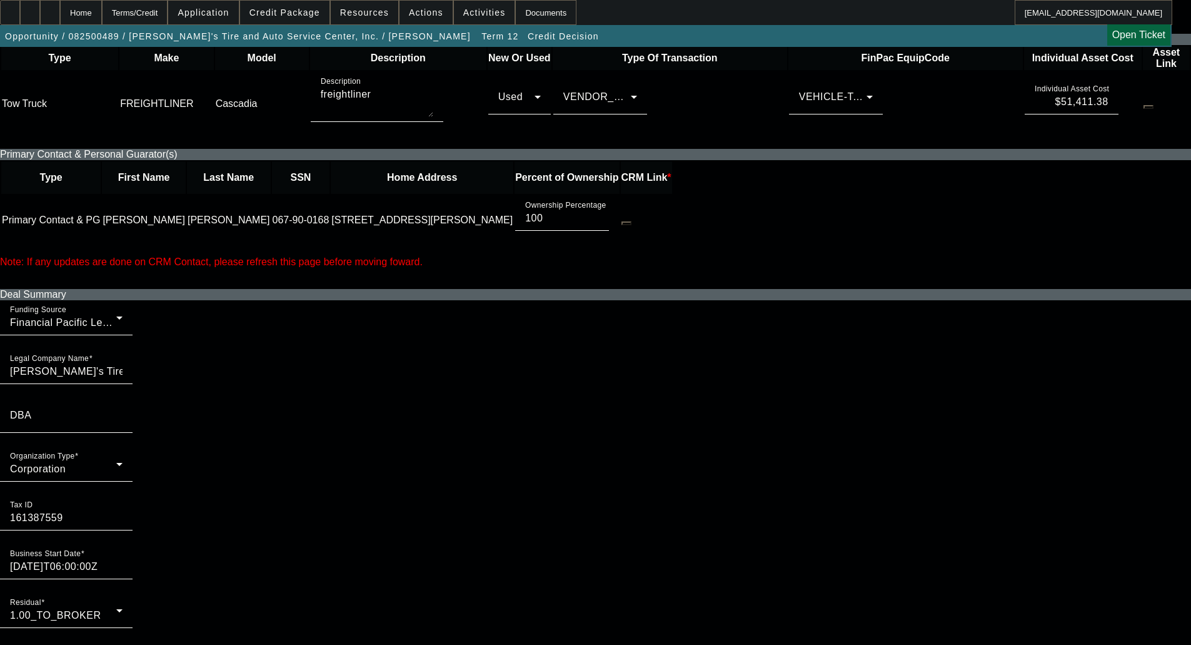
checkbox input "false"
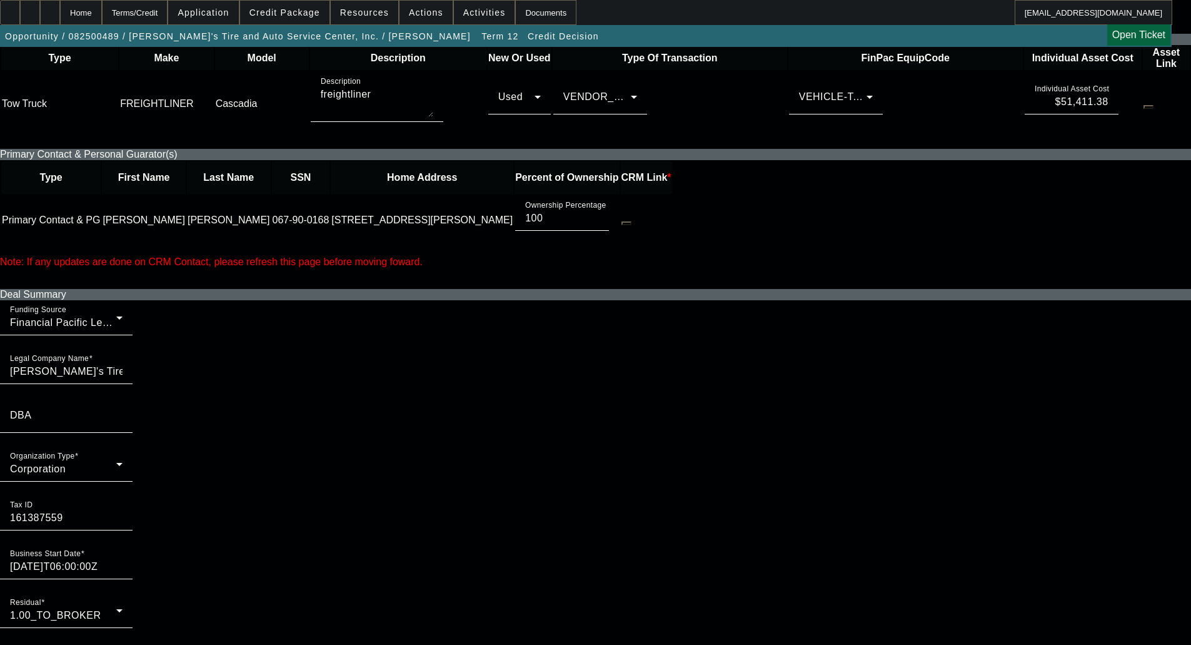
checkbox input "false"
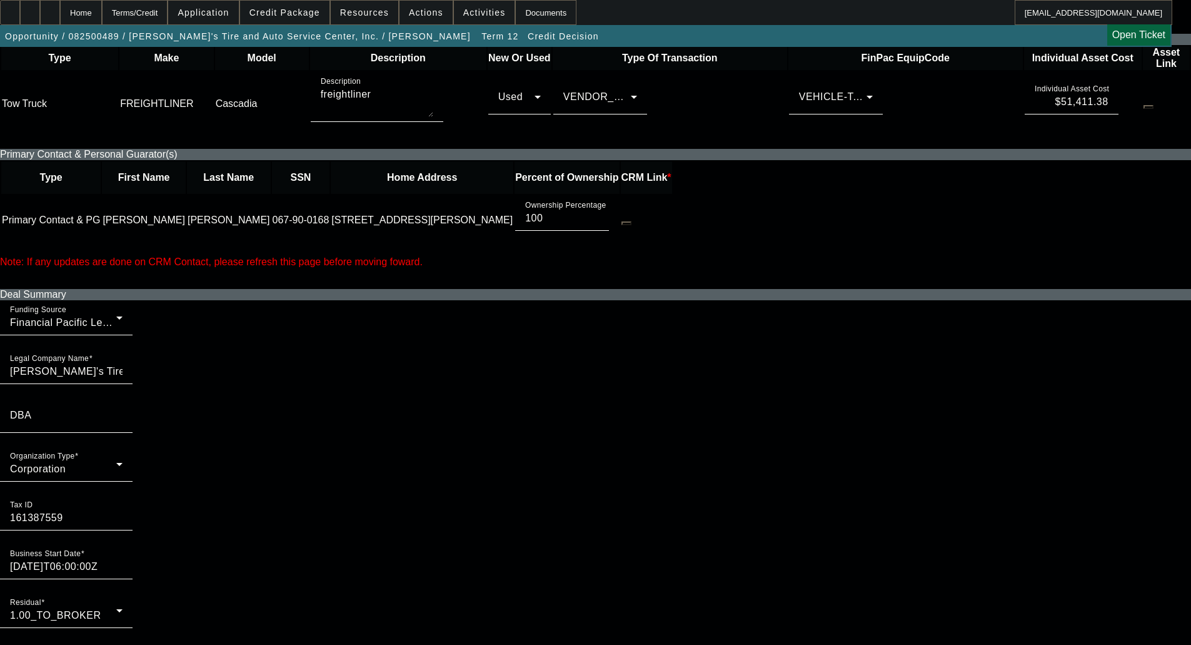
checkbox input "false"
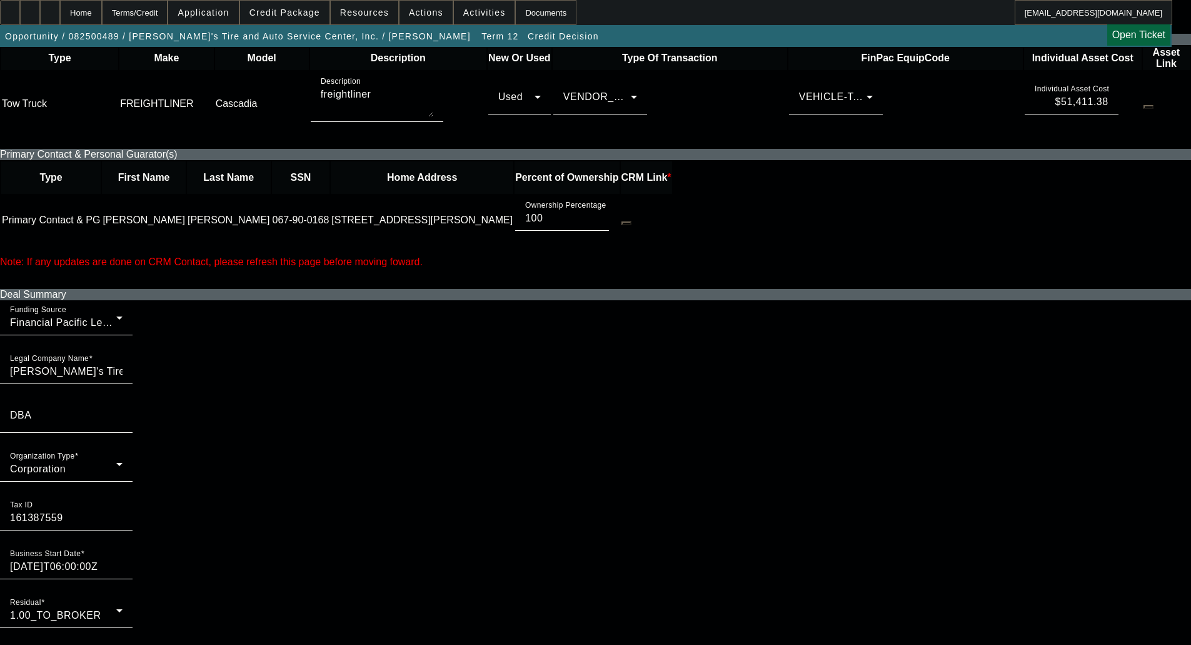
checkbox input "true"
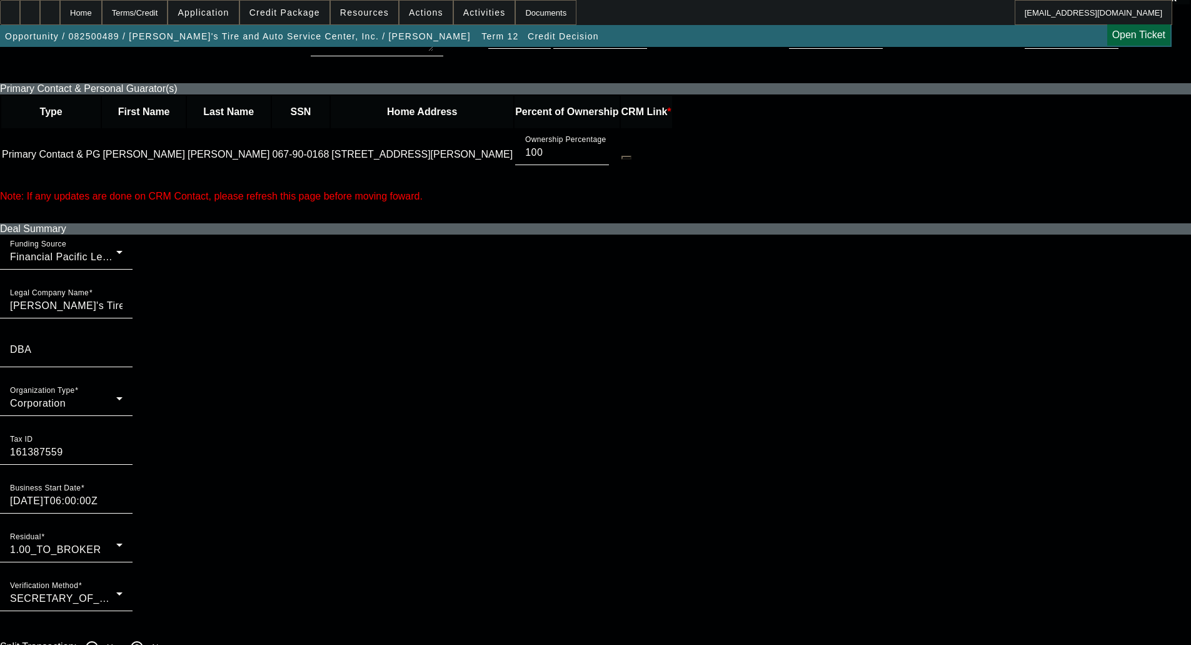
scroll to position [750, 0]
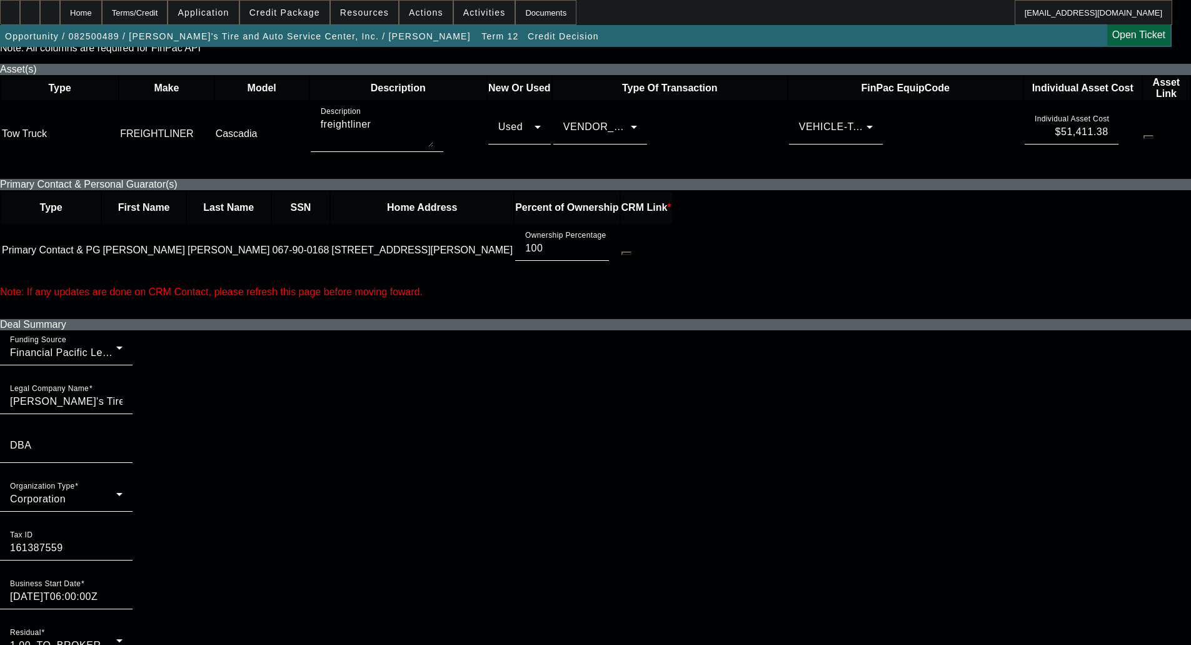
scroll to position [563, 0]
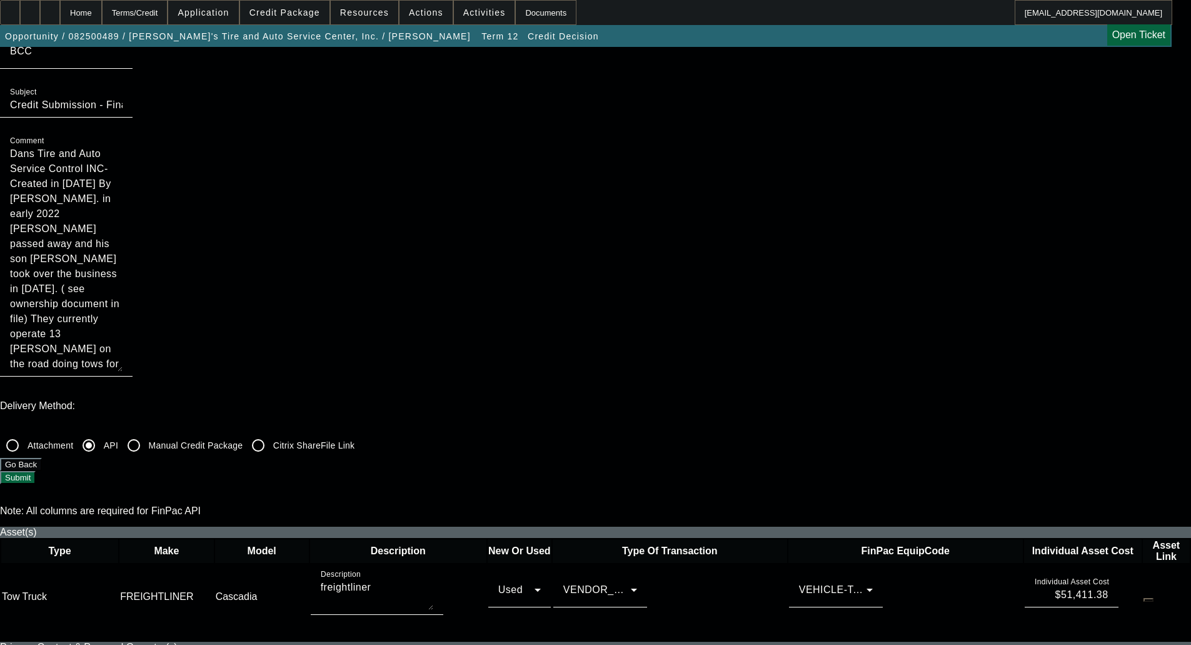
scroll to position [188, 0]
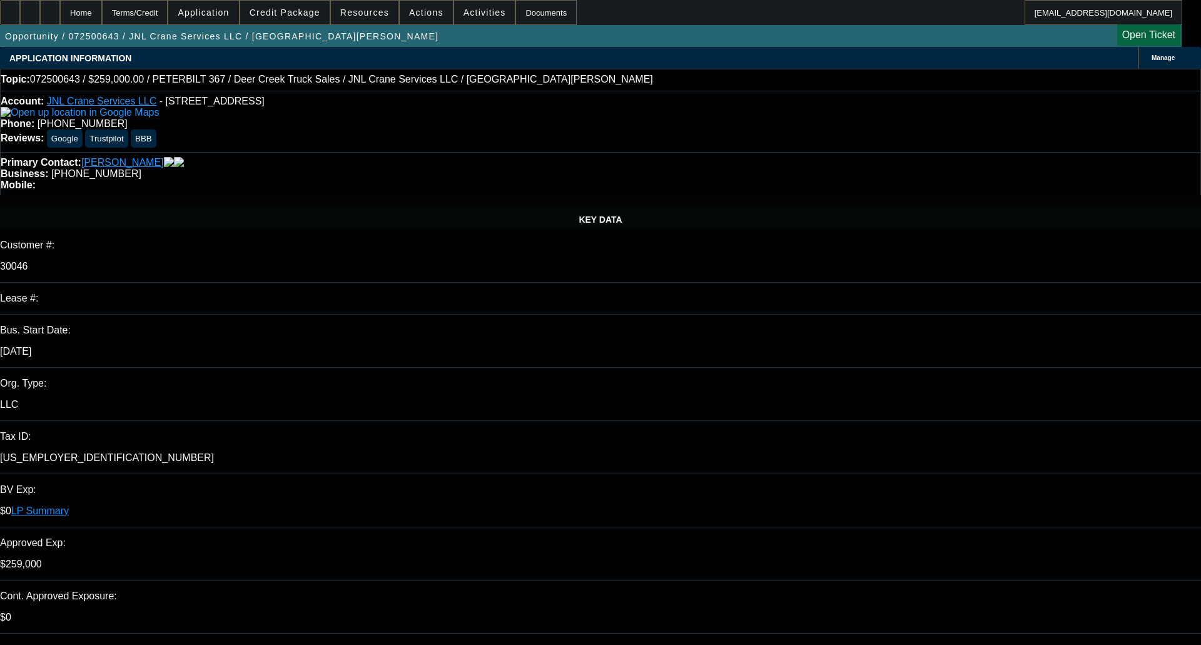
select select "0"
select select "2"
select select "0"
select select "6"
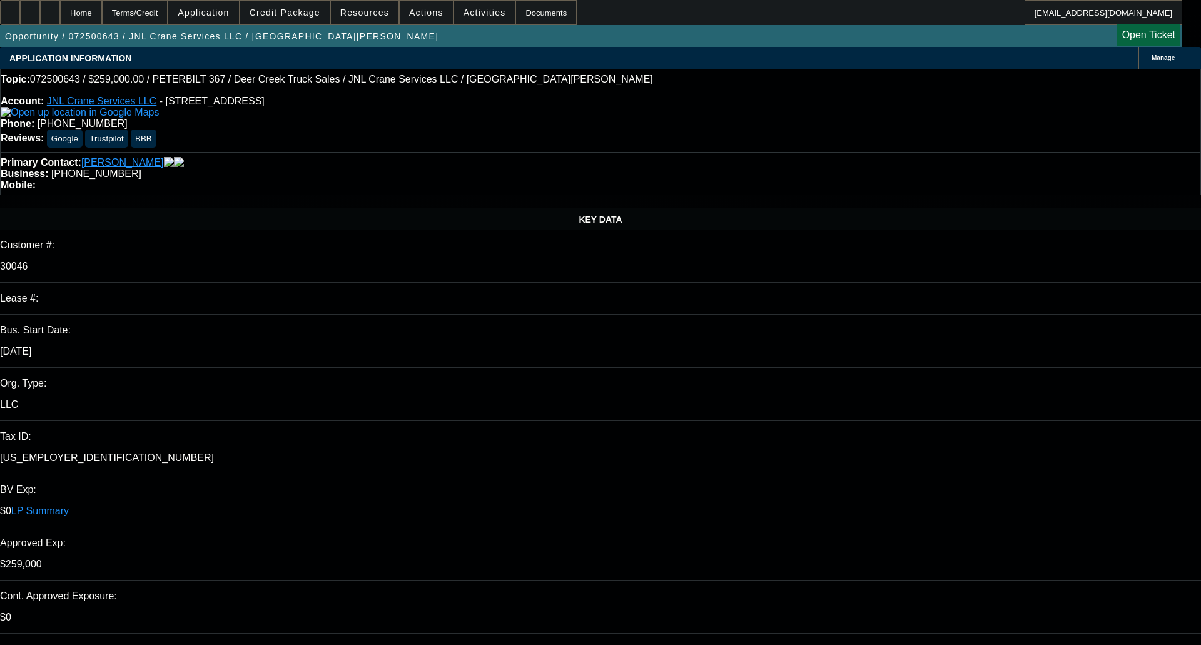
select select "0"
select select "2"
select select "0"
select select "6"
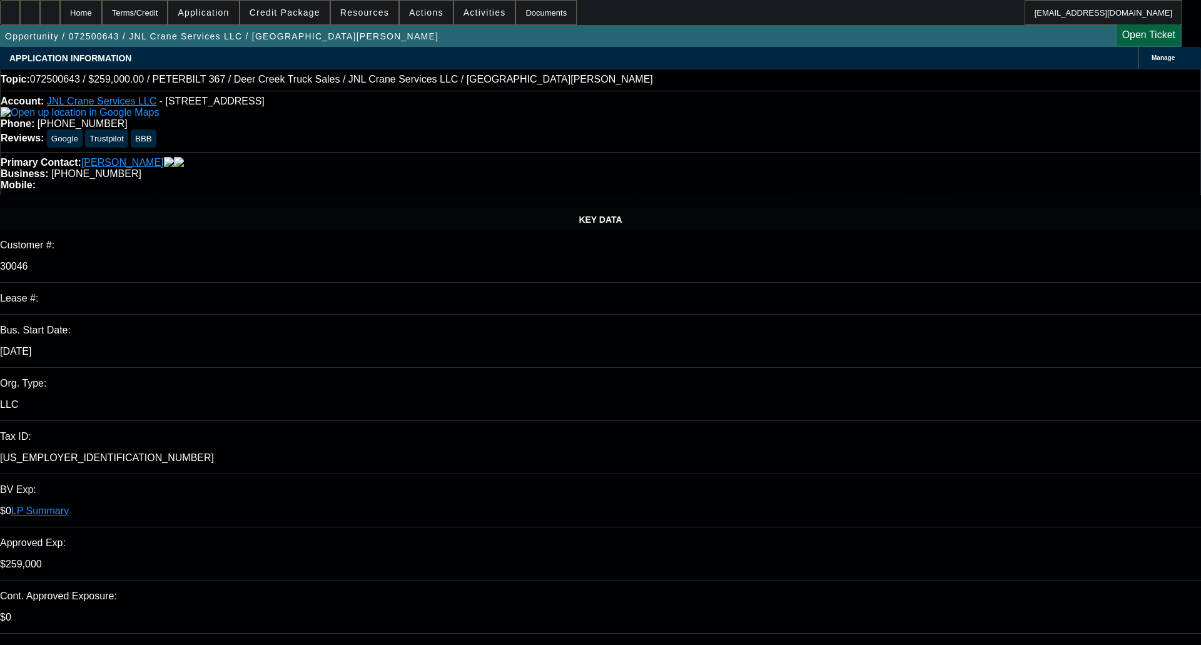
select select "0"
select select "2"
select select "0"
select select "6"
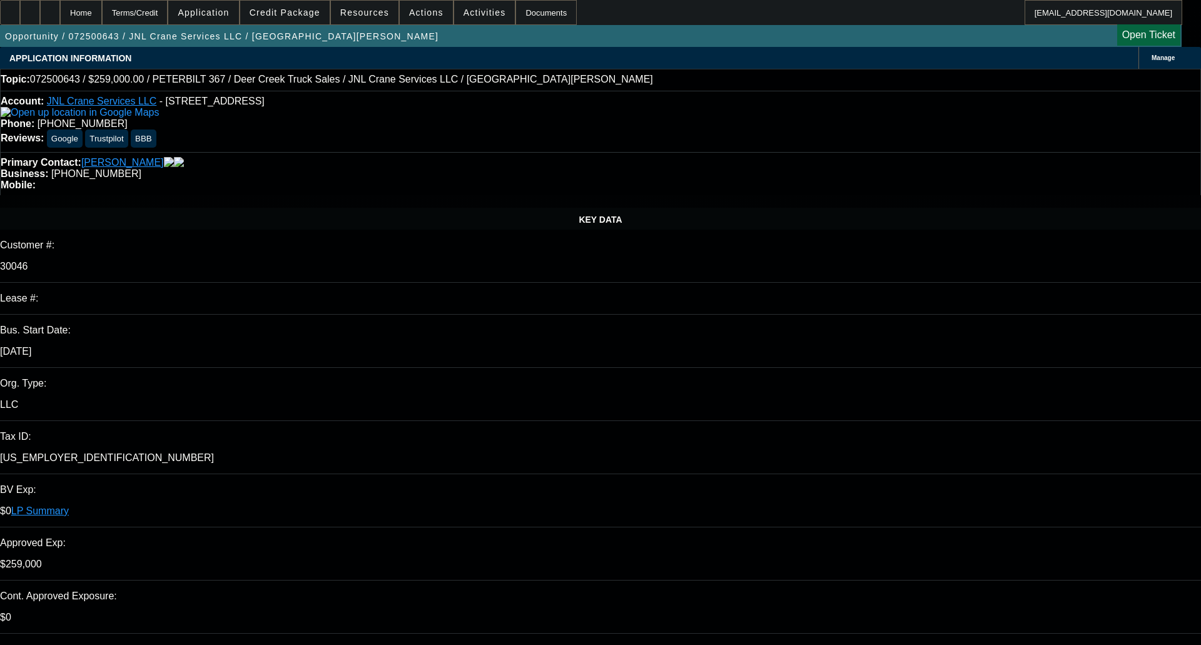
select select "0"
select select "2"
select select "0"
select select "6"
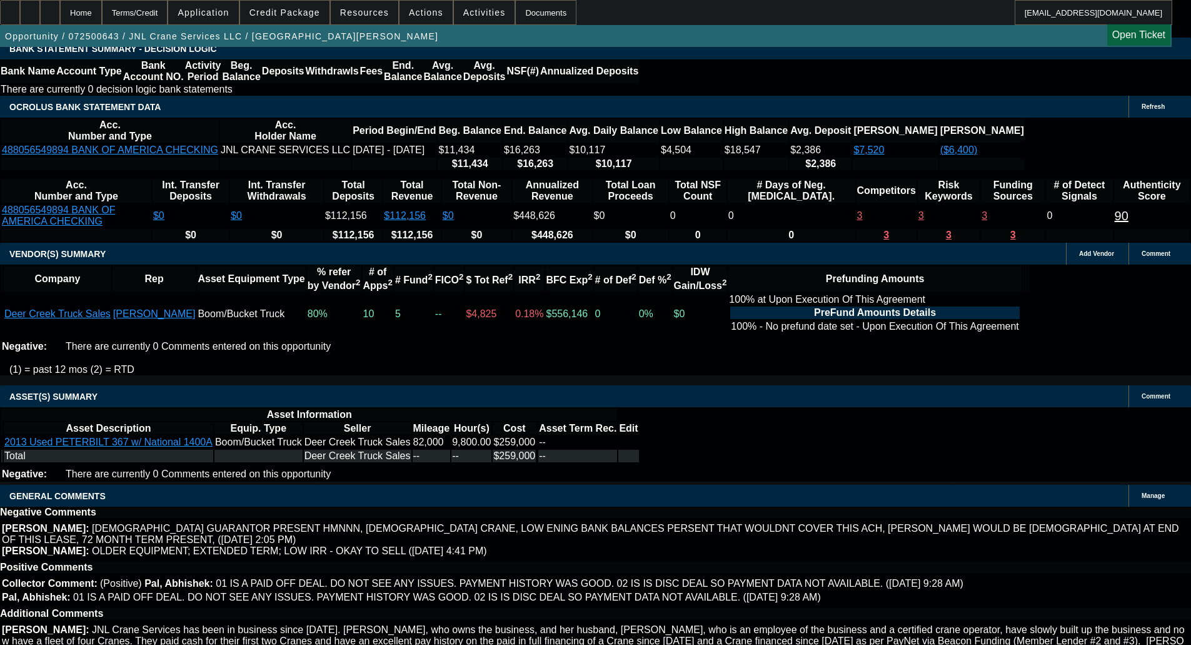
select select "0"
select select "2"
select select "0"
select select "6"
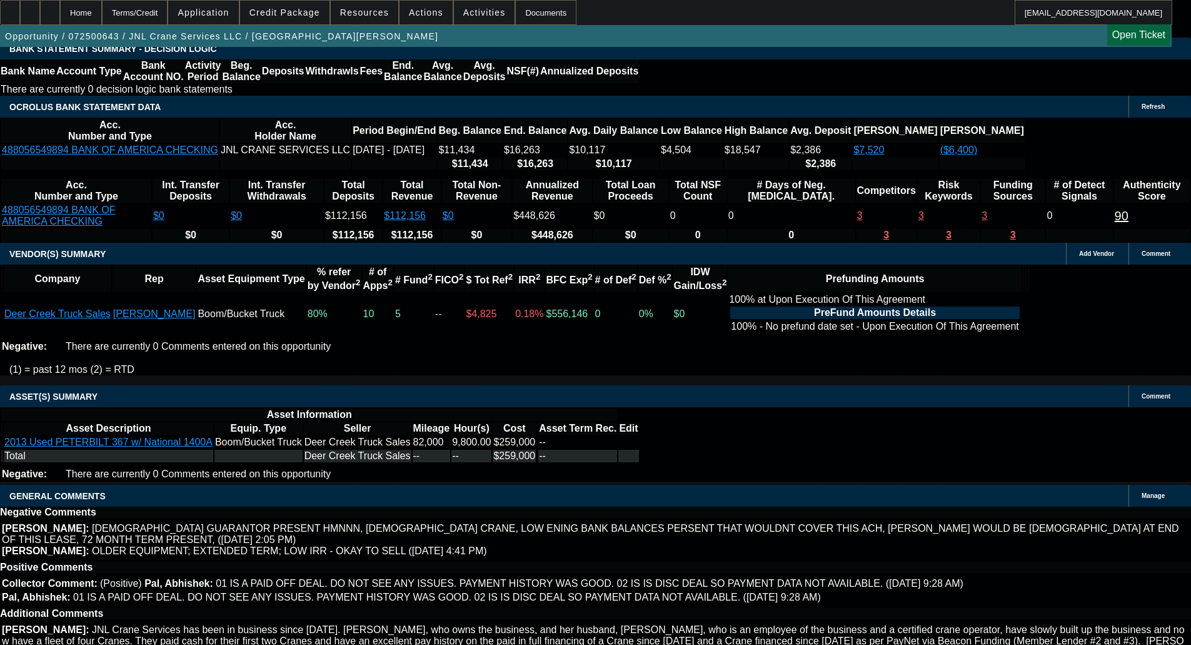
select select "0"
select select "2"
select select "0"
select select "6"
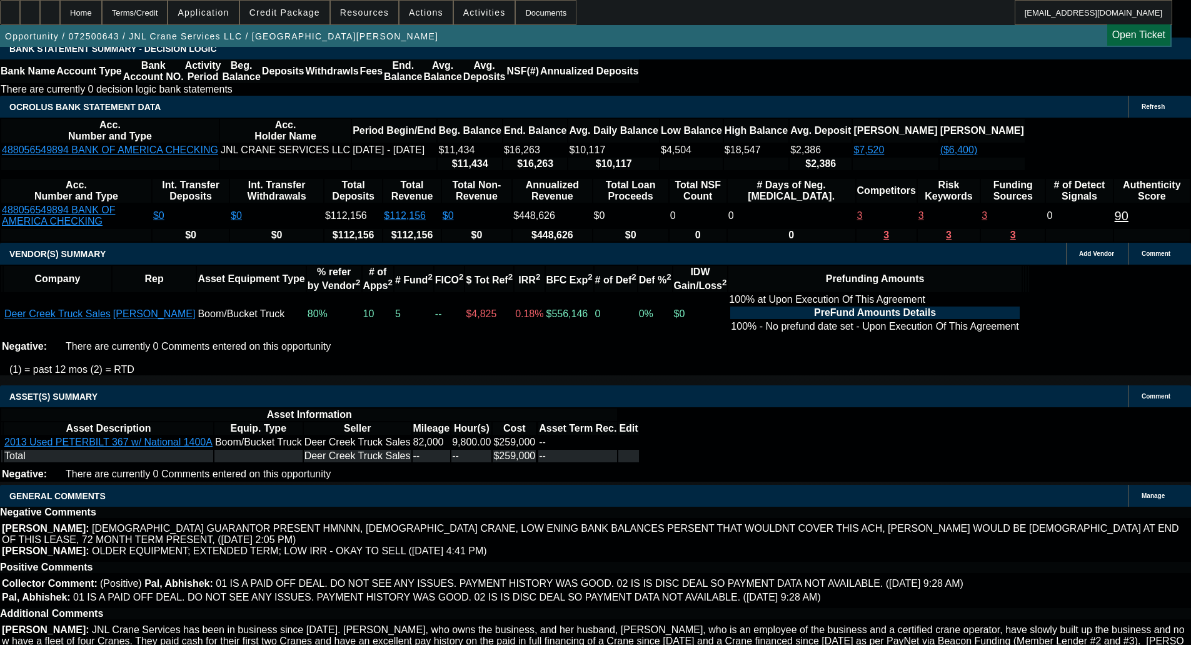
select select "0"
select select "2"
select select "0"
select select "6"
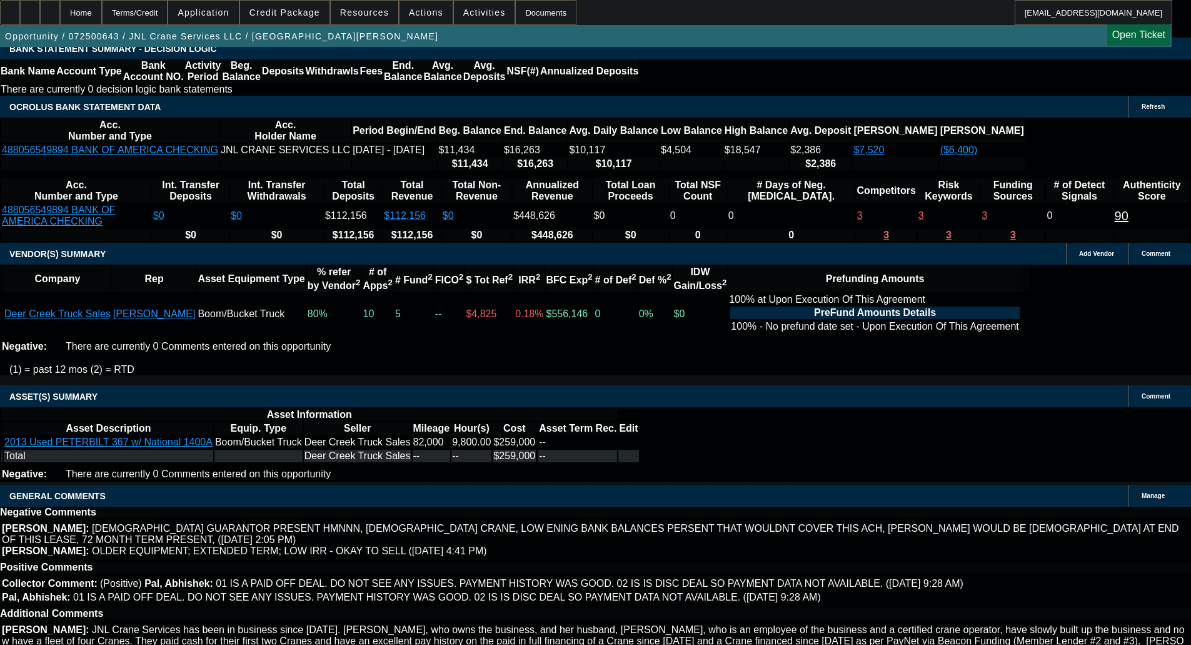
select select "0"
select select "2"
select select "0"
select select "6"
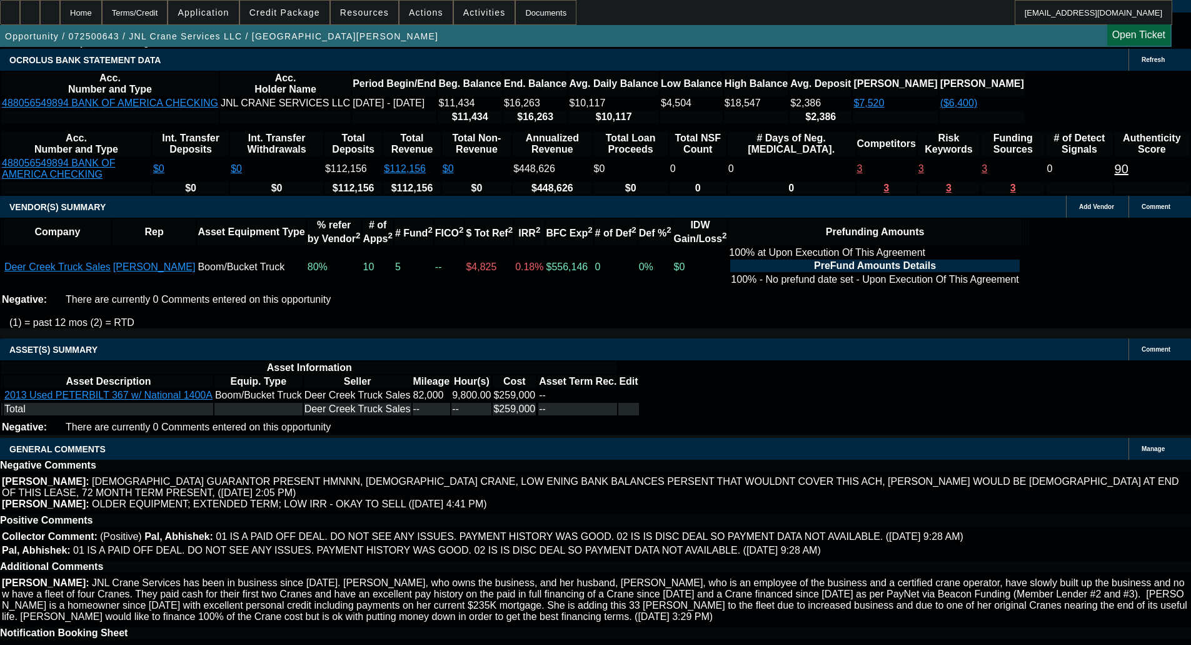
scroll to position [125, 0]
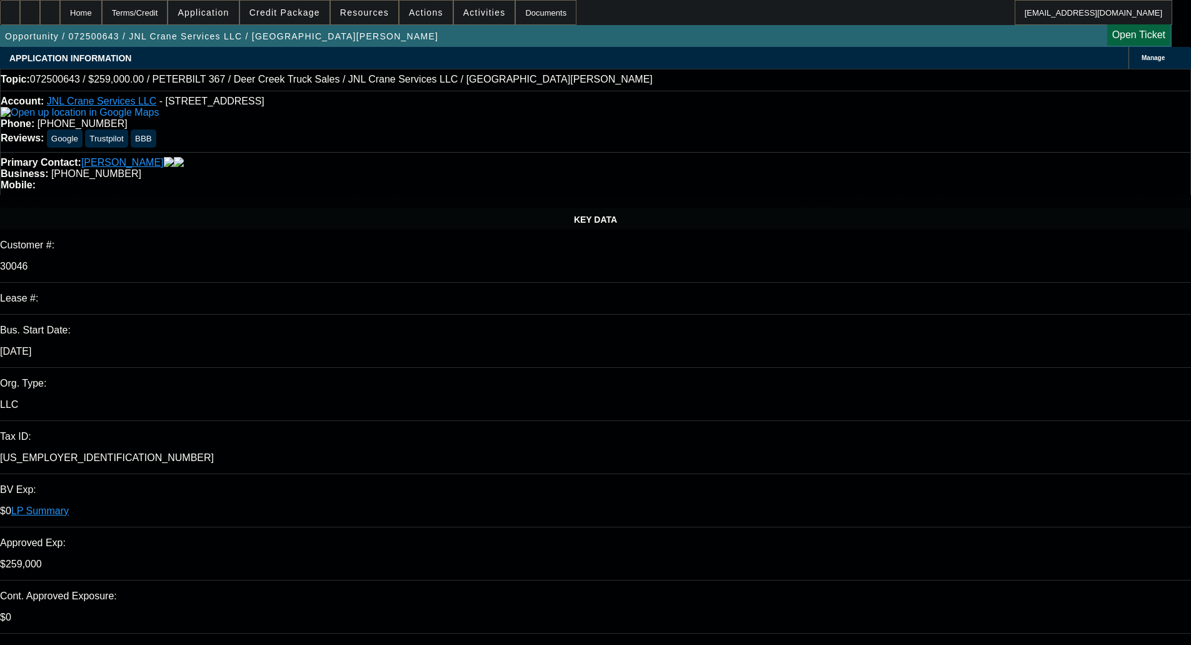
select select "0"
select select "2"
select select "0"
select select "6"
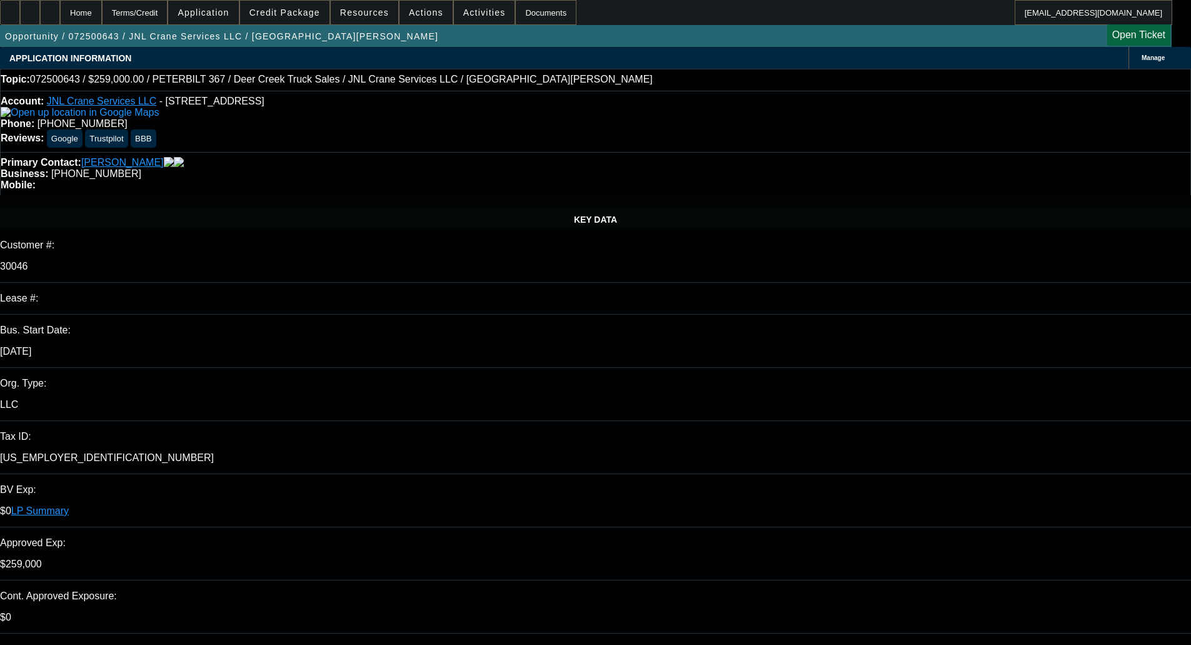
select select "0"
select select "2"
select select "0"
select select "6"
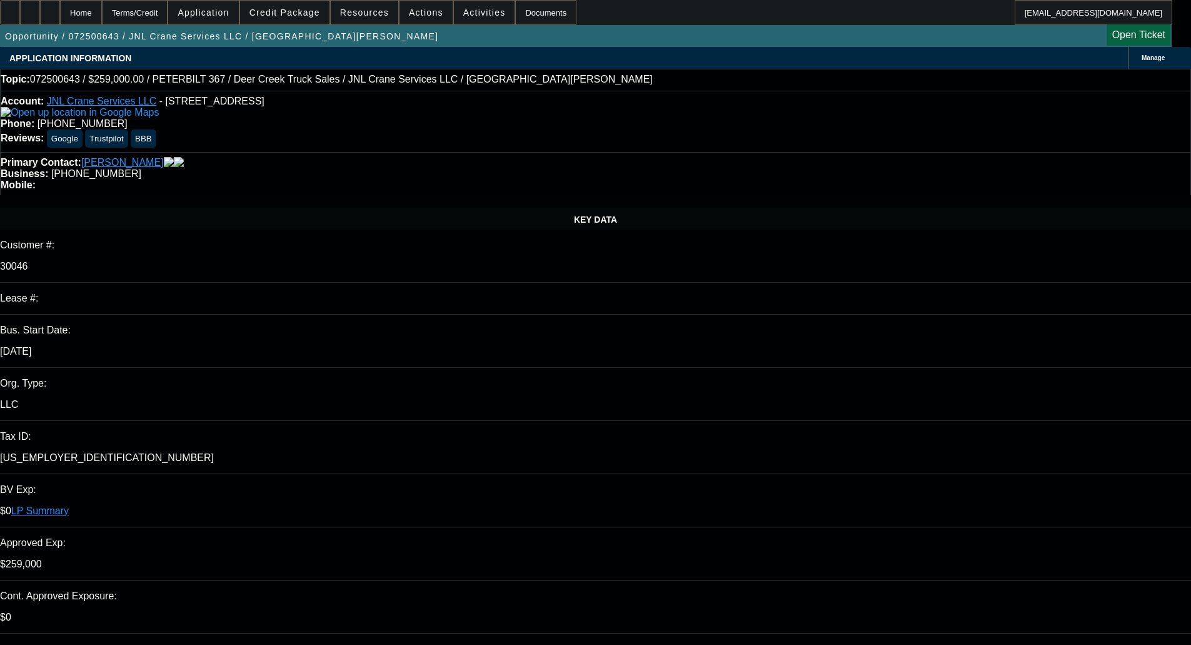
select select "0"
select select "2"
select select "0"
select select "6"
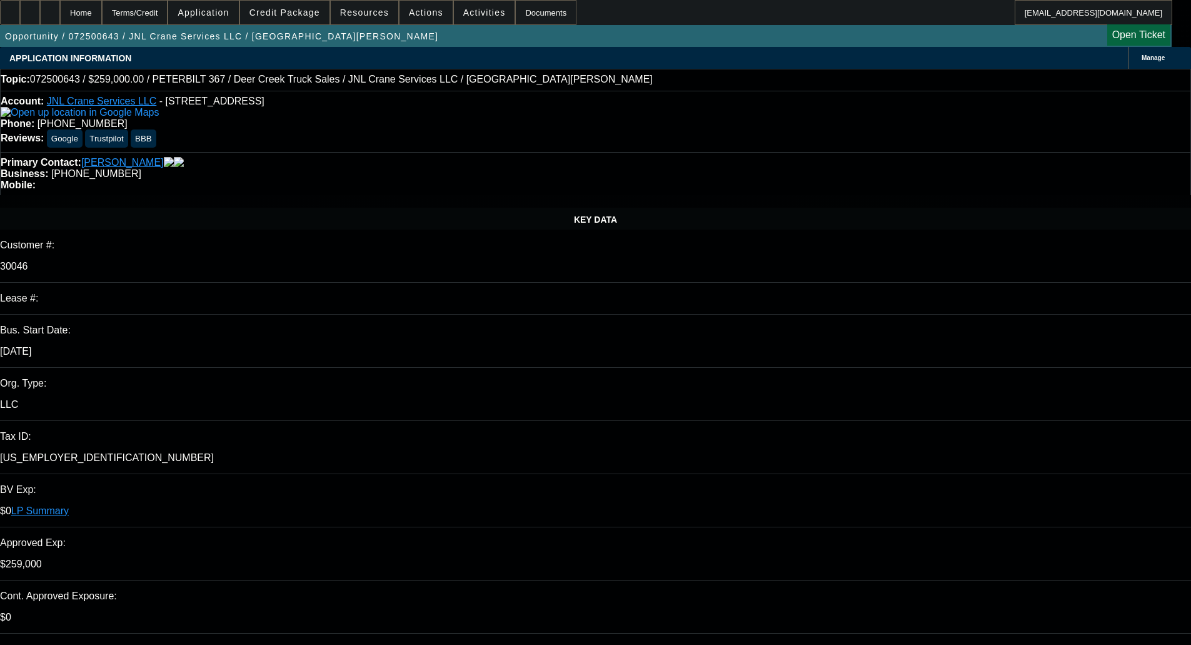
select select "0"
select select "2"
select select "0"
select select "6"
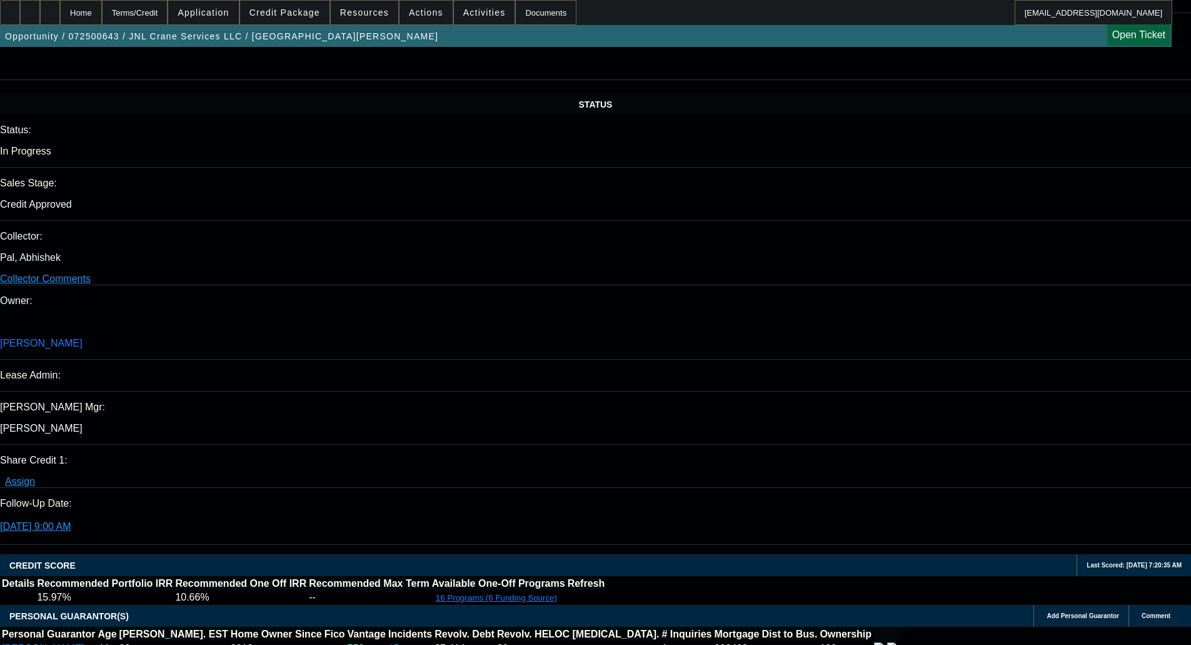
scroll to position [1501, 0]
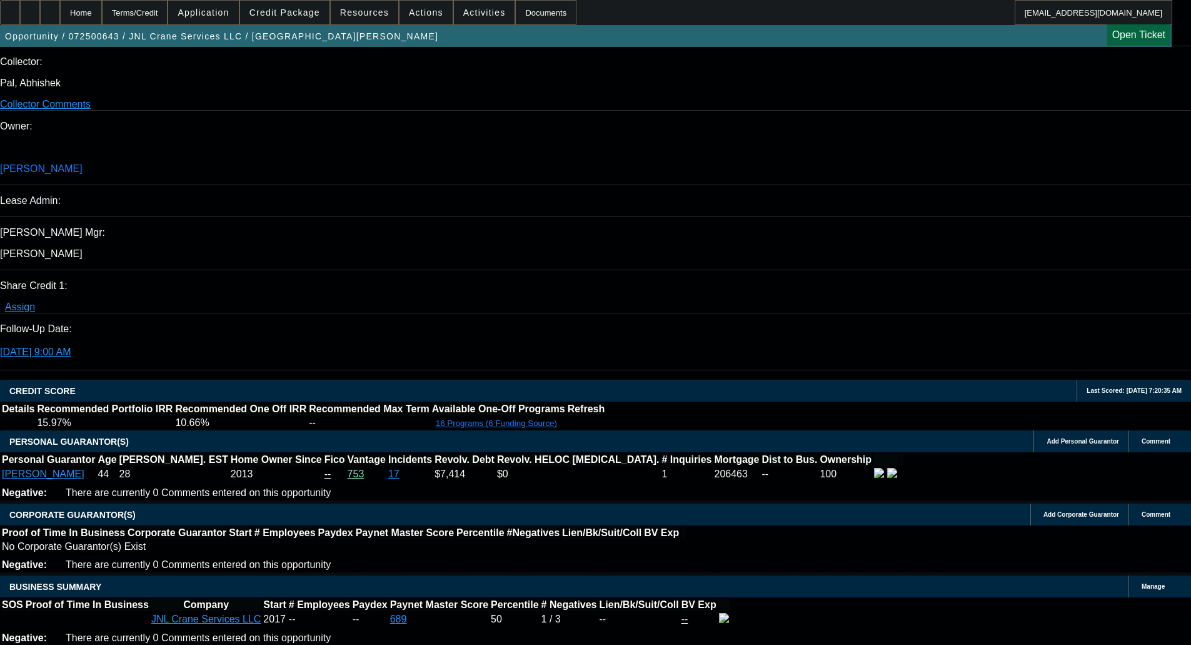
click at [289, 15] on span "Credit Package" at bounding box center [285, 13] width 71 height 10
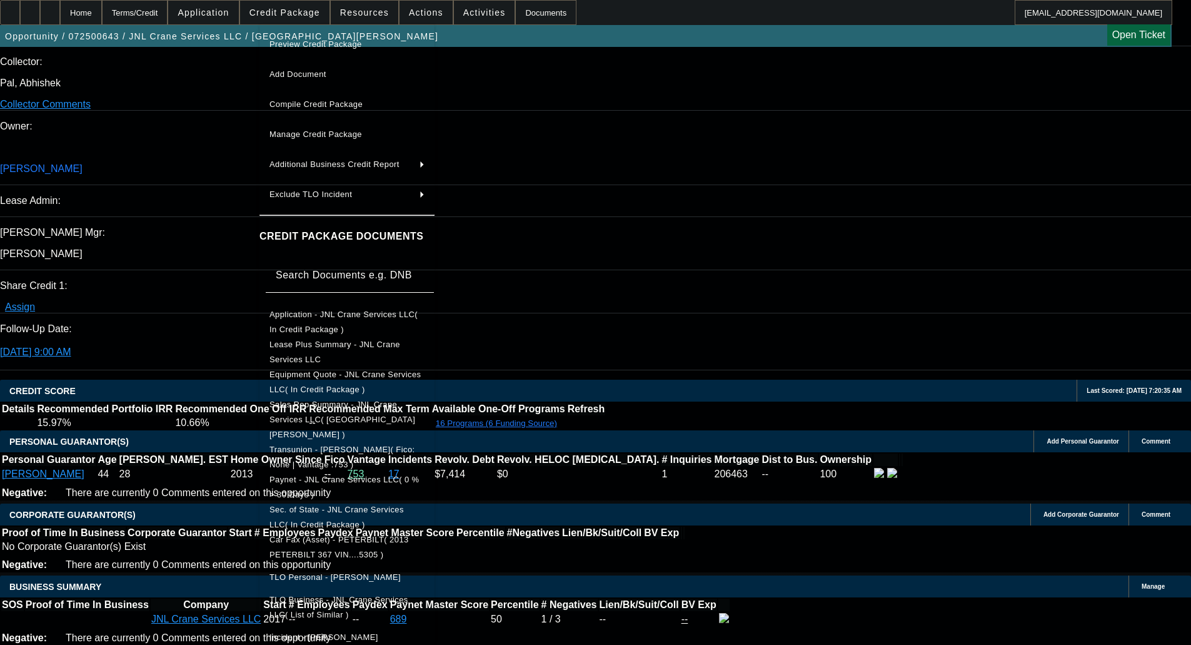
click at [356, 535] on span "Car Fax (Asset) - PETERBILT( 2013 PETERBILT 367 VIN....5305 )" at bounding box center [339, 547] width 139 height 24
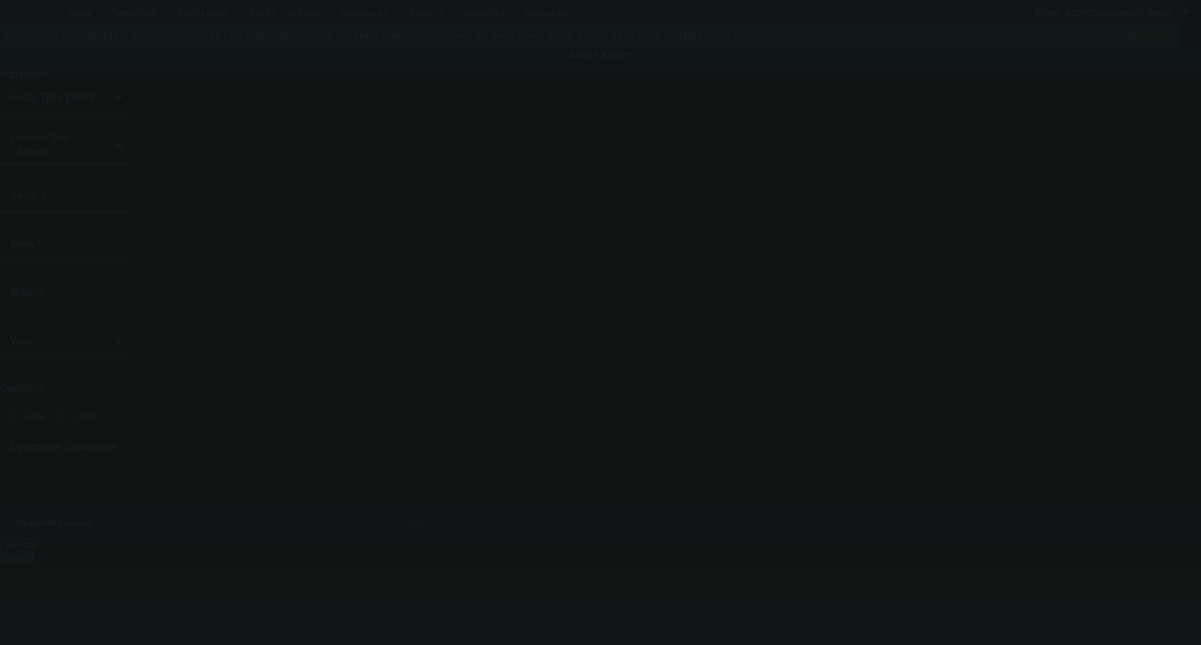
type input "[US_VEHICLE_IDENTIFICATION_NUMBER]"
type input "Peterbilt"
type input "367"
radio input "true"
type textarea "Cummins diesel, 8LL trans, rear tandem axle plus pusher axle"
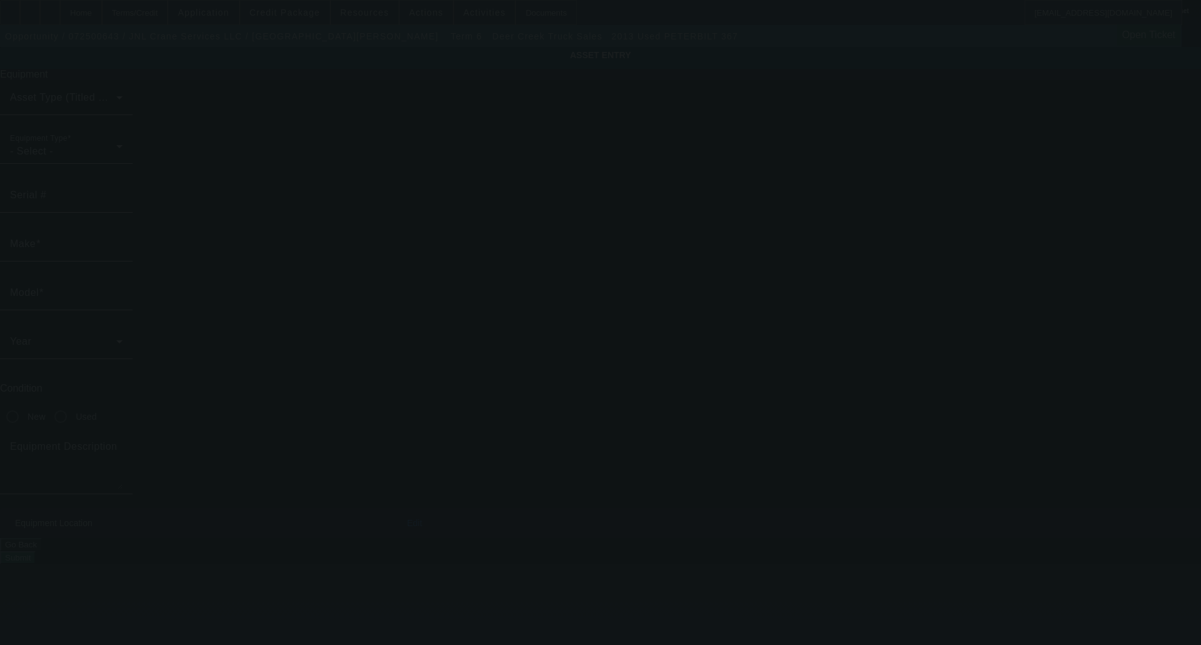
type input "[STREET_ADDRESS]"
type input "[PERSON_NAME]"
type input "29526"
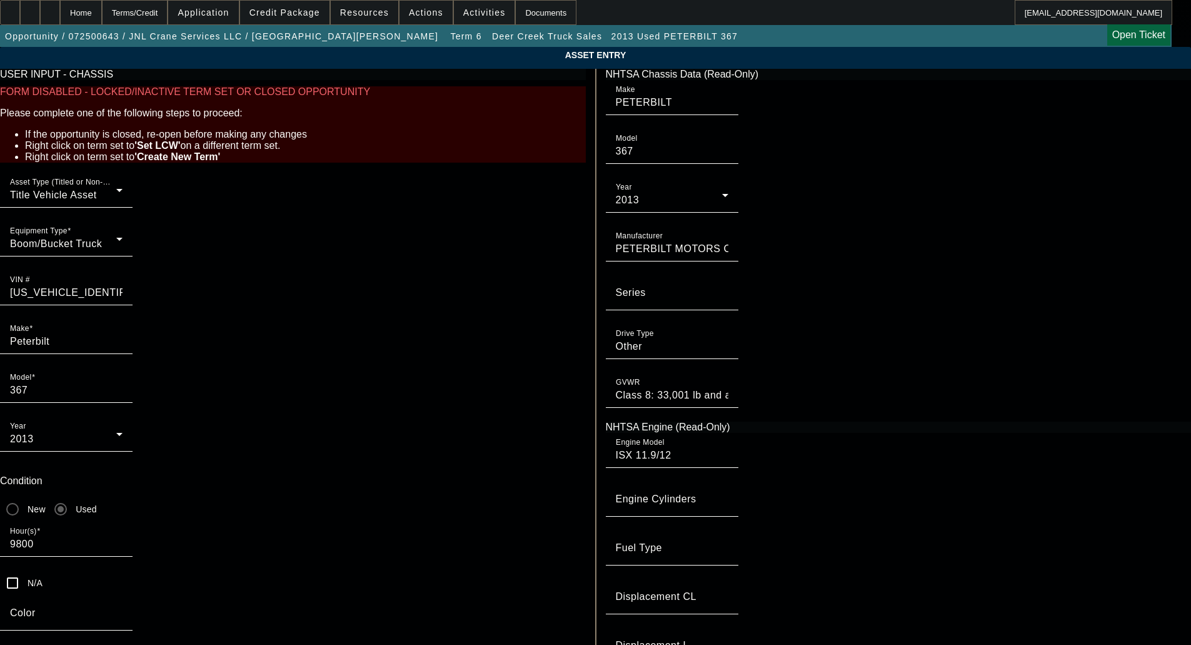
click at [83, 220] on app-asset-collateral-manage "ASSET ENTRY USER INPUT - CHASSIS FORM DISABLED - LOCKED/INACTIVE TERM SET OR CL…" at bounding box center [595, 617] width 1191 height 1140
click at [133, 223] on app-asset-collateral-manage "ASSET ENTRY USER INPUT - CHASSIS FORM DISABLED - LOCKED/INACTIVE TERM SET OR CL…" at bounding box center [595, 617] width 1191 height 1140
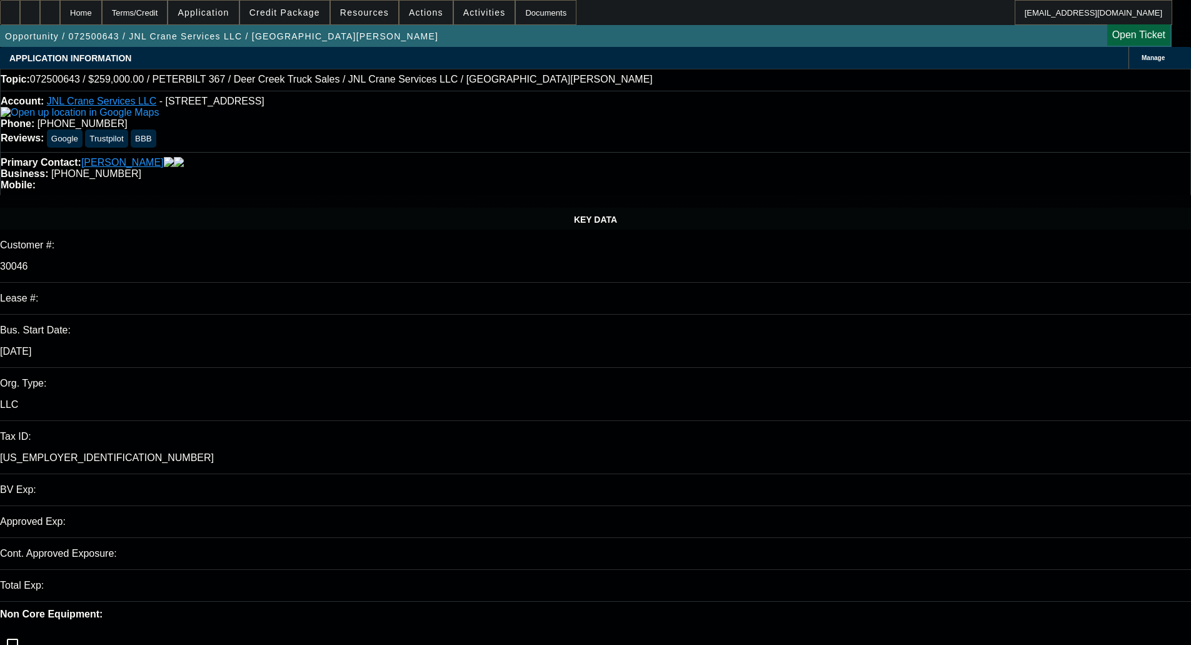
select select "0"
select select "2"
select select "0"
select select "6"
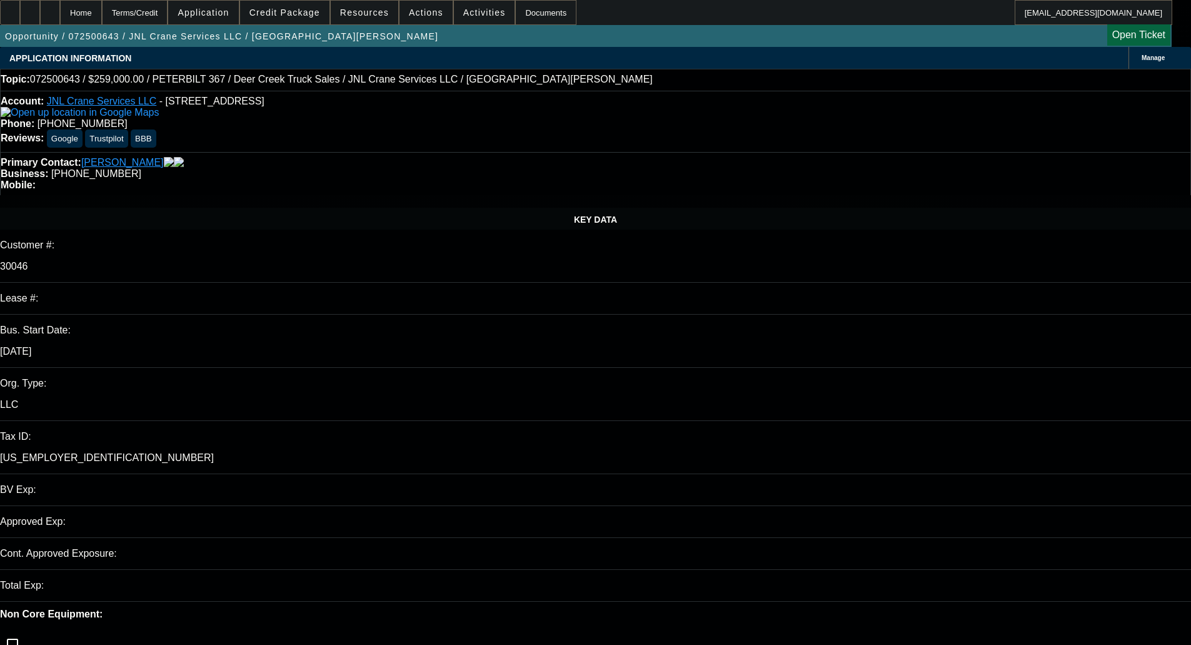
select select "0"
select select "2"
select select "0"
select select "6"
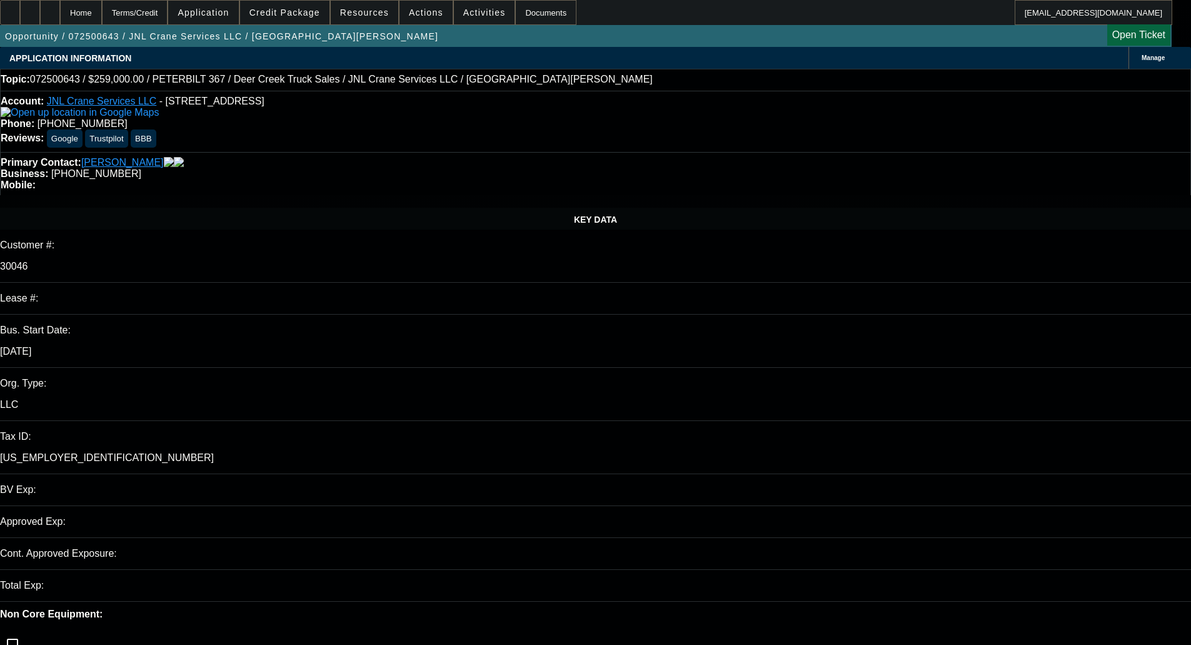
select select "0"
select select "2"
select select "0"
select select "6"
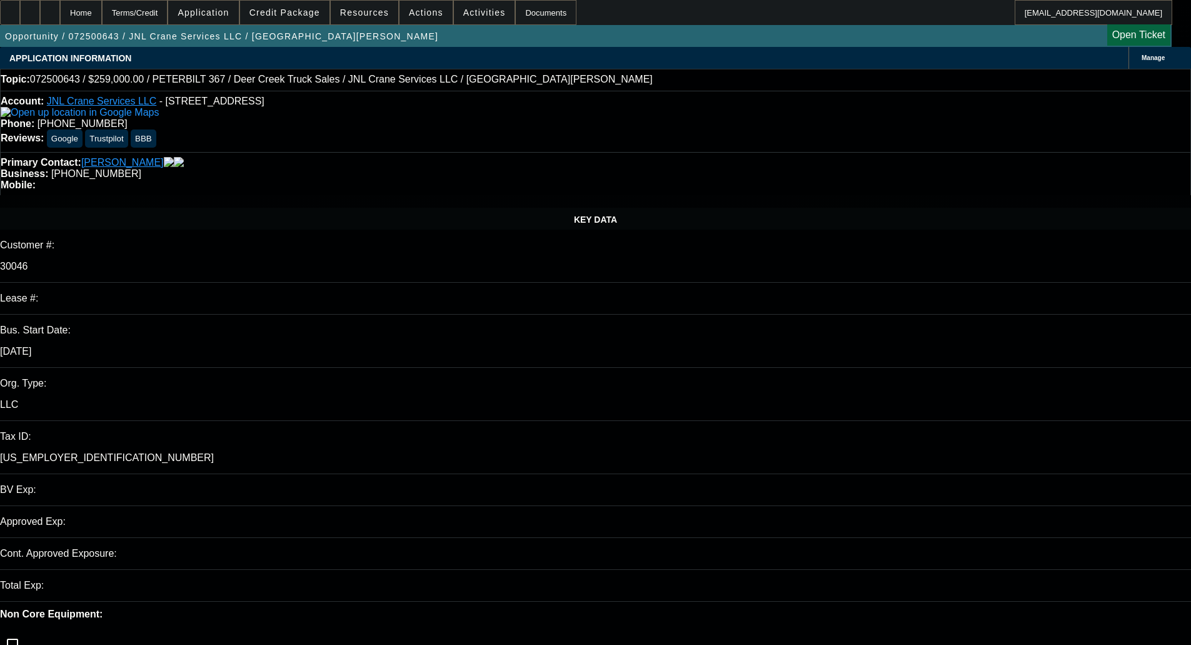
select select "0"
select select "2"
select select "0"
select select "6"
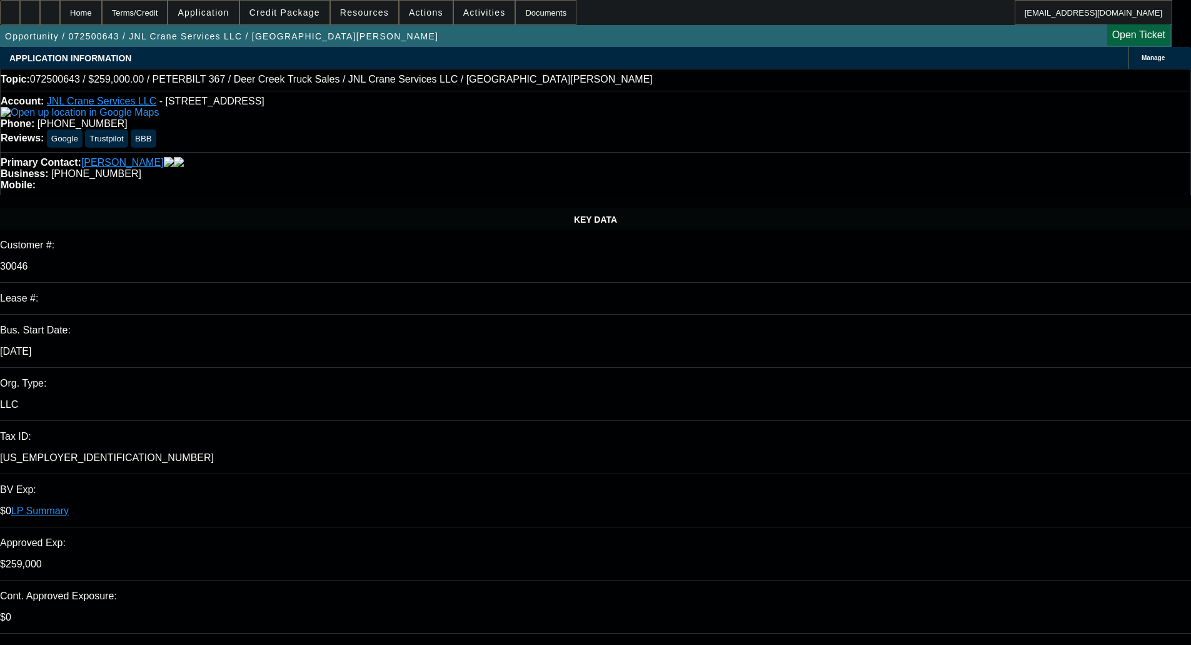
click at [330, 23] on span at bounding box center [284, 12] width 89 height 30
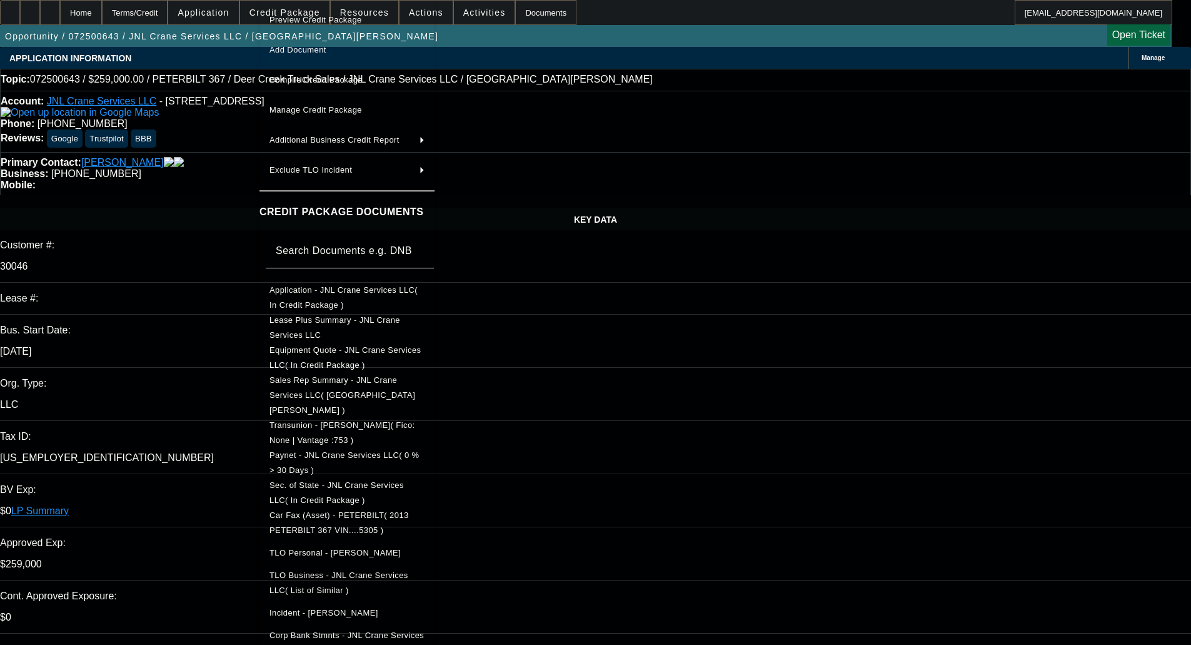
click at [326, 349] on span "Equipment Quote - JNL Crane Services LLC( In Credit Package )" at bounding box center [345, 357] width 151 height 24
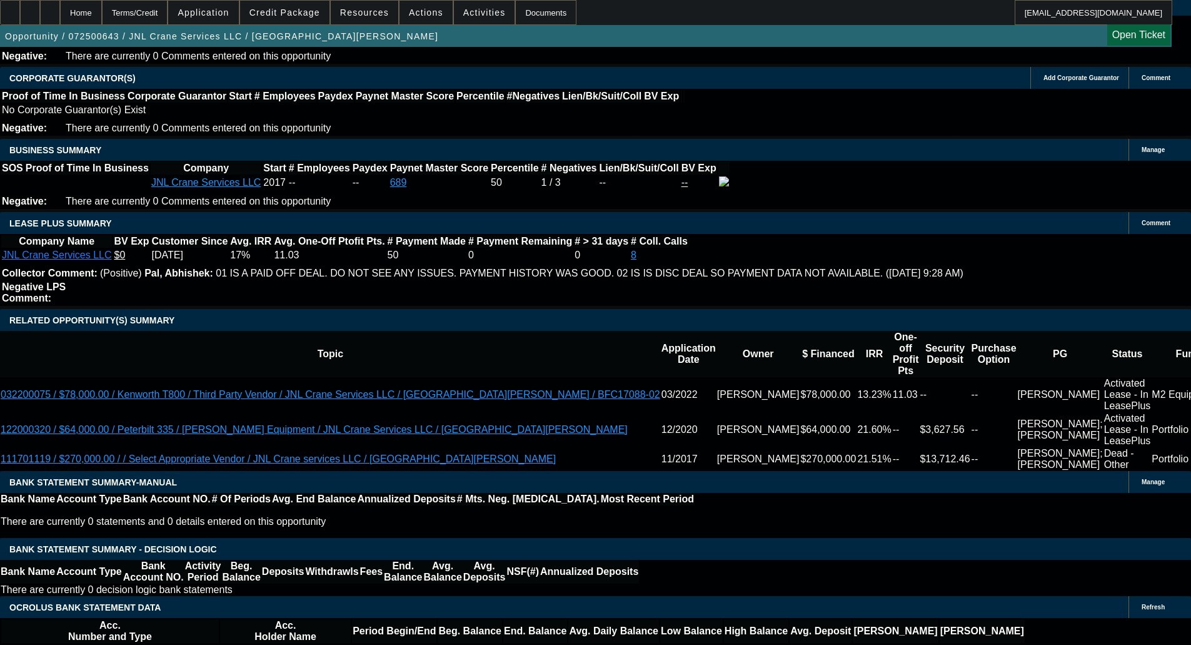
scroll to position [1939, 0]
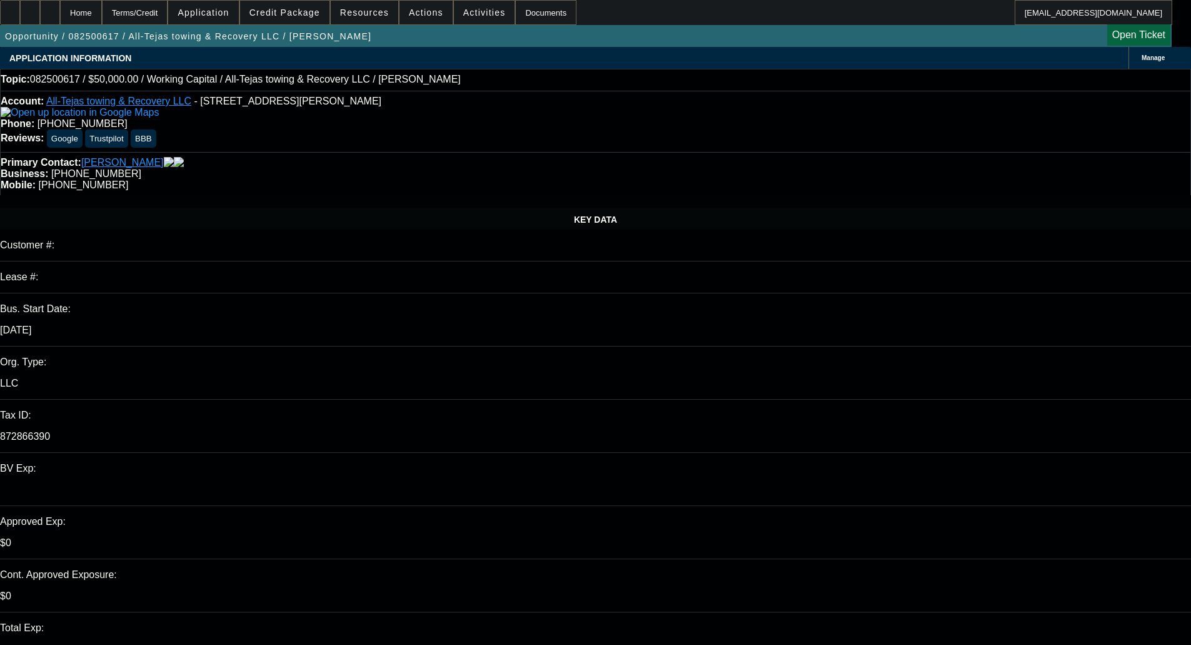
select select "0"
select select "2"
select select "0"
select select "6"
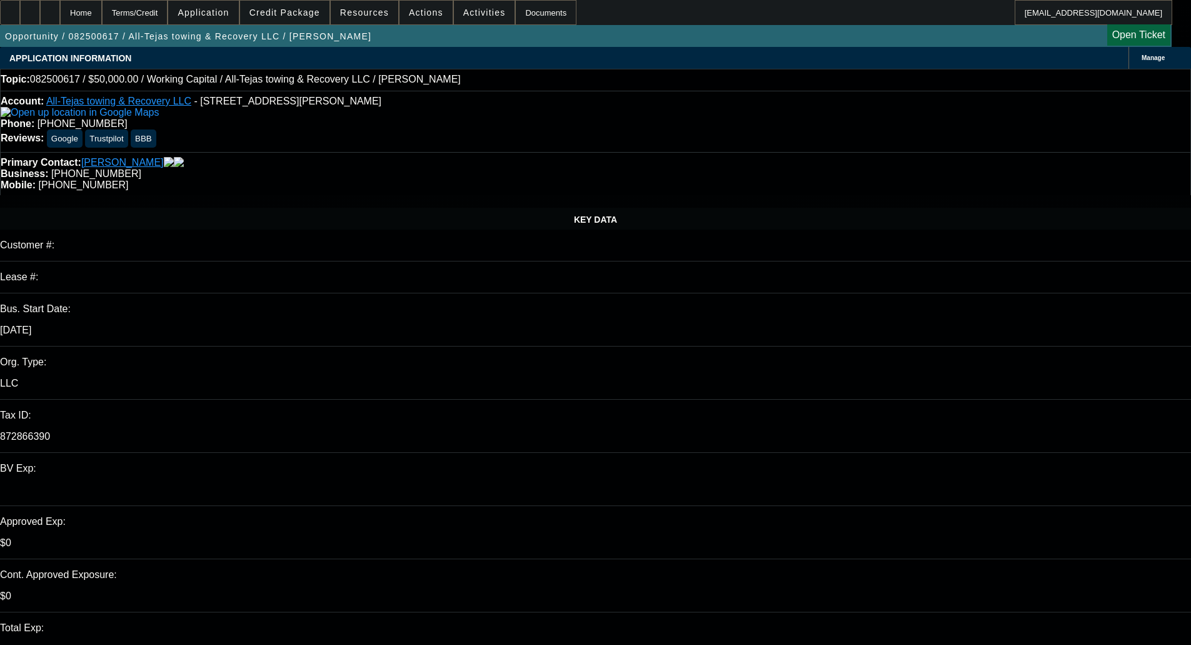
click at [311, 4] on span at bounding box center [284, 12] width 89 height 30
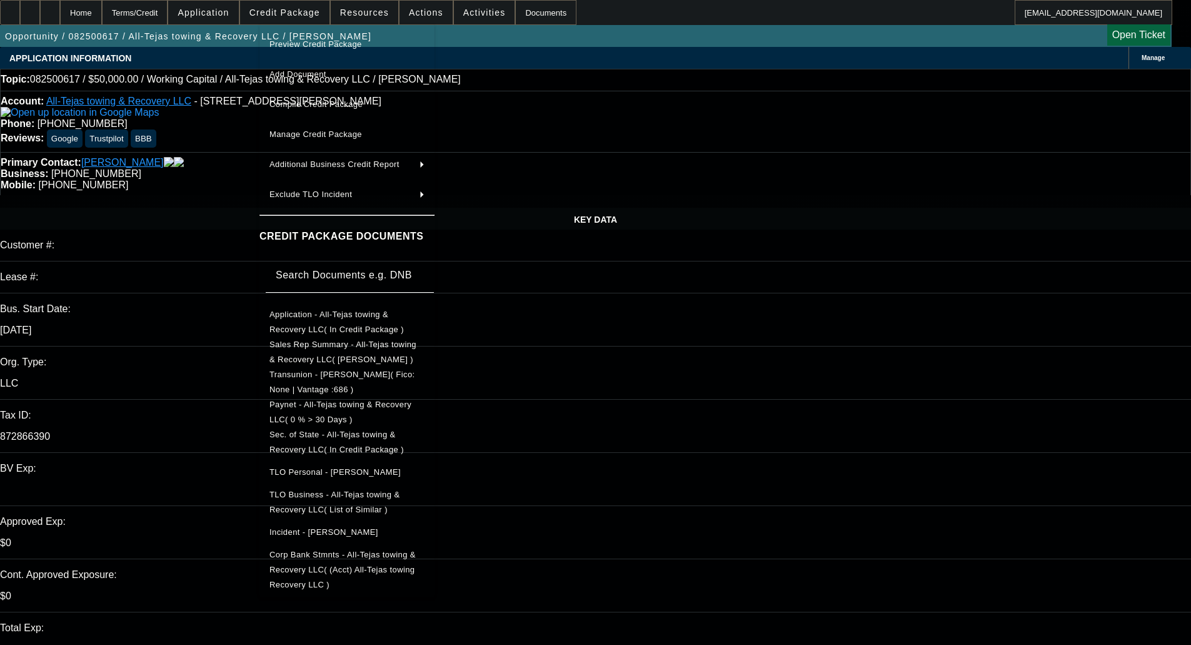
click at [334, 435] on span "Sec. of State - All-Tejas towing & Recovery LLC( In Credit Package )" at bounding box center [337, 442] width 134 height 24
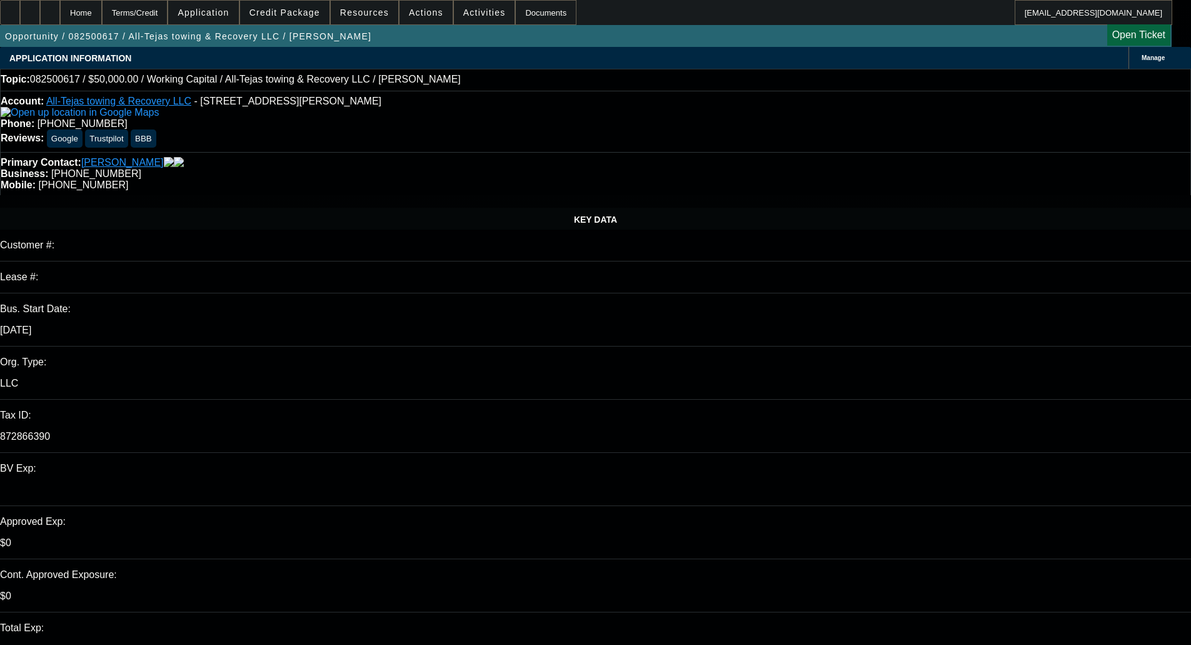
click at [286, 13] on span "Credit Package" at bounding box center [285, 13] width 71 height 10
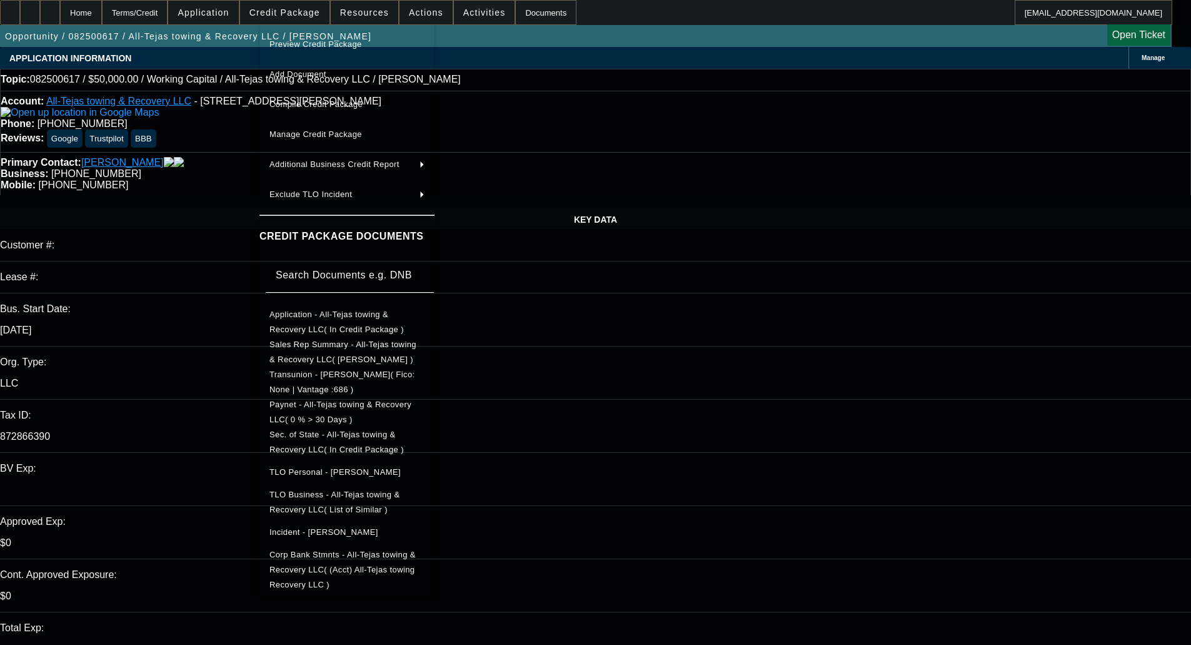
click at [320, 403] on span "Paynet - All-Tejas towing & Recovery LLC( 0 % > 30 Days )" at bounding box center [341, 412] width 142 height 24
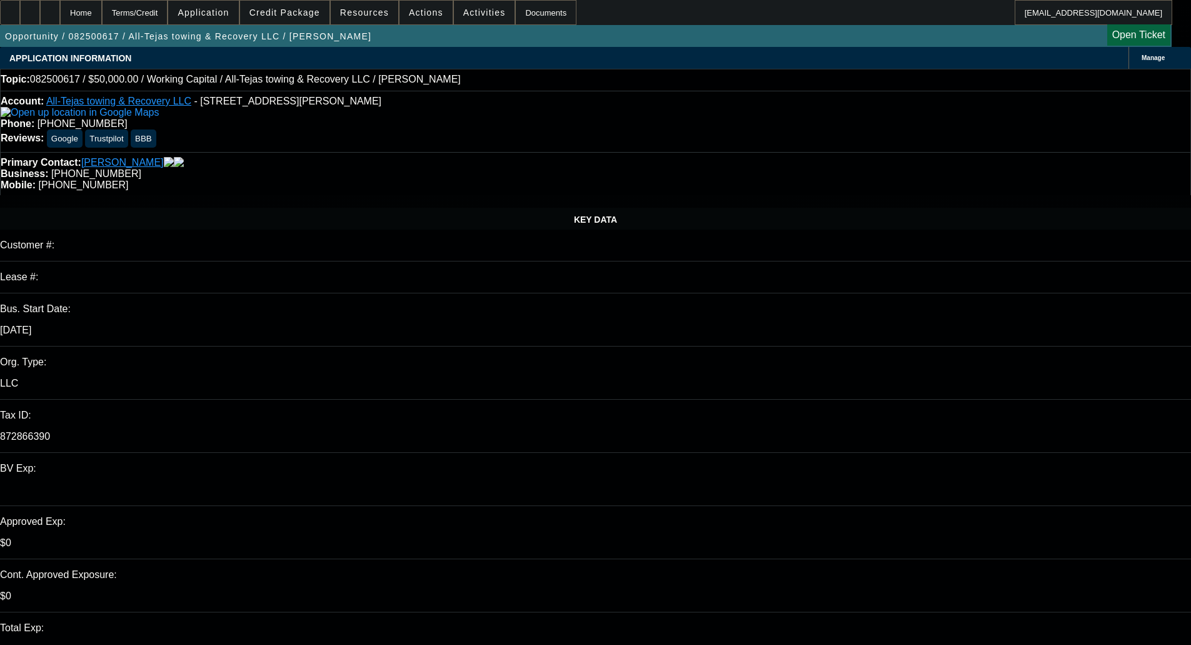
click at [290, 11] on span "Credit Package" at bounding box center [285, 13] width 71 height 10
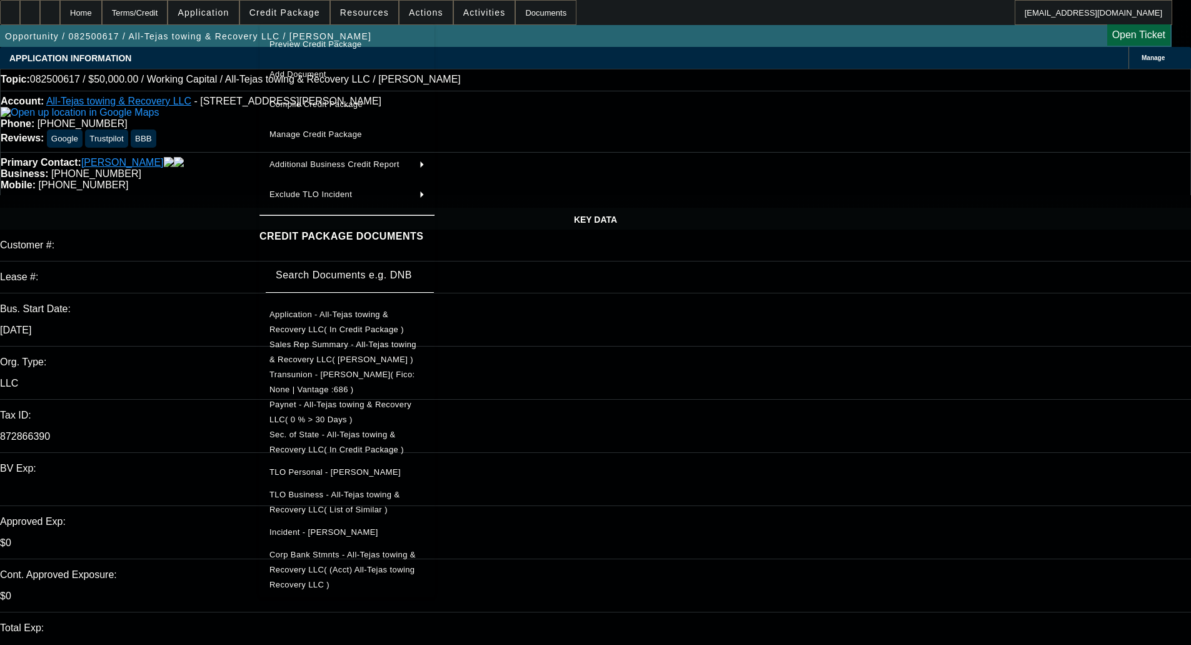
click at [290, 11] on div at bounding box center [595, 322] width 1191 height 645
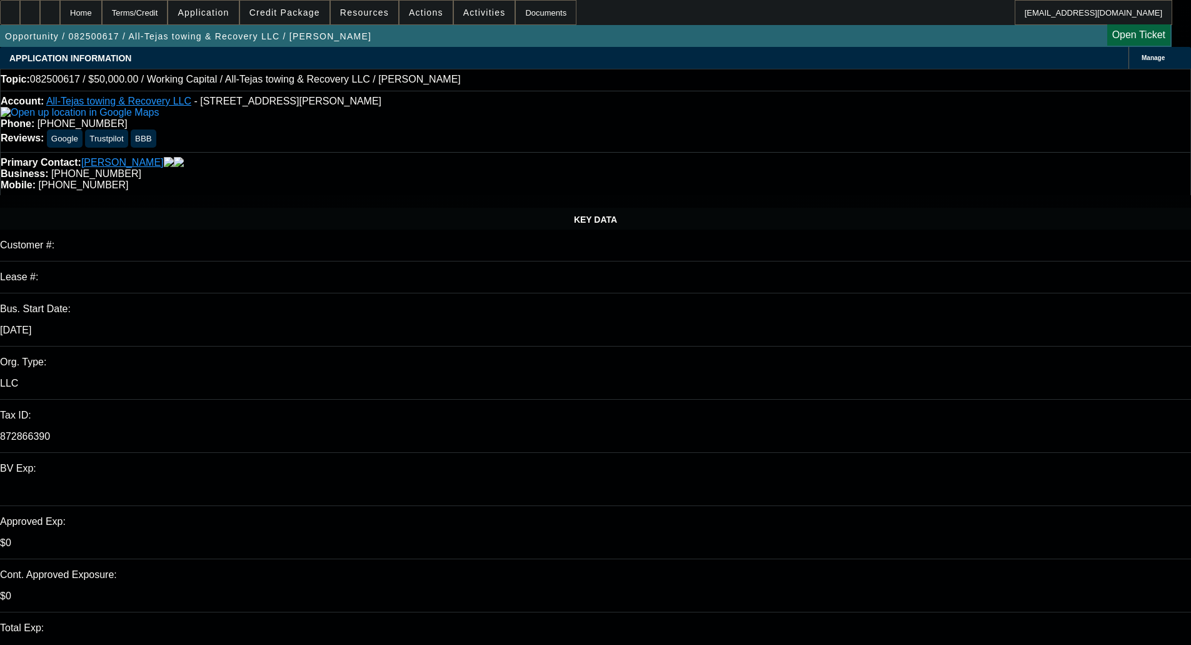
type textarea "STARTUP; WC - OKAY TO SELL"
click at [302, 7] on span at bounding box center [284, 12] width 89 height 30
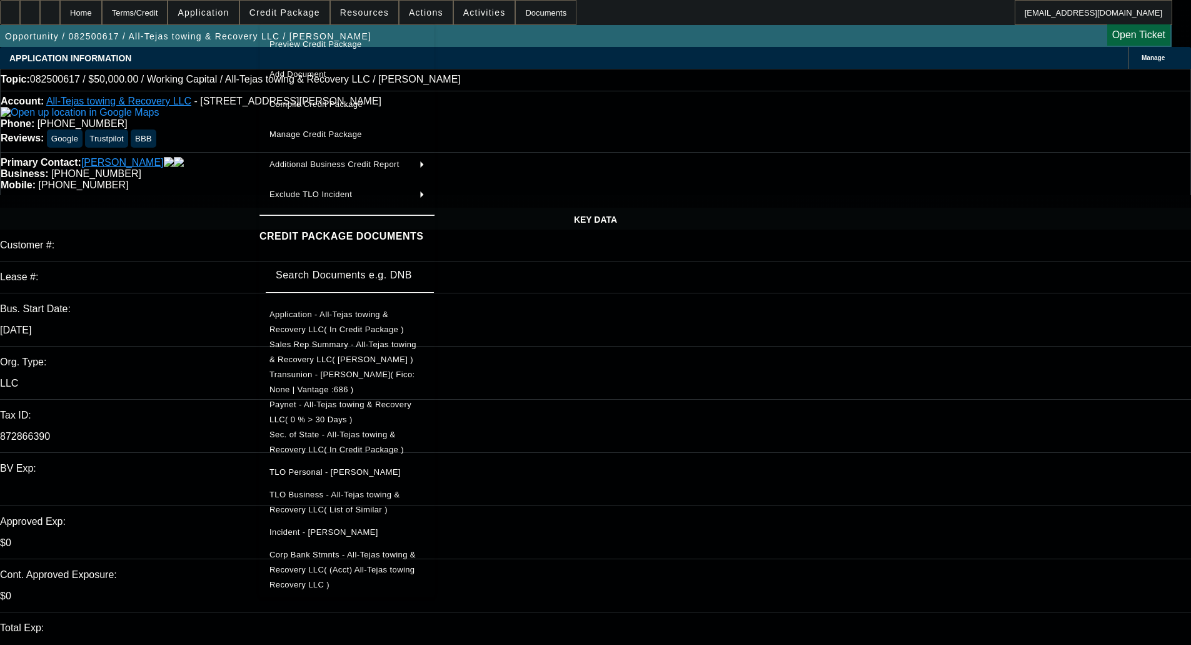
click at [370, 382] on span "Transunion - [PERSON_NAME]( Fico: None | Vantage :686 )" at bounding box center [347, 382] width 155 height 30
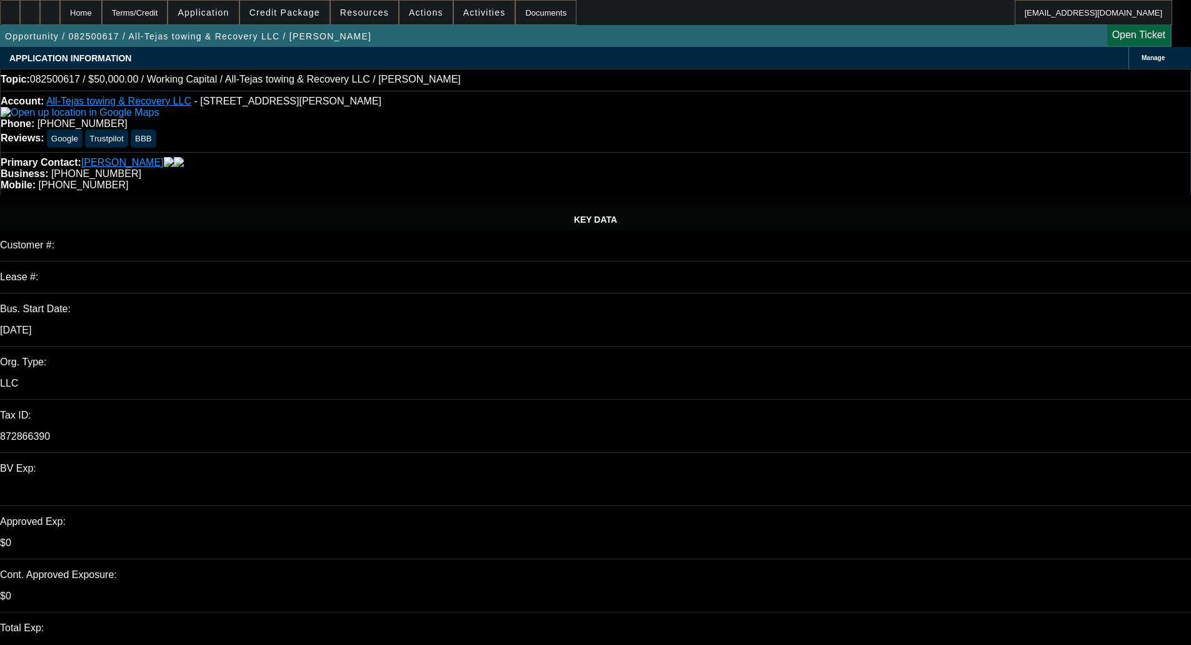
click at [286, 13] on span "Credit Package" at bounding box center [285, 13] width 71 height 10
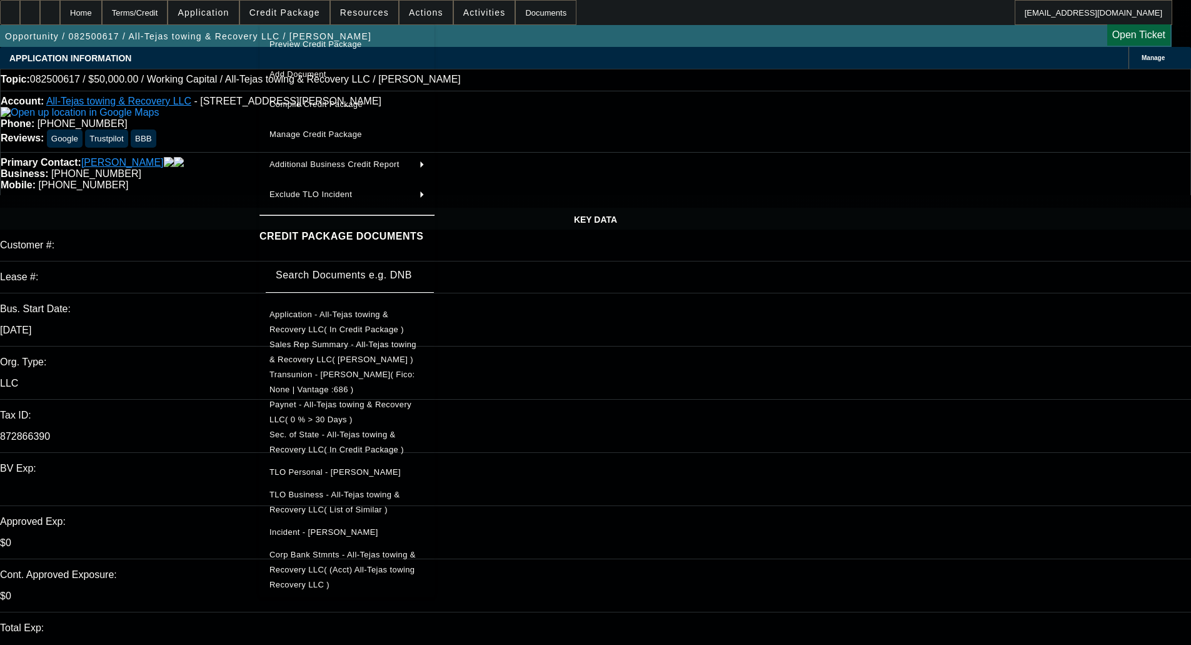
click at [347, 467] on span "TLO Personal - [PERSON_NAME]" at bounding box center [335, 471] width 131 height 9
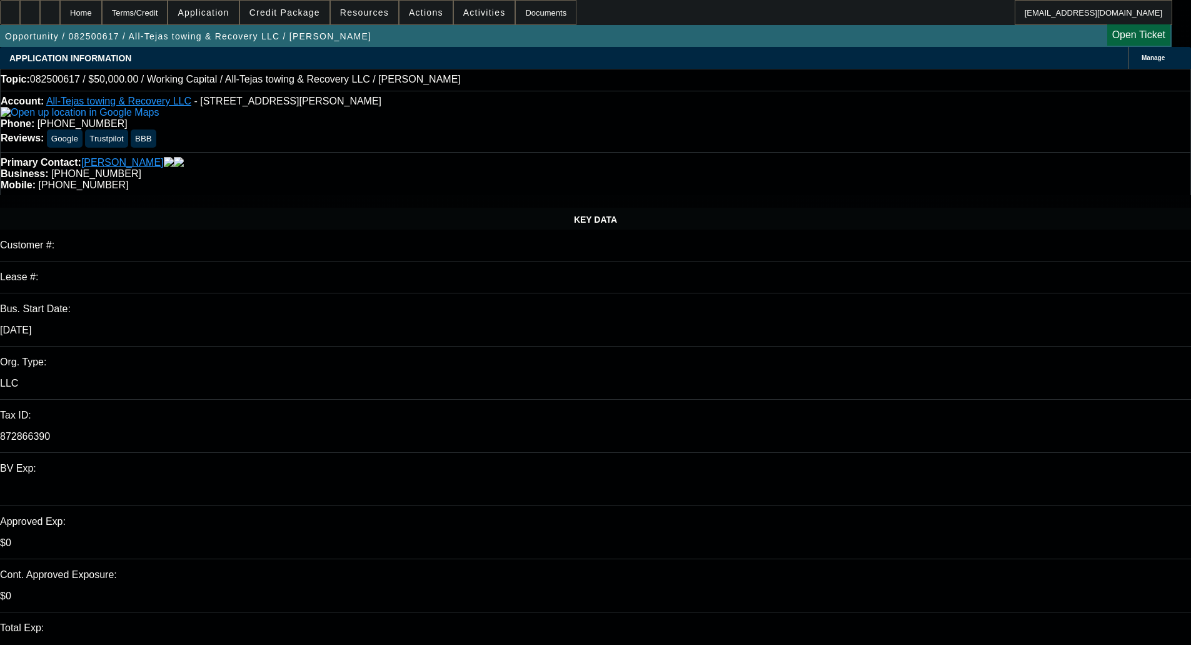
click at [553, 98] on div "Account: All-Tejas towing & Recovery LLC - [STREET_ADDRESS][PERSON_NAME] Phone:…" at bounding box center [595, 121] width 1191 height 61
click at [283, 20] on span at bounding box center [284, 12] width 89 height 30
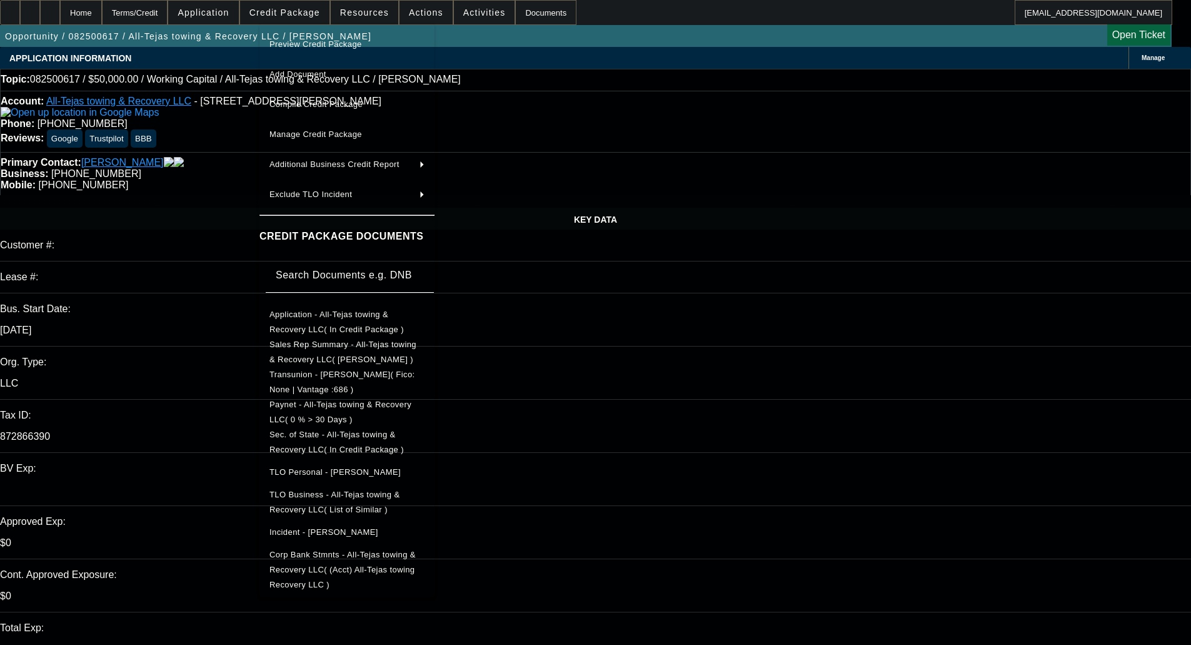
click at [317, 311] on span "Application - All-Tejas towing & Recovery LLC( In Credit Package )" at bounding box center [347, 322] width 155 height 30
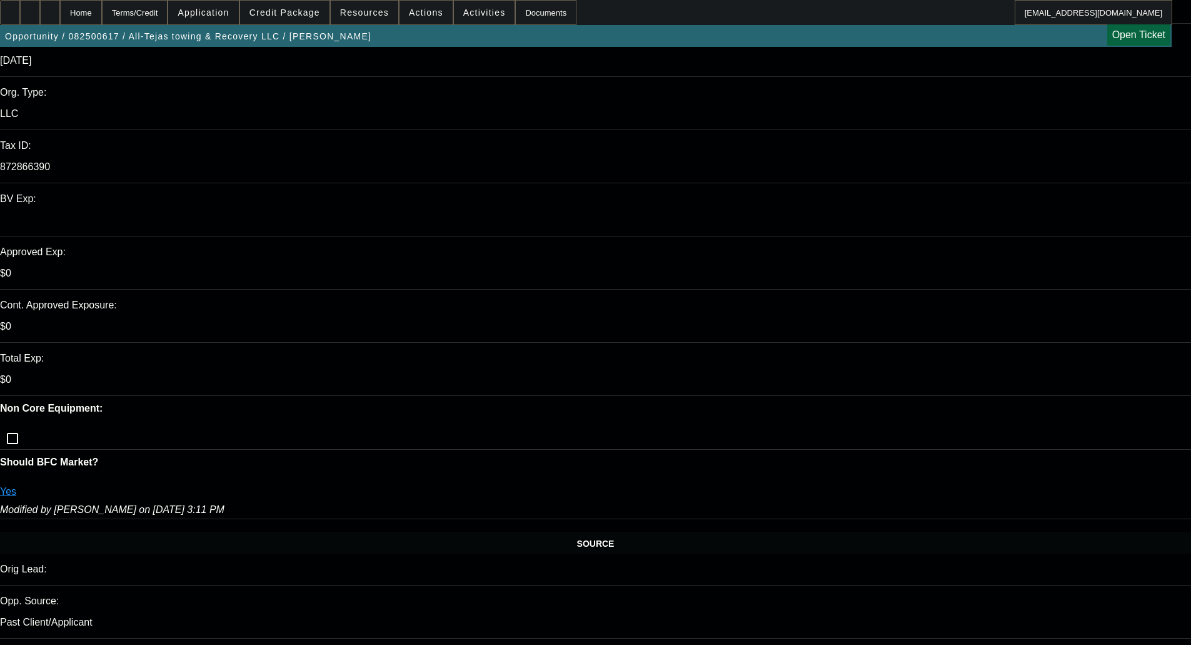
scroll to position [438, 0]
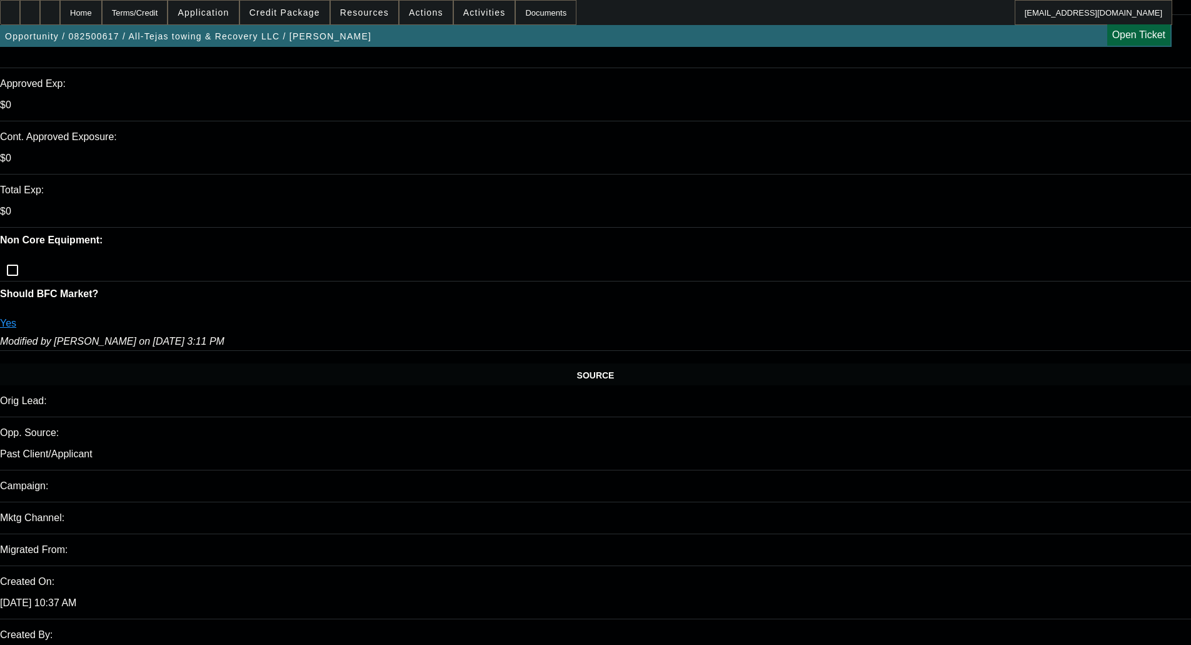
click at [845, 41] on div "Opportunity / 082500617 / All-Tejas towing & Recovery LLC / [PERSON_NAME] Open …" at bounding box center [586, 36] width 1172 height 22
drag, startPoint x: 842, startPoint y: 53, endPoint x: 808, endPoint y: 57, distance: 34.7
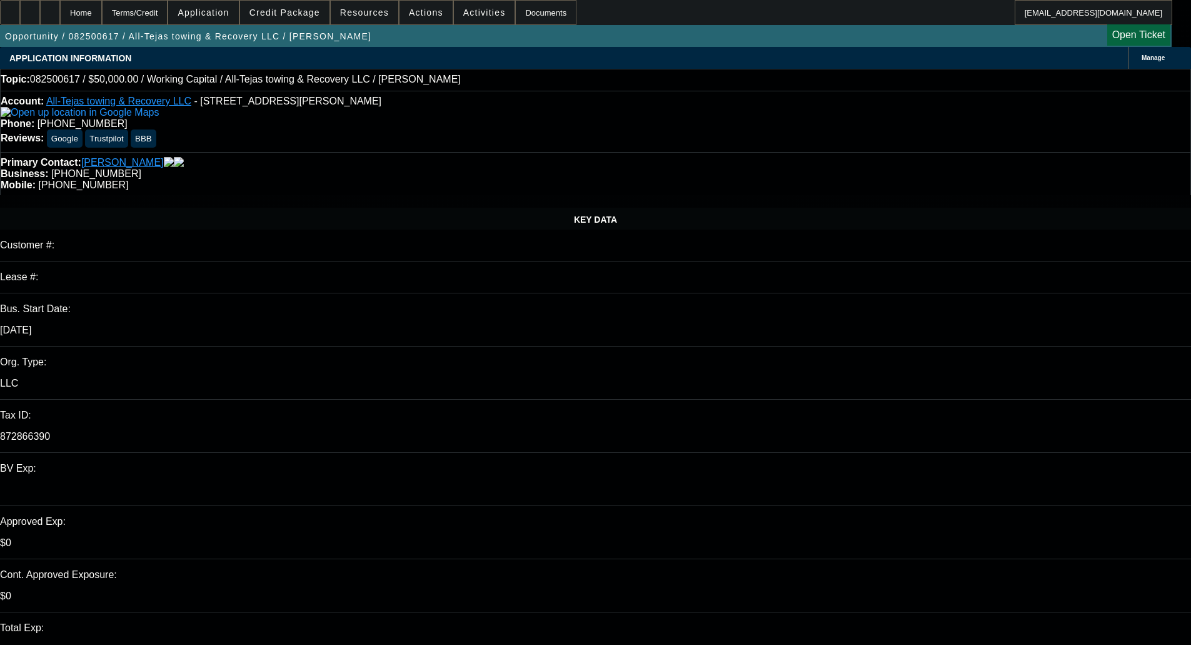
click at [1142, 59] on span "Manage" at bounding box center [1153, 57] width 23 height 7
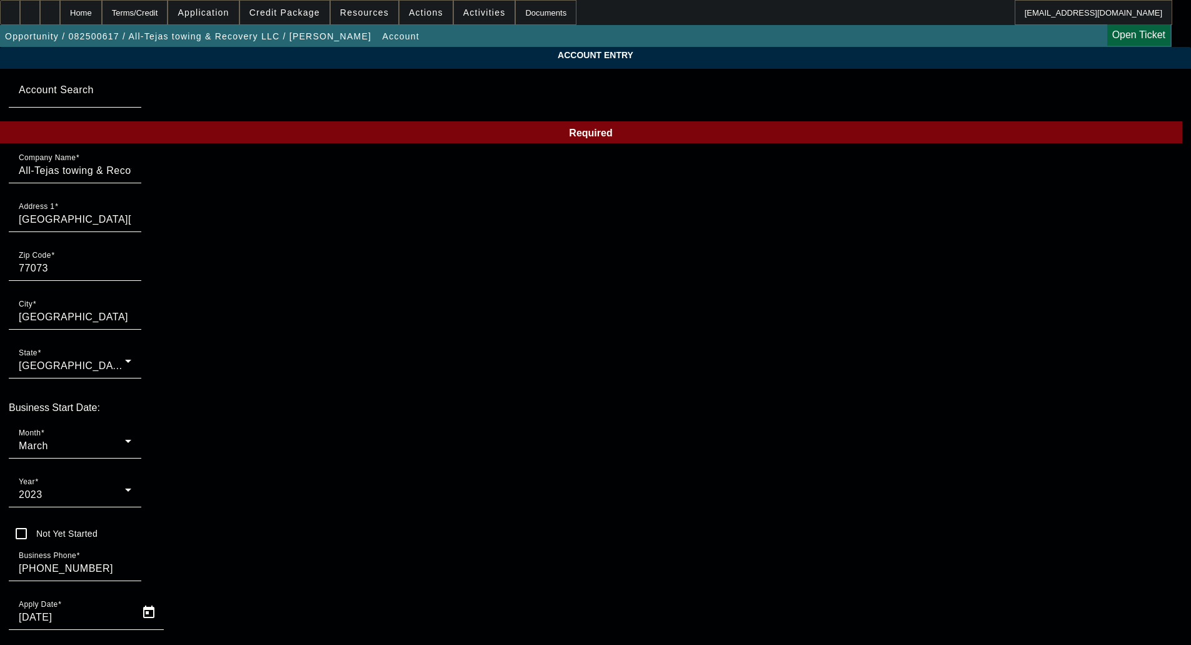
type input "[DATE]"
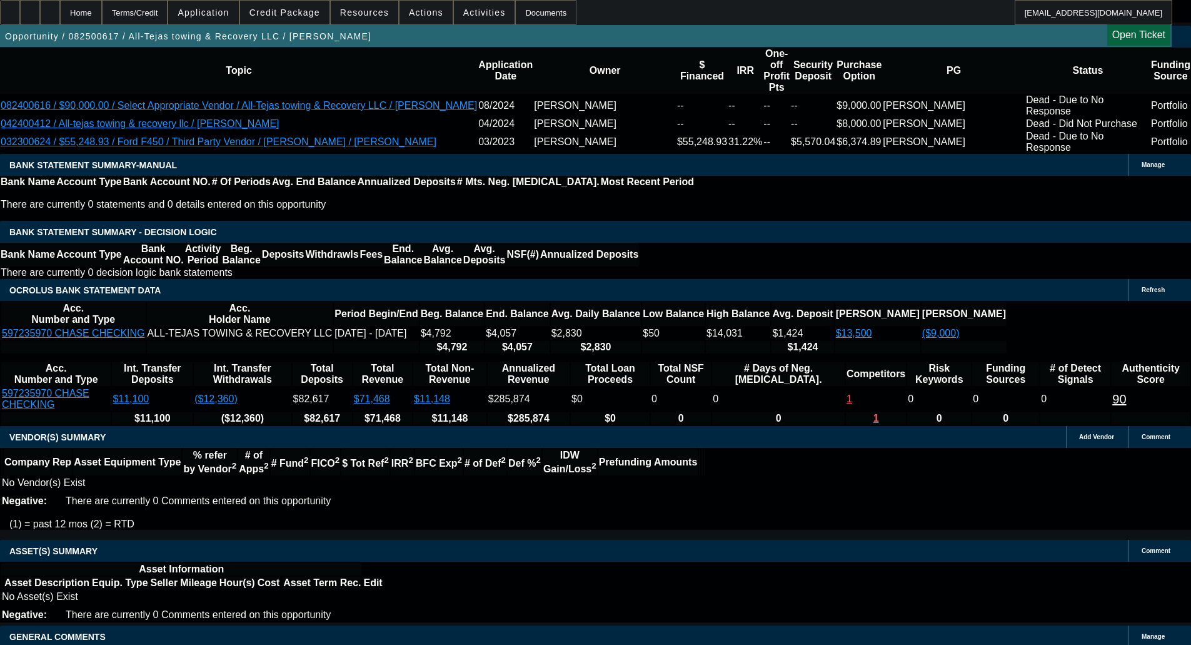
select select "0"
select select "2"
select select "0"
select select "6"
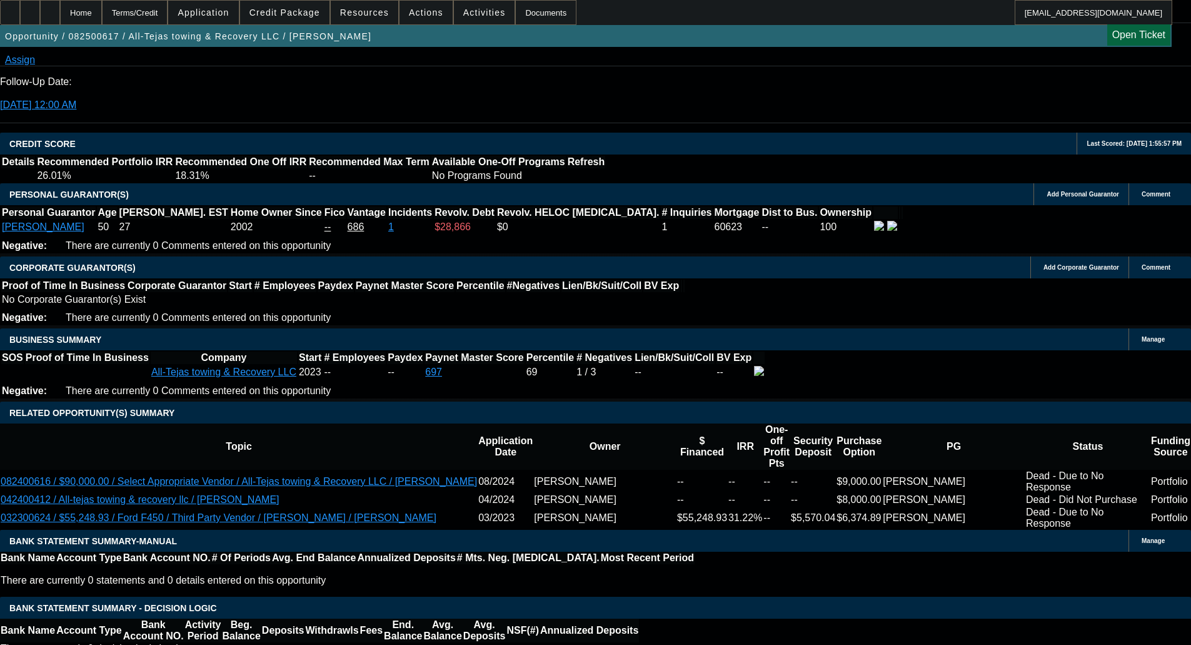
scroll to position [1641, 0]
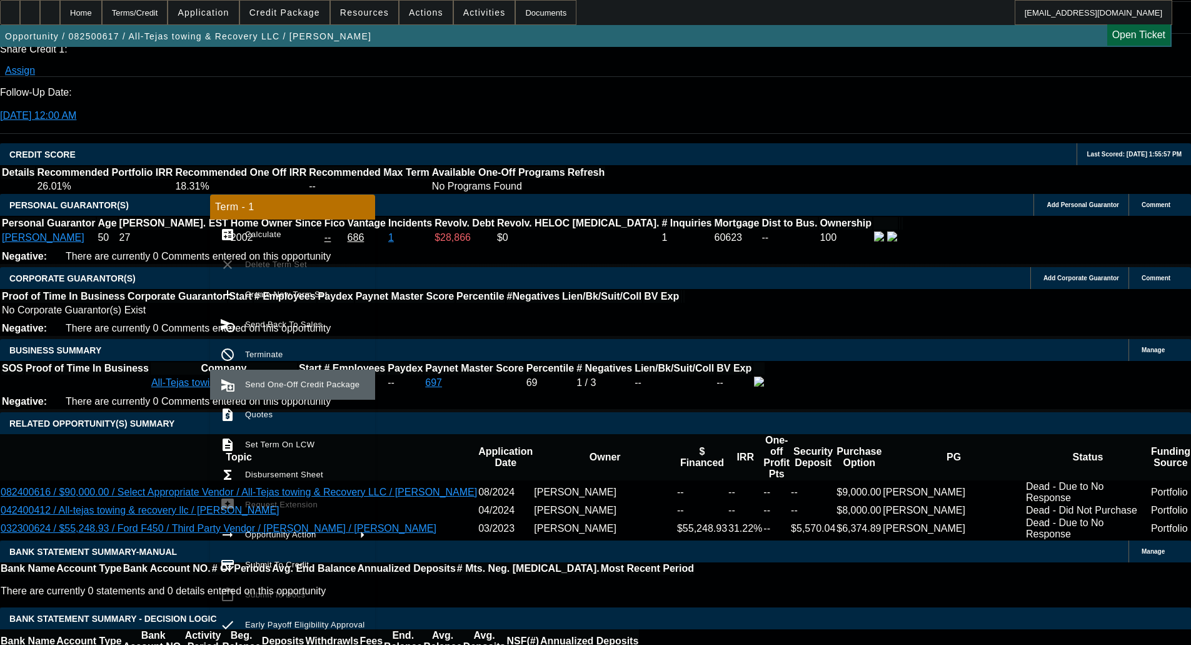
click at [288, 386] on span "Send One-Off Credit Package" at bounding box center [302, 384] width 114 height 9
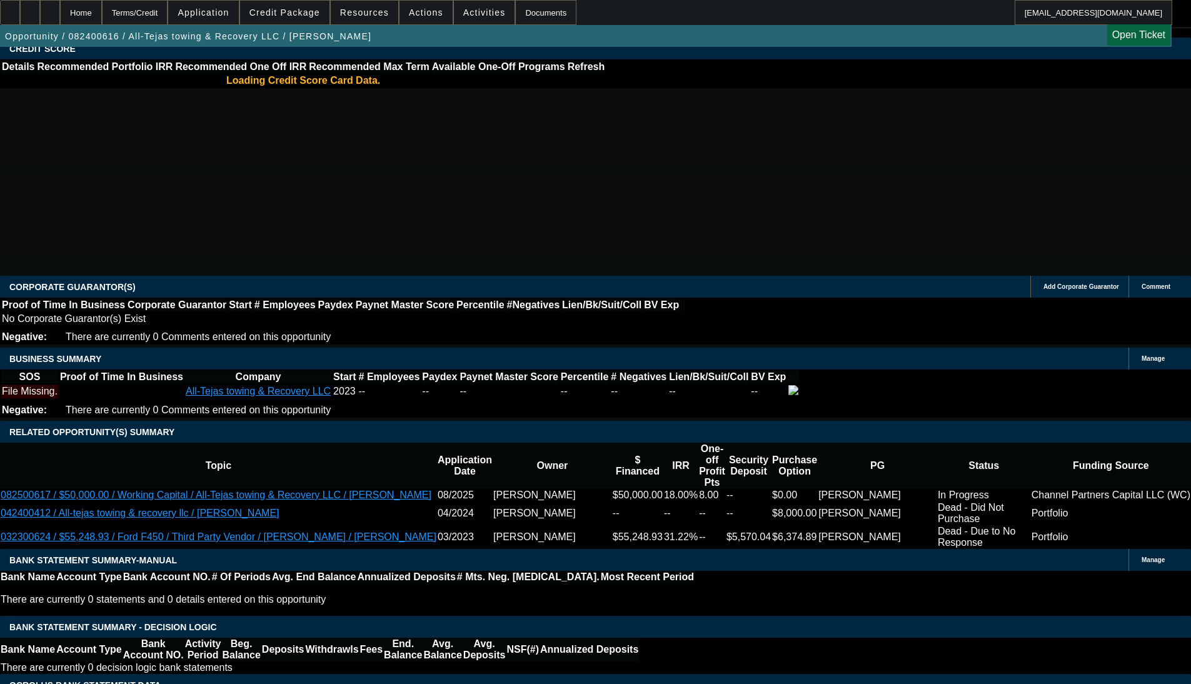
select select "0"
select select "2"
select select "0.1"
select select "4"
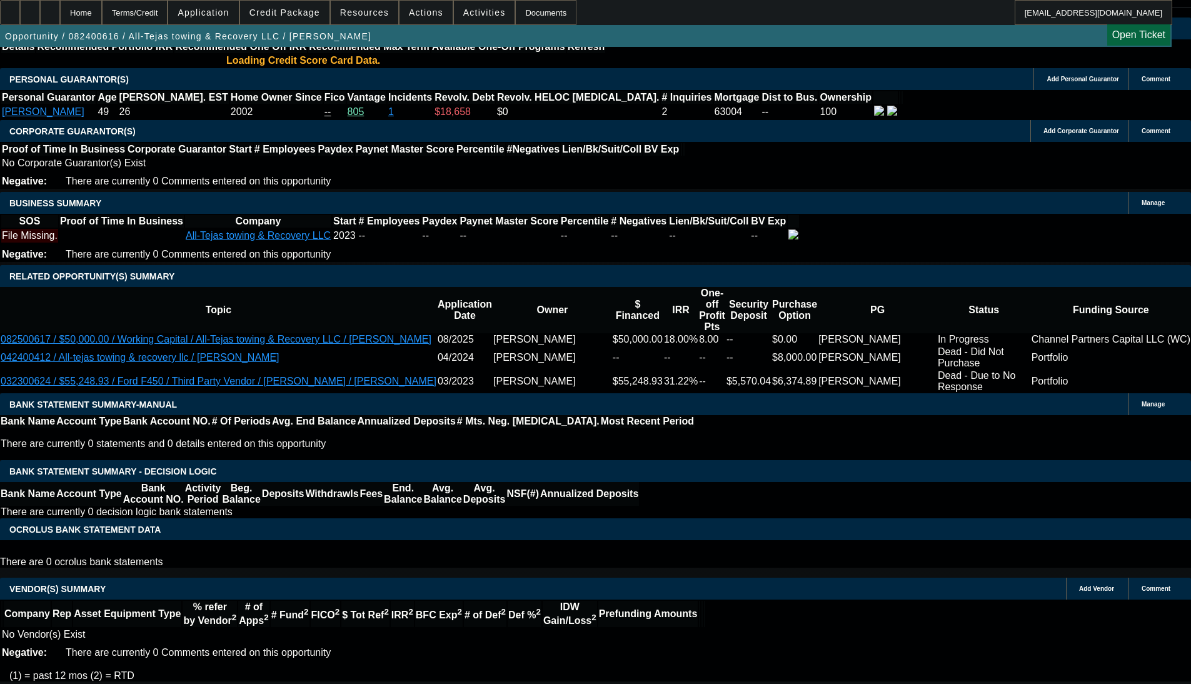
select select "1"
select select "2"
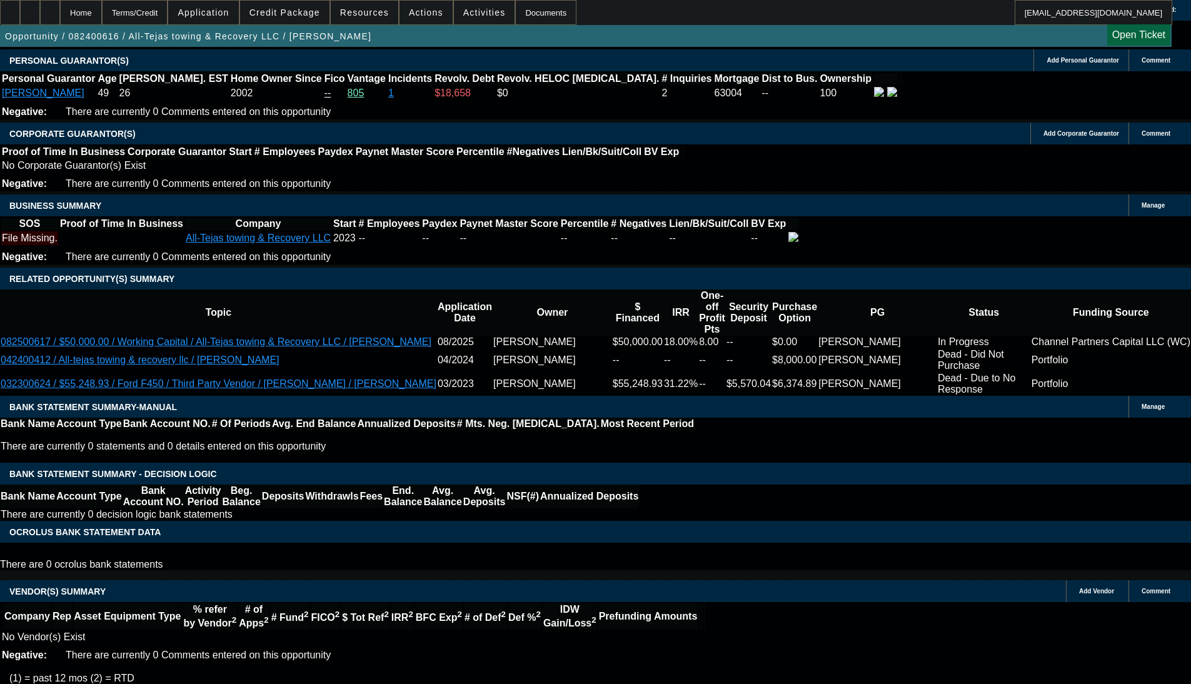
scroll to position [1822, 0]
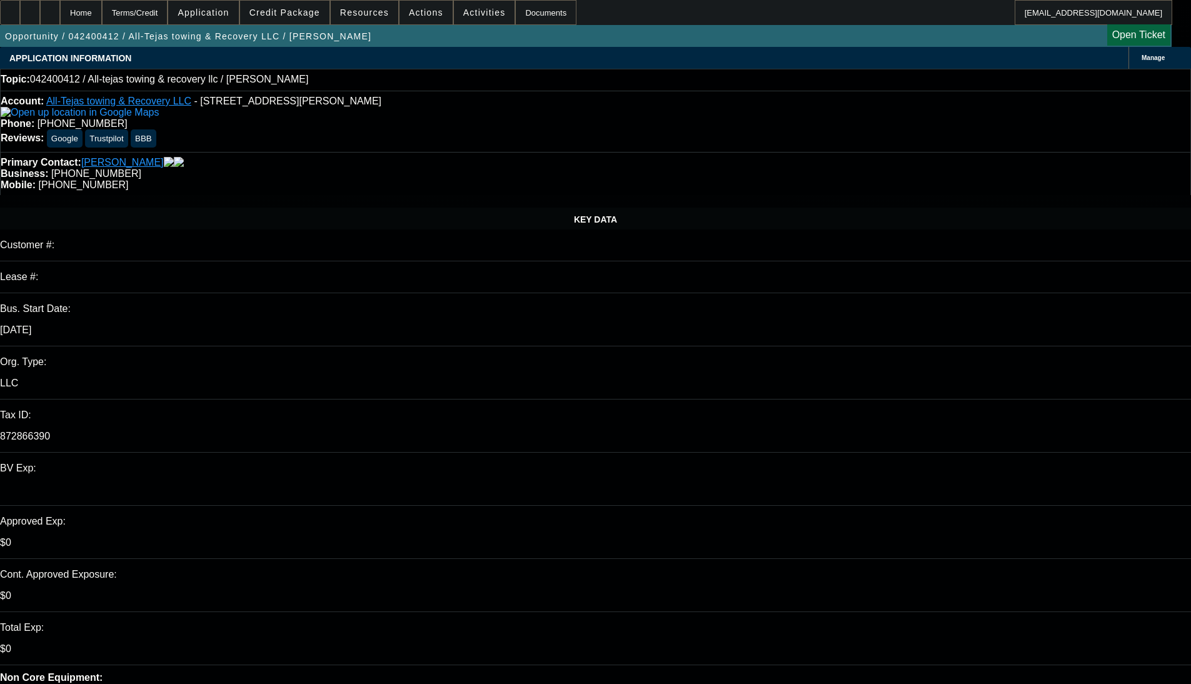
select select "0"
select select "2"
select select "0.1"
select select "4"
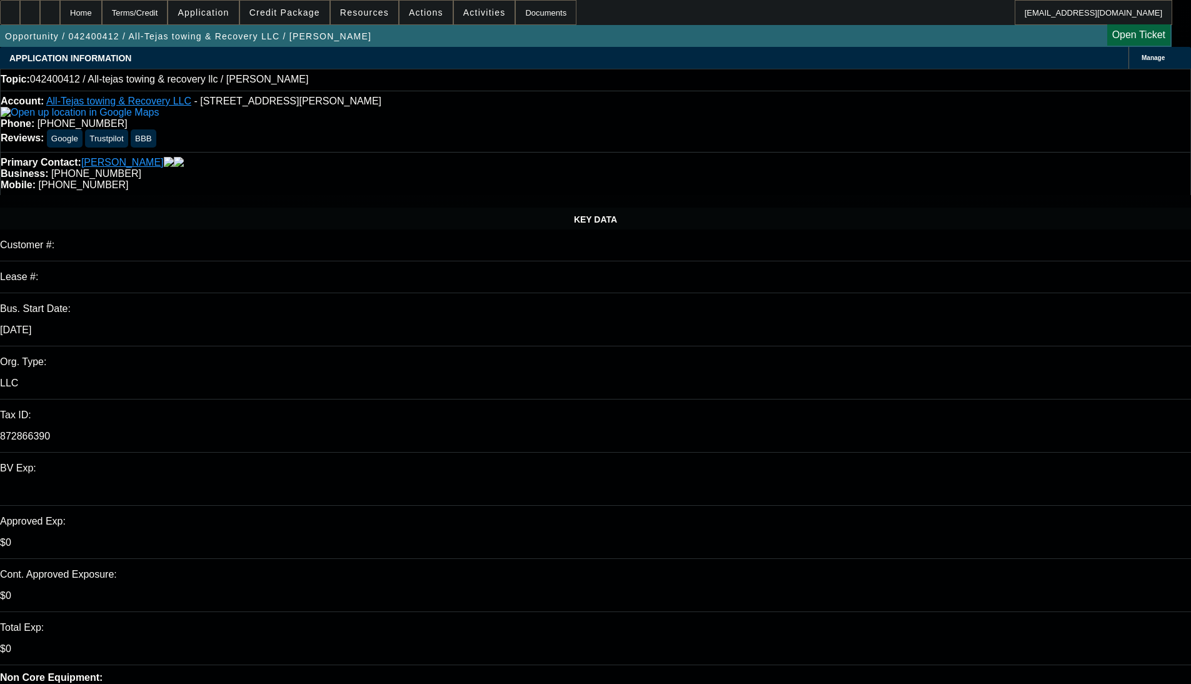
scroll to position [103, 0]
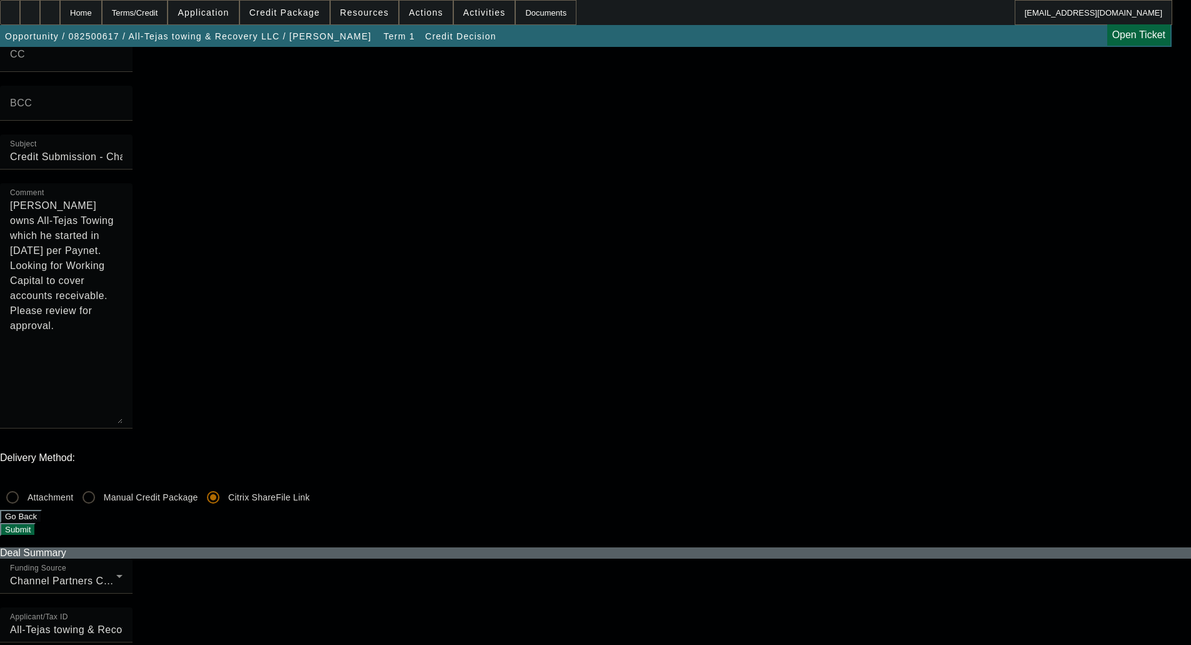
scroll to position [250, 0]
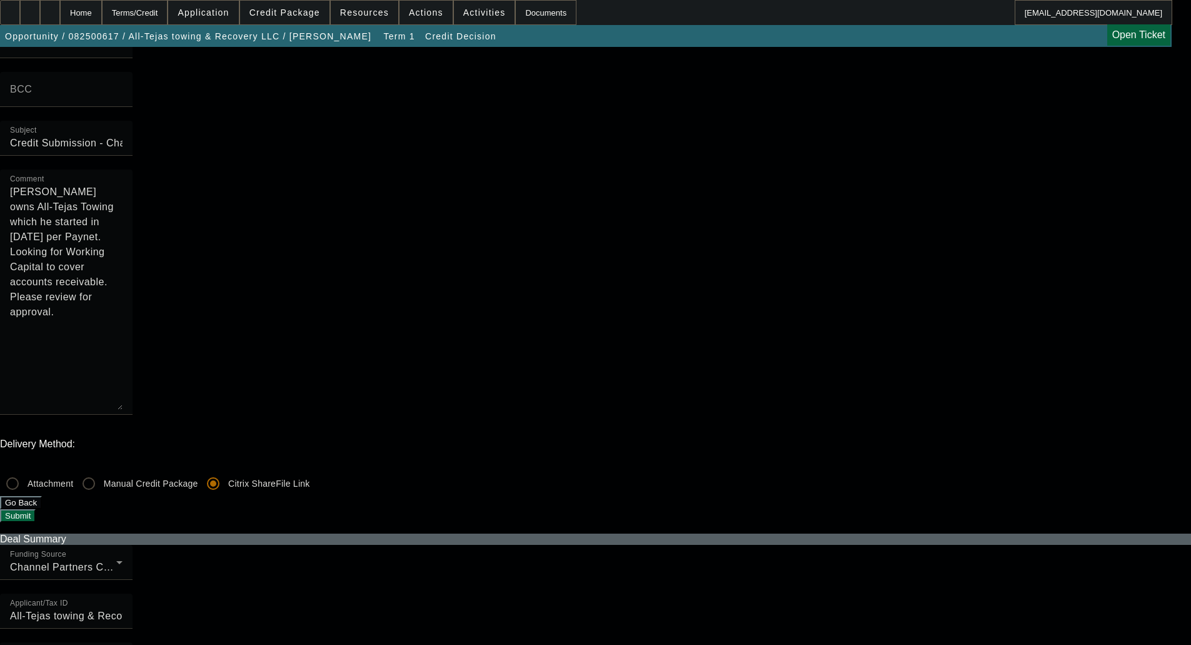
scroll to position [0, 0]
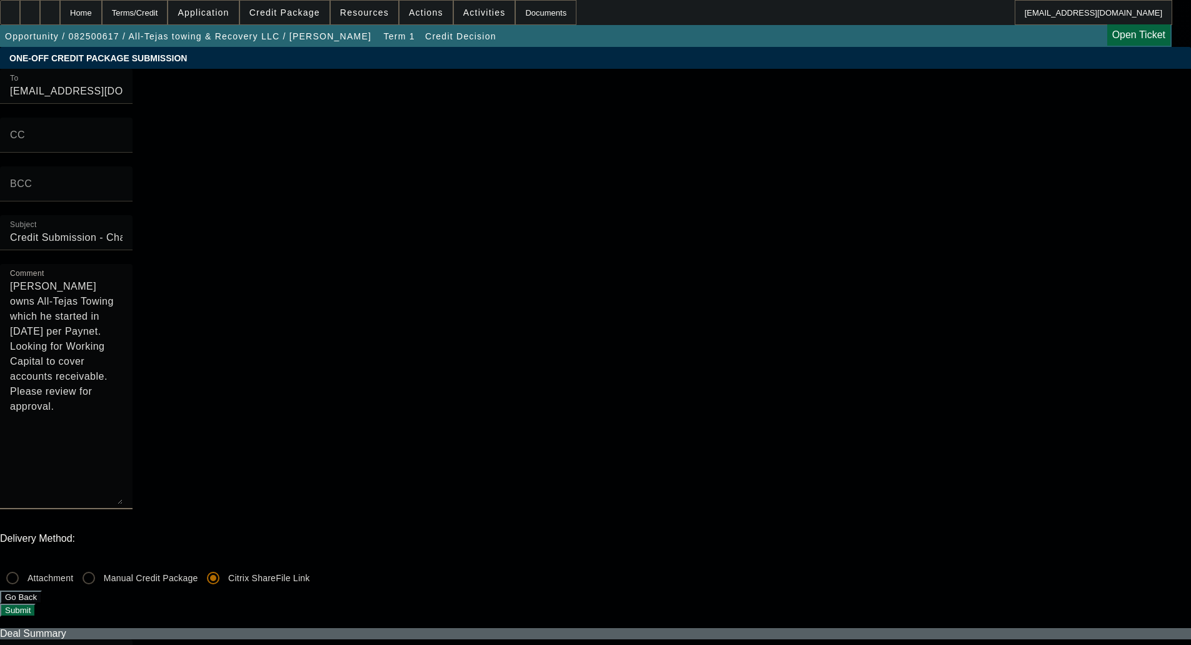
click at [123, 279] on textarea "[PERSON_NAME] owns All-Tejas Towing which he started in [DATE] per Paynet. Look…" at bounding box center [66, 391] width 113 height 225
click at [123, 279] on textarea "Referral Partner Submission - [PERSON_NAME] owns All-Tejas Towing which he star…" at bounding box center [66, 391] width 113 height 225
type textarea "Referral Partner Submission - [PERSON_NAME] owns All-Tejas Towing which he star…"
click at [133, 264] on div "Comment Referral Partner Submission - [PERSON_NAME] owns All-Tejas Towing which…" at bounding box center [66, 386] width 133 height 245
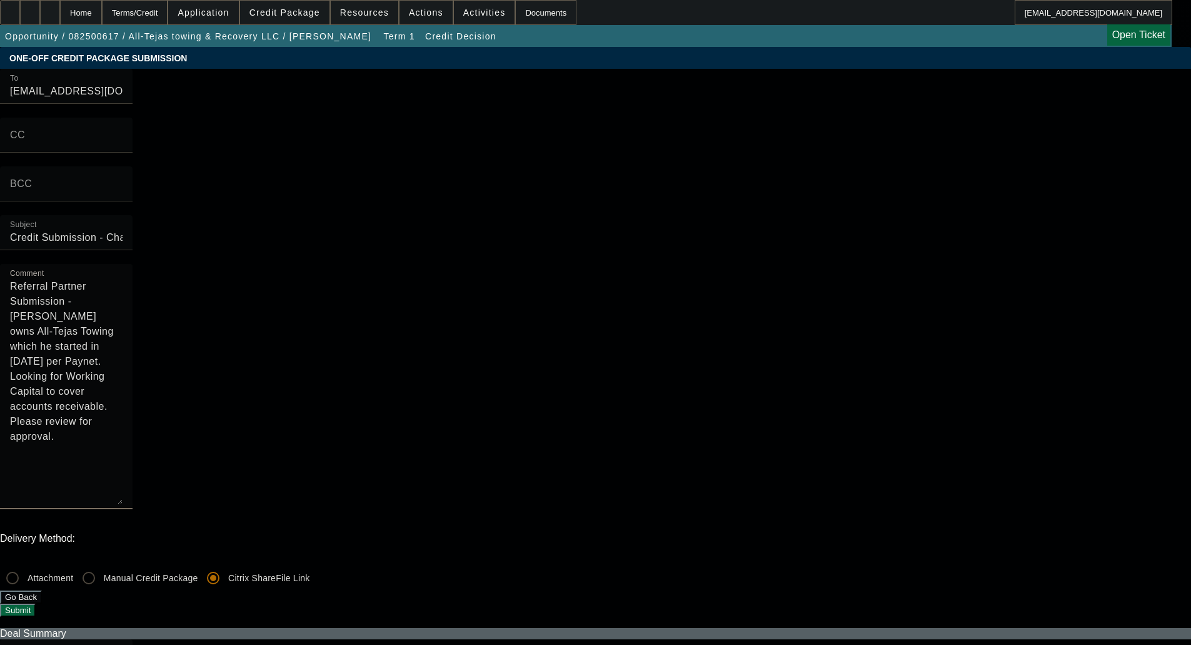
click at [123, 279] on textarea "Referral Partner Submission - [PERSON_NAME] owns All-Tejas Towing which he star…" at bounding box center [66, 391] width 113 height 225
click at [123, 279] on textarea "Referral Partner Submission - Joel Granados owns All-Tejas Towing which he star…" at bounding box center [66, 391] width 113 height 225
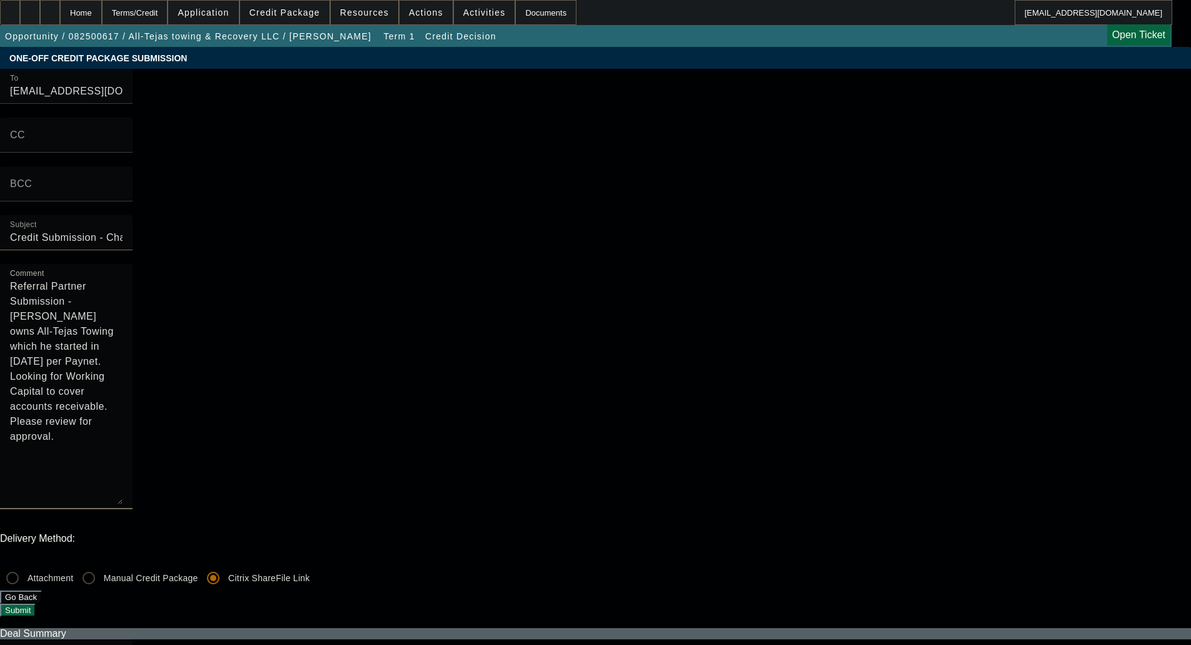
click at [123, 245] on input "Credit Submission - Channel Partners Capital LLC (WC) - All-Tejas towing & Reco…" at bounding box center [66, 237] width 113 height 15
paste input "Referral Partner"
type input "Referral Partner Credit Submission - Channel Partners Capital LLC (WC) - All-Te…"
click at [36, 603] on button "Submit" at bounding box center [18, 609] width 36 height 13
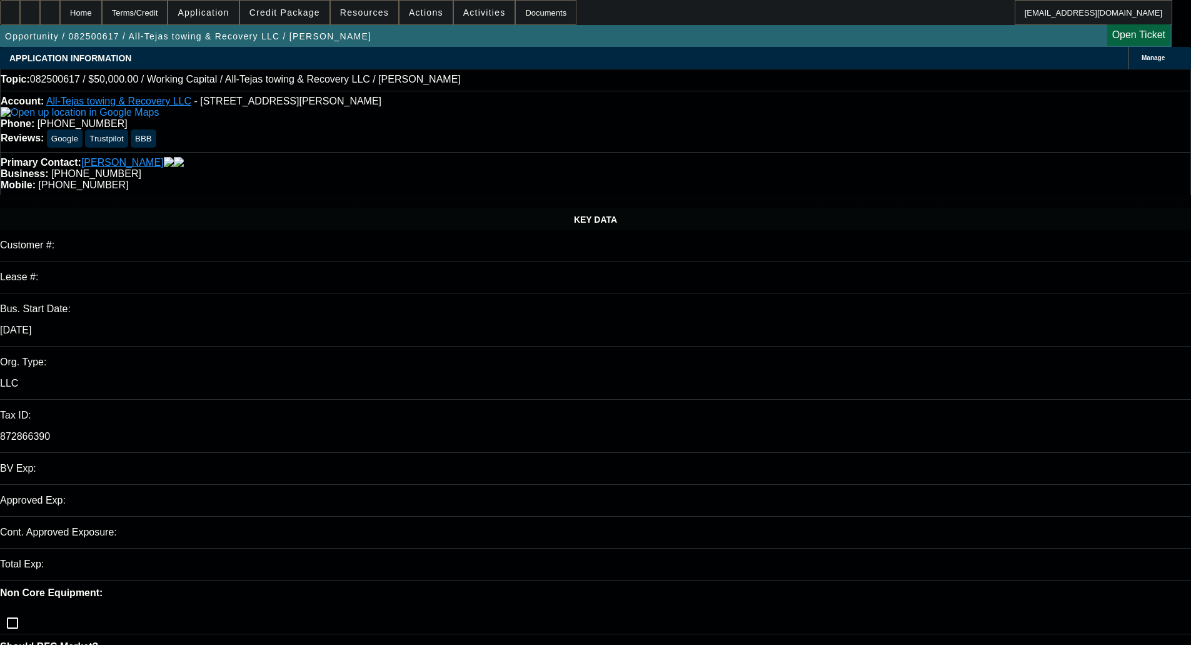
select select "0"
select select "2"
select select "0"
select select "6"
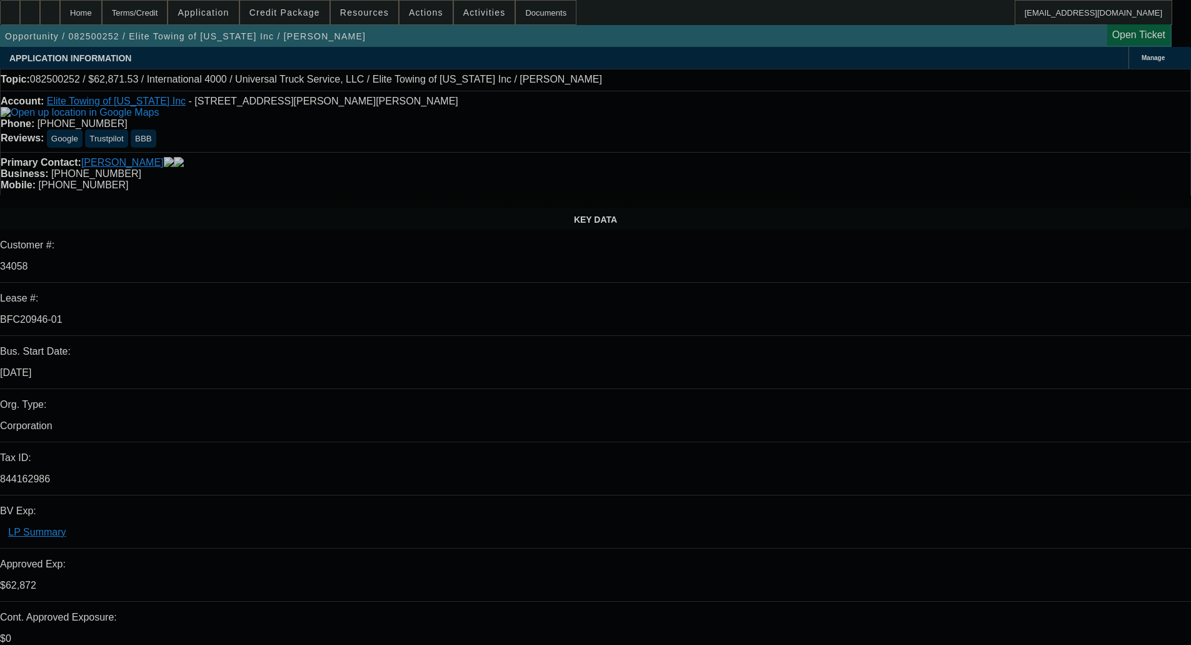
select select "0.1"
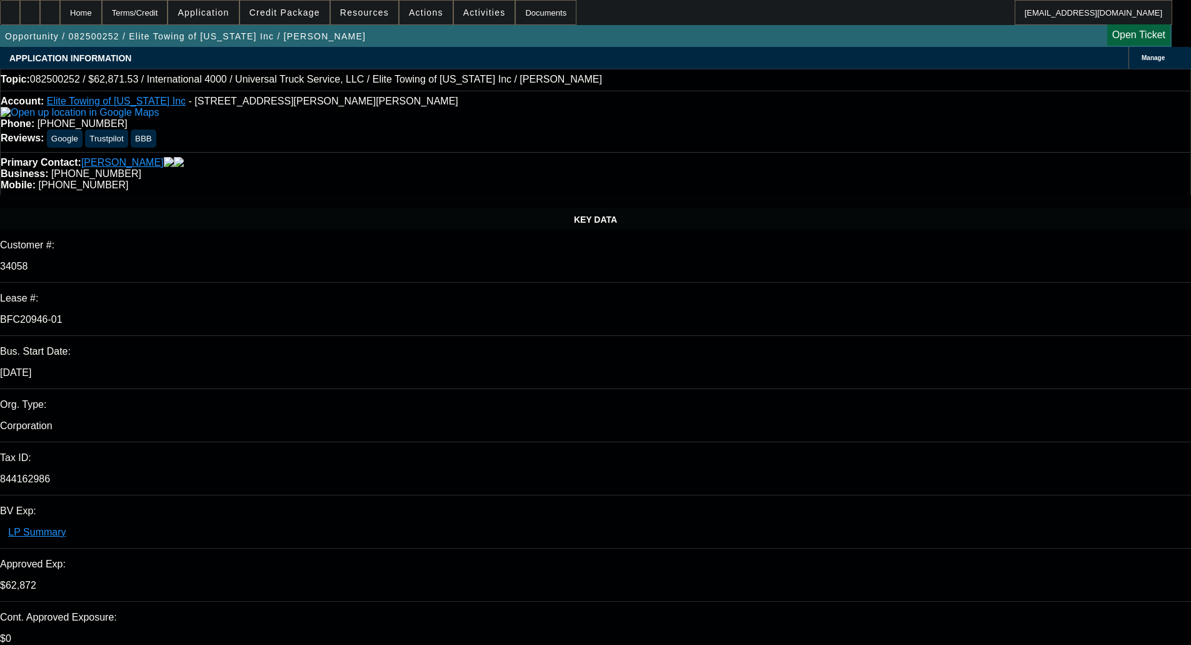
select select "0"
select select "6"
select select "0.1"
select select "0"
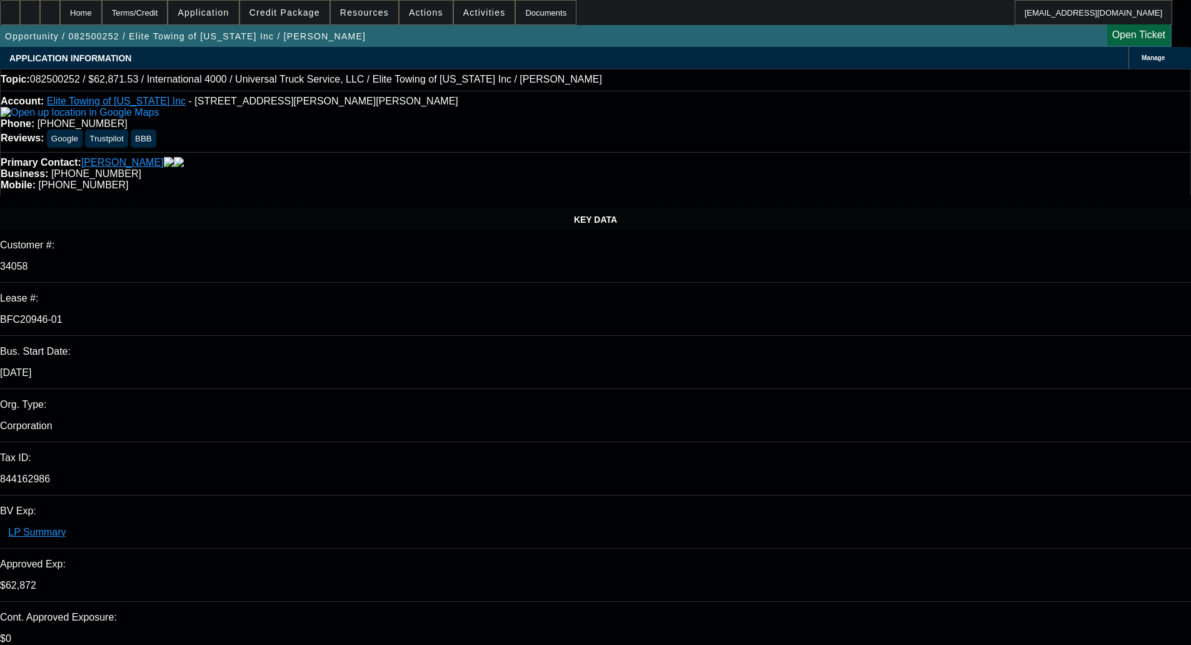
select select "0"
select select "6"
select select "0.1"
select select "0"
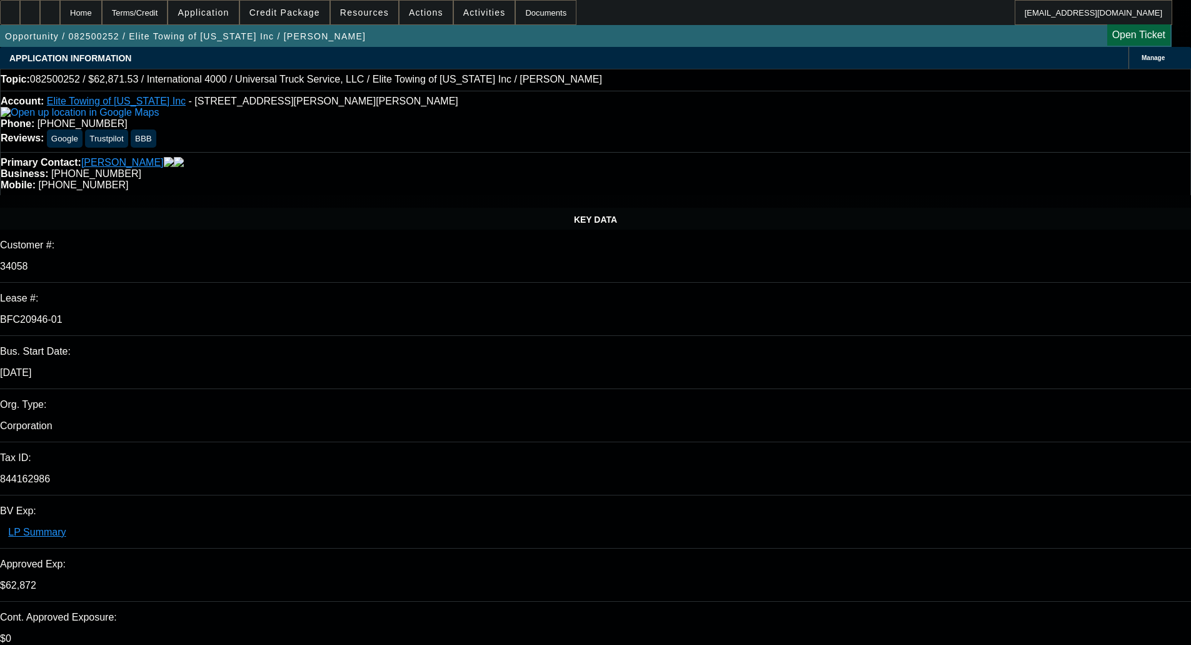
select select "6"
select select "0"
select select "6"
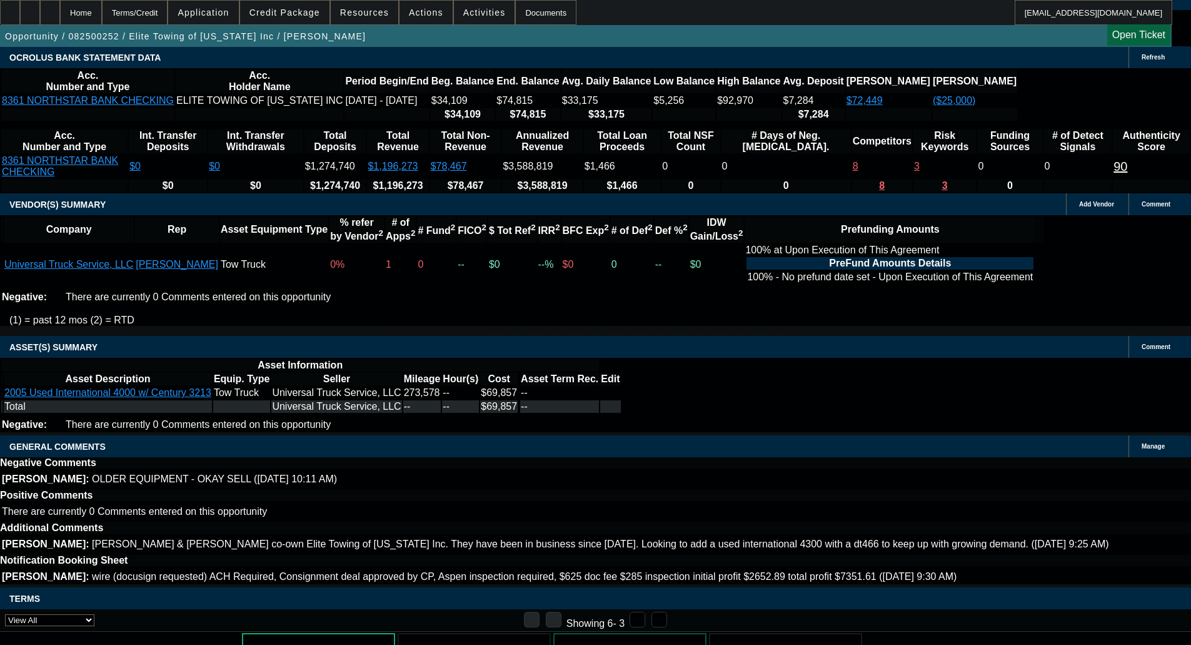
scroll to position [1999, 0]
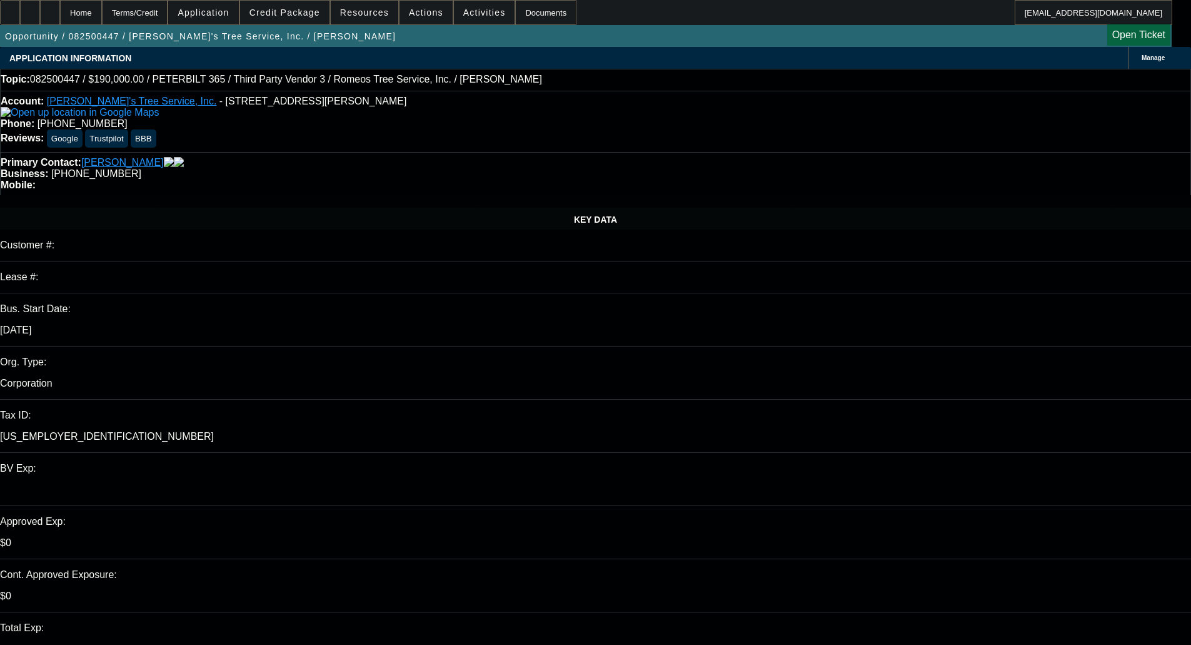
select select "0"
select select "3"
select select "0"
select select "6"
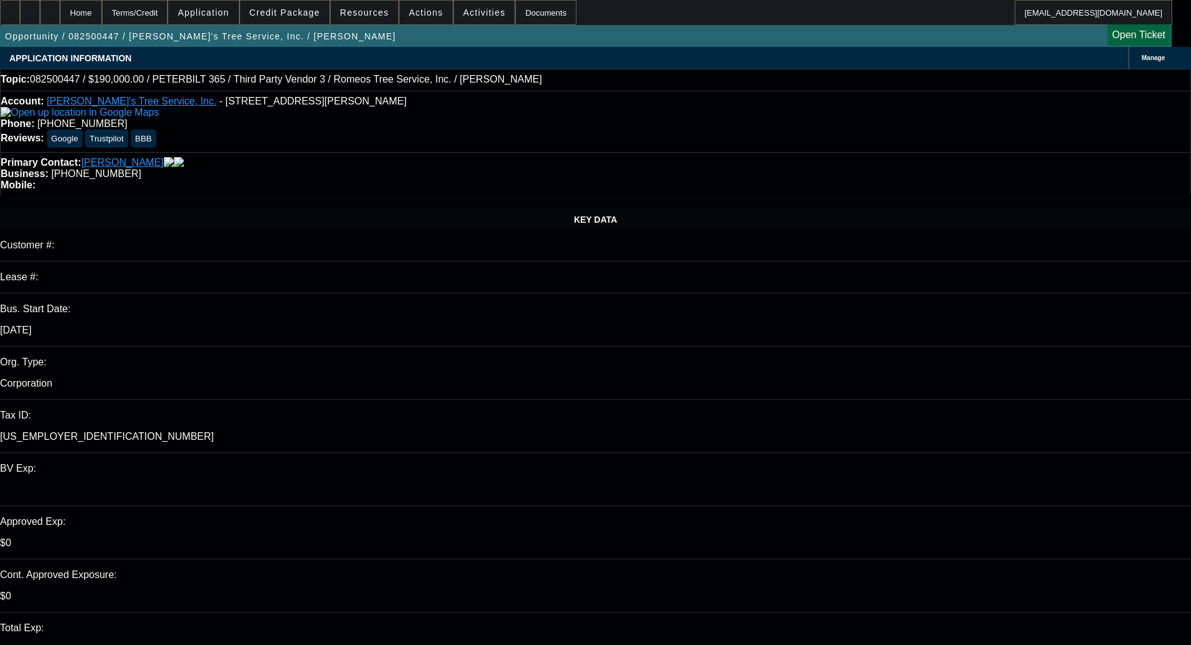
select select "0"
select select "3"
select select "0"
select select "6"
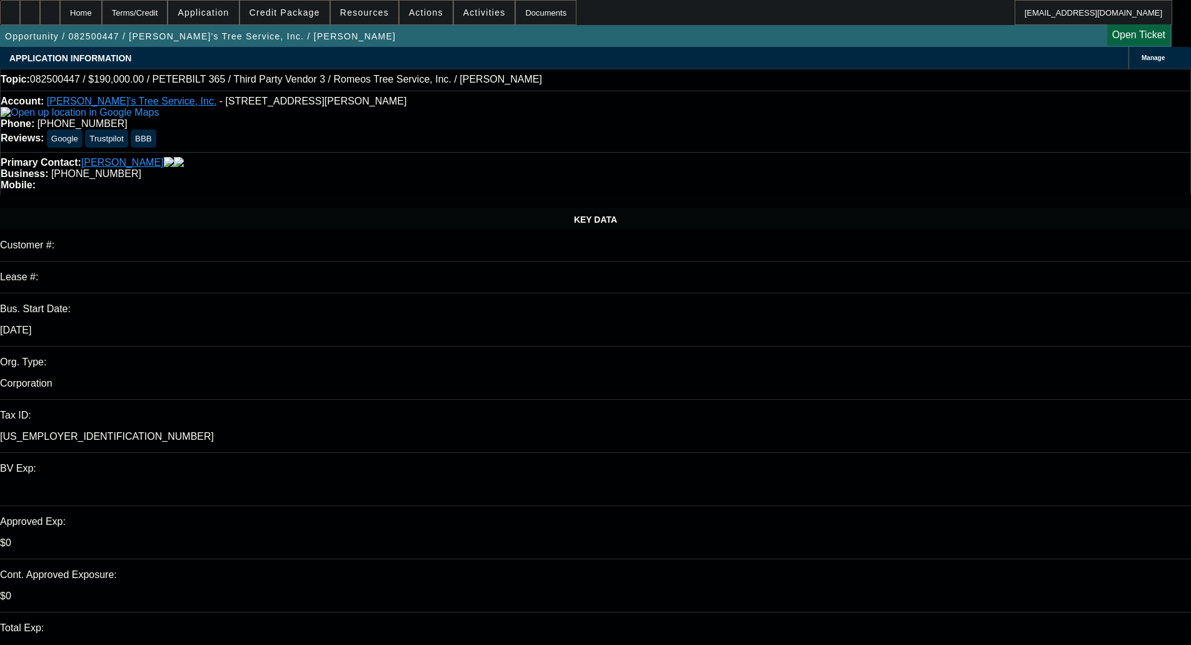
select select "0"
select select "3"
select select "0"
select select "6"
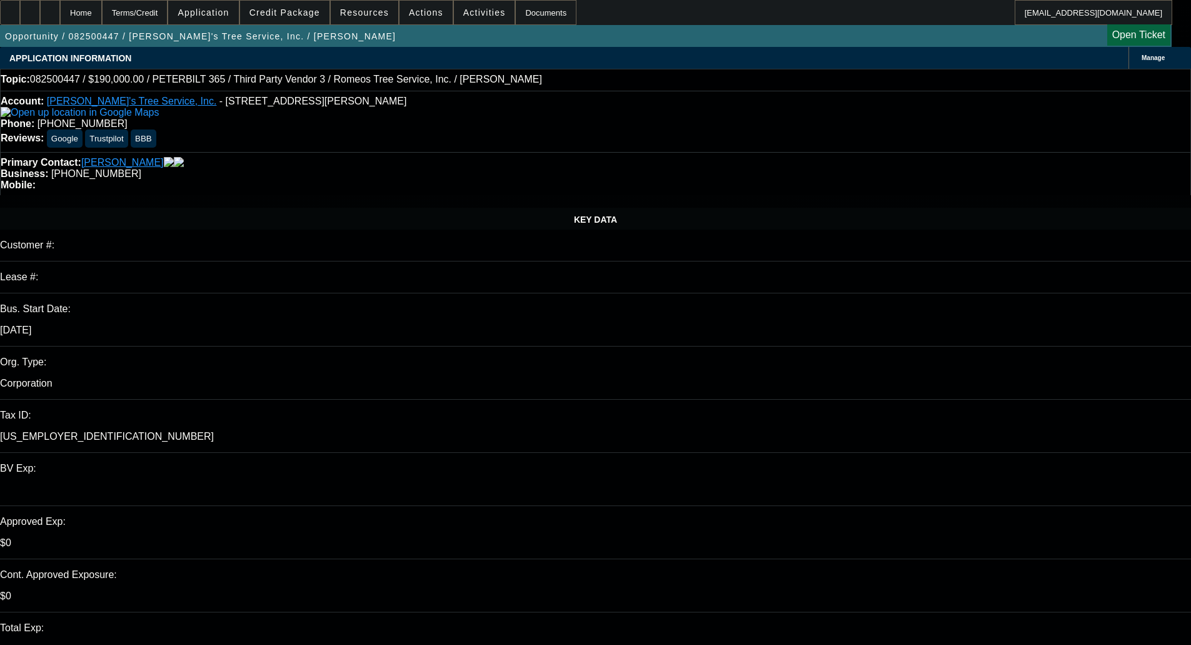
select select "0"
select select "3"
select select "0"
select select "6"
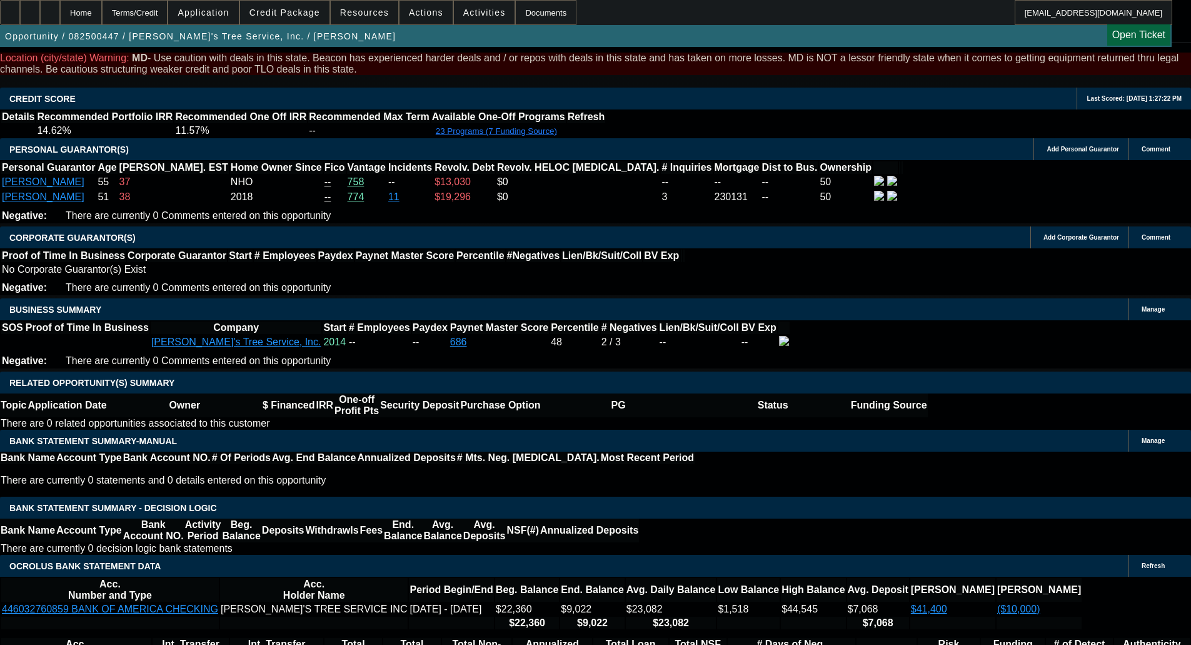
scroll to position [1817, 0]
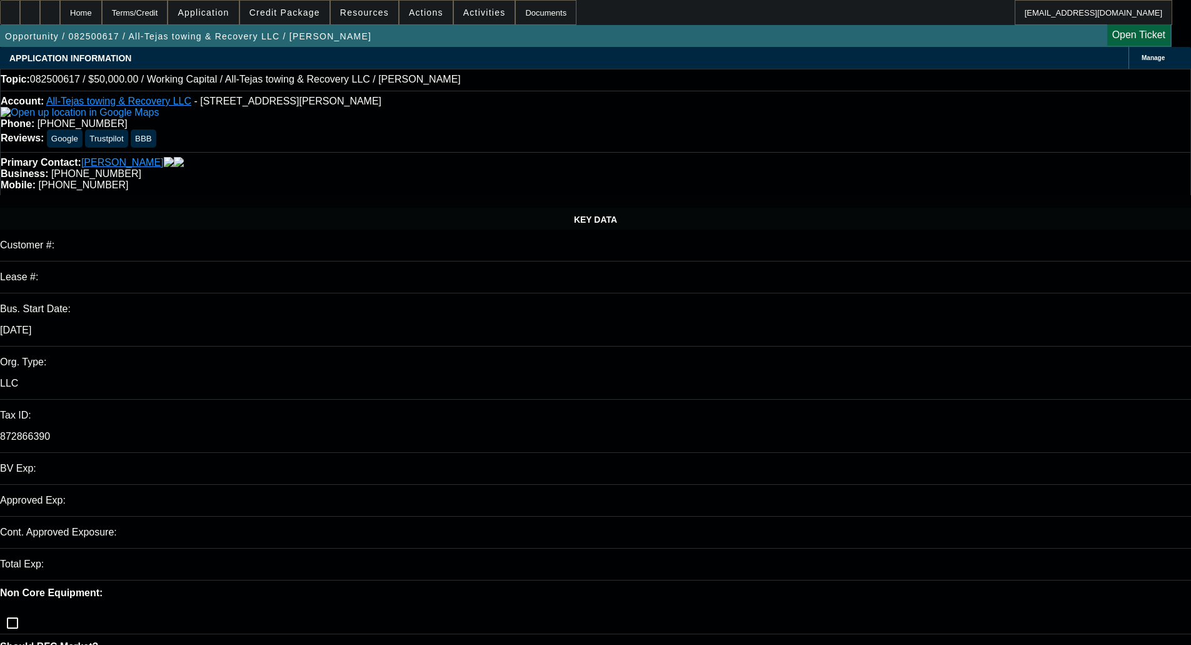
select select "0"
select select "2"
select select "0"
select select "6"
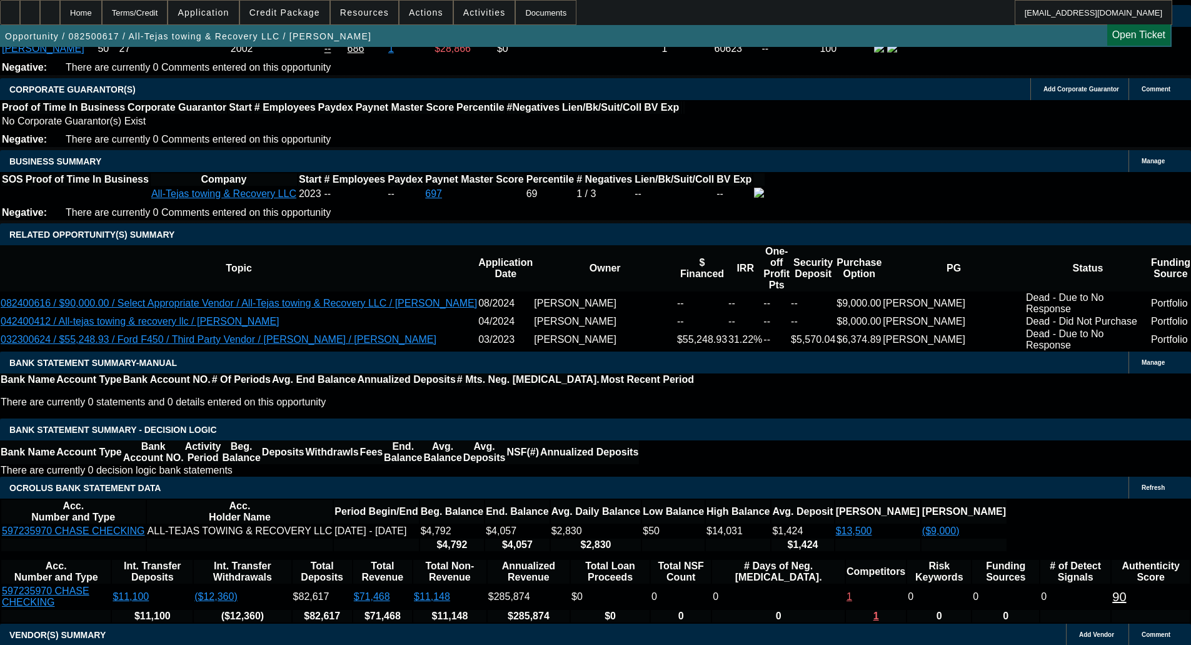
scroll to position [2082, 0]
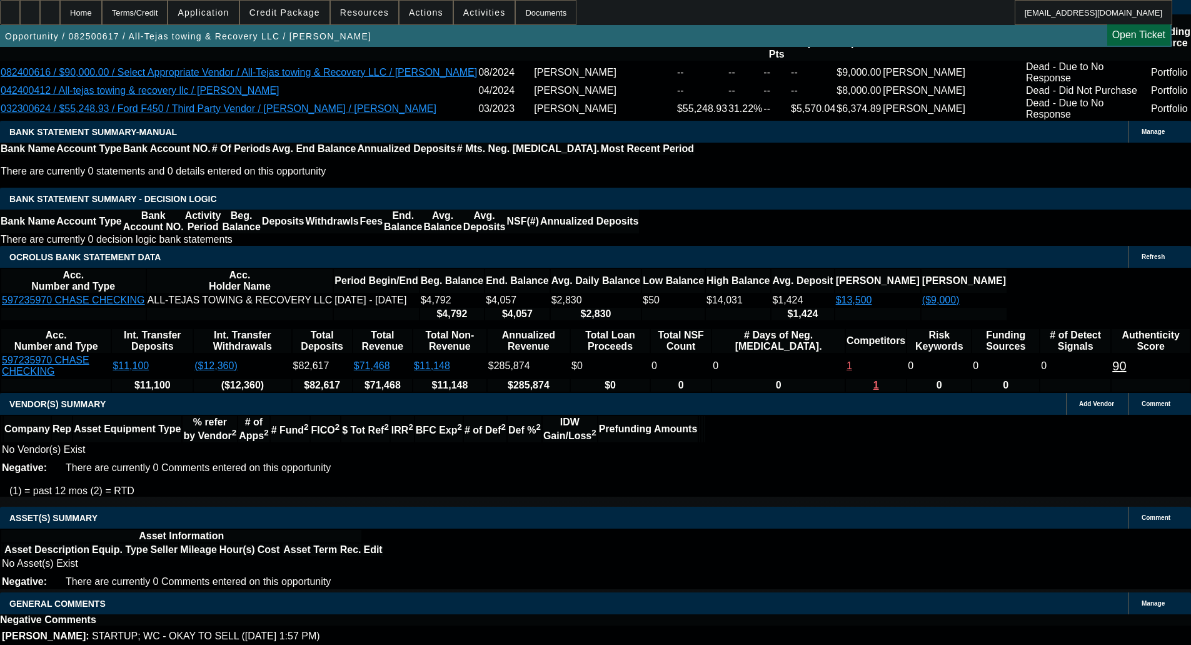
select select "4"
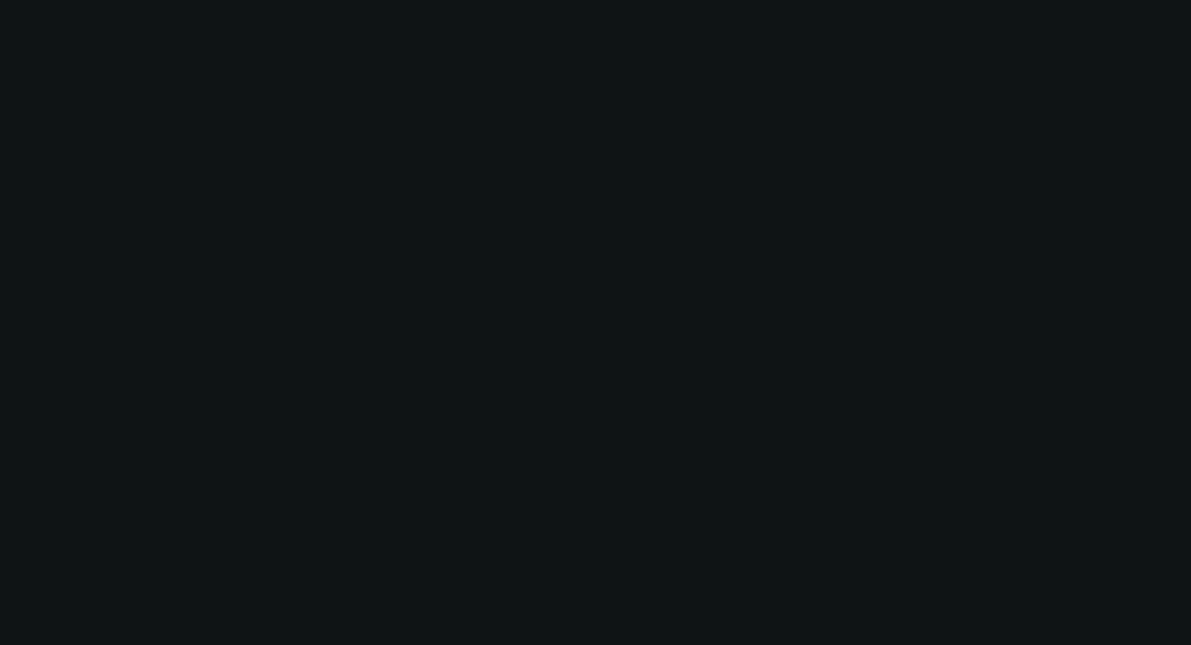
scroll to position [0, 0]
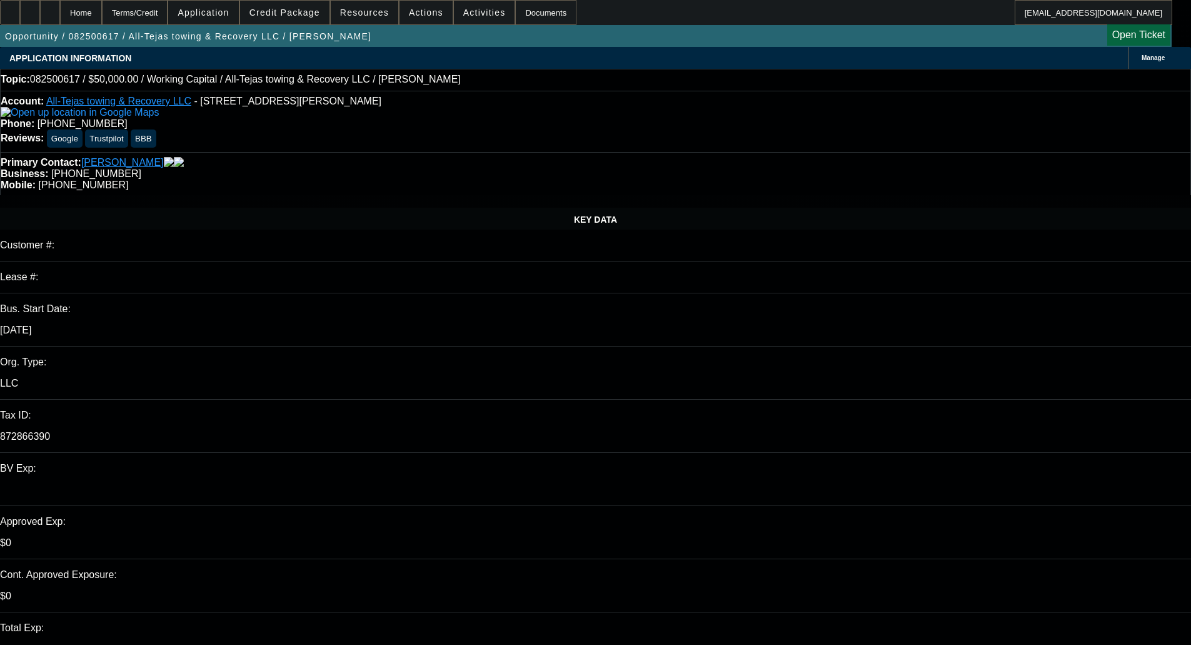
type input "02:02"
type input "02:28"
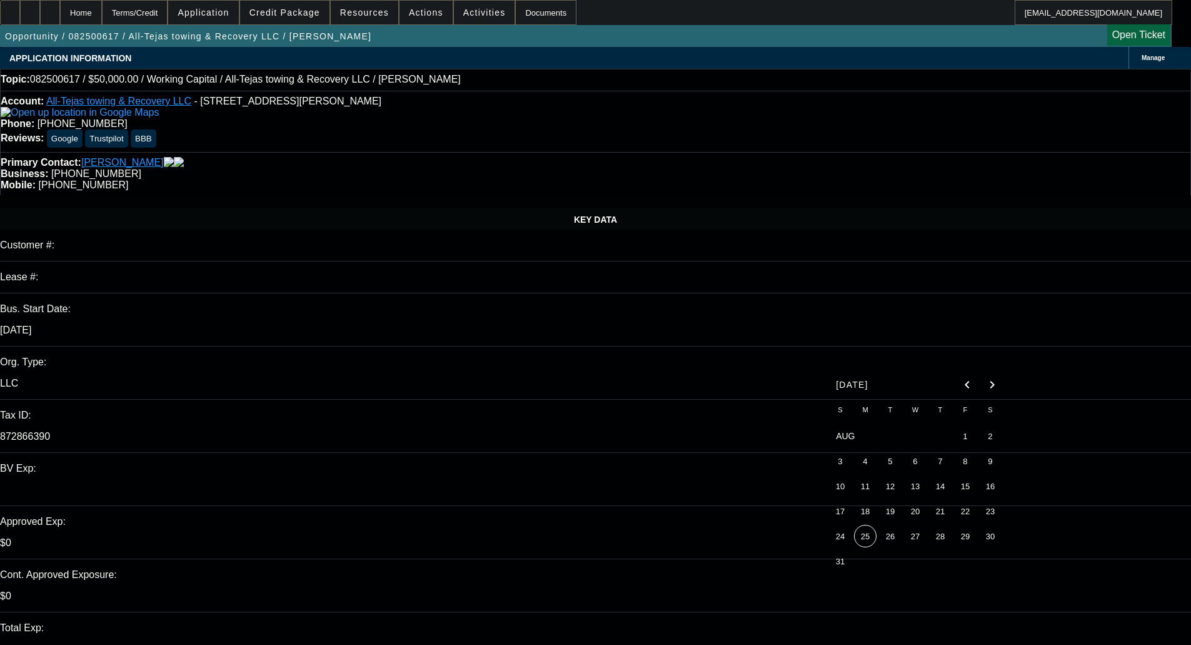
click at [869, 542] on span "25" at bounding box center [865, 536] width 23 height 23
type input "[DATE]"
type textarea "C"
paste textarea "The application for All-Tejas Towing & Recovery LLC is not eligible for a Chann…"
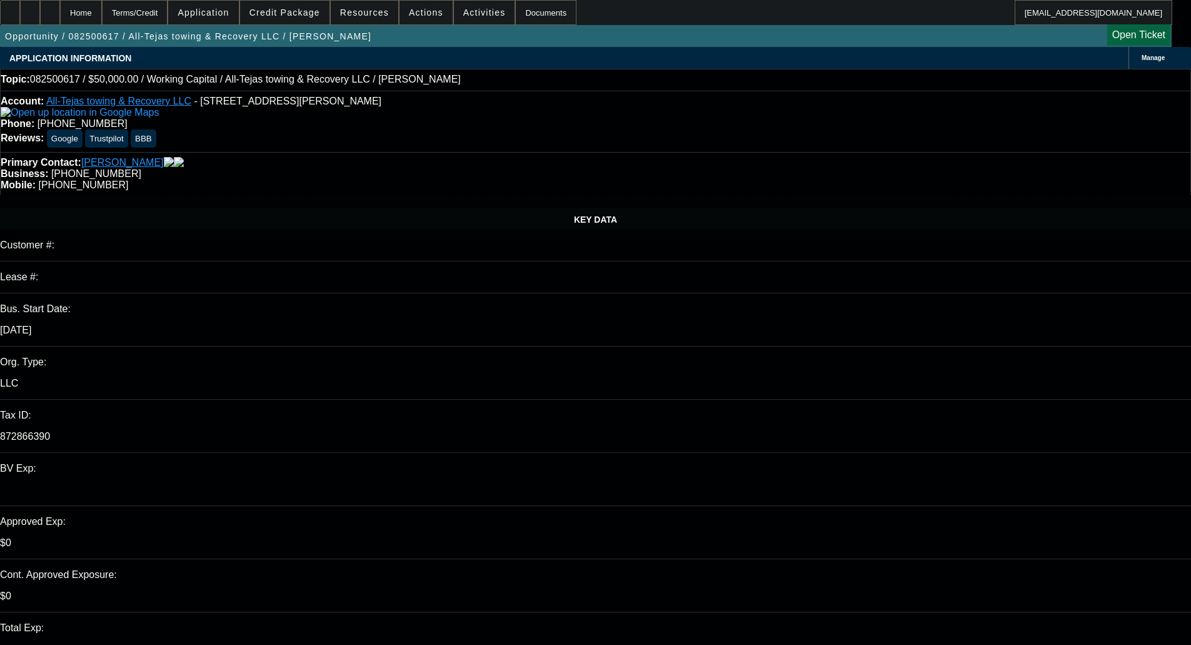
scroll to position [30, 0]
type textarea "DECLINED BY CPWC - "The application for All-Tejas Towing & Recovery LLC is not …"
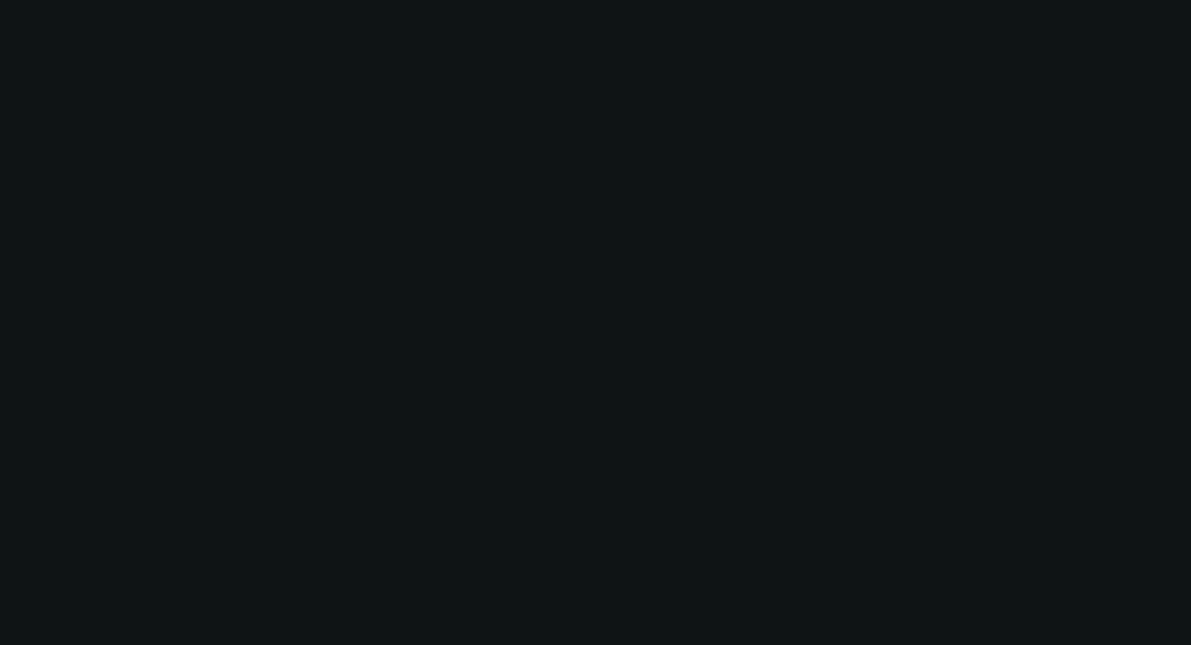
select select "0"
select select "2"
select select "0"
select select "6"
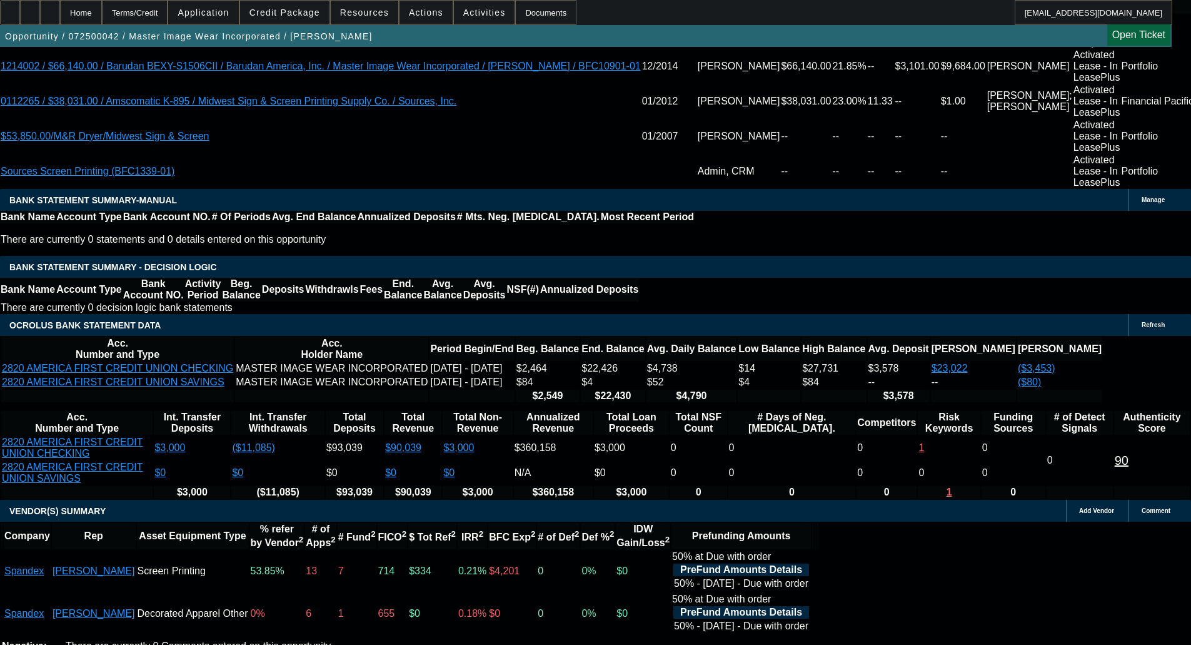
select select "0"
select select "0.1"
select select "4"
select select "0"
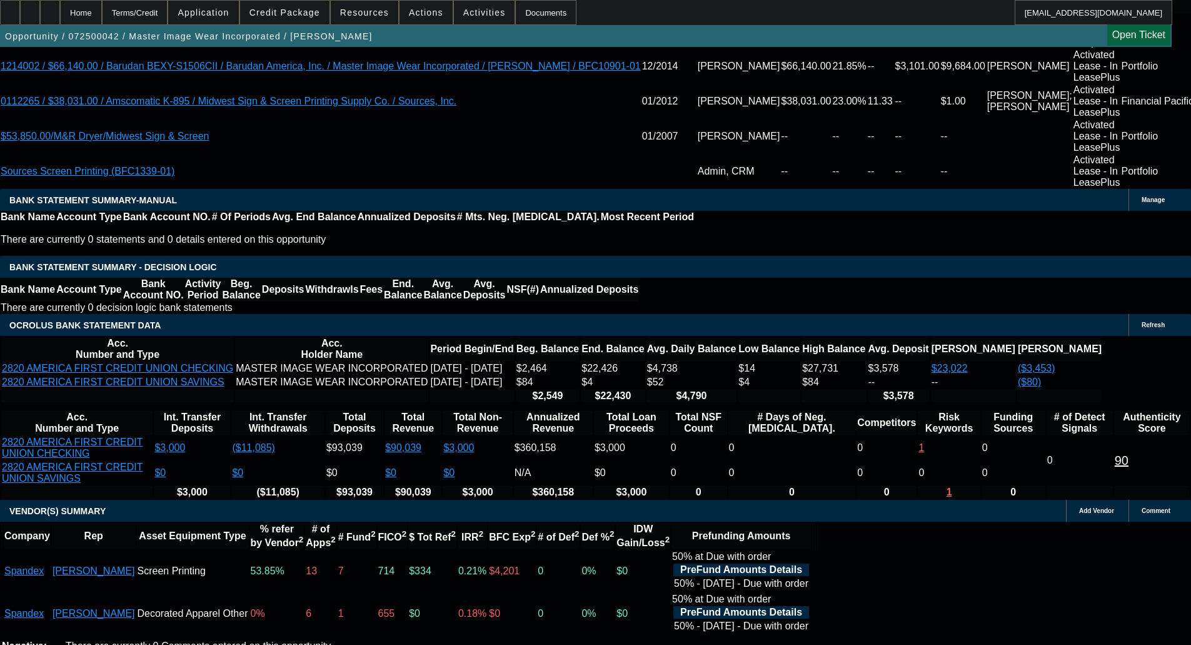
select select "0"
select select "0.1"
select select "4"
select select "0"
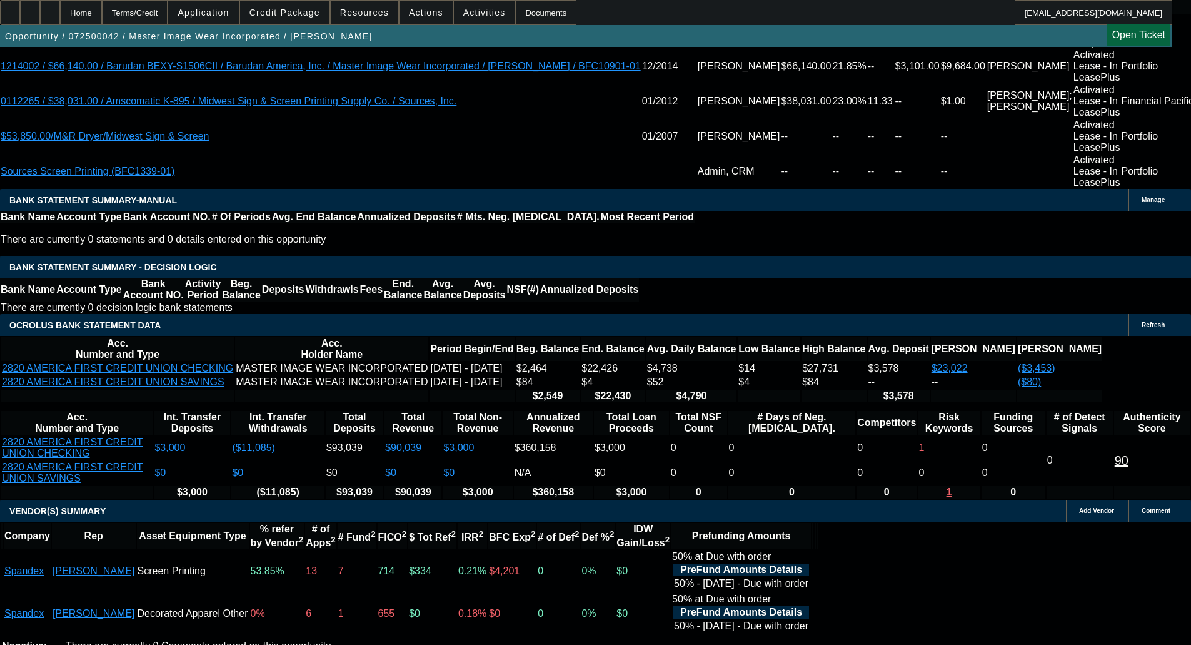
select select "3"
select select "0.1"
select select "4"
select select "0"
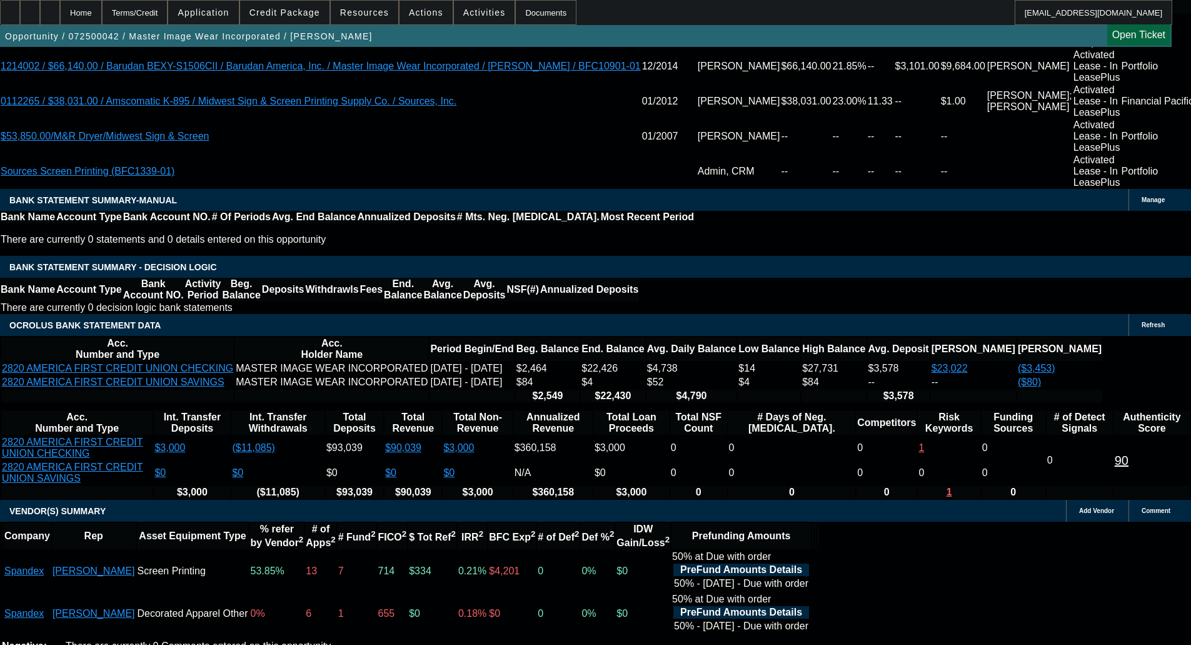
select select "3"
select select "0.1"
select select "4"
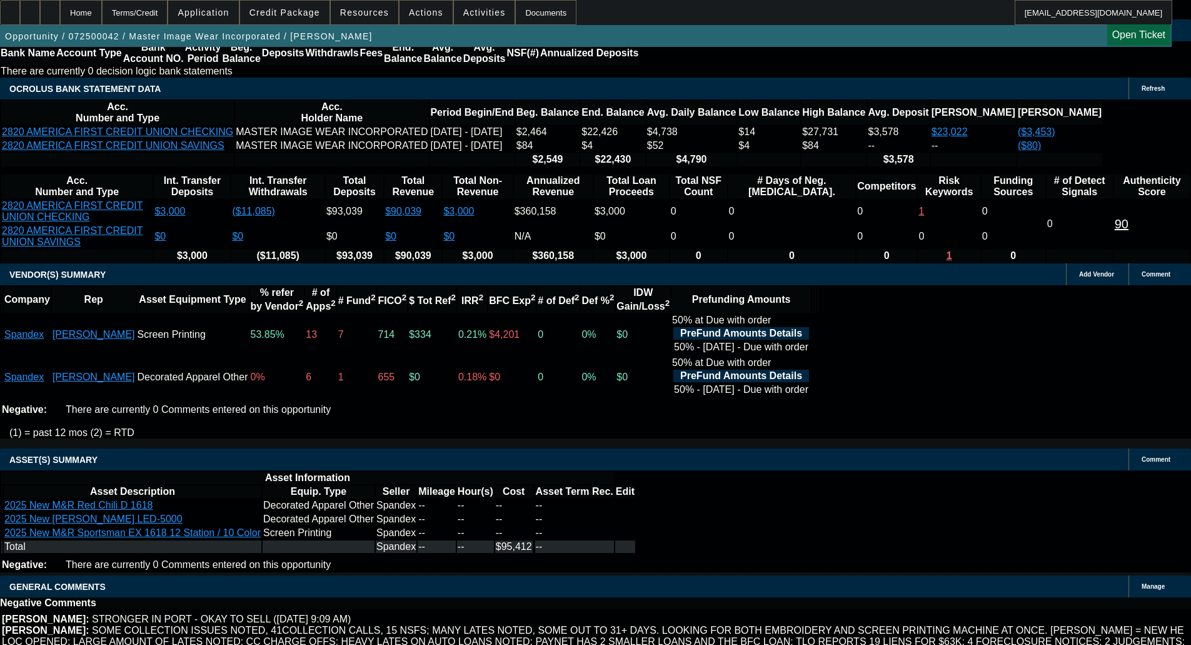
scroll to position [2695, 0]
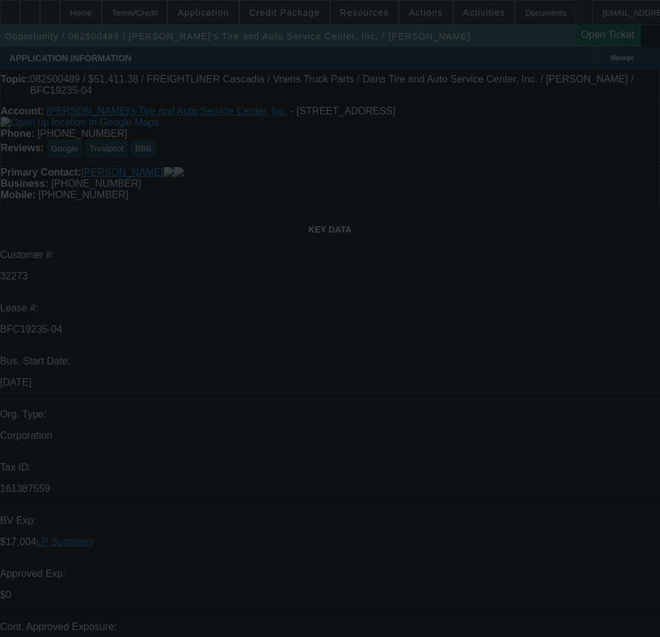
select select "0"
select select "3"
select select "0.1"
select select "4"
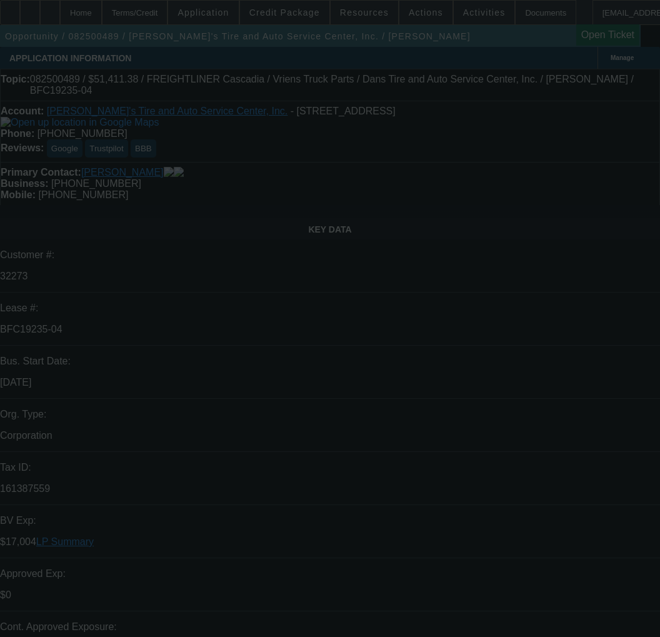
select select "0"
select select "3"
select select "0.1"
select select "4"
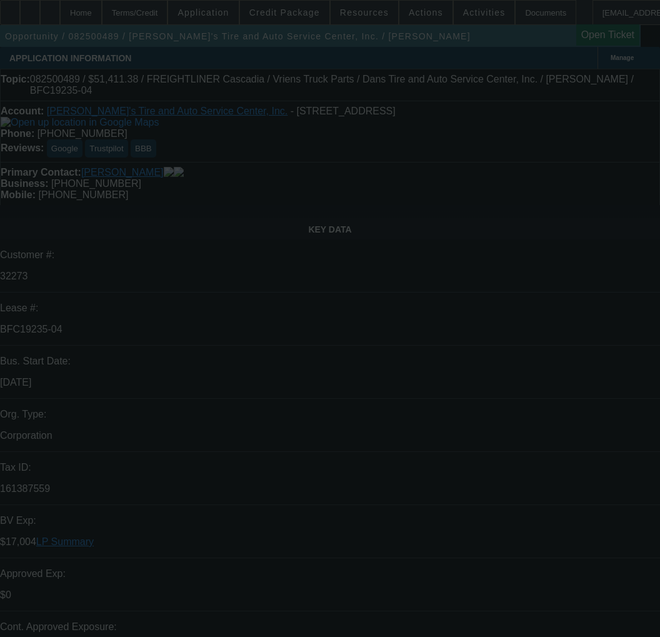
select select "0"
select select "3"
select select "0.1"
select select "4"
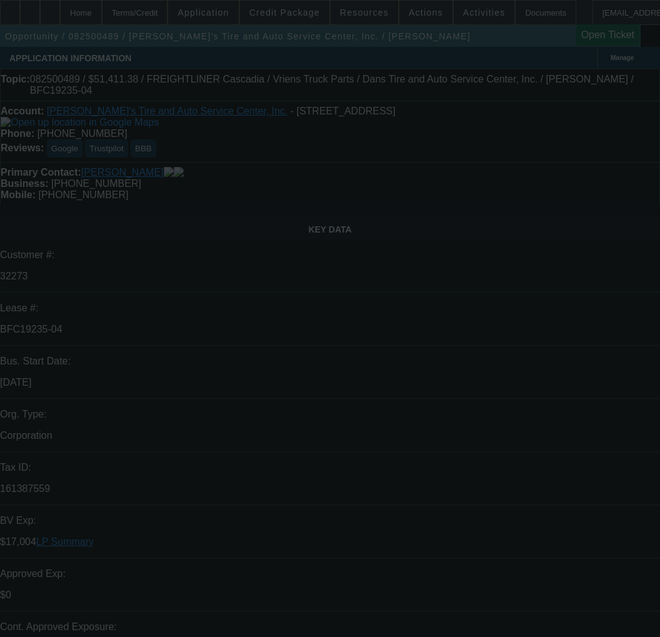
select select "0"
select select "3"
select select "0.1"
select select "4"
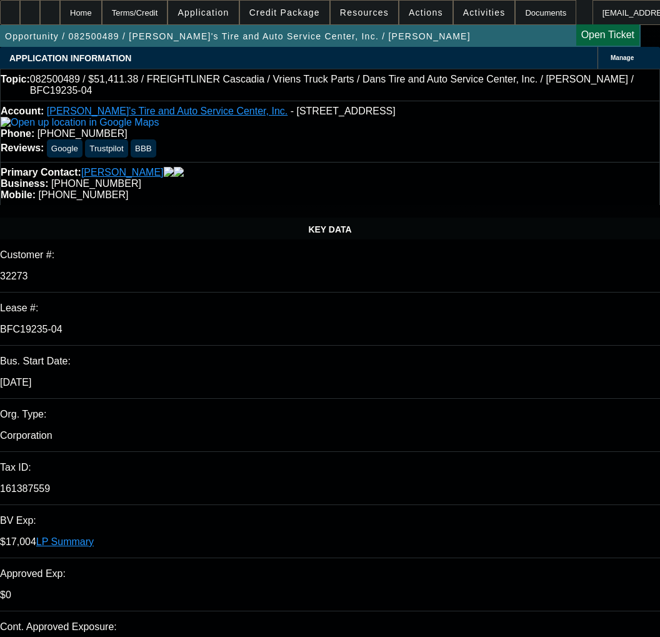
click at [422, 51] on div "APPLICATION INFORMATION Manage" at bounding box center [330, 58] width 660 height 22
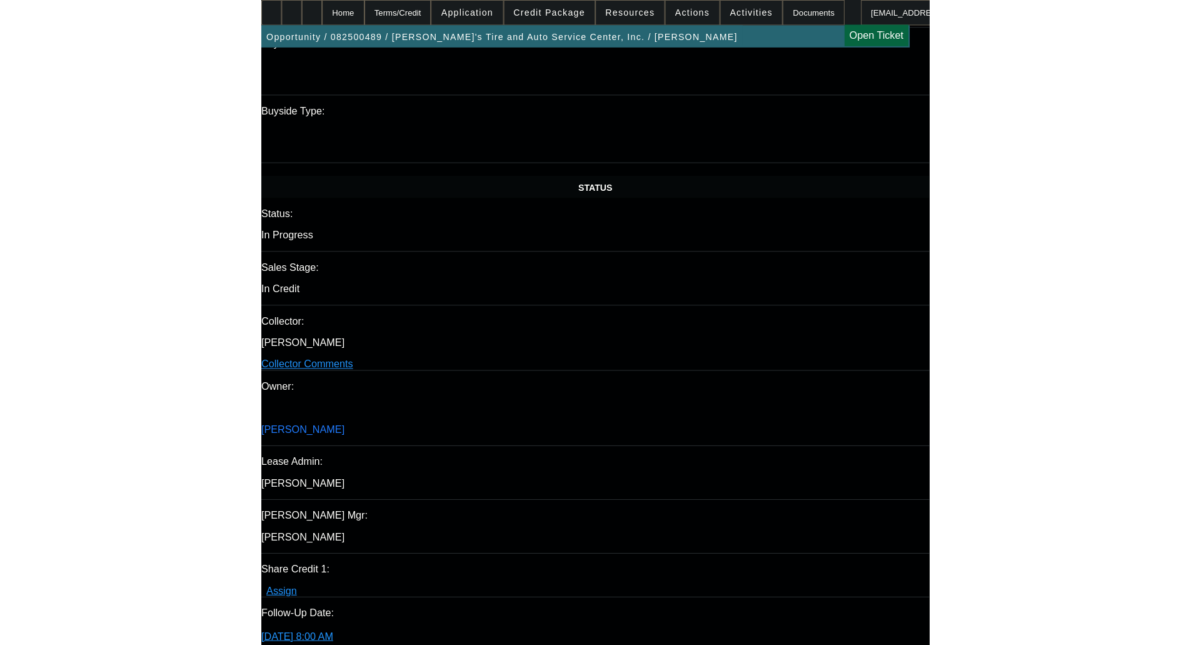
scroll to position [1251, 0]
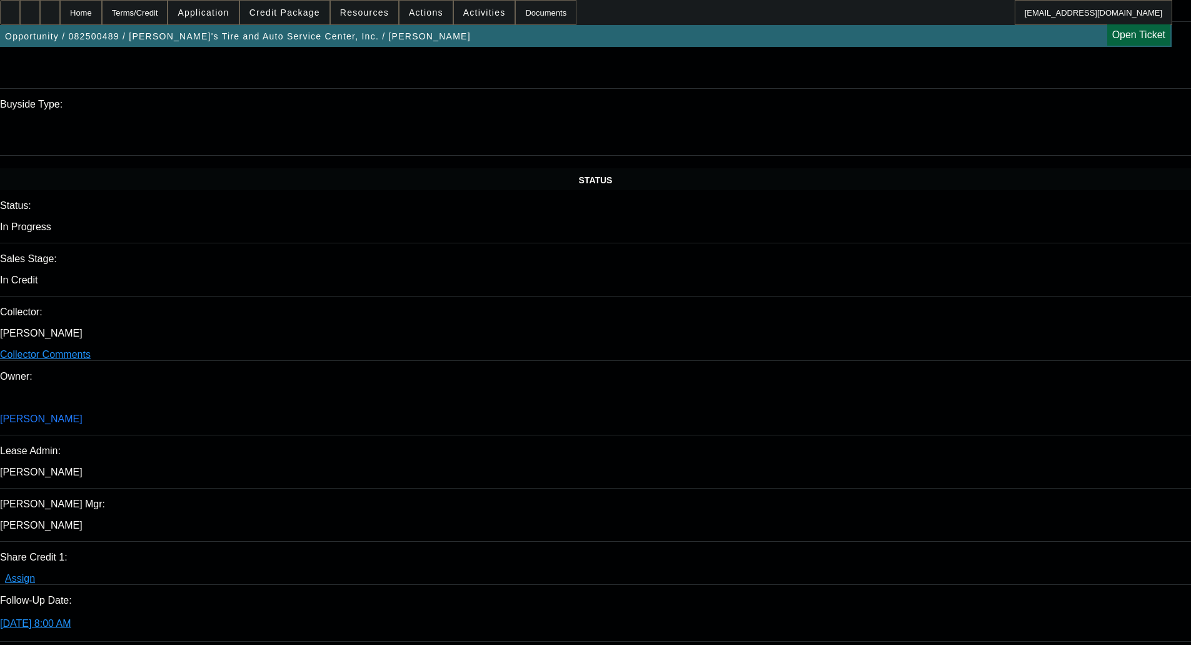
click at [290, 4] on span at bounding box center [284, 12] width 89 height 30
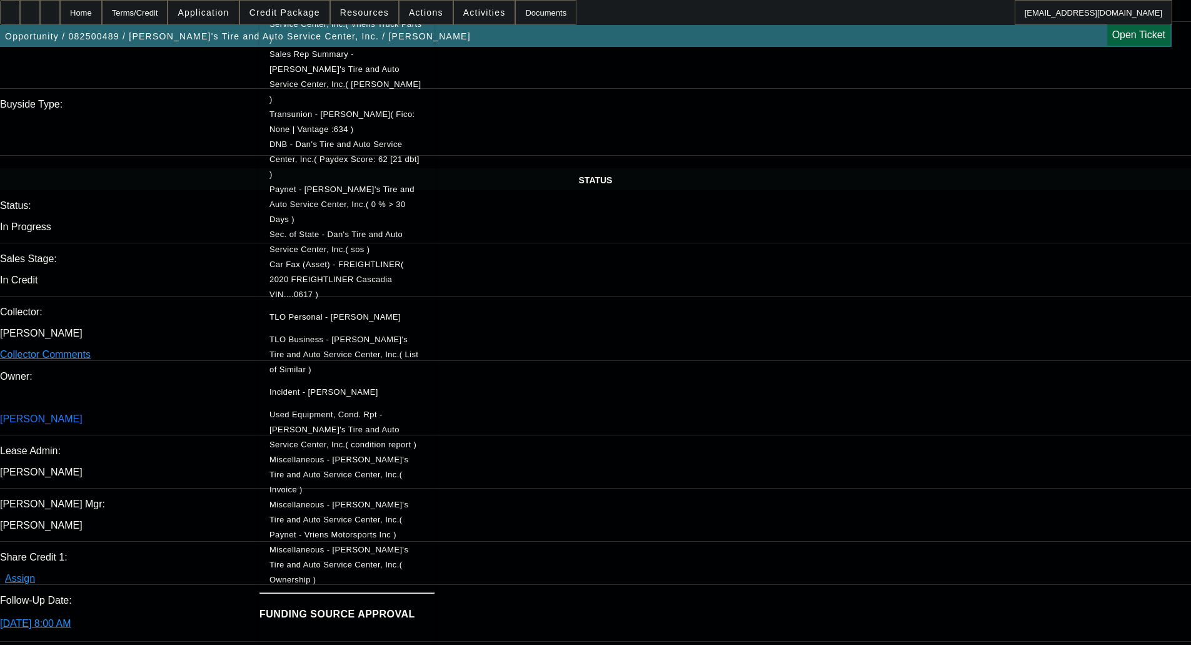
scroll to position [438, 0]
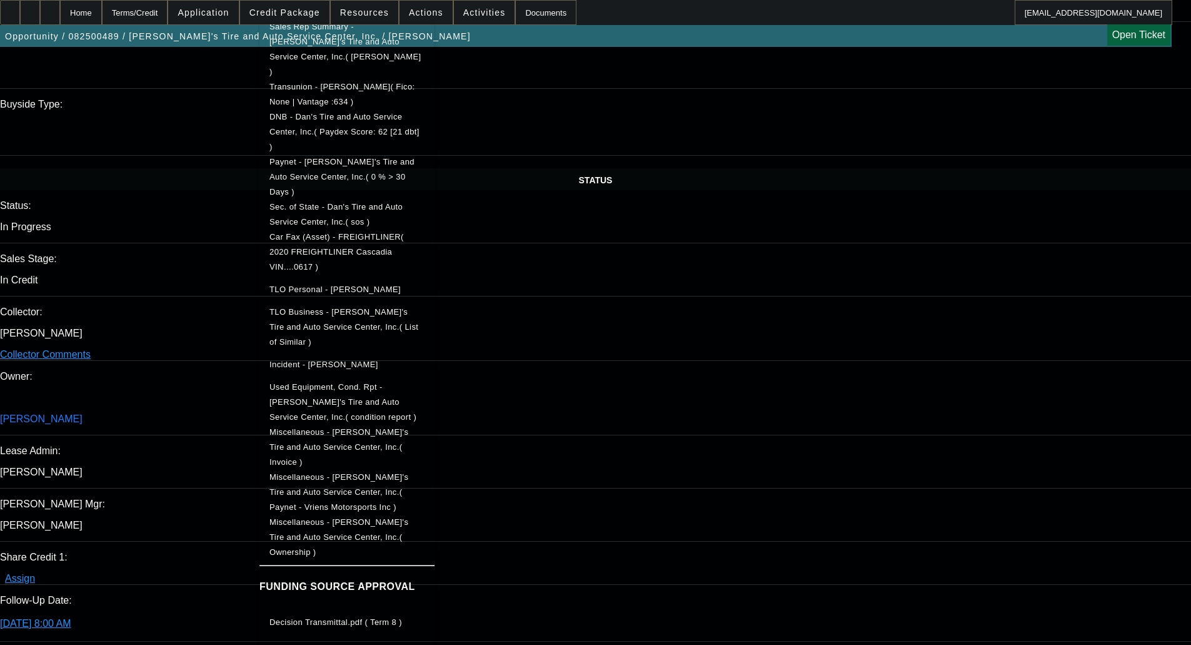
click at [211, 256] on div at bounding box center [595, 322] width 1191 height 645
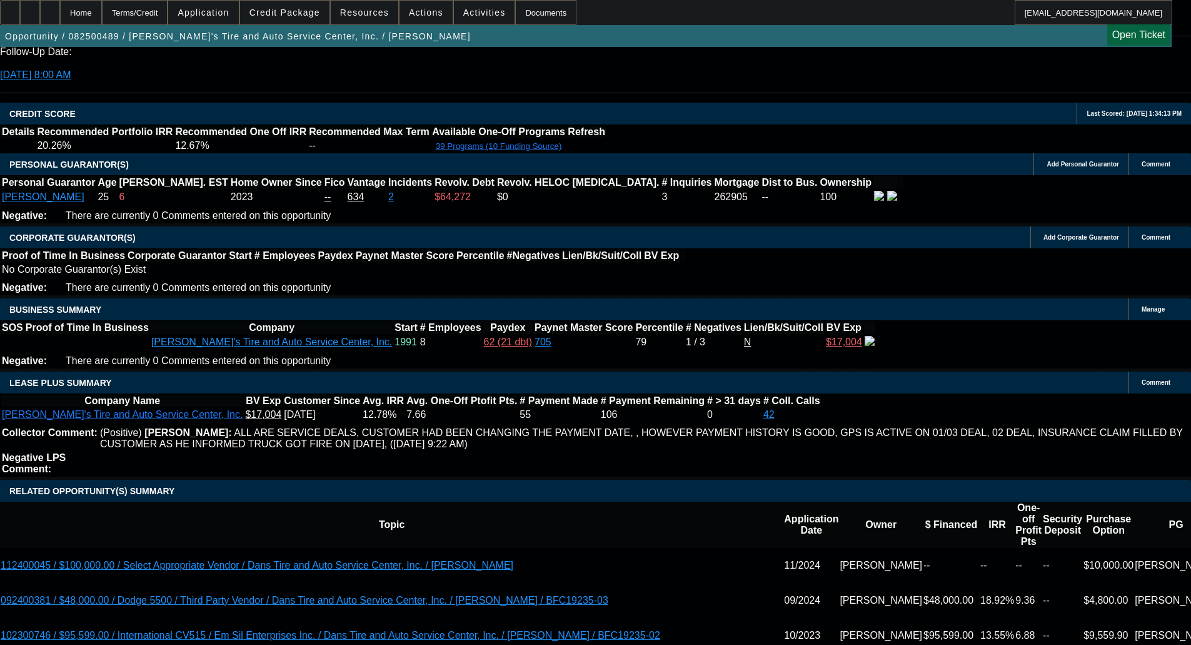
scroll to position [1813, 0]
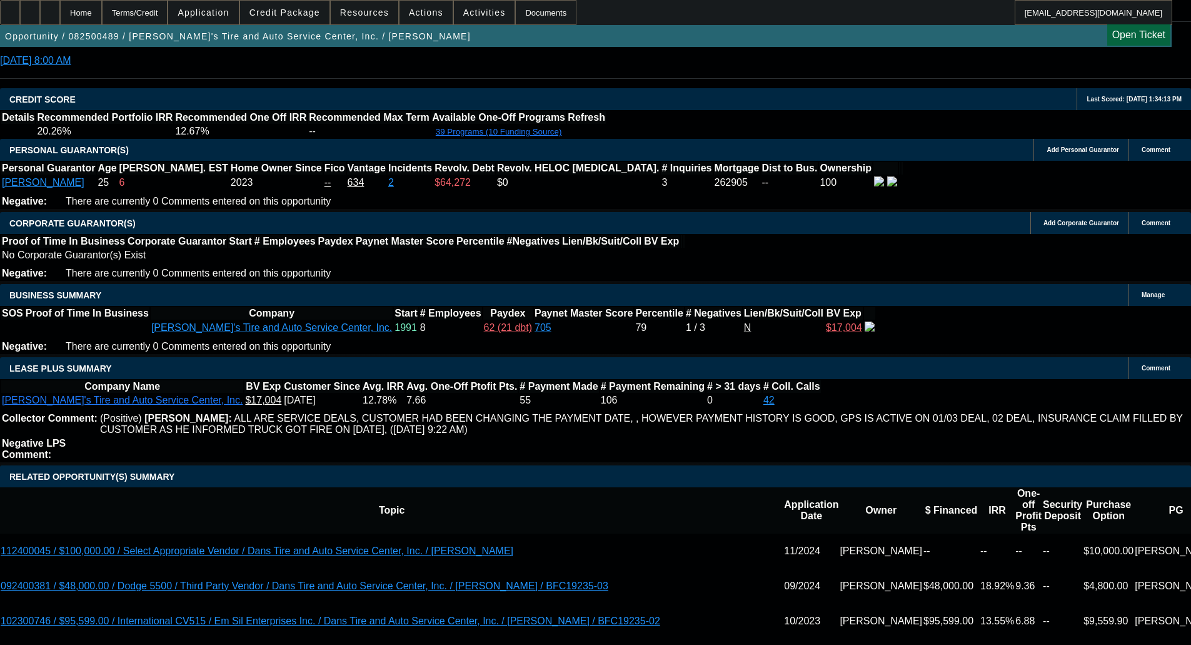
drag, startPoint x: 190, startPoint y: 311, endPoint x: 126, endPoint y: 286, distance: 68.3
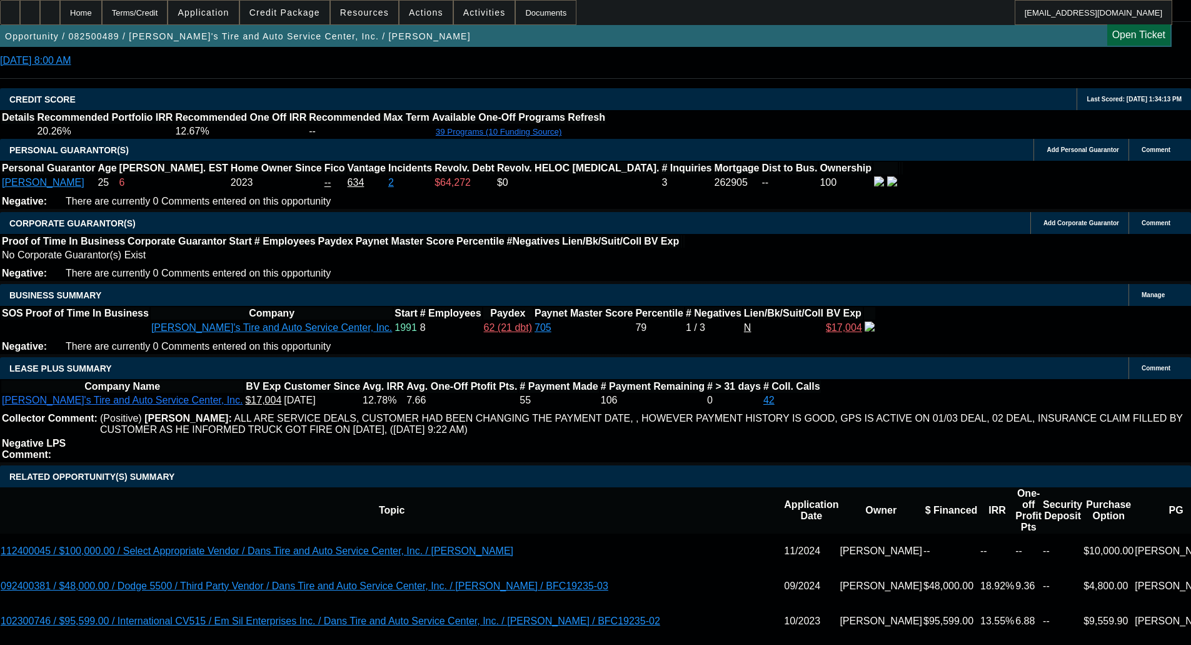
click at [278, 7] on span at bounding box center [284, 12] width 89 height 30
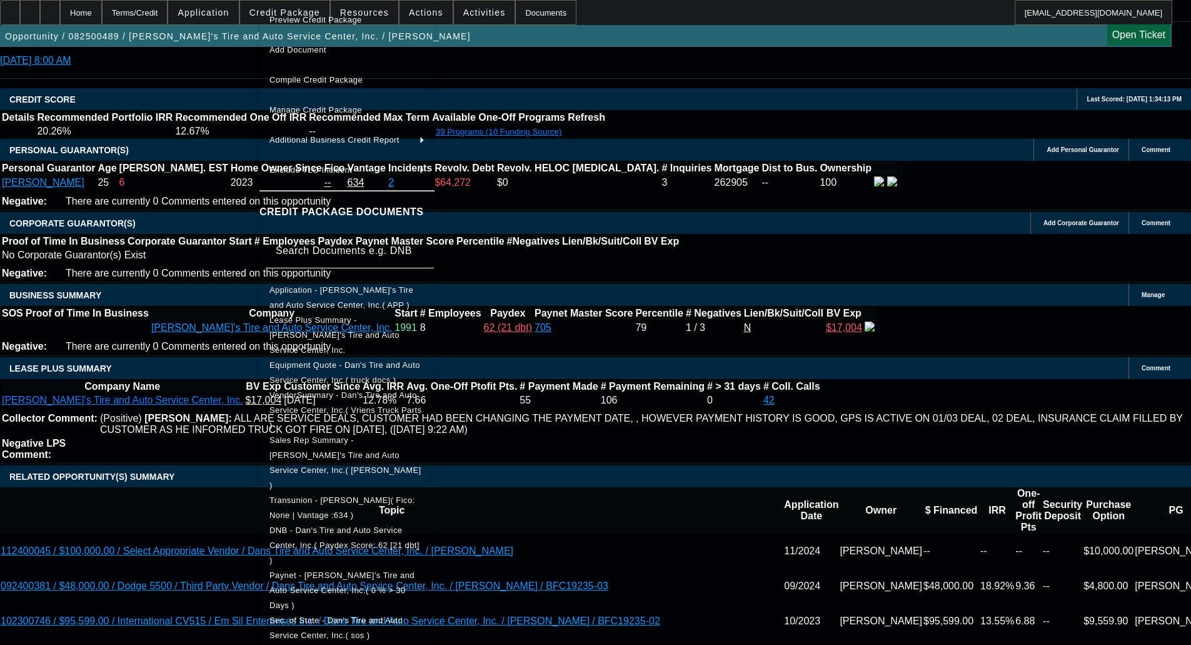
click at [362, 360] on span "Equipment Quote - Dan's Tire and Auto Service Center, Inc.( truck docs )" at bounding box center [345, 372] width 151 height 24
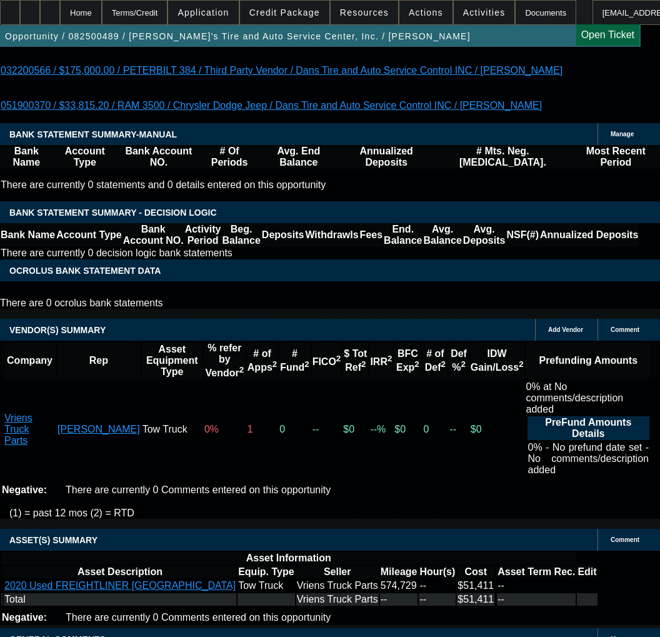
scroll to position [2689, 0]
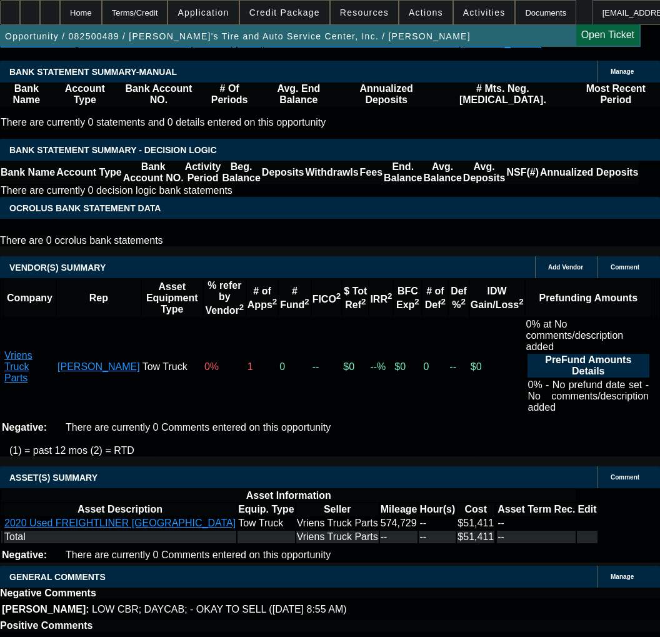
select select "9"
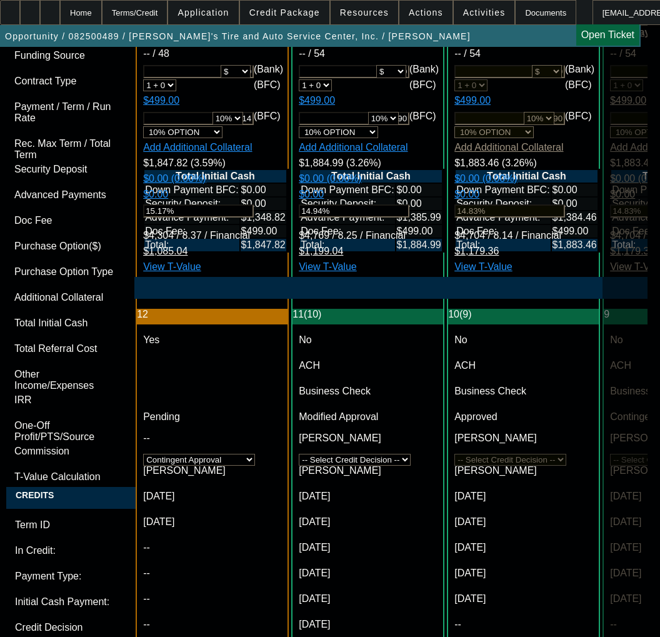
scroll to position [3815, 0]
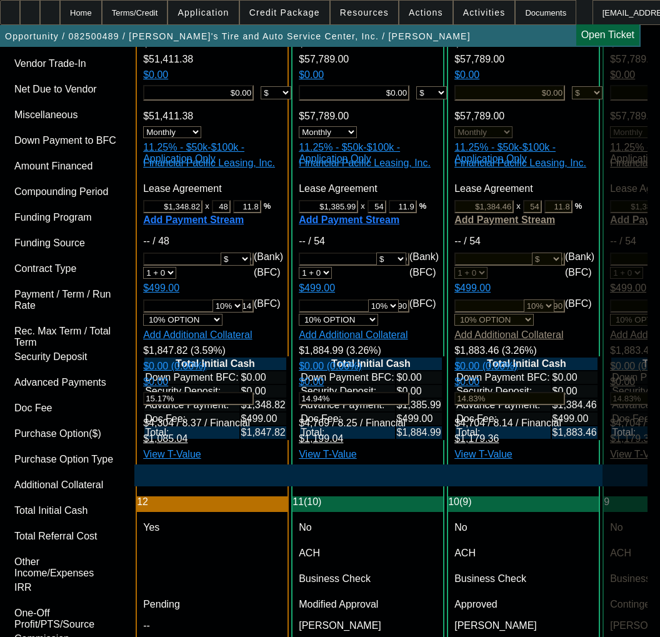
type input "11/17/2025"
drag, startPoint x: 308, startPoint y: 300, endPoint x: 317, endPoint y: 323, distance: 24.4
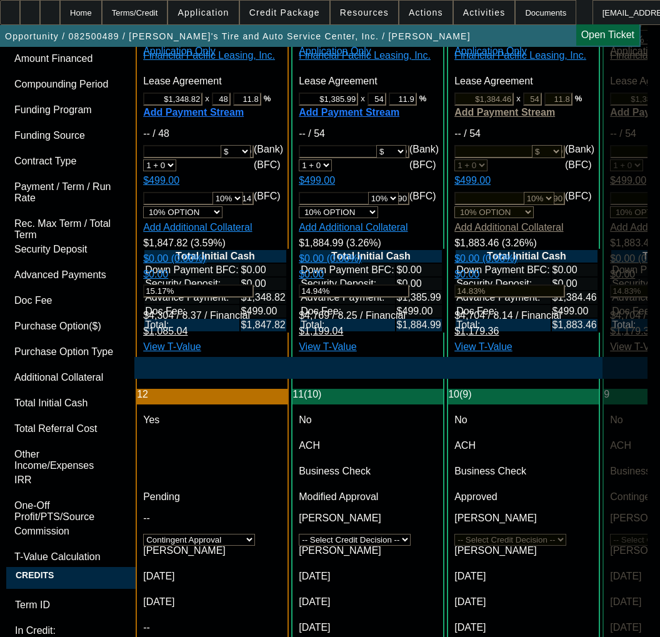
scroll to position [4190, 0]
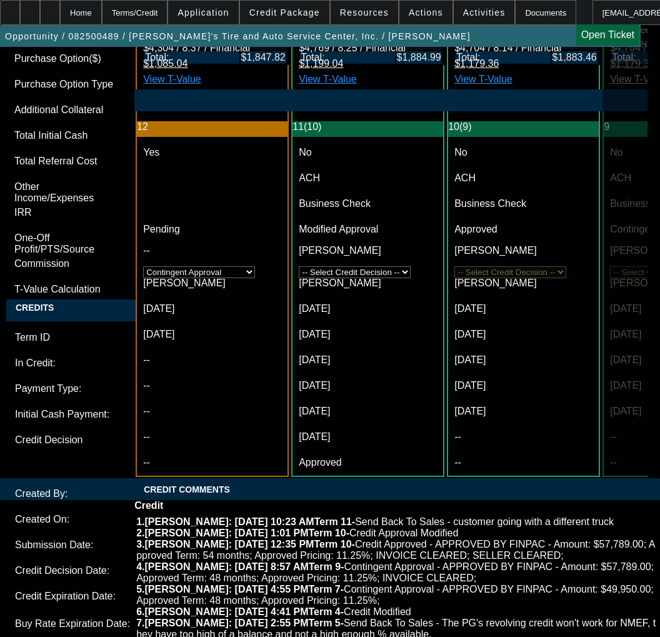
type input "11/17/2025"
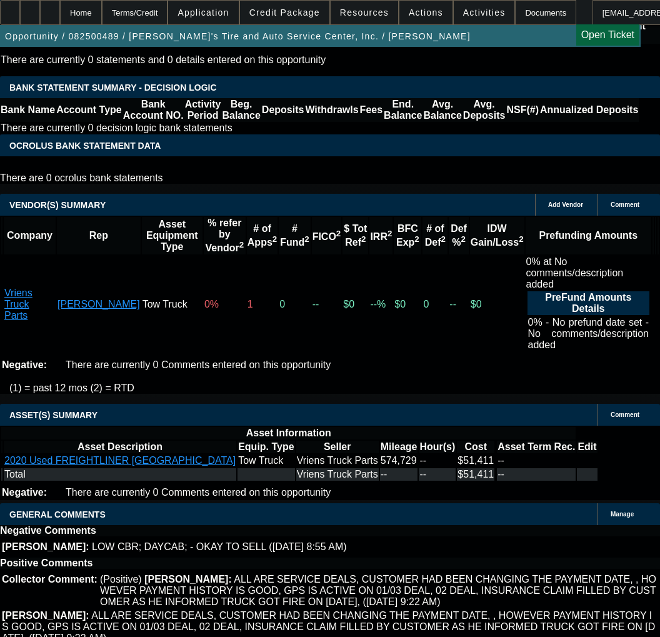
scroll to position [2877, 0]
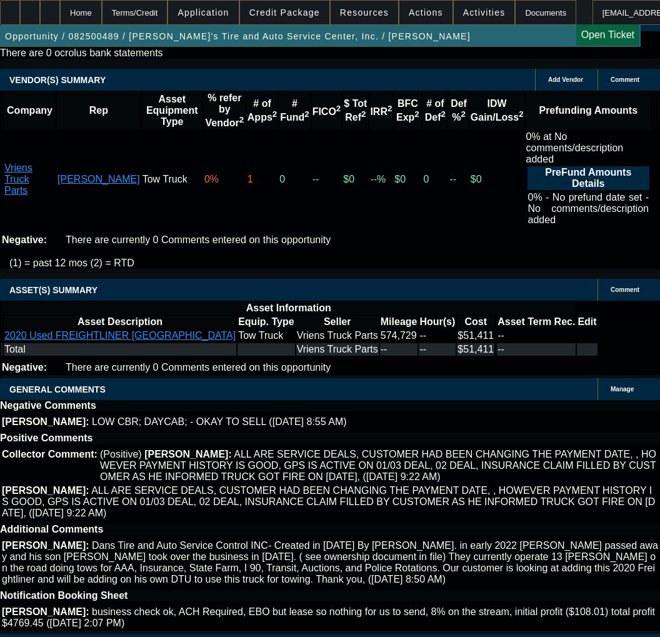
copy span "APPROVED BY FINPAC - Amount: $57,789.00; Approved Term: 54 months; Approved Pri…"
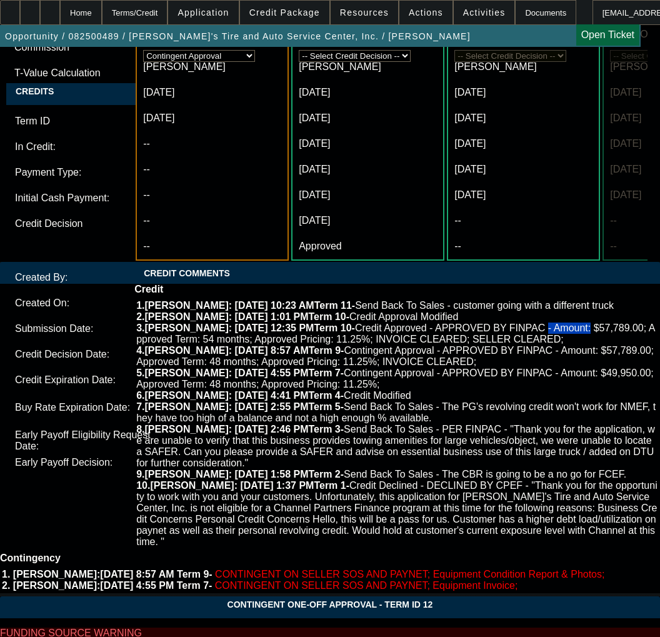
scroll to position [4377, 0]
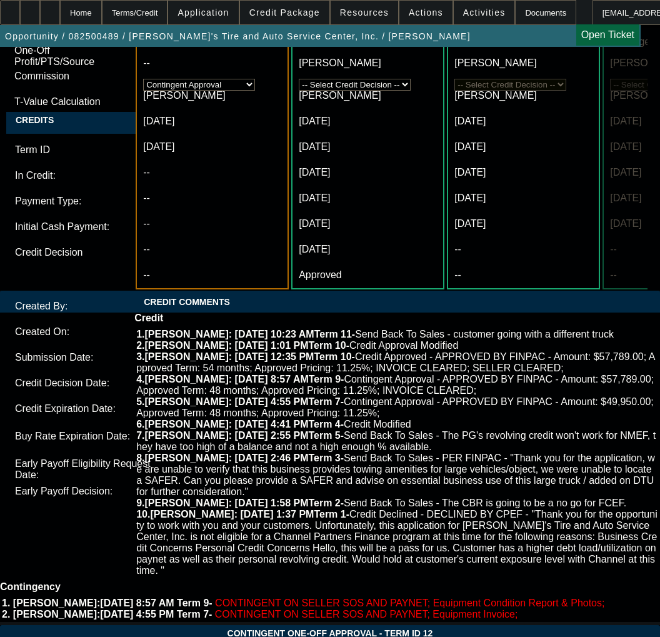
drag, startPoint x: 181, startPoint y: 210, endPoint x: 9, endPoint y: 201, distance: 172.2
paste textarea "Amount: $57,789.00; Approved Term: 54 months; Approved Pricing: 11.25%; INVOICE…"
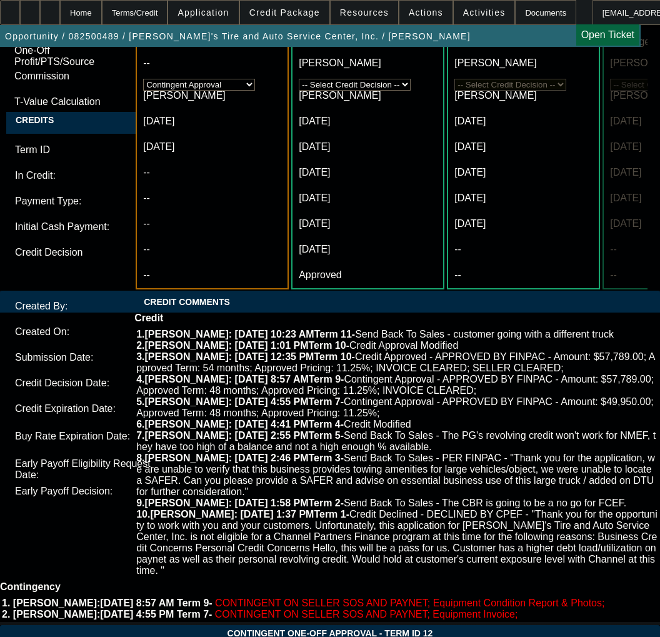
paste textarea "1,412"
drag, startPoint x: 575, startPoint y: 181, endPoint x: 480, endPoint y: 183, distance: 94.4
type textarea "APPROVED BY FINPAC - Amount: $51,412.00; Approved Term: 48 months; Approved Pri…"
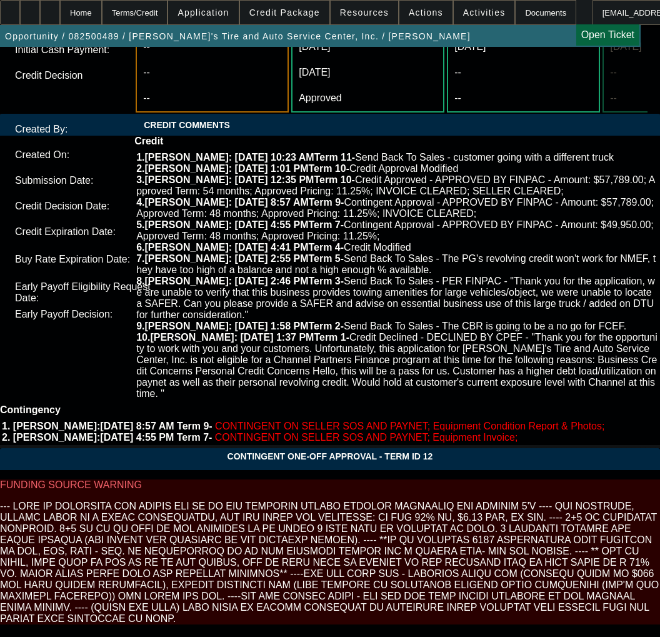
scroll to position [4565, 0]
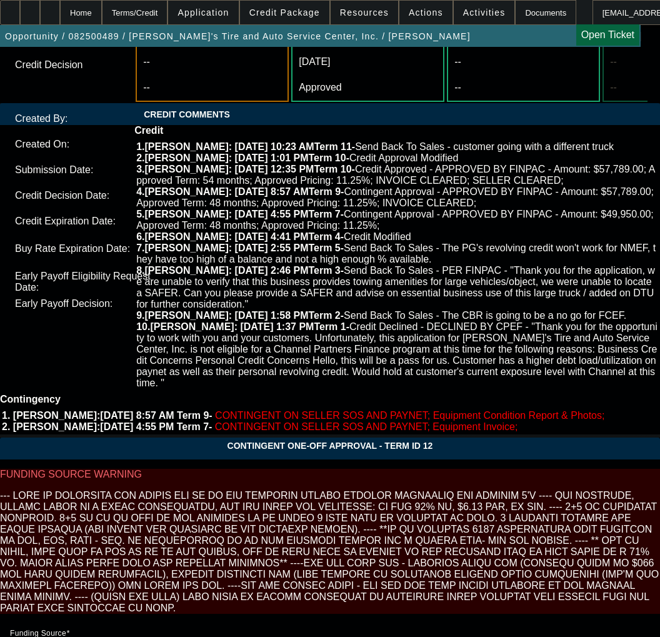
type textarea "CONTINGENT ON Seller looks like this is a side thing, need copy of their dealer…"
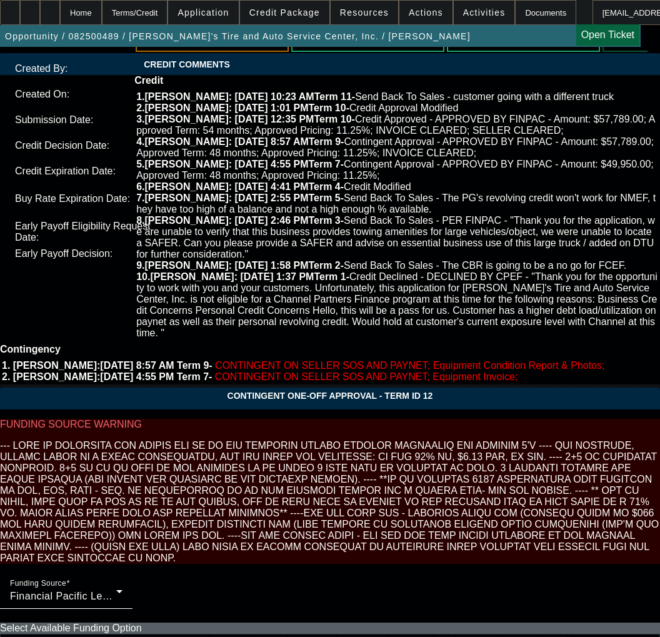
scroll to position [4666, 0]
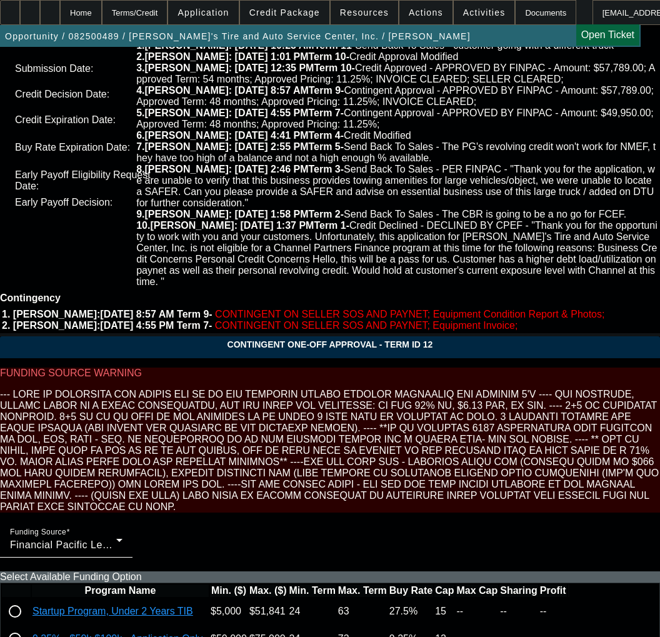
type input "02:46"
type input "01:28"
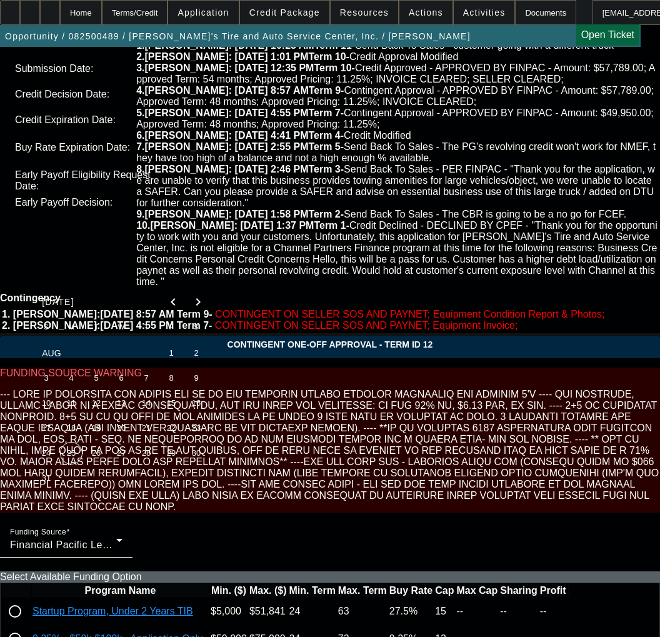
click at [69, 455] on span "25" at bounding box center [71, 453] width 23 height 23
type input "[DATE]"
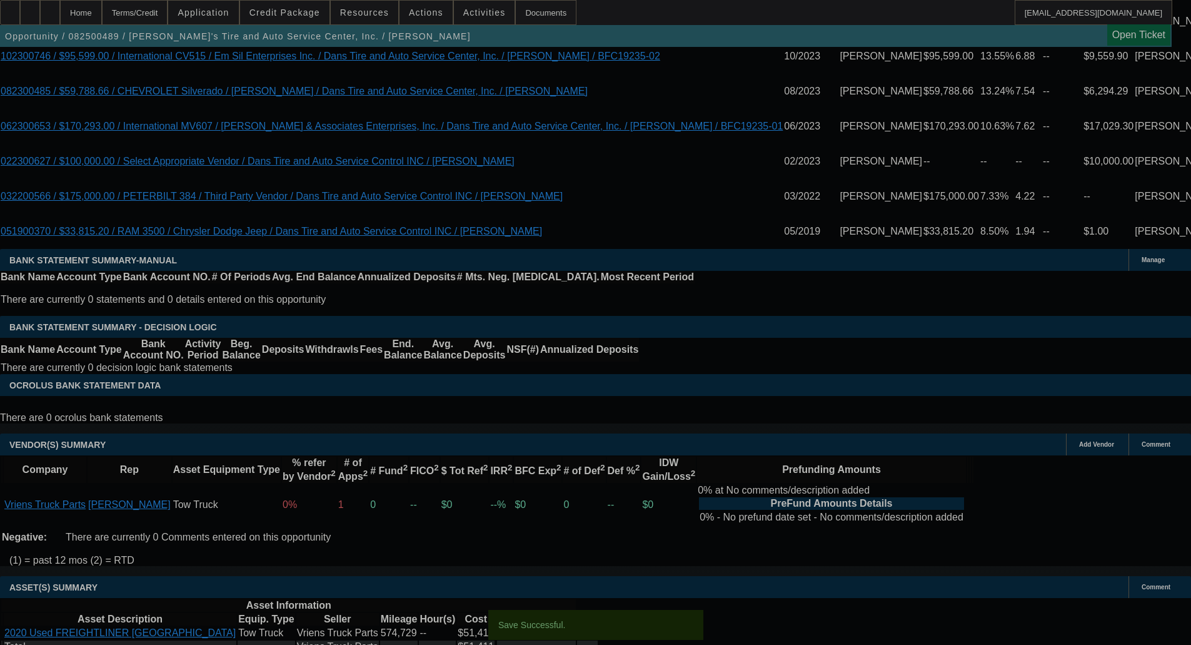
scroll to position [0, 0]
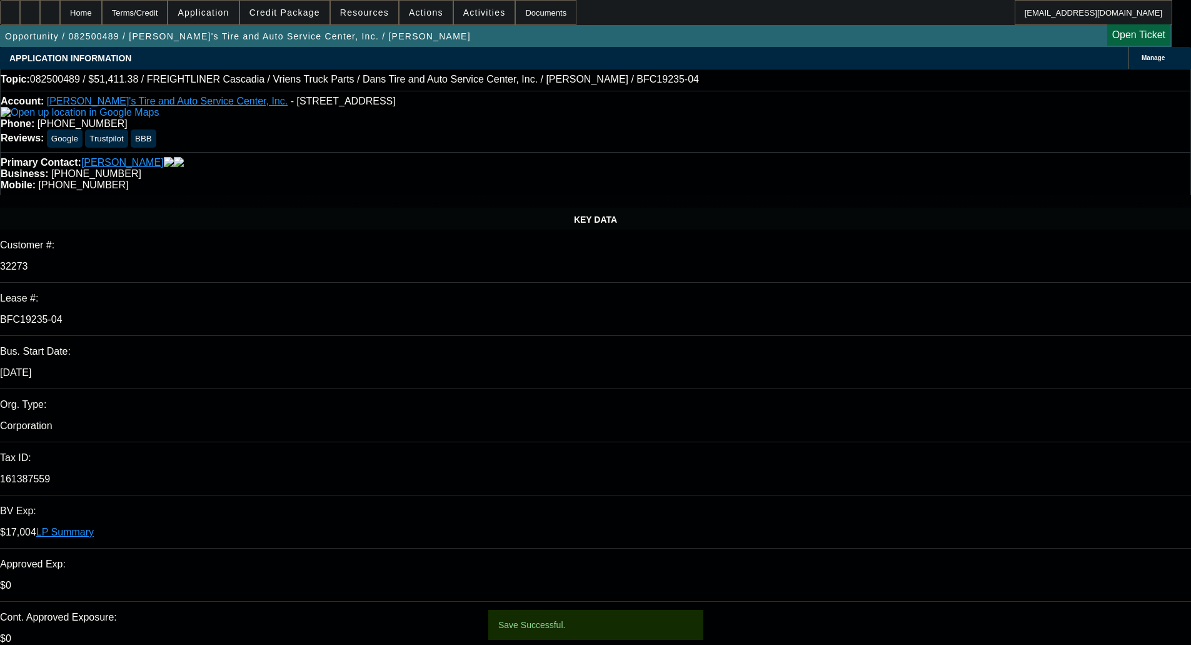
select select "0"
select select "3"
select select "0.1"
select select "4"
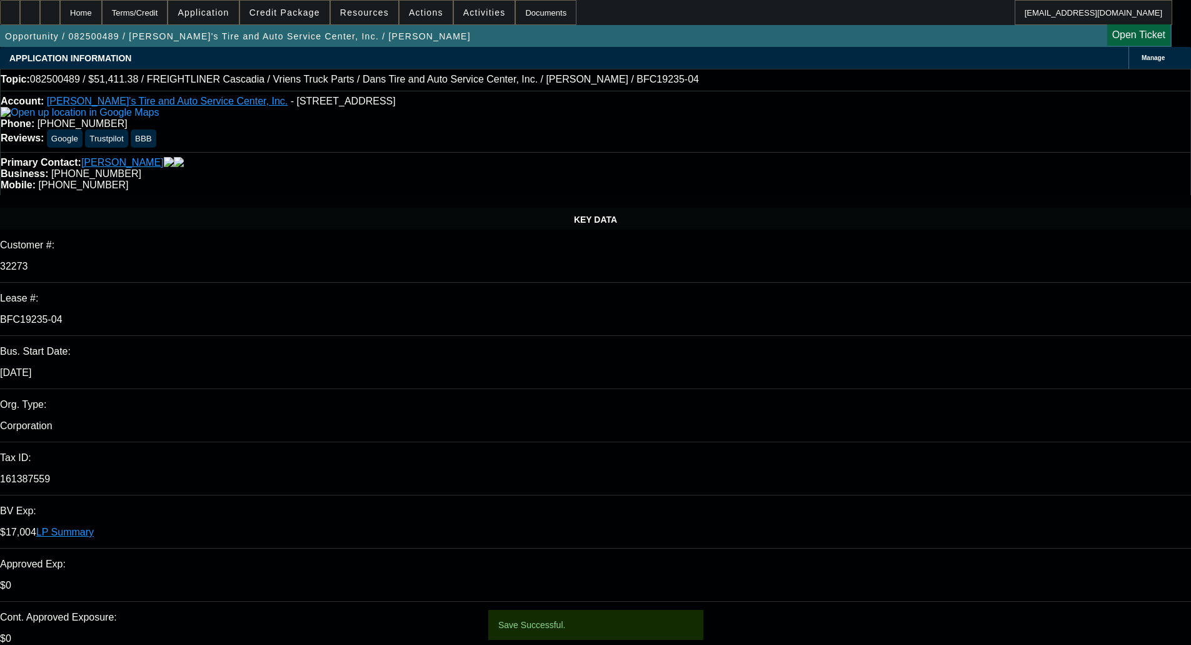
select select "0"
select select "3"
select select "0.1"
select select "4"
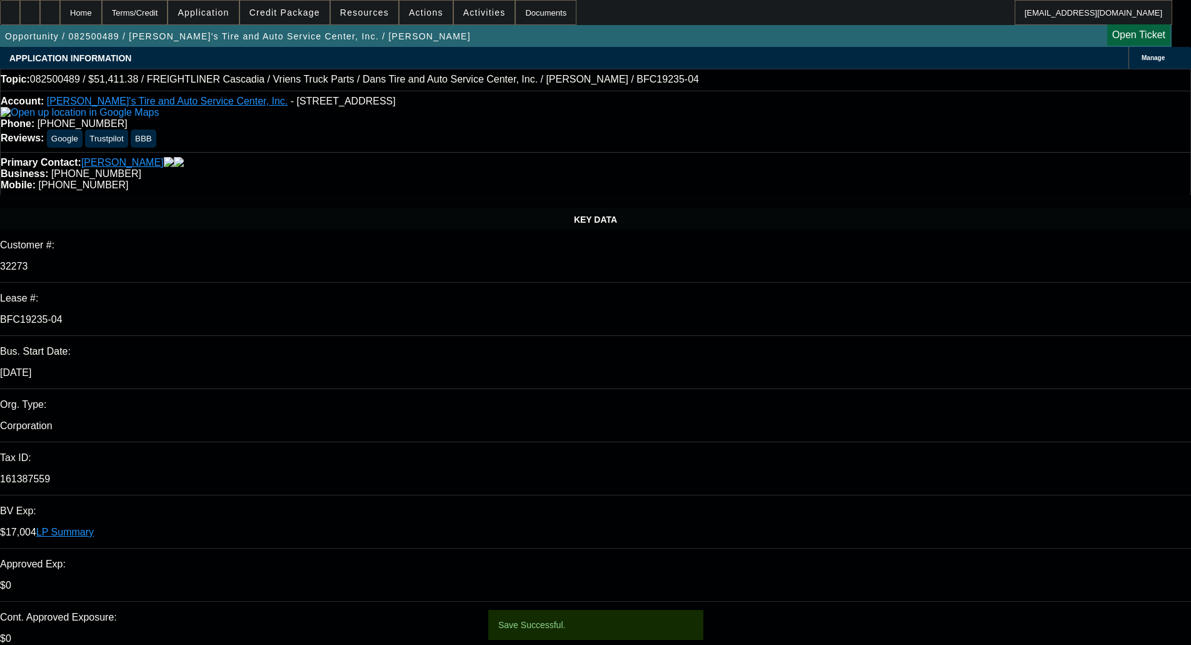
select select "0"
select select "3"
select select "0.1"
select select "4"
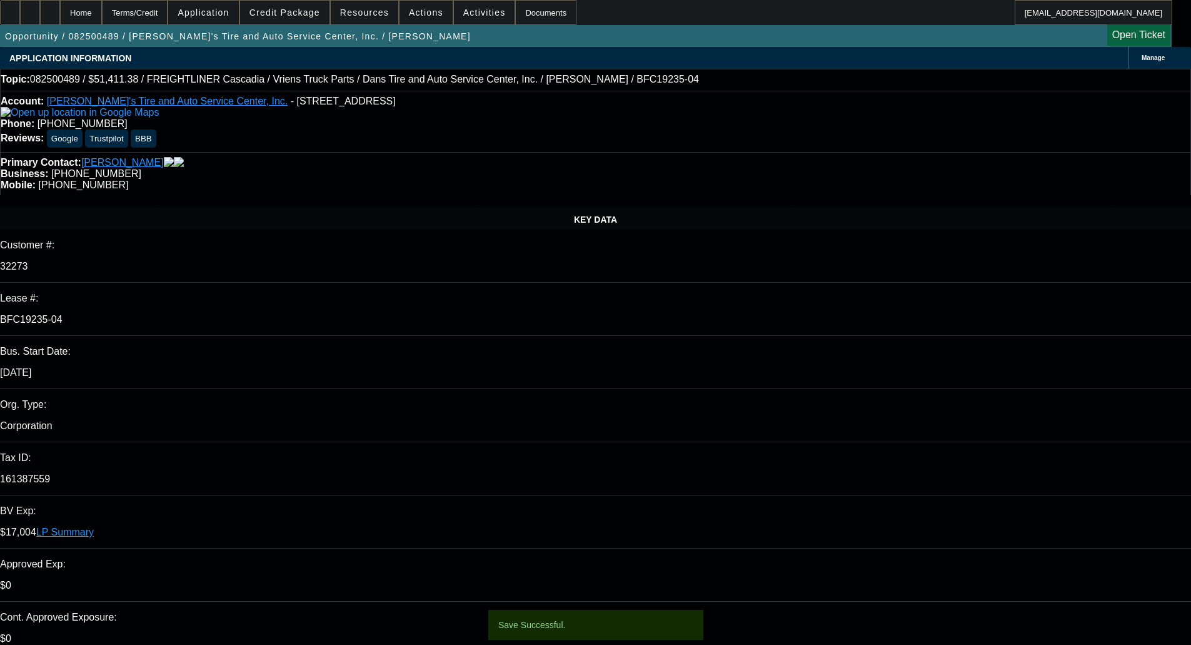
select select "0"
select select "3"
select select "0.1"
select select "4"
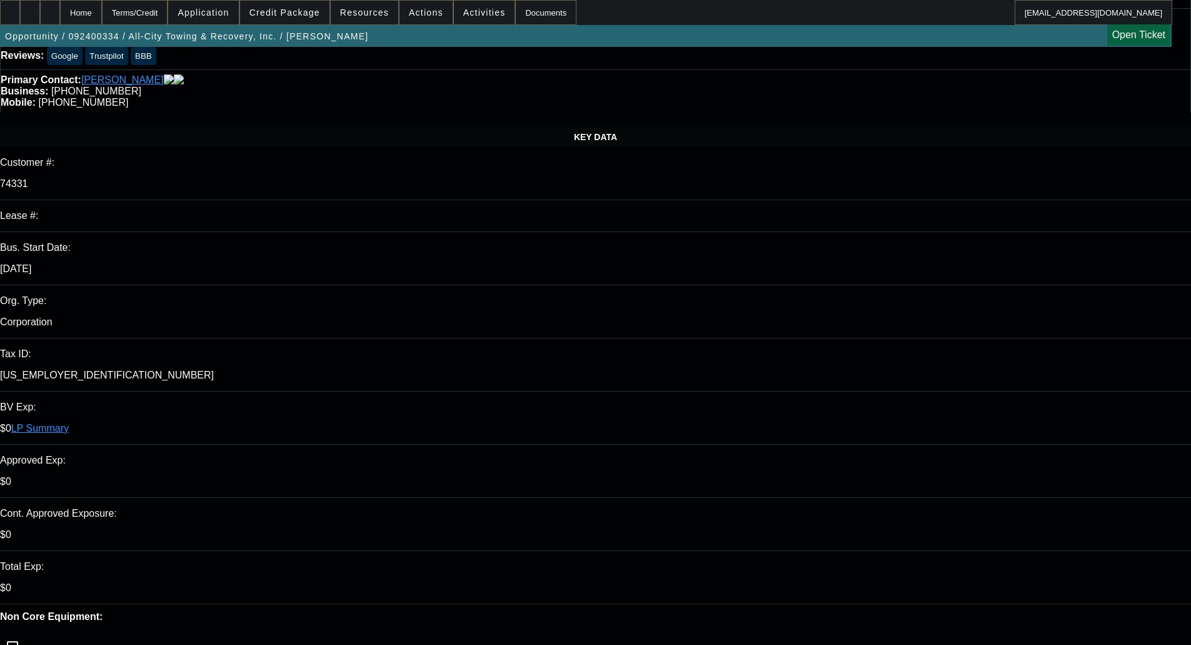
select select "0"
select select "2"
select select "0"
select select "6"
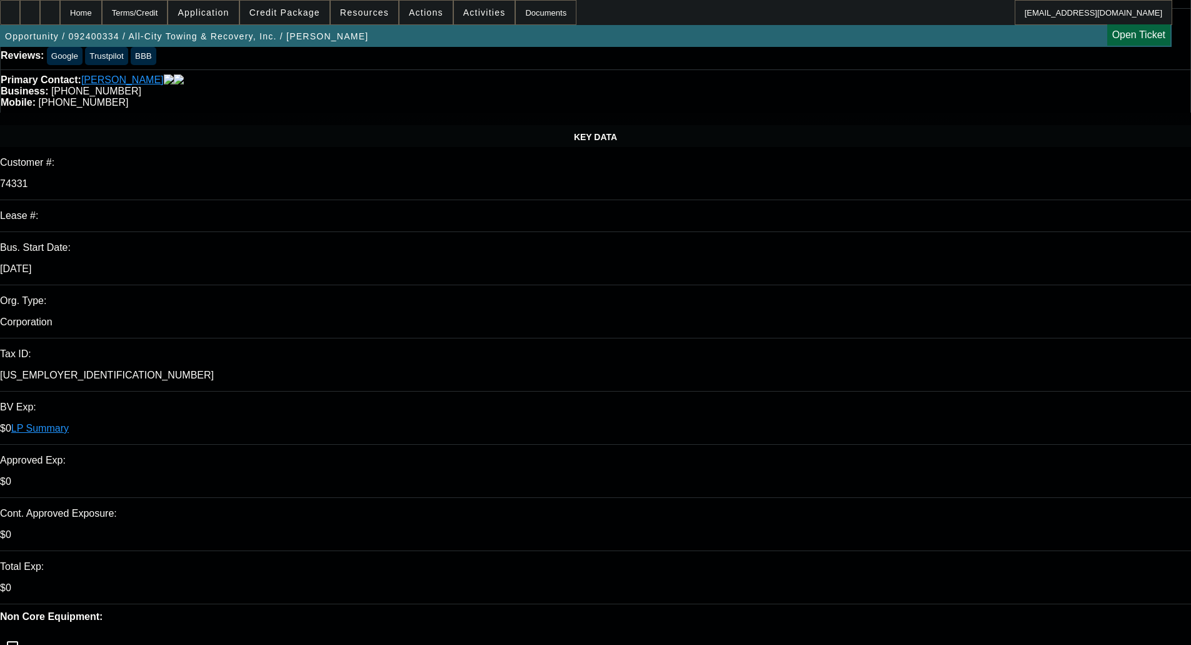
select select "0"
select select "2"
select select "0"
select select "6"
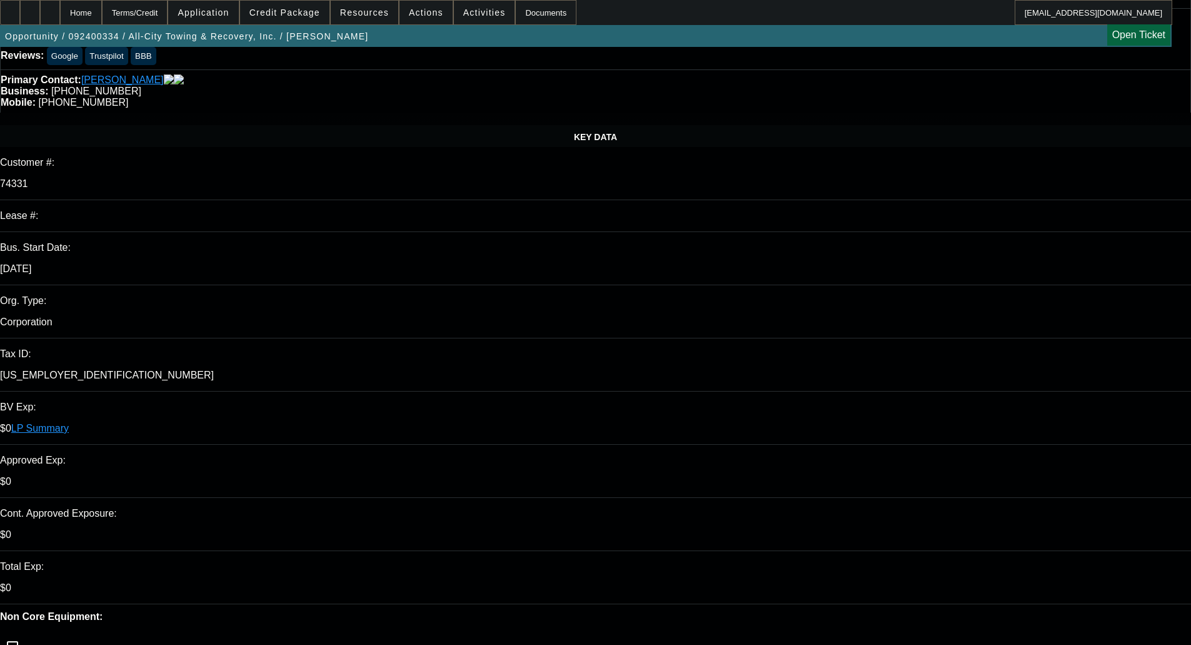
select select "0"
select select "2"
select select "0"
select select "6"
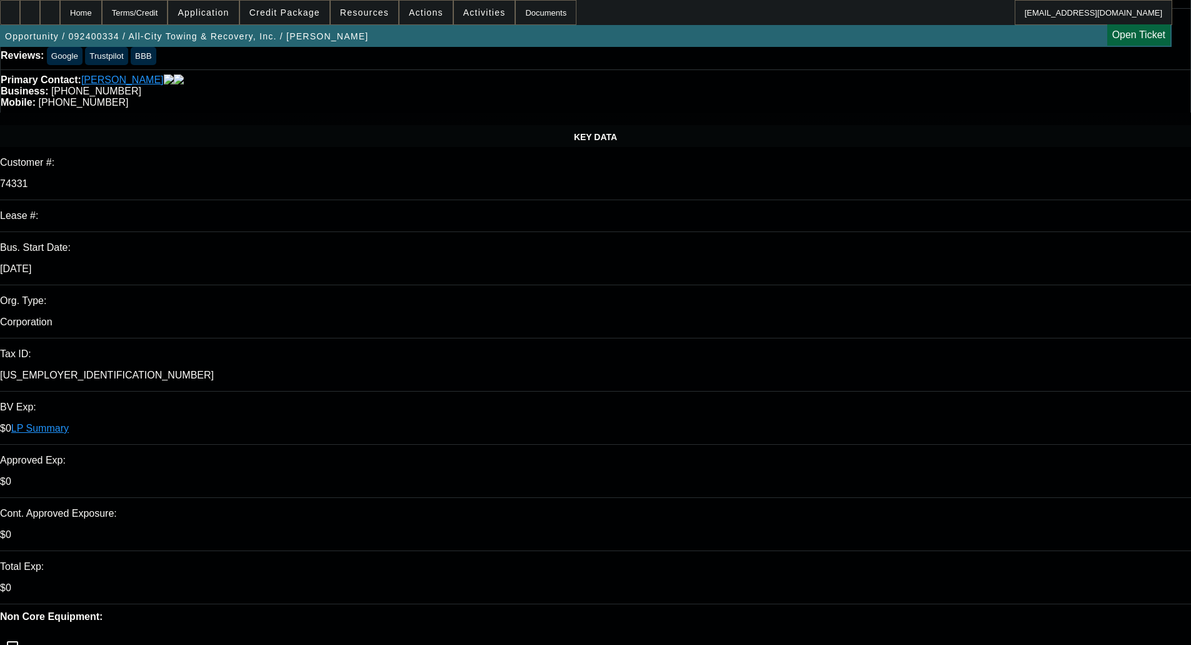
scroll to position [458, 0]
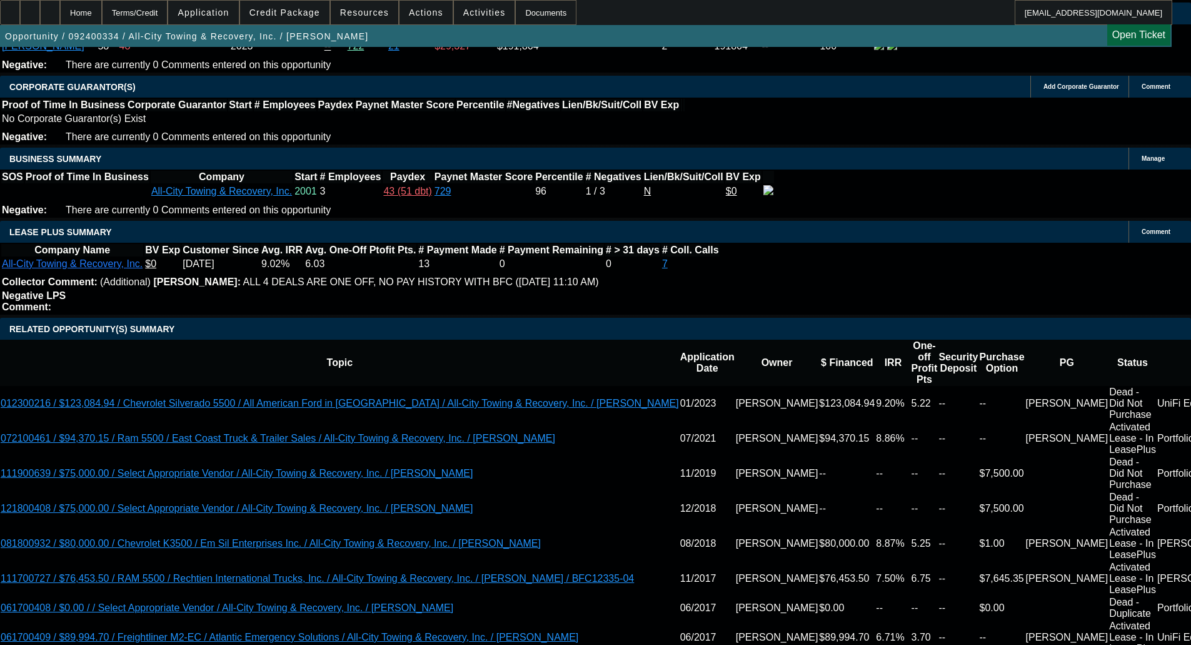
scroll to position [1959, 0]
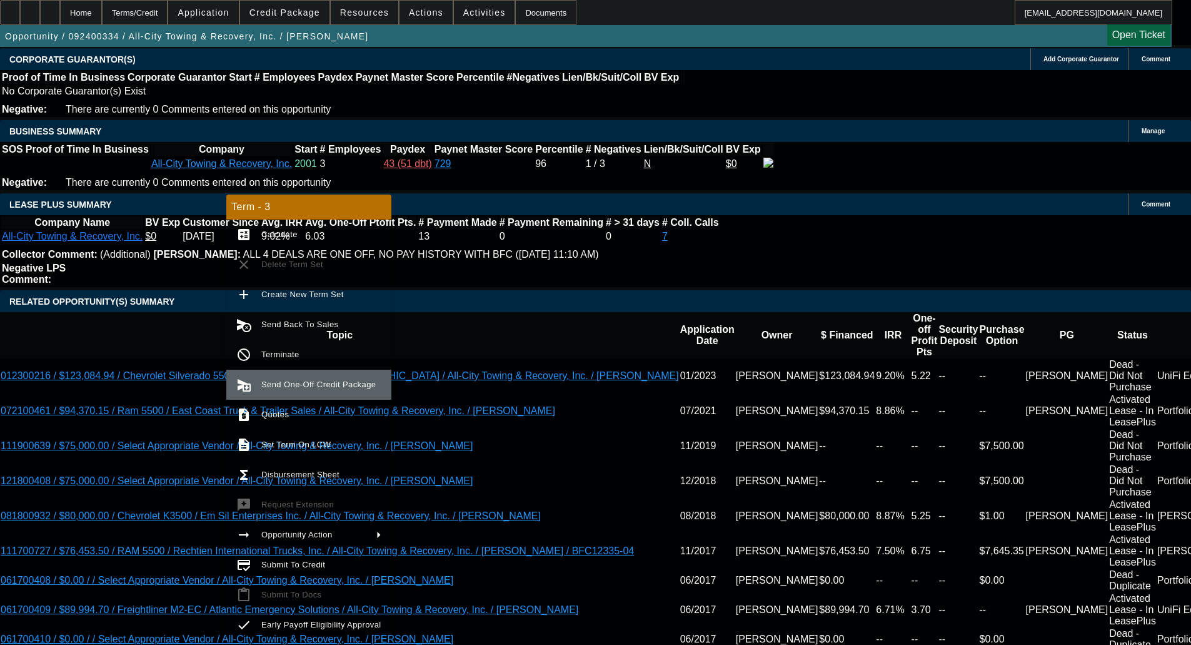
click at [295, 385] on span "Send One-Off Credit Package" at bounding box center [318, 384] width 114 height 9
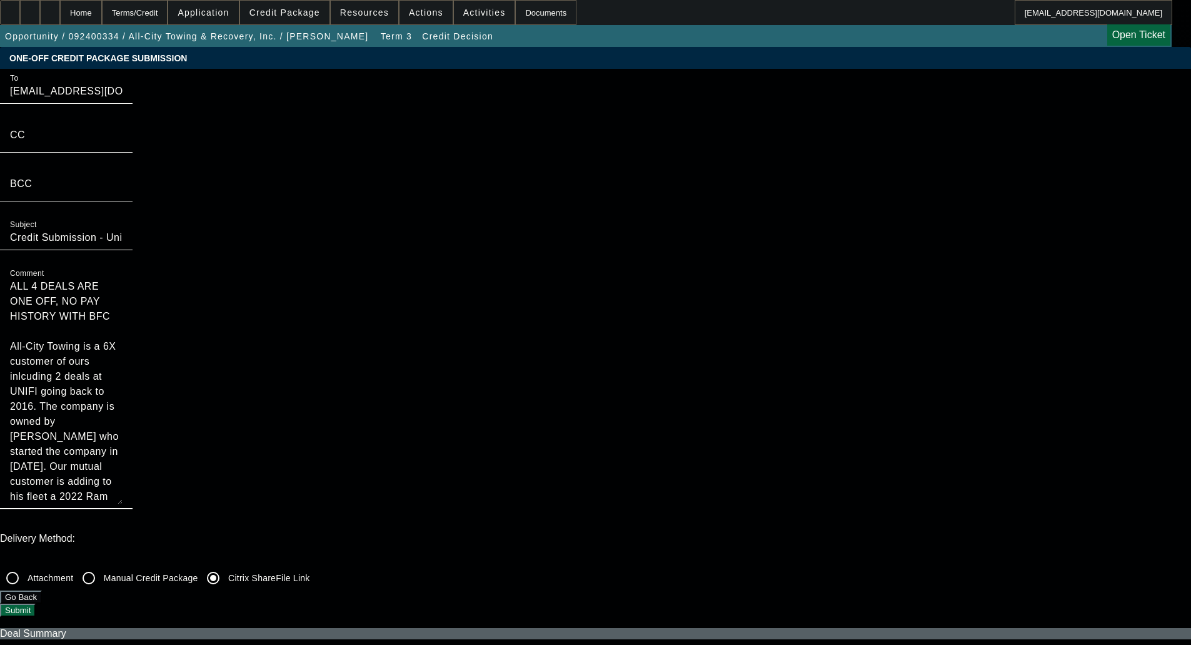
drag, startPoint x: 627, startPoint y: 113, endPoint x: 550, endPoint y: 73, distance: 87.3
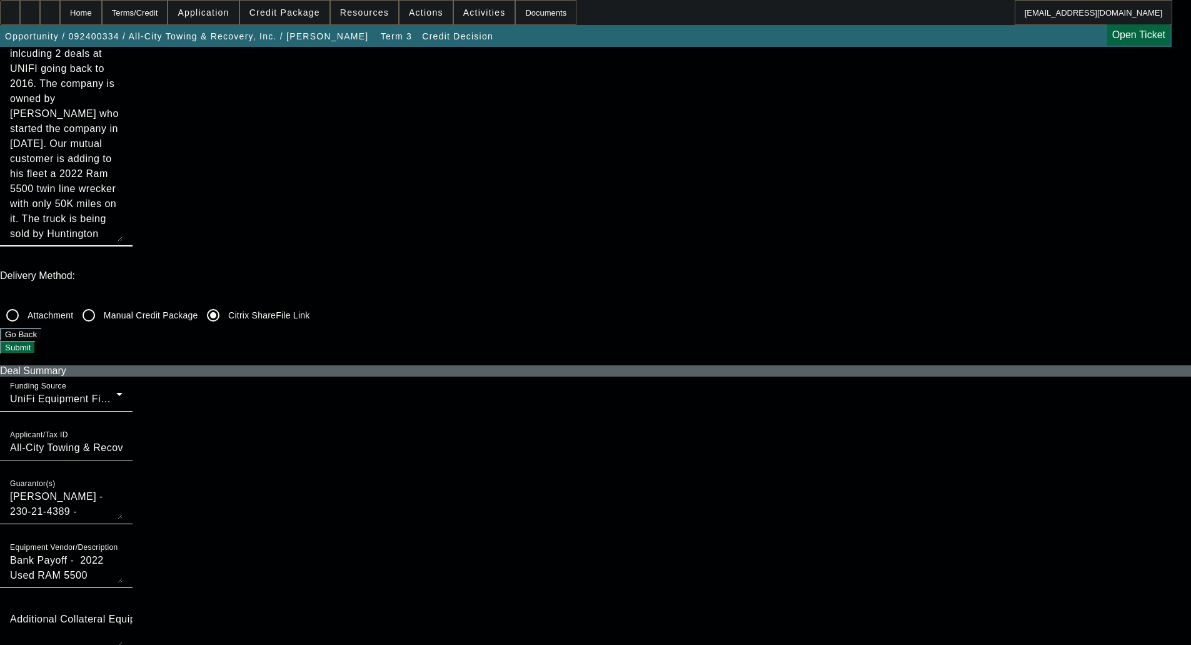
scroll to position [313, 0]
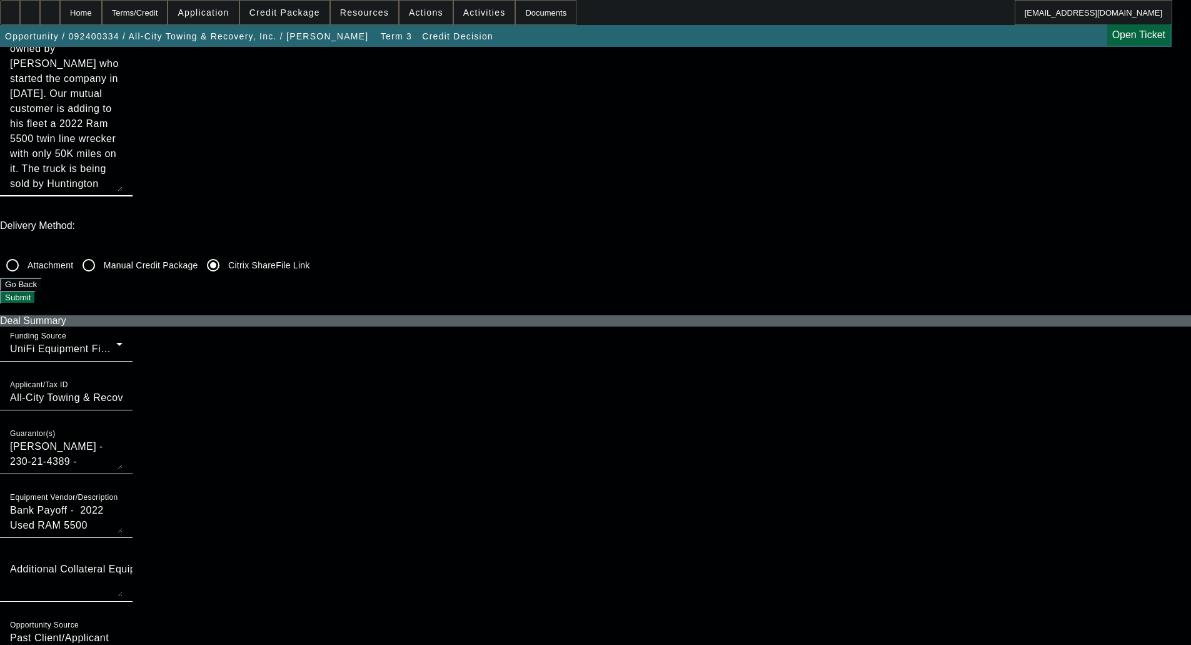
type textarea "All-City Towing is a 6X customer of ours inlcuding 2 deals at UNIFI going back …"
click at [295, 13] on span "Credit Package" at bounding box center [285, 13] width 71 height 10
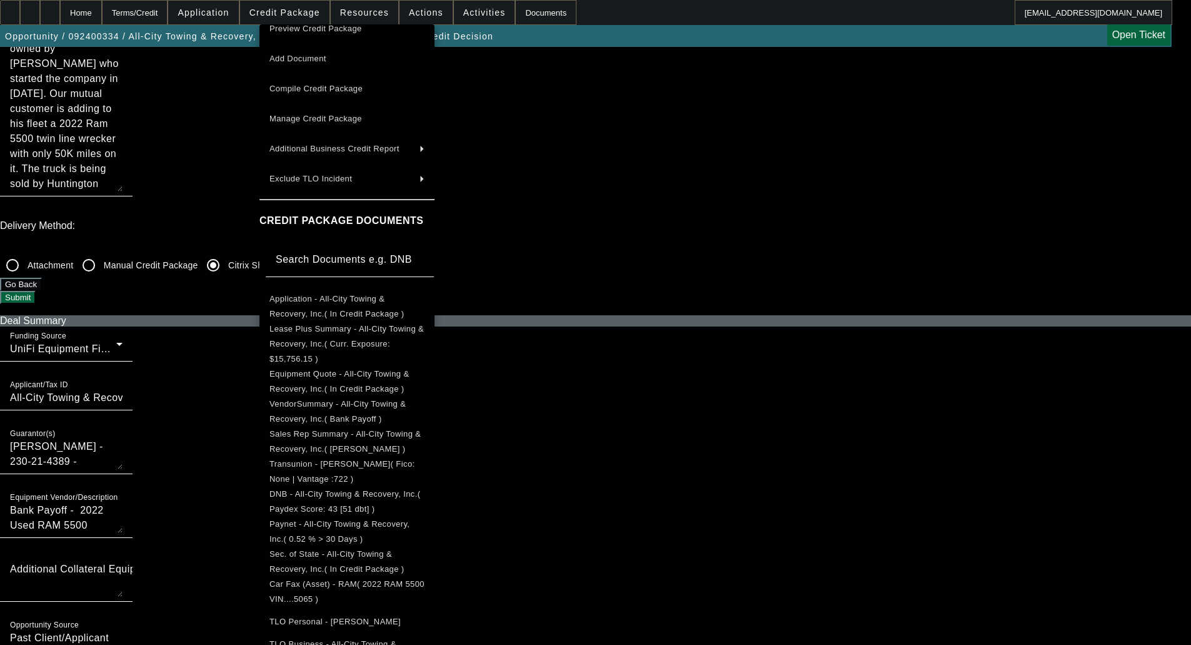
scroll to position [29, 0]
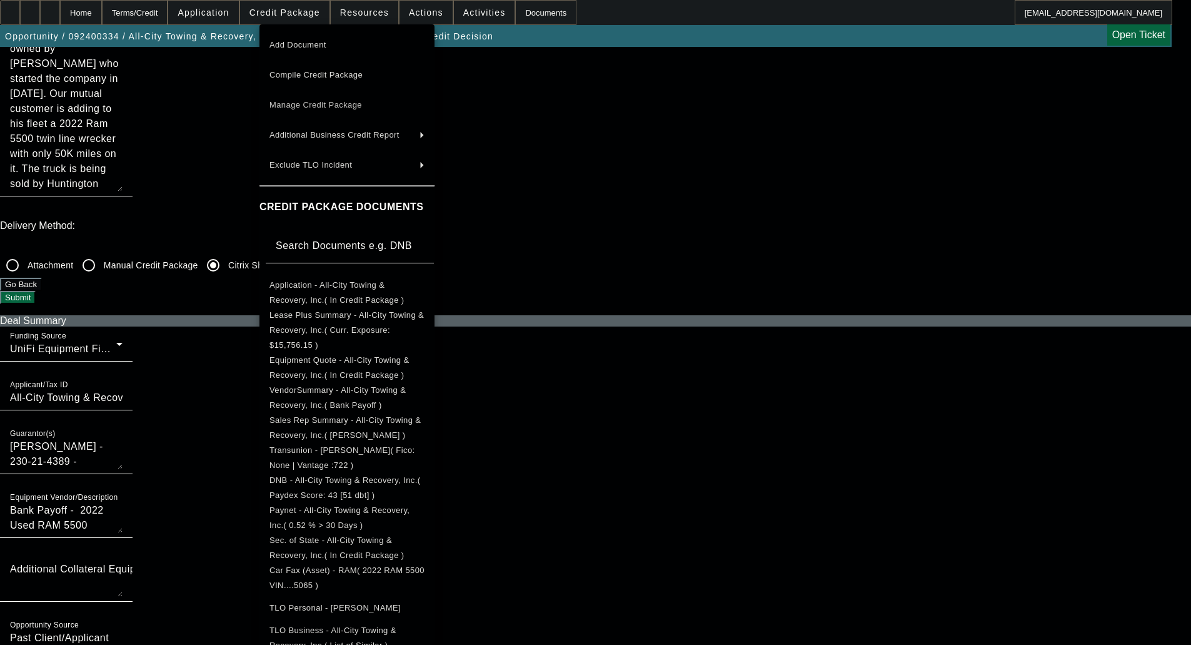
click at [304, 110] on span "Manage Credit Package" at bounding box center [347, 105] width 155 height 15
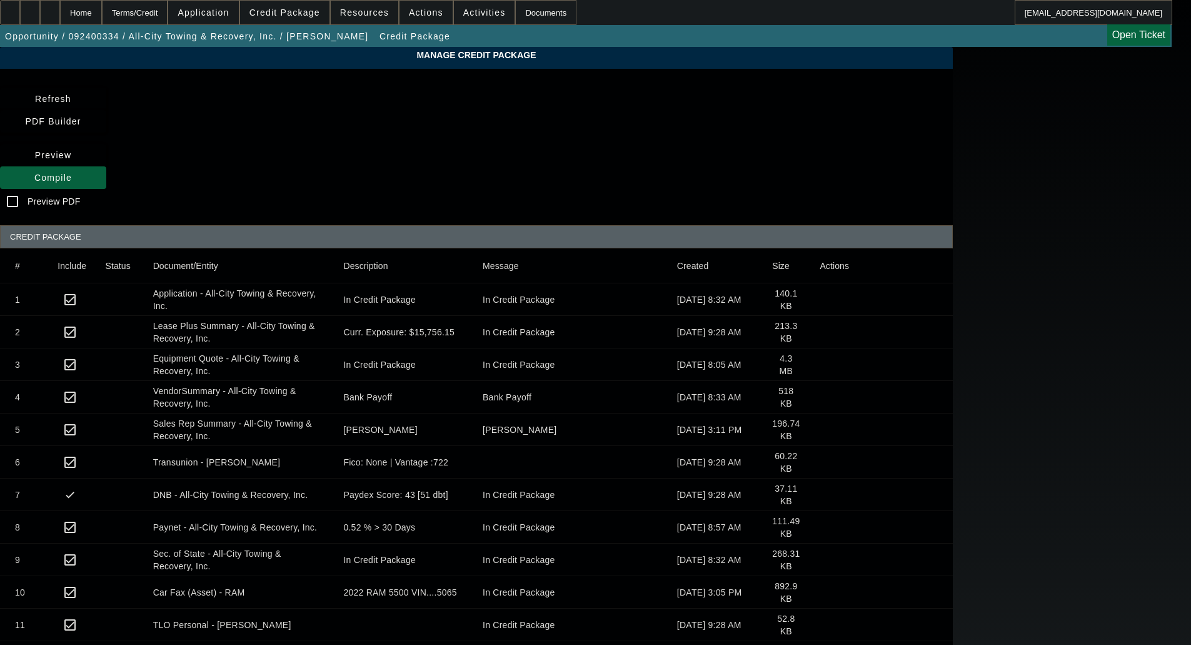
click at [106, 163] on span at bounding box center [53, 178] width 106 height 30
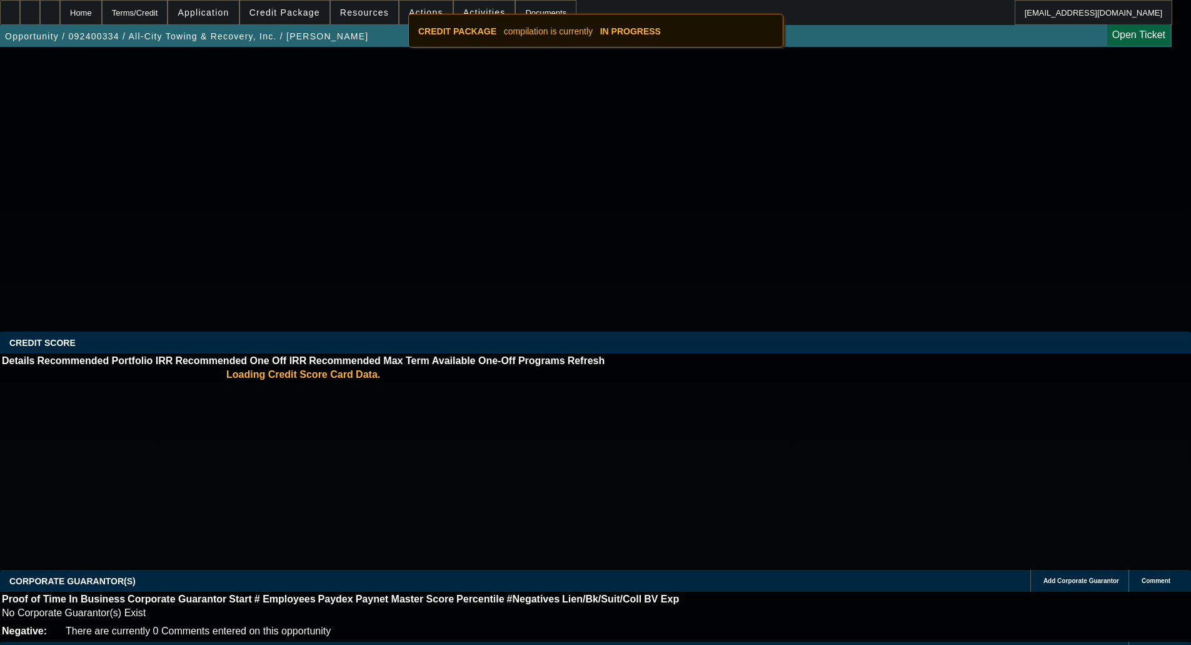
select select "0"
select select "2"
select select "0"
select select "6"
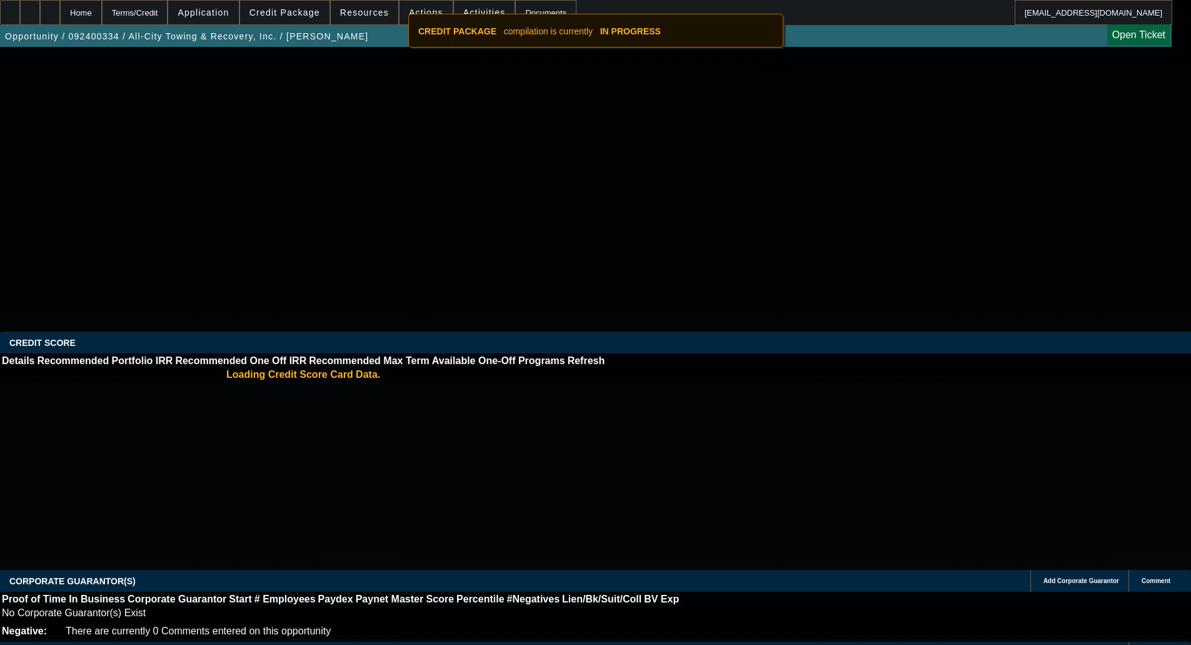
select select "0"
select select "2"
select select "0"
select select "6"
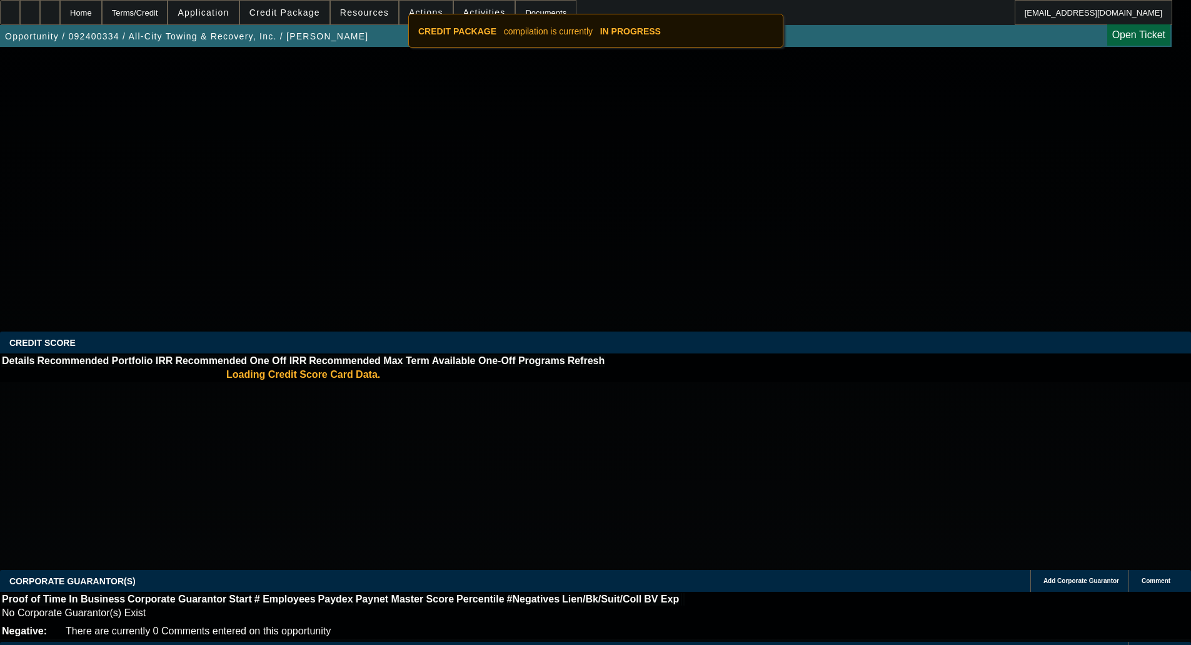
select select "0"
select select "2"
select select "0"
select select "6"
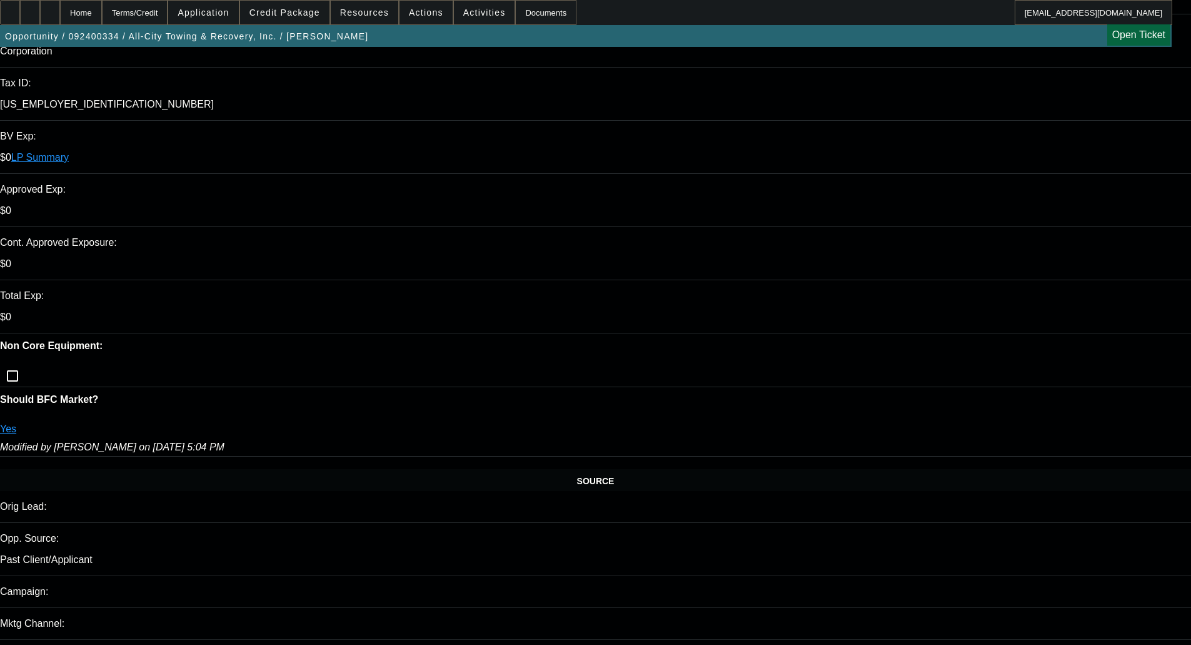
scroll to position [1688, 0]
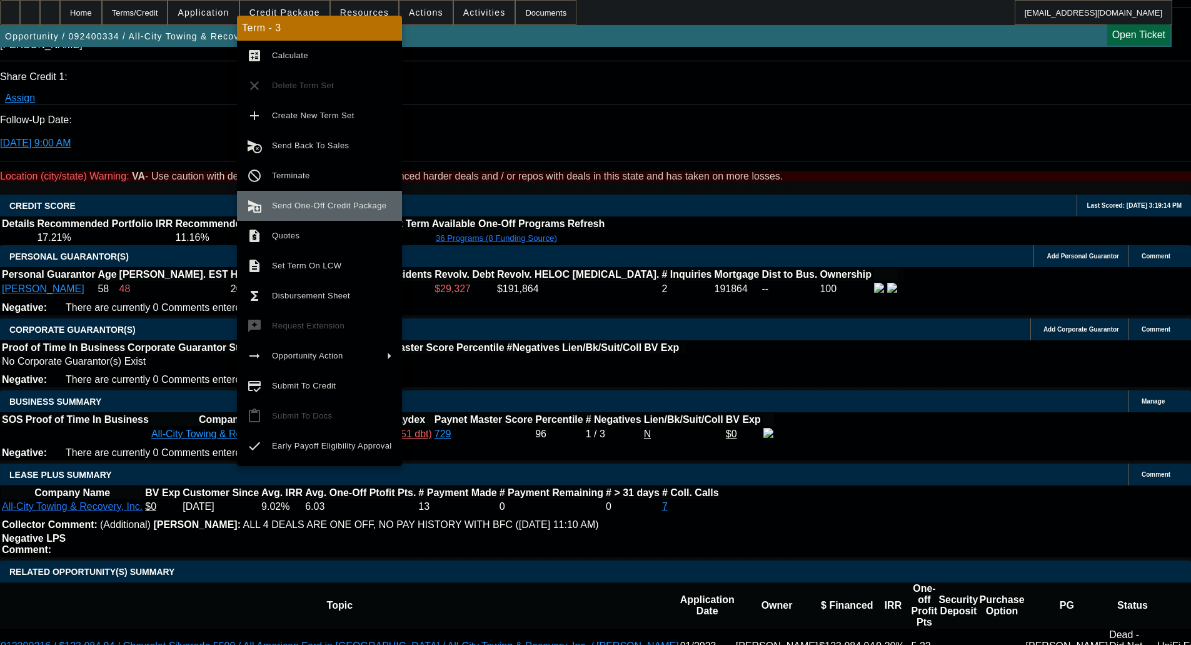
click at [293, 207] on span "Send One-Off Credit Package" at bounding box center [329, 205] width 114 height 9
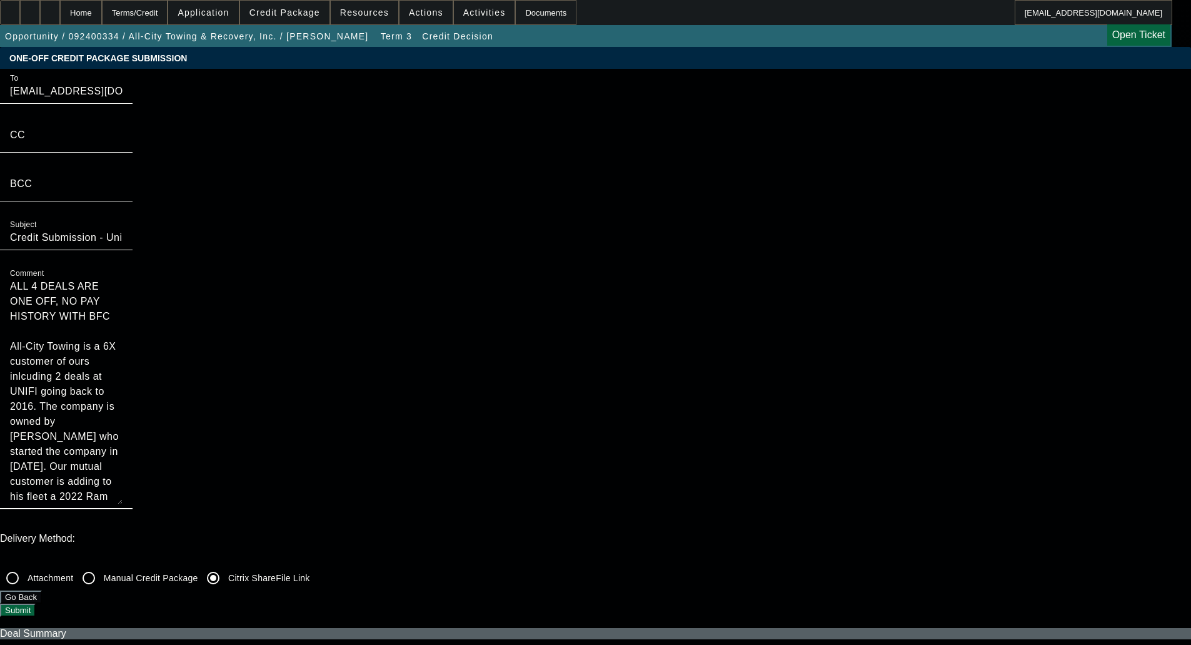
drag, startPoint x: 627, startPoint y: 118, endPoint x: 591, endPoint y: 64, distance: 64.5
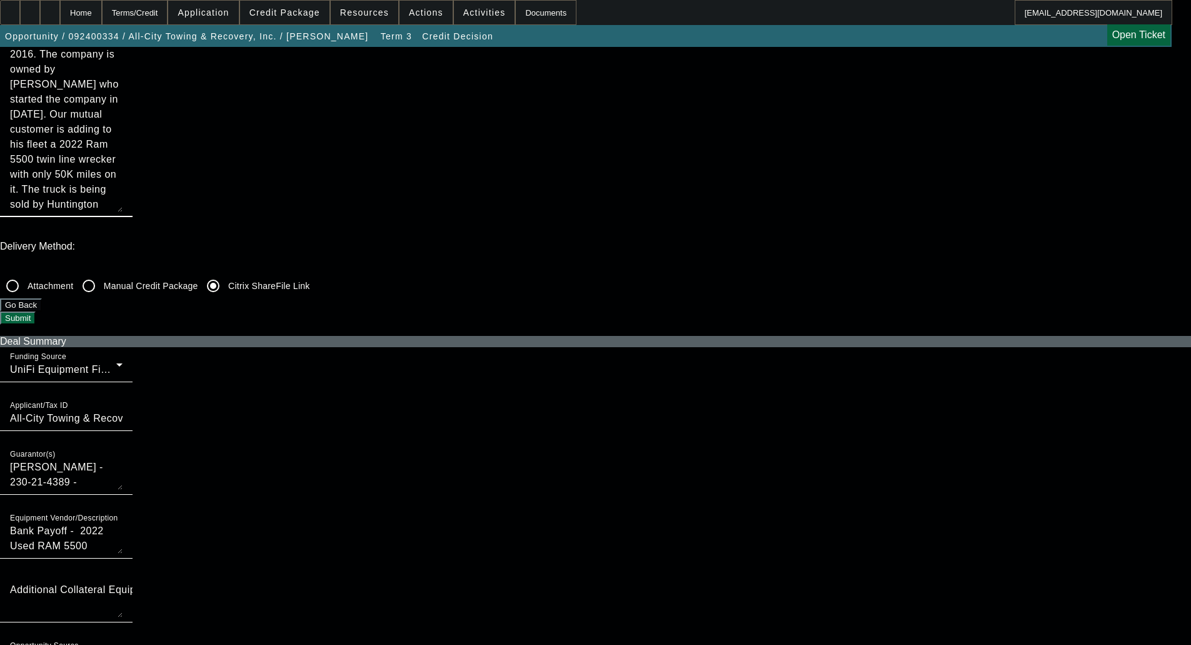
scroll to position [438, 0]
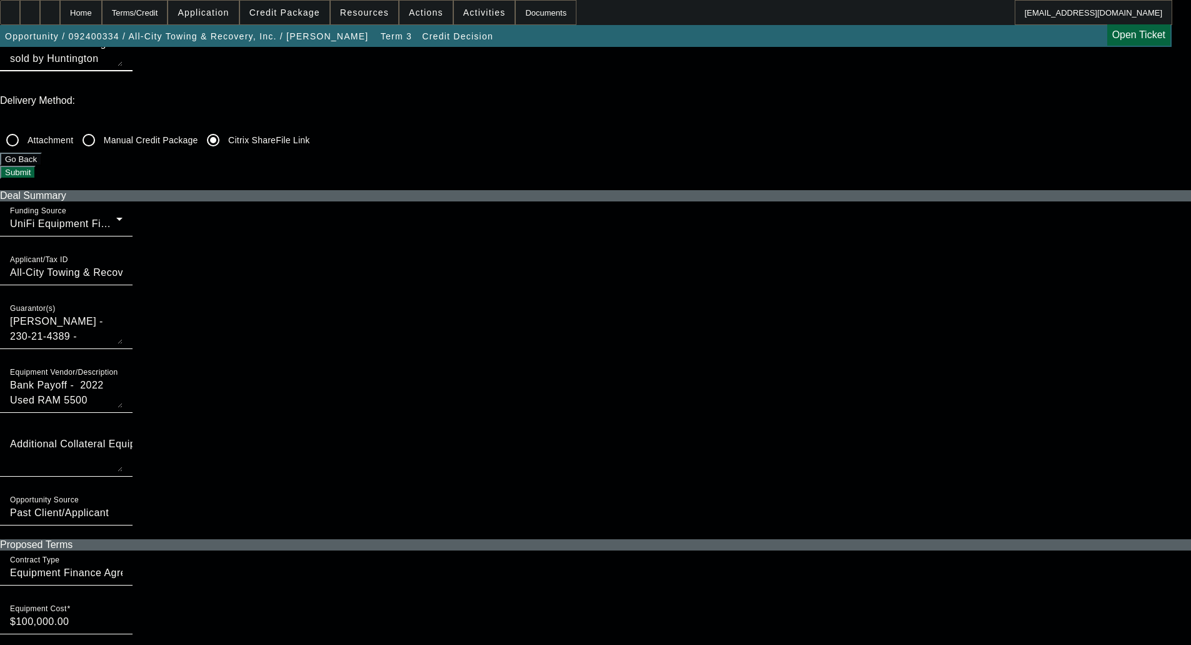
type textarea "All-City Towing is a 6X customer of ours inlcuding 2 deals at UNIFI going back …"
click at [302, 6] on span at bounding box center [284, 12] width 89 height 30
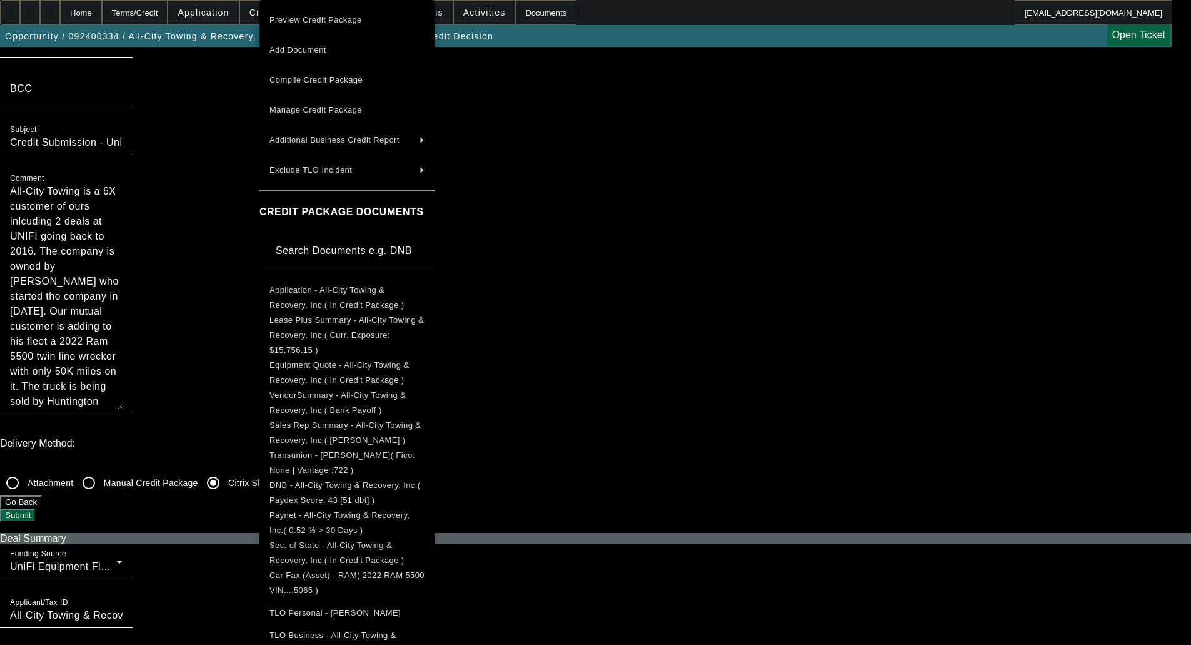
scroll to position [0, 0]
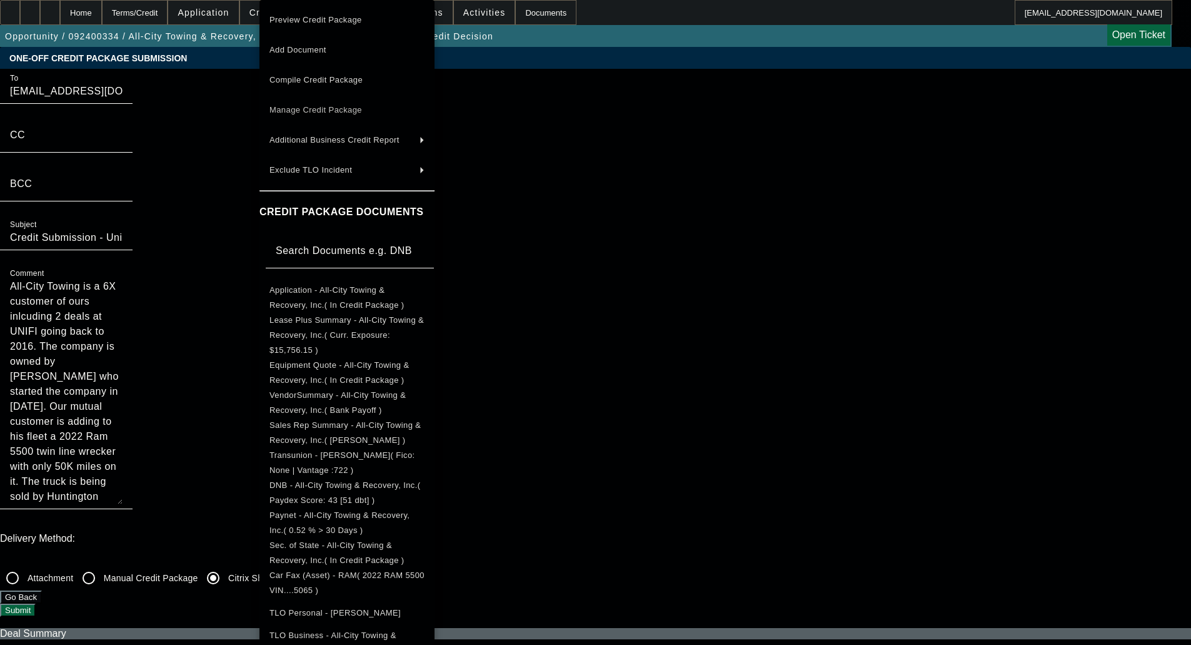
click at [317, 116] on span "Manage Credit Package" at bounding box center [347, 110] width 155 height 15
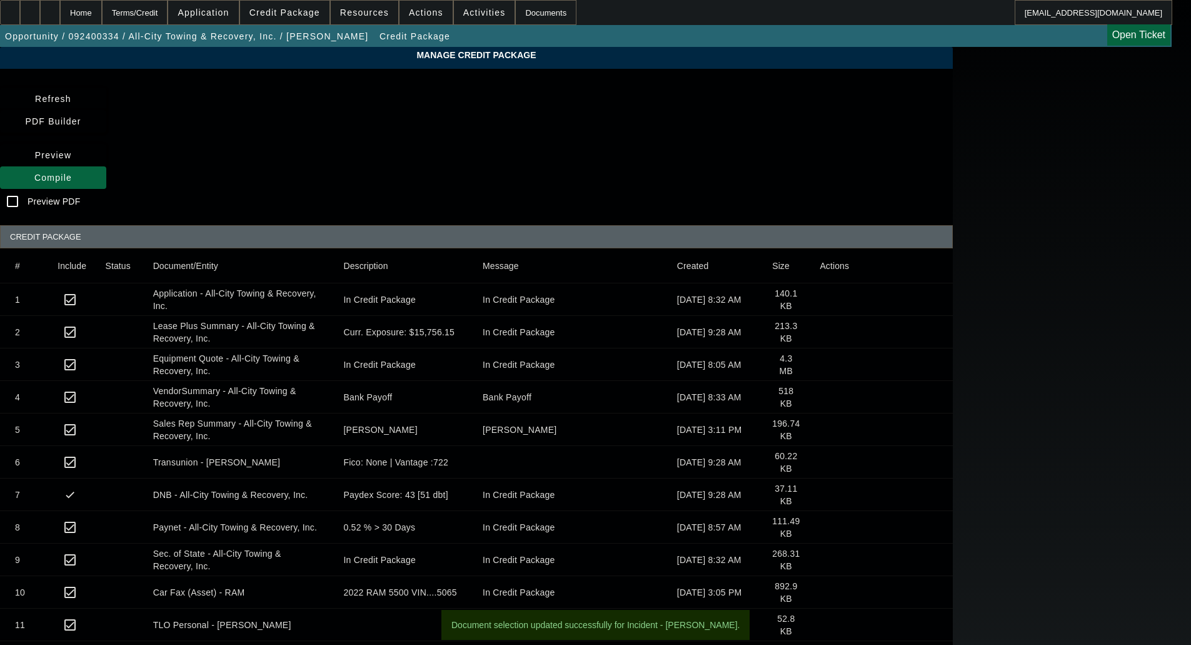
checkbox input "true"
click at [35, 96] on icon at bounding box center [35, 99] width 0 height 10
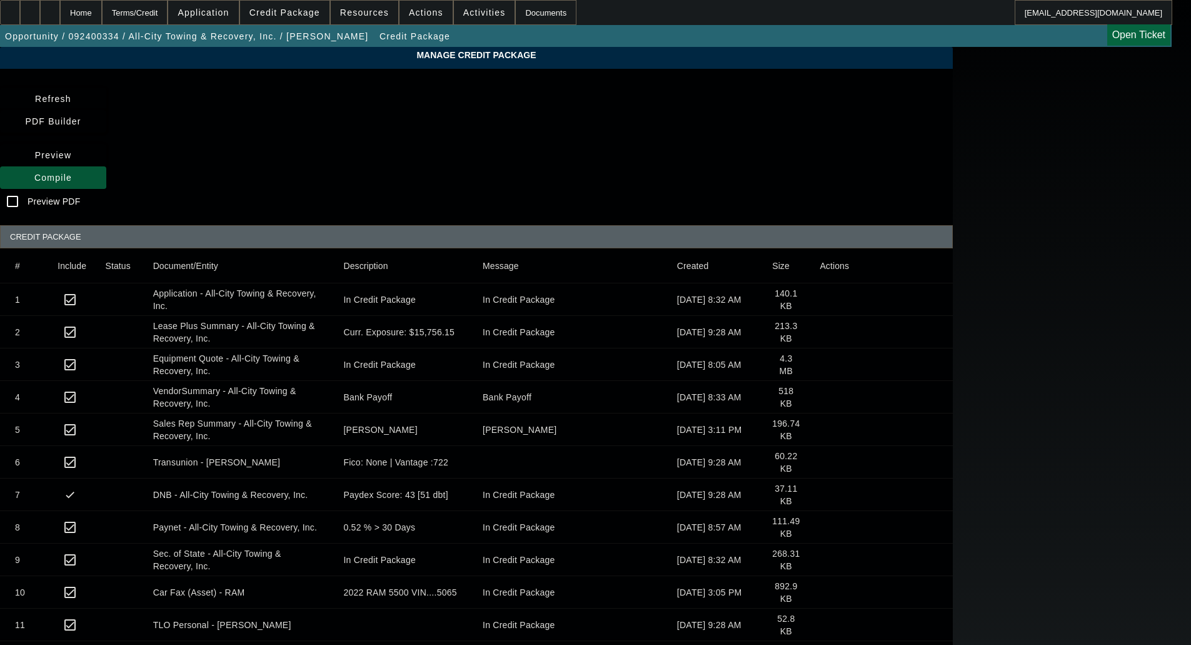
click at [72, 173] on span "Compile" at bounding box center [53, 178] width 38 height 10
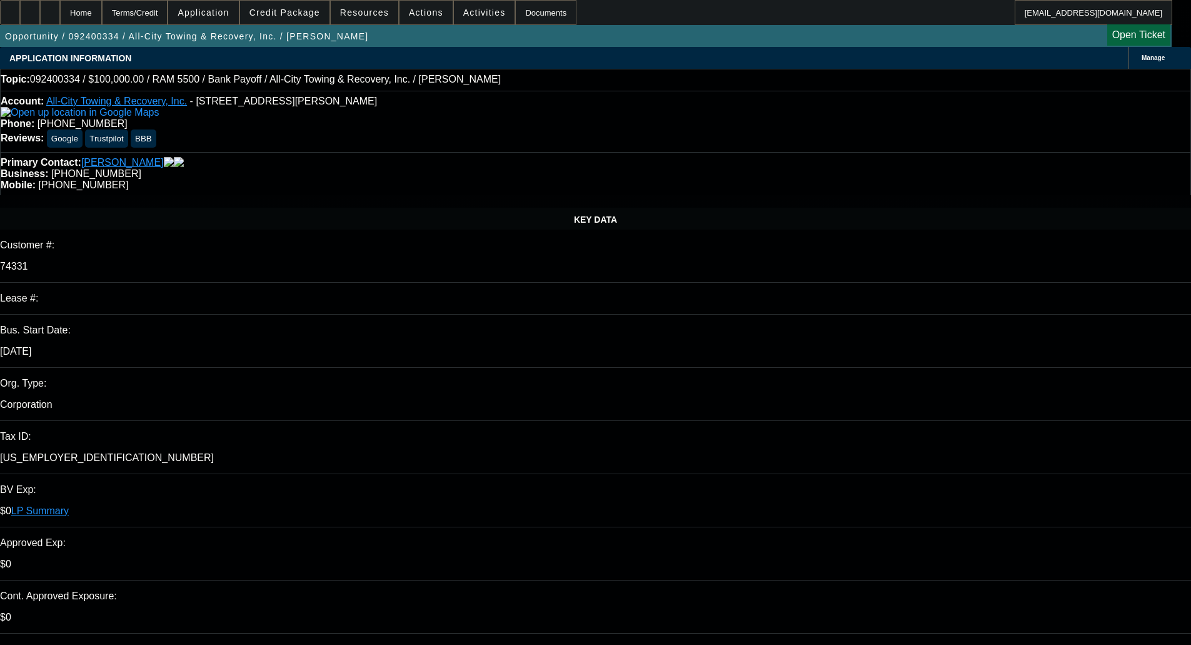
select select "0"
select select "2"
select select "0"
select select "6"
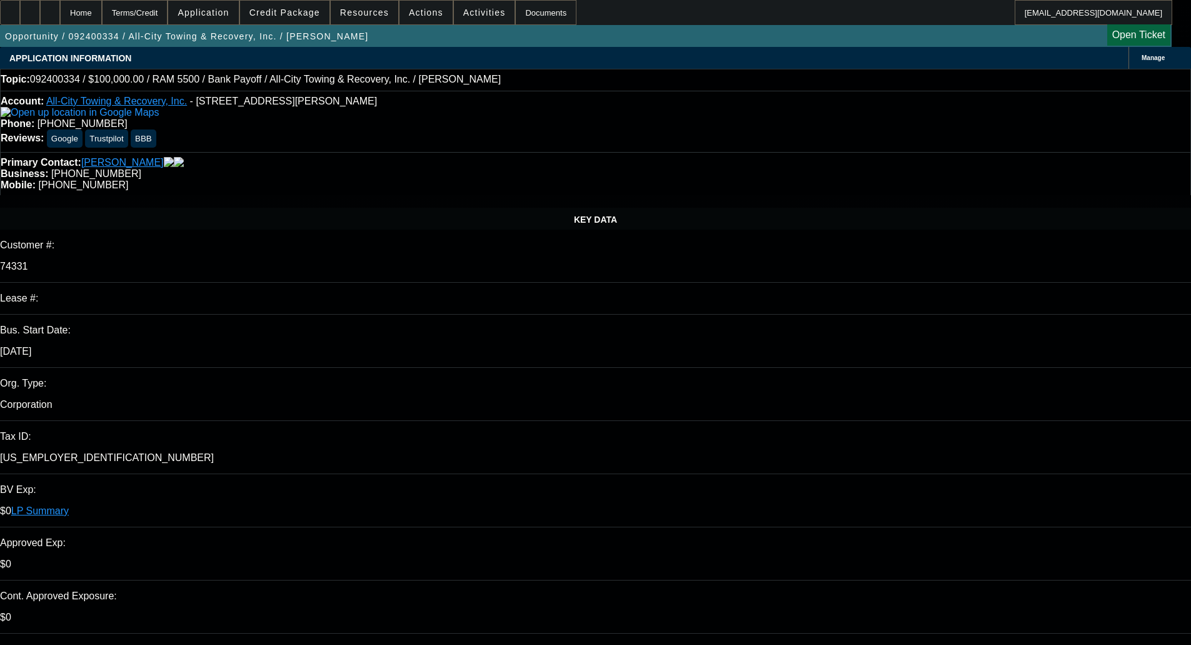
select select "0"
select select "2"
select select "0"
select select "6"
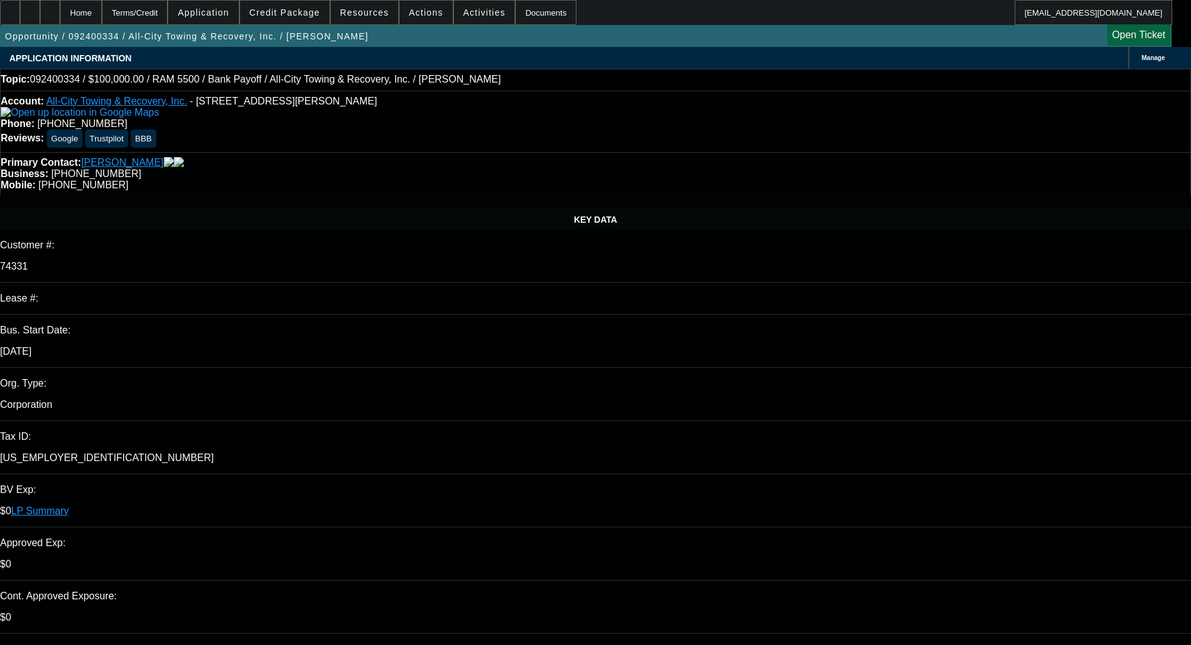
select select "0"
select select "2"
select select "0"
select select "6"
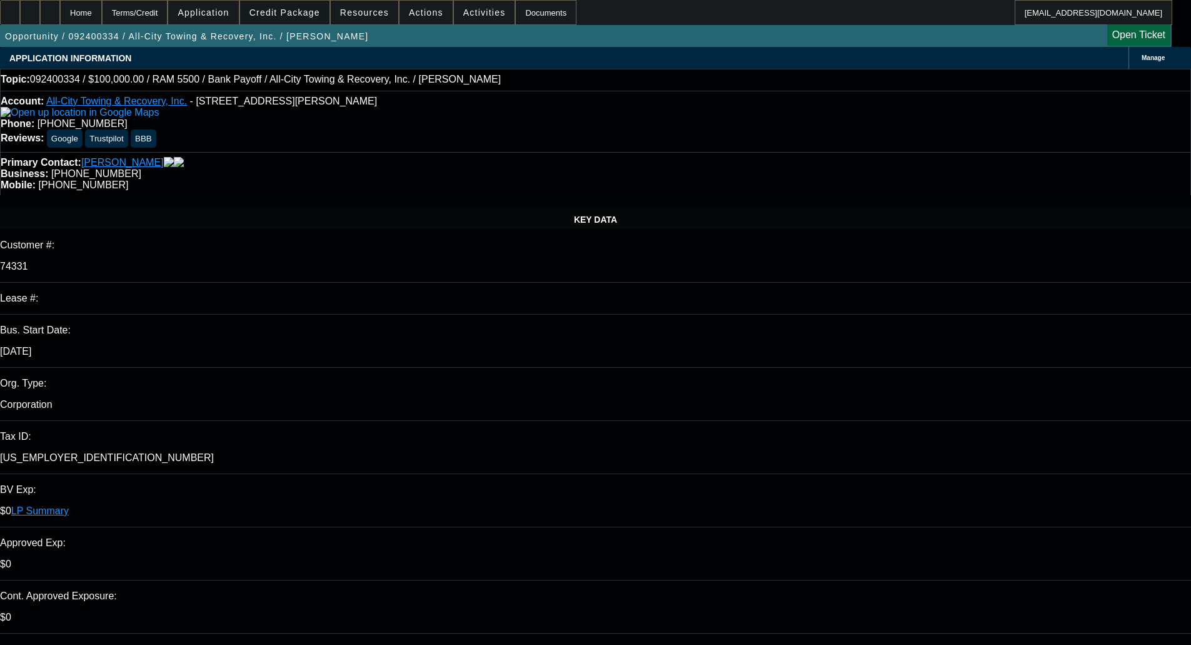
click at [307, 8] on span "Credit Package" at bounding box center [285, 13] width 71 height 10
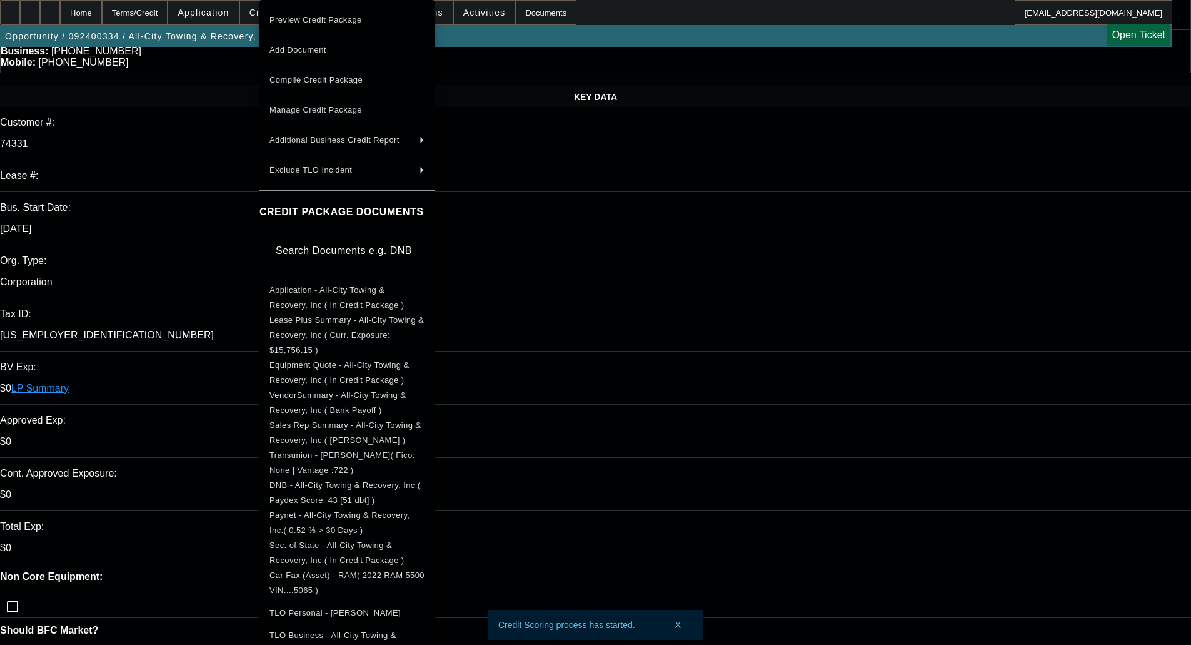
scroll to position [125, 0]
click at [680, 253] on div at bounding box center [595, 322] width 1191 height 645
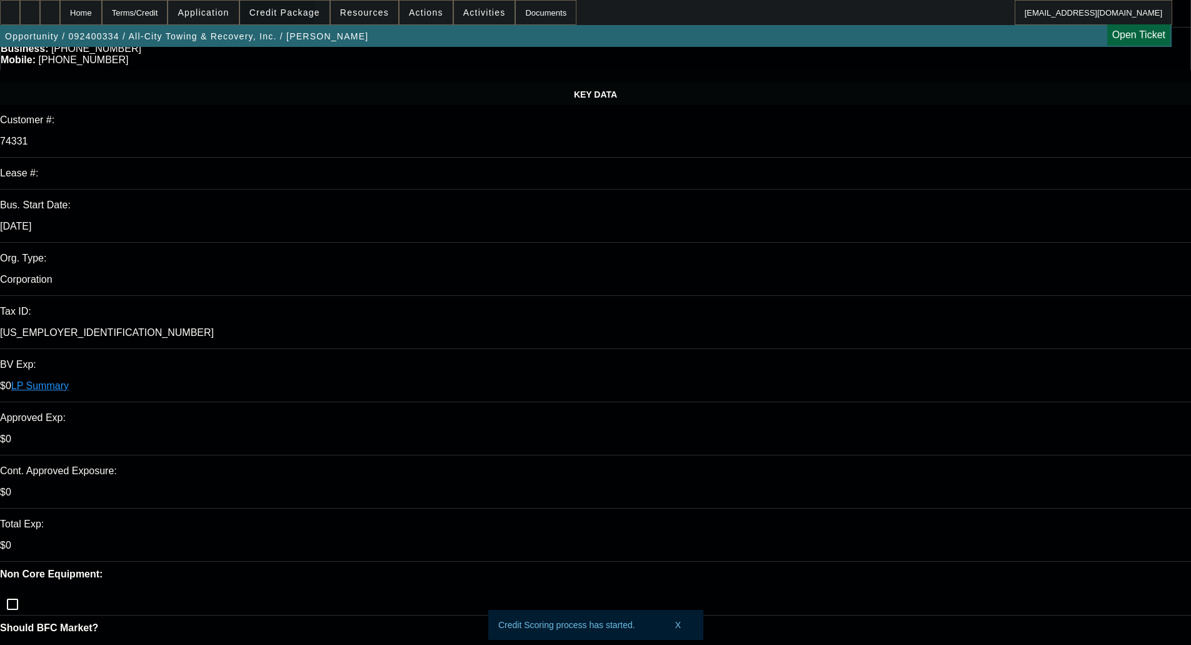
click at [291, 14] on span "Credit Package" at bounding box center [285, 13] width 71 height 10
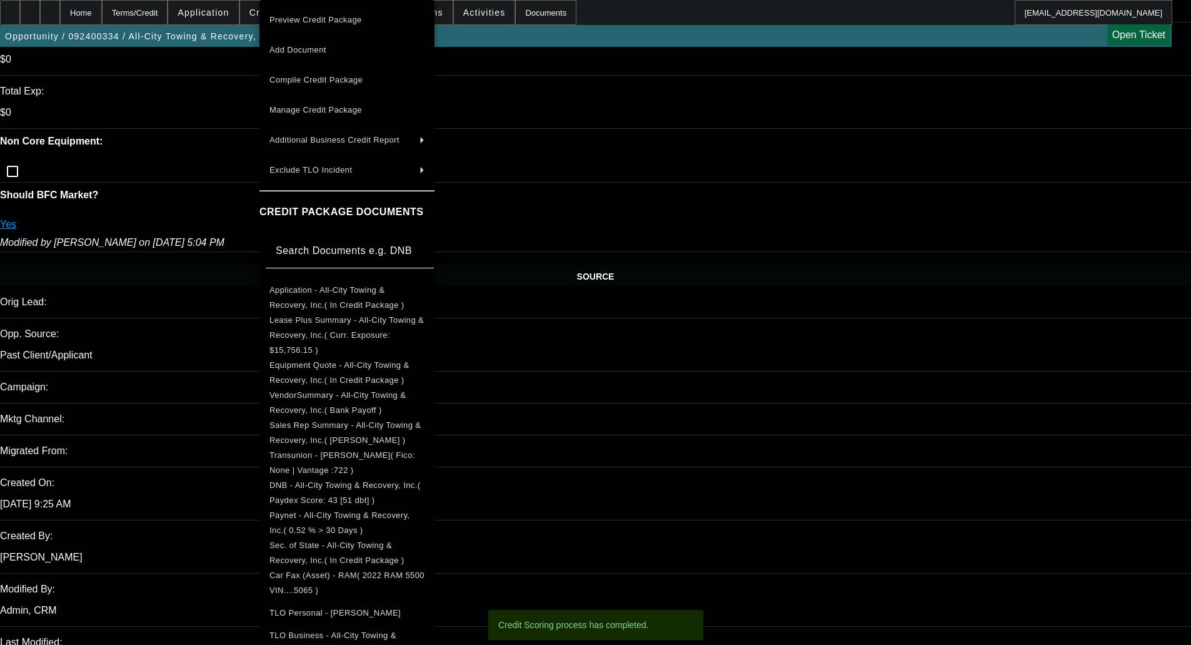
scroll to position [0, 0]
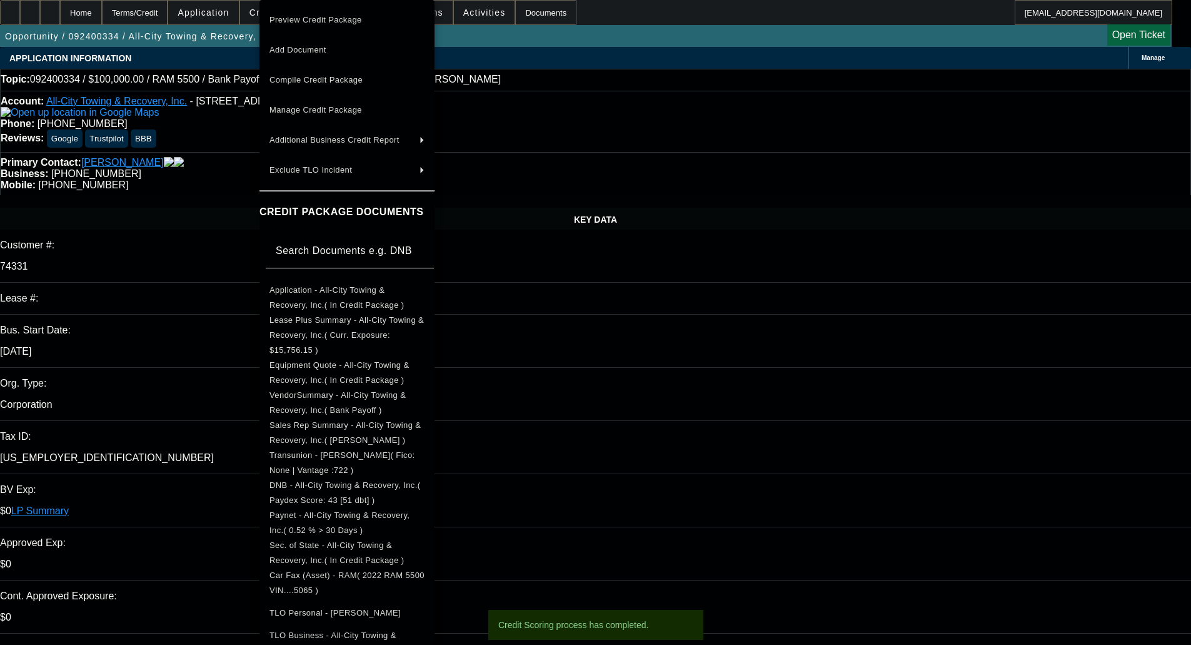
click at [647, 358] on div at bounding box center [595, 322] width 1191 height 645
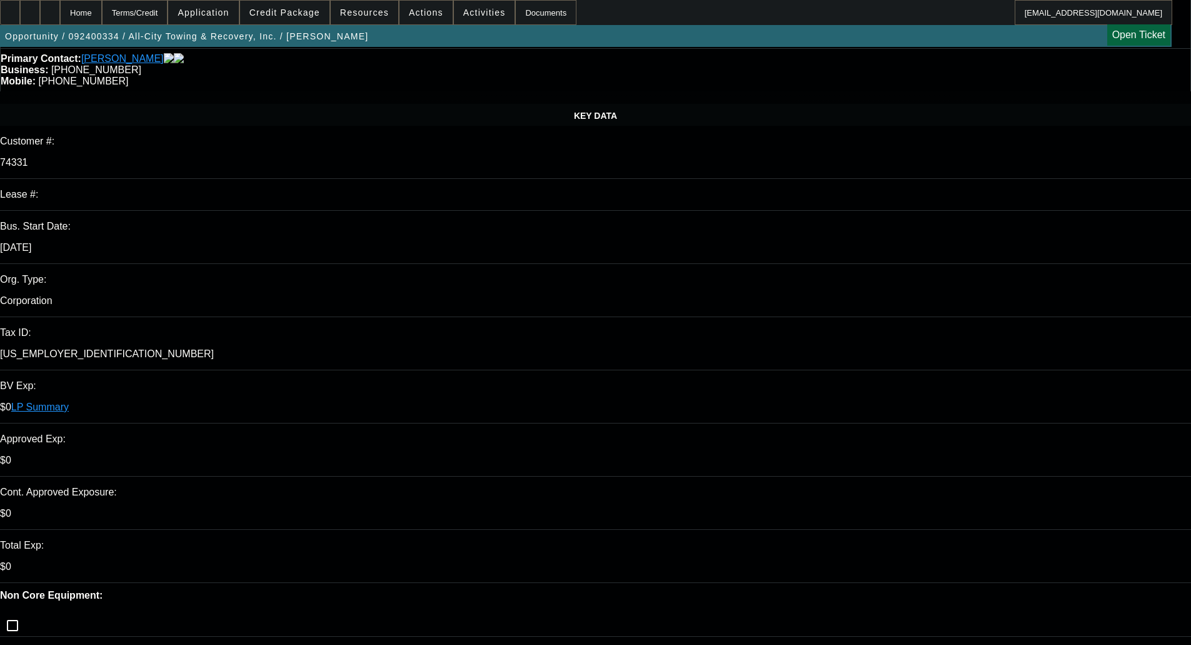
scroll to position [250, 0]
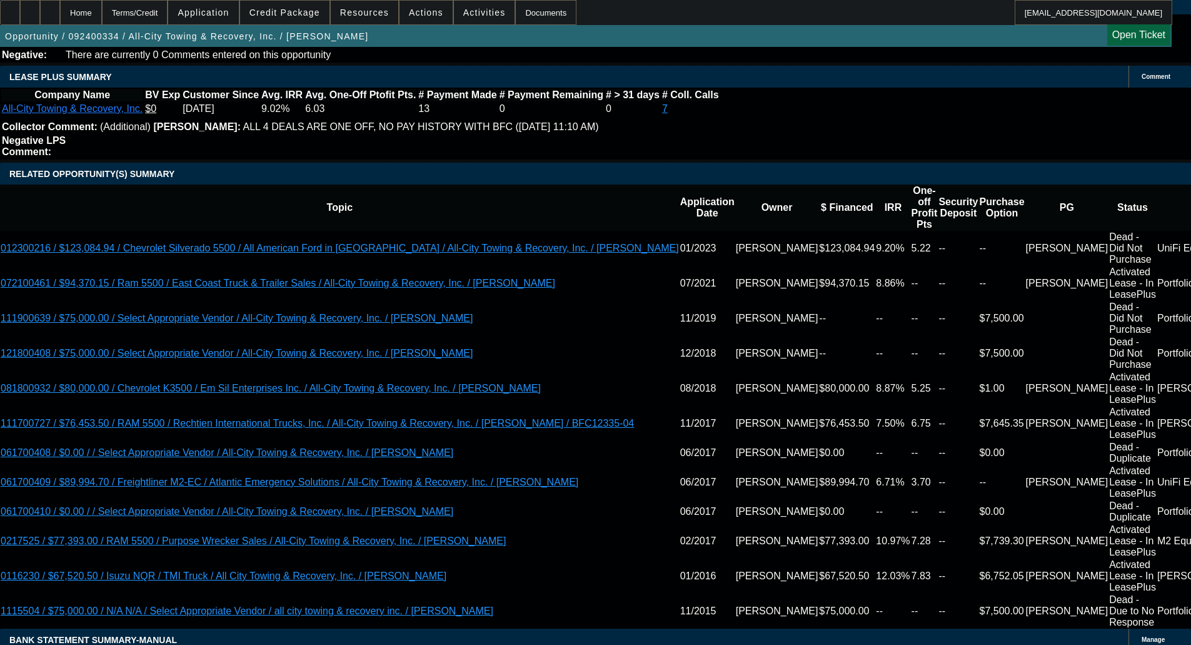
scroll to position [1955, 0]
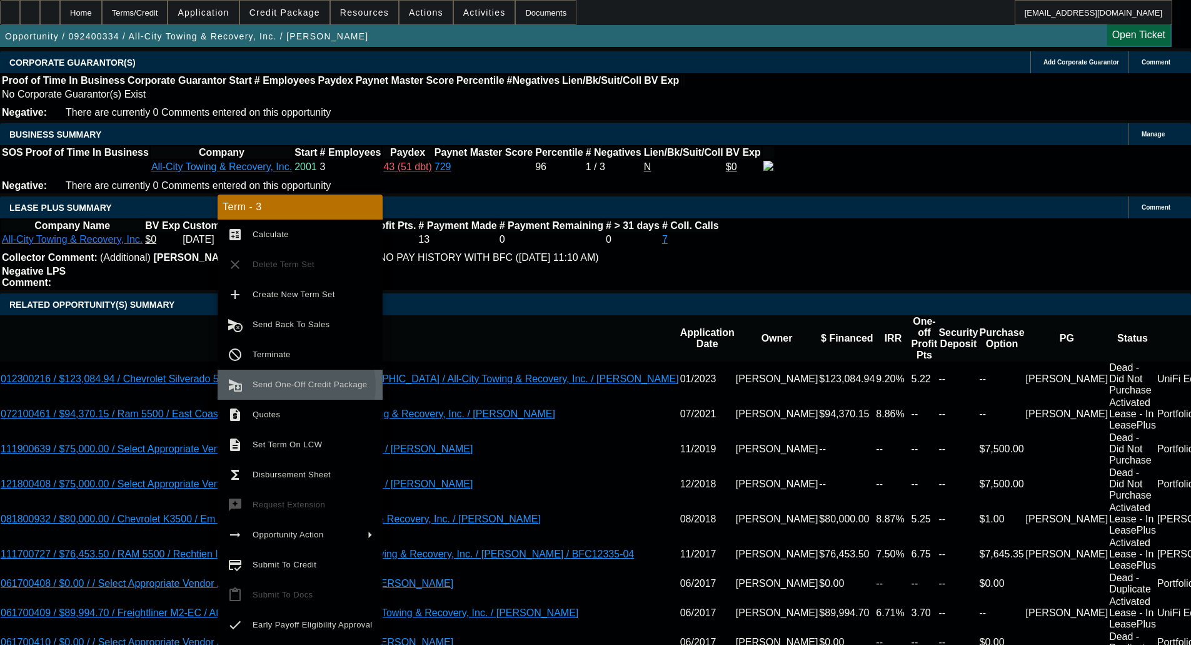
click at [295, 386] on span "Send One-Off Credit Package" at bounding box center [310, 384] width 114 height 9
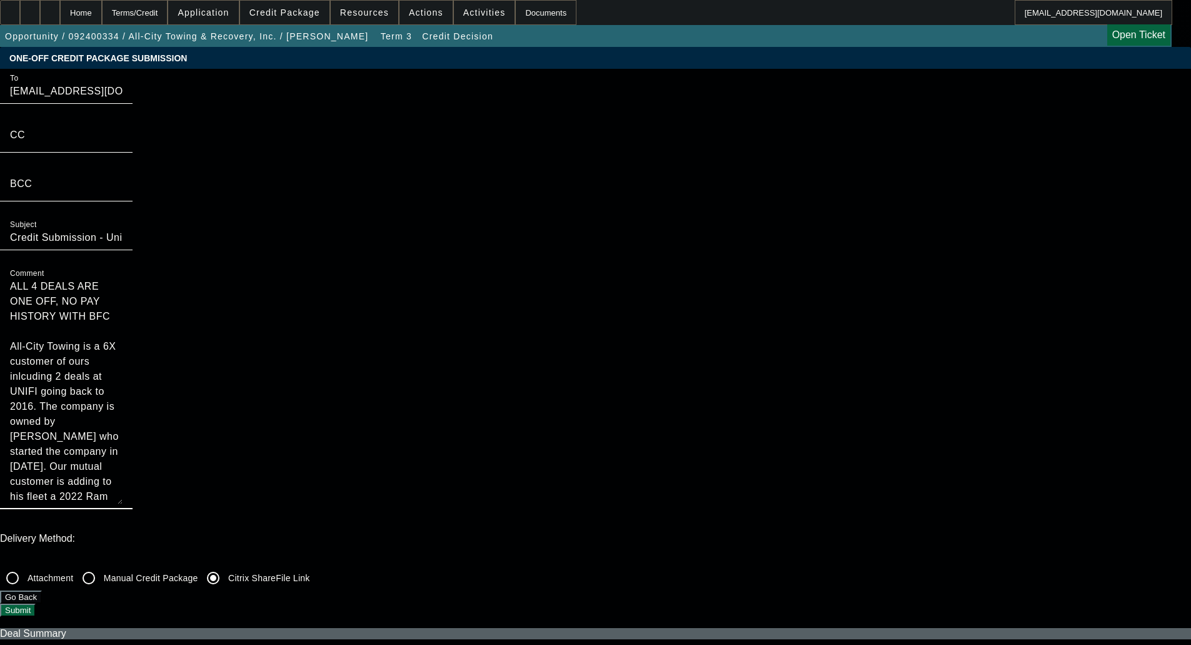
drag, startPoint x: 639, startPoint y: 122, endPoint x: 625, endPoint y: 91, distance: 34.4
click at [604, 264] on div "Comment ALL 4 DEALS ARE ONE OFF, NO PAY HISTORY WITH BFC All-City Towing is a 6…" at bounding box center [595, 393] width 1191 height 259
type textarea "All-City Towing is a 6X customer of ours inlcuding 2 deals at UNIFI going back …"
click at [36, 603] on button "Submit" at bounding box center [18, 609] width 36 height 13
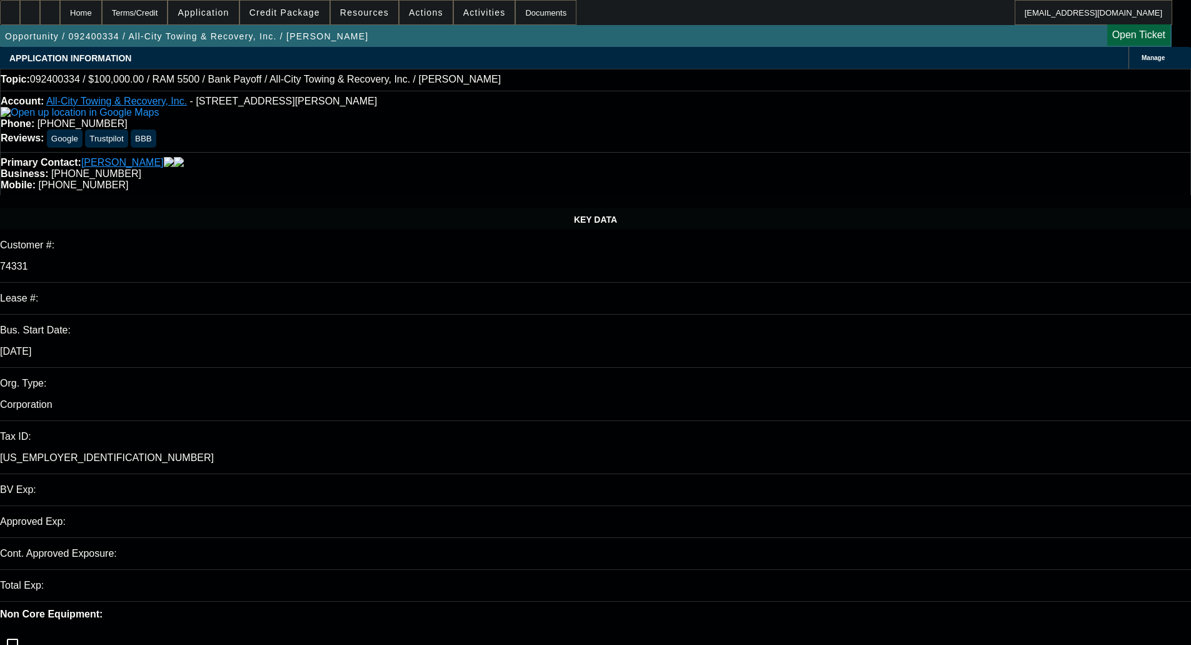
select select "0"
select select "2"
select select "0"
select select "6"
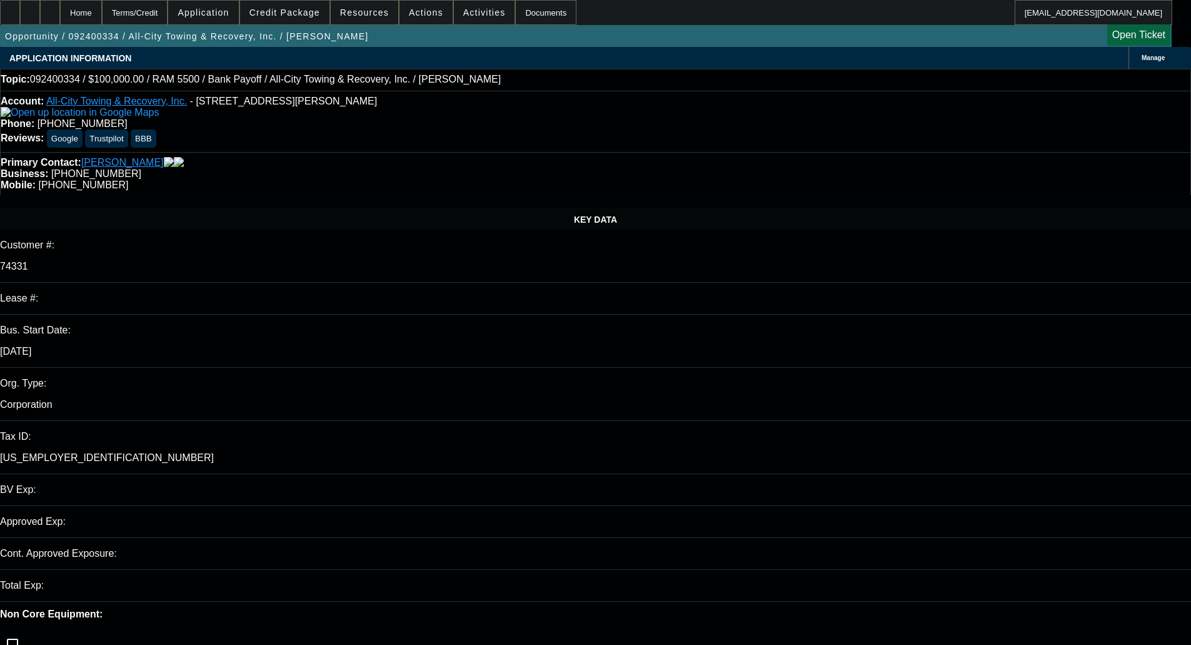
select select "0"
select select "2"
select select "0"
select select "6"
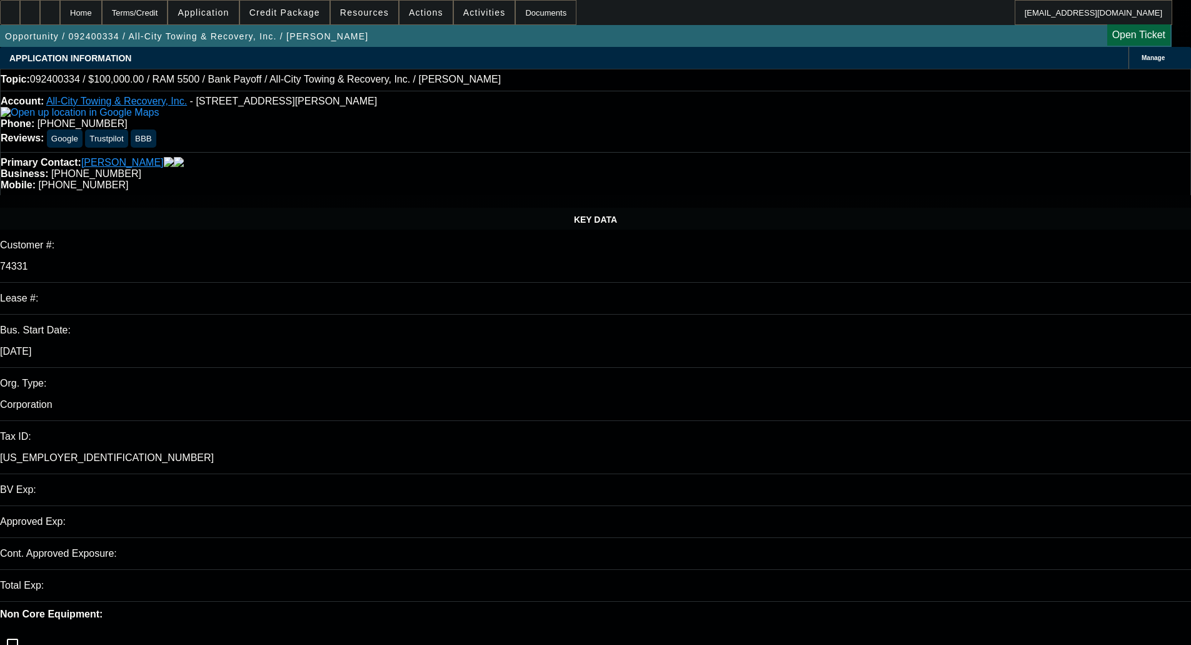
select select "0"
select select "2"
select select "0"
select select "6"
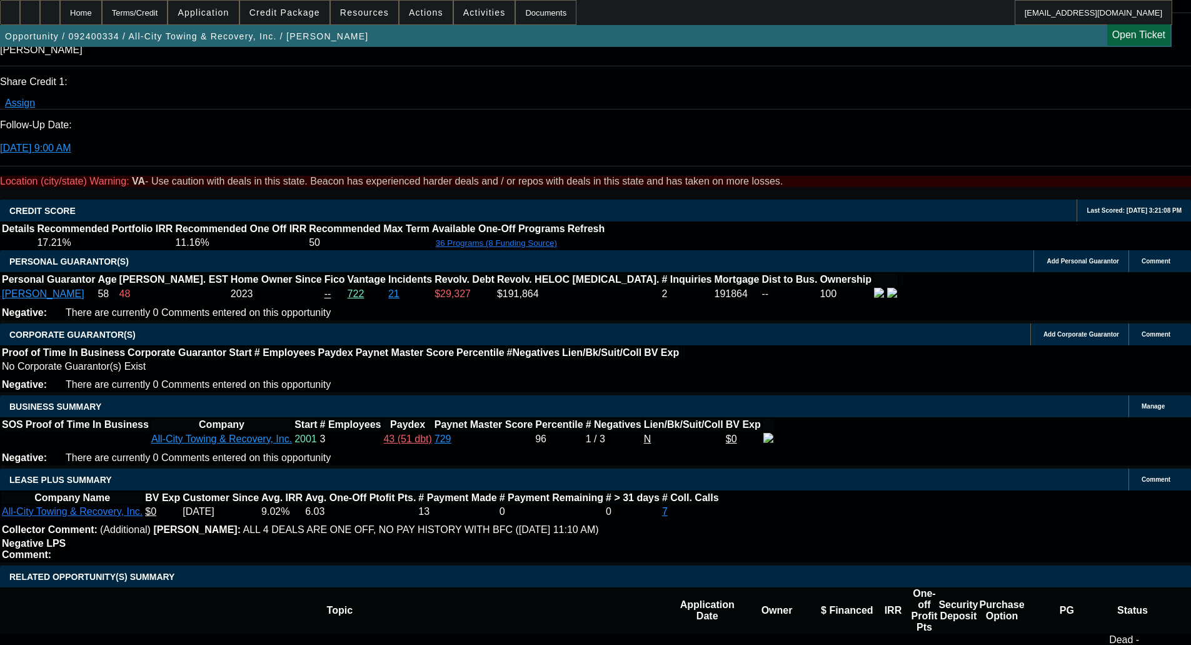
scroll to position [1688, 0]
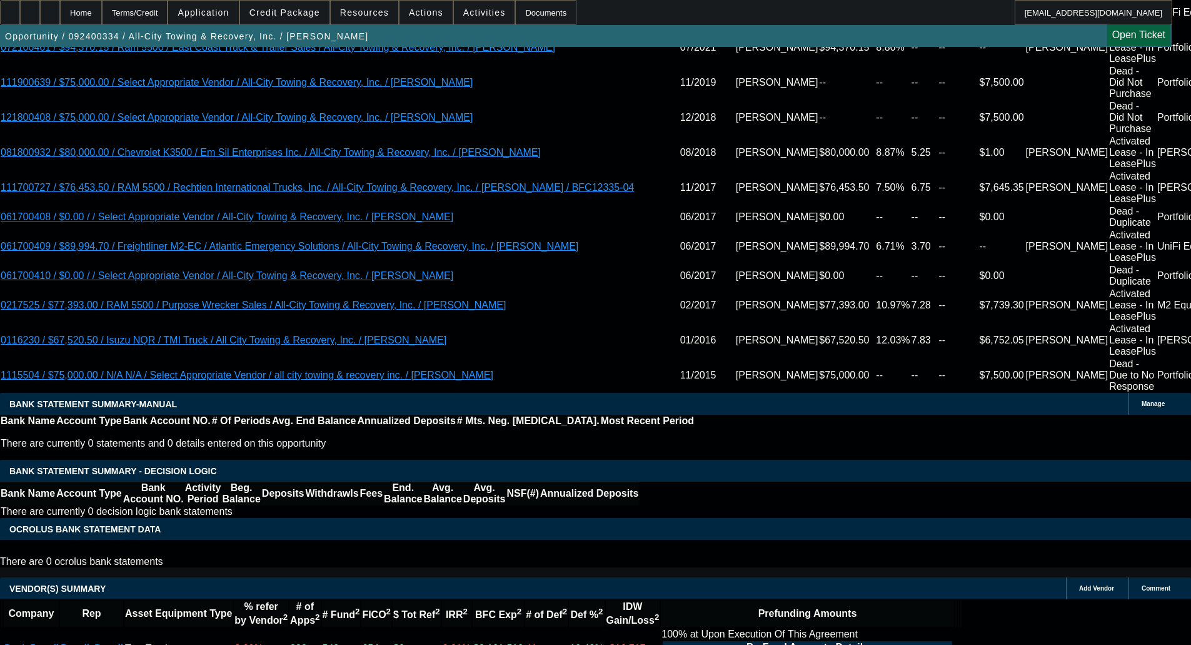
select select "6"
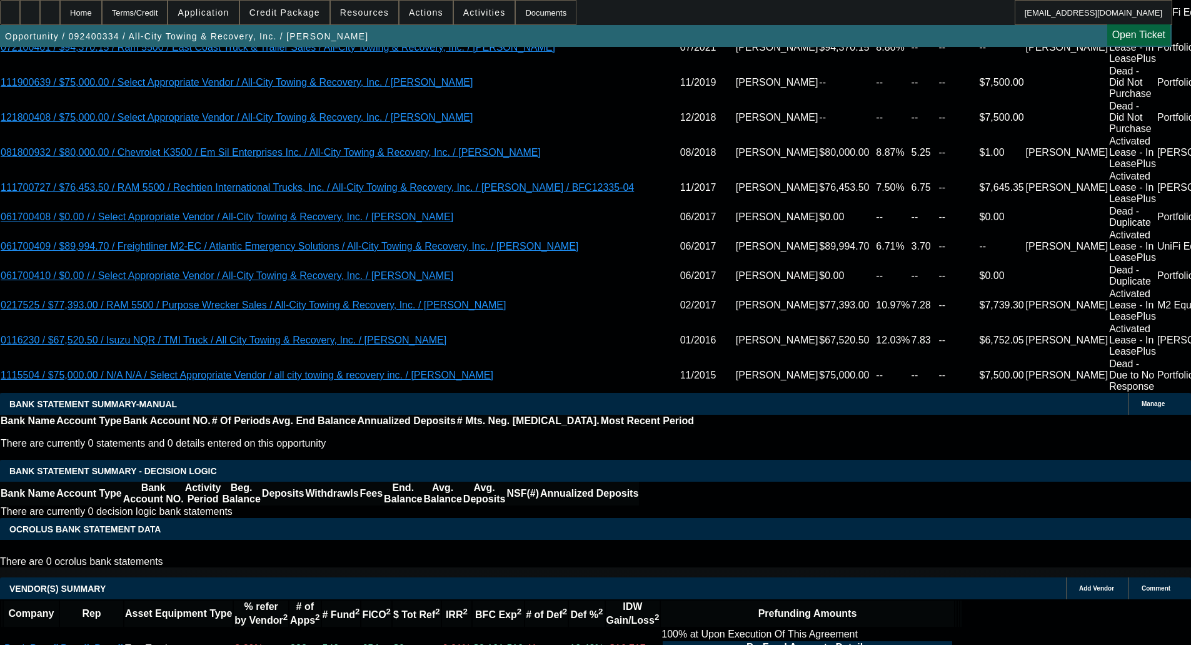
scroll to position [0, 0]
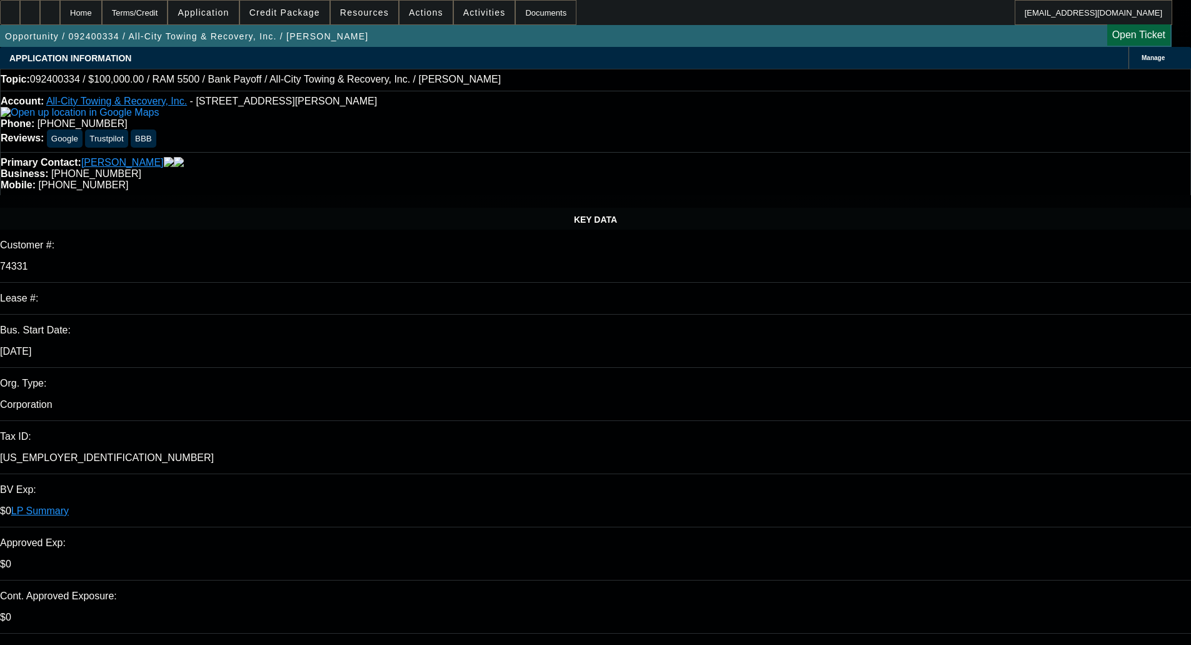
type textarea "Missed this said Bank Payoff, Unifi does not allow for PPS. Maybe FCEF?"
checkbox input "true"
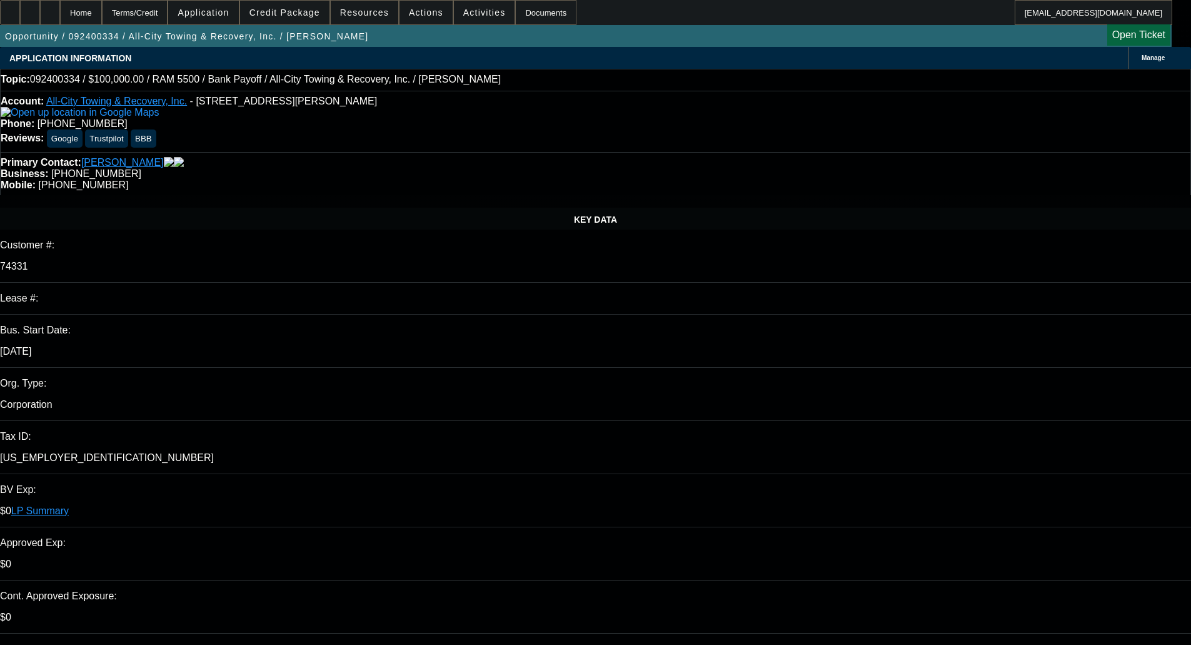
checkbox input "true"
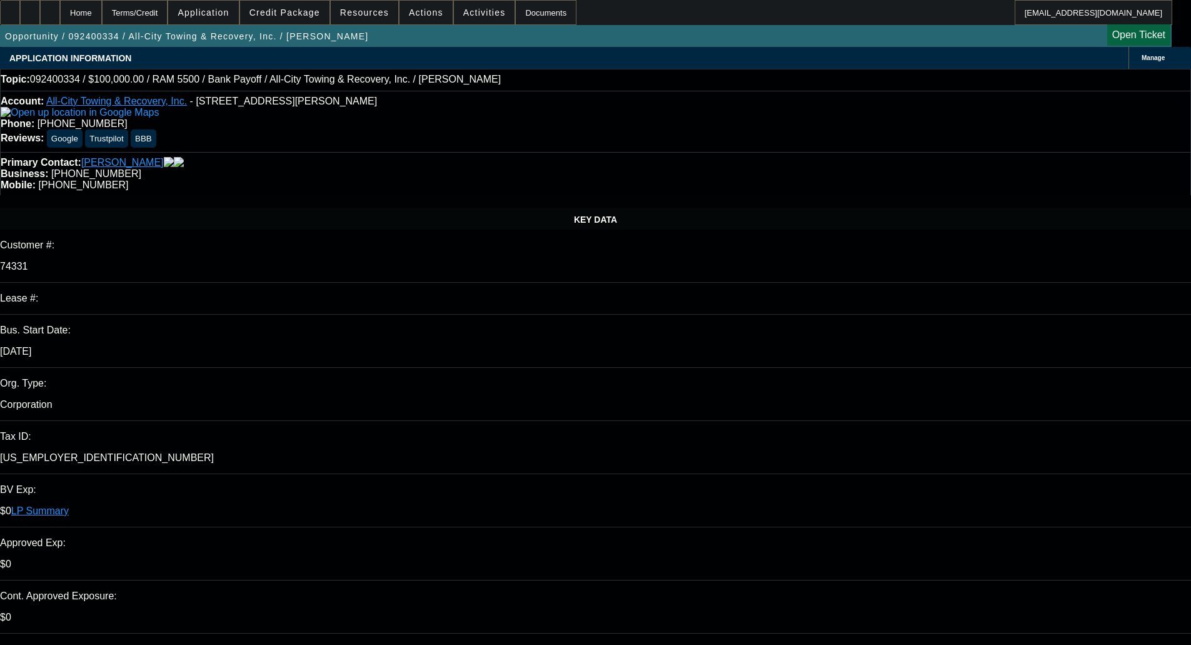
select select "0"
select select "2"
select select "0"
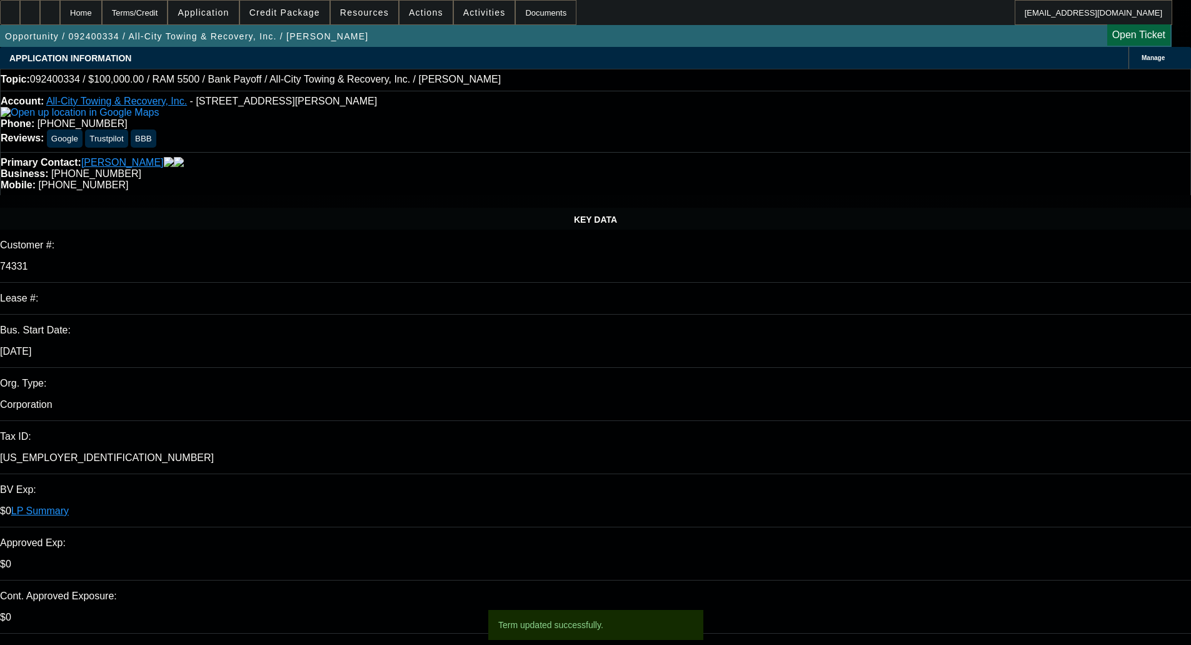
select select "6"
select select "0"
select select "2"
select select "0"
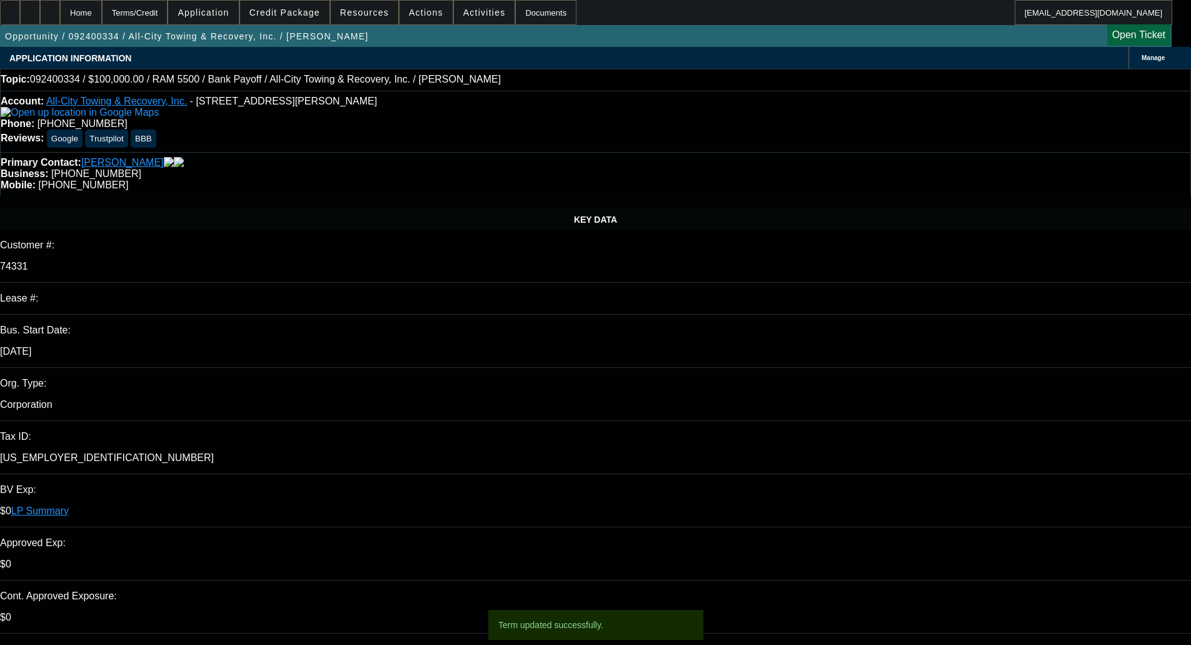
select select "6"
select select "0"
select select "2"
select select "0"
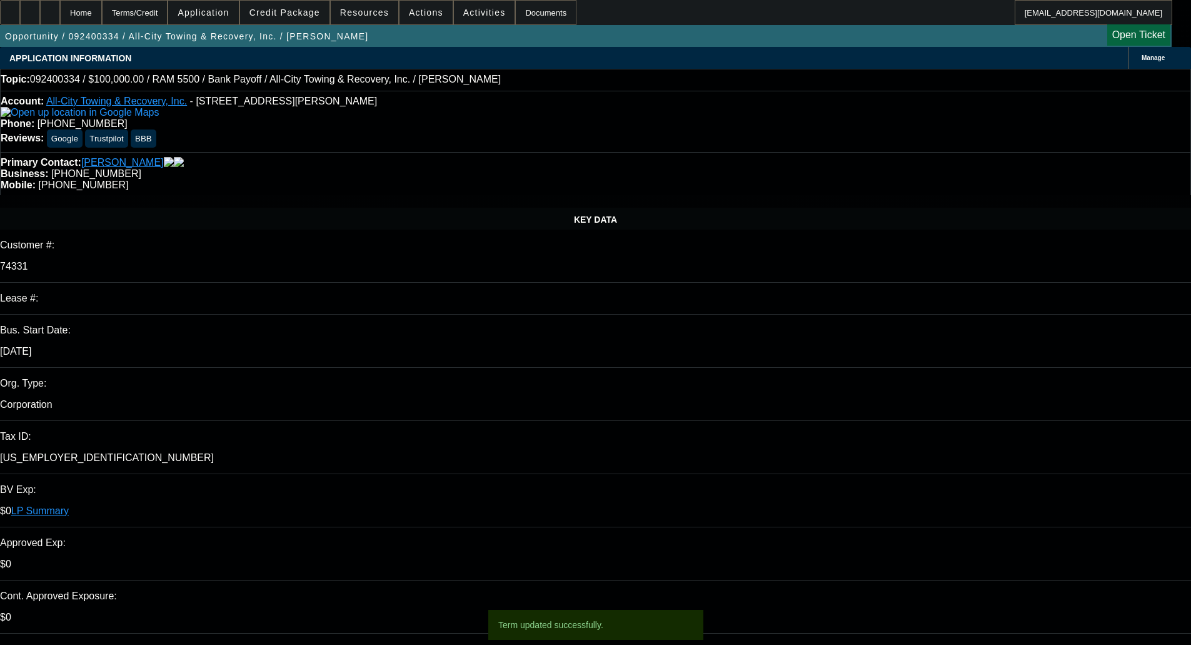
select select "6"
select select "0"
select select "2"
select select "0"
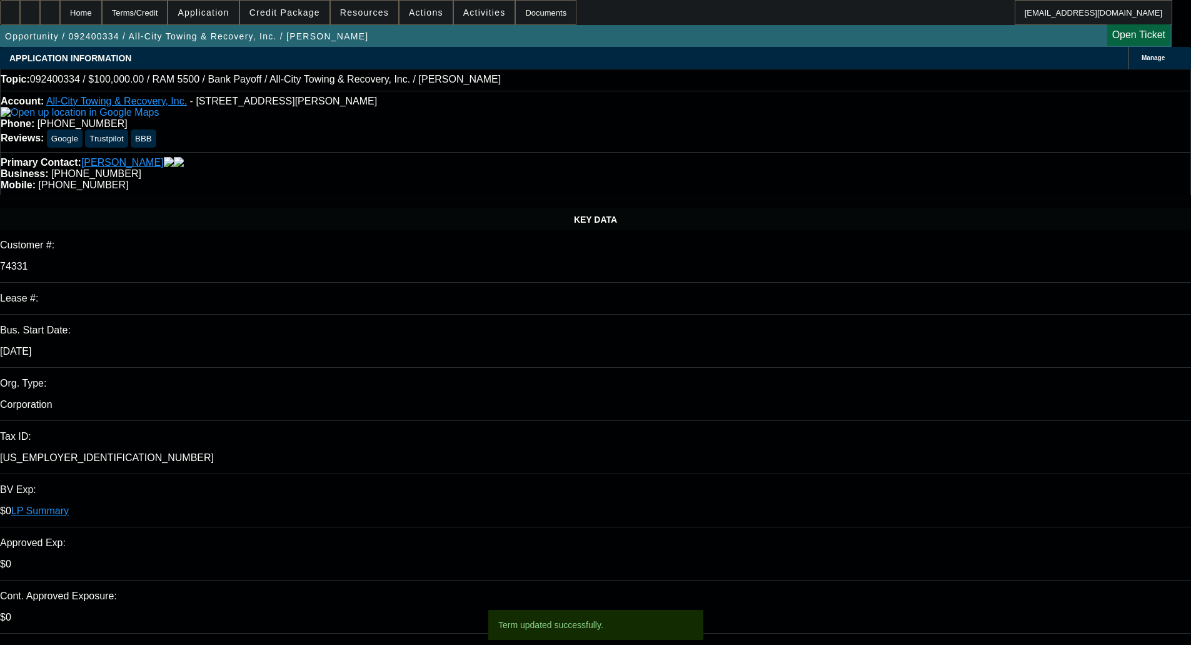
select select "6"
